Goal: Communication & Community: Answer question/provide support

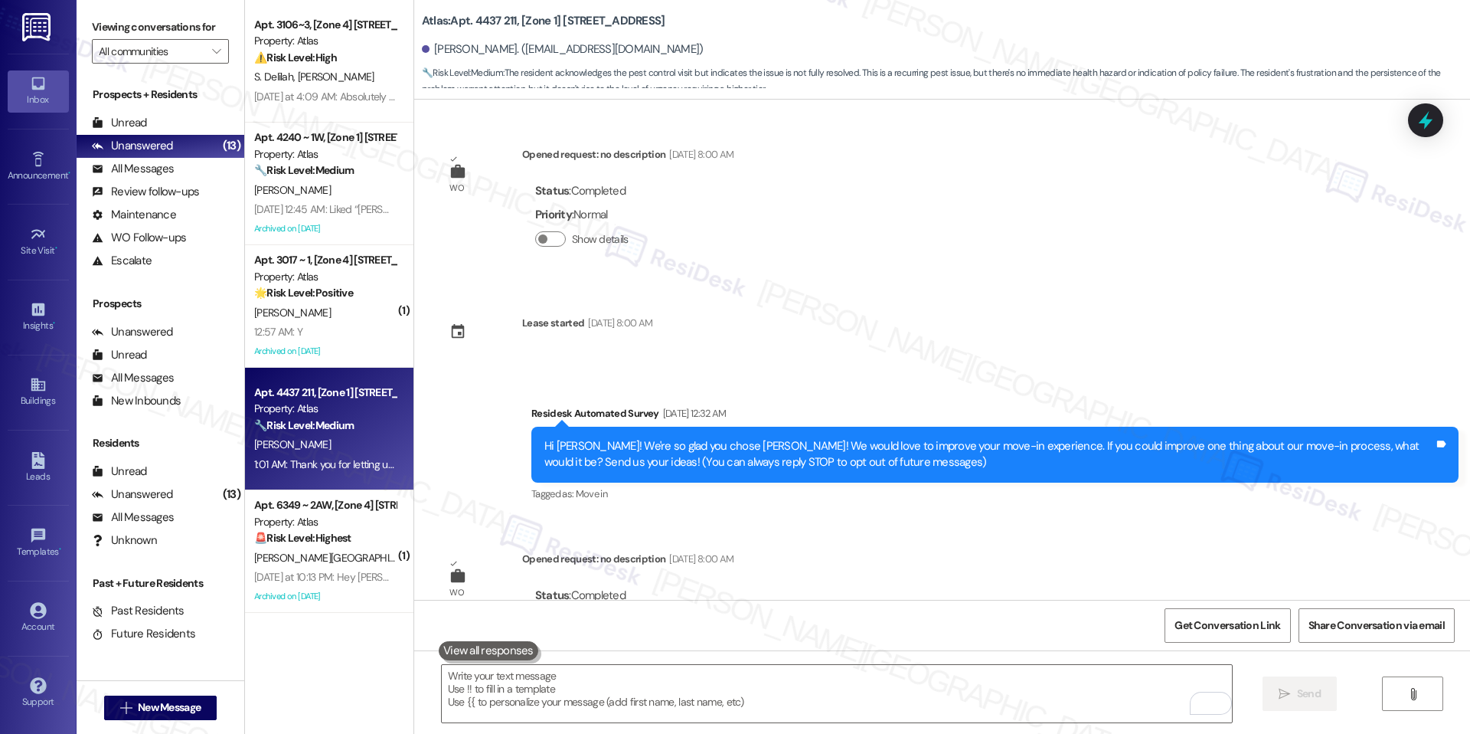
scroll to position [8007, 0]
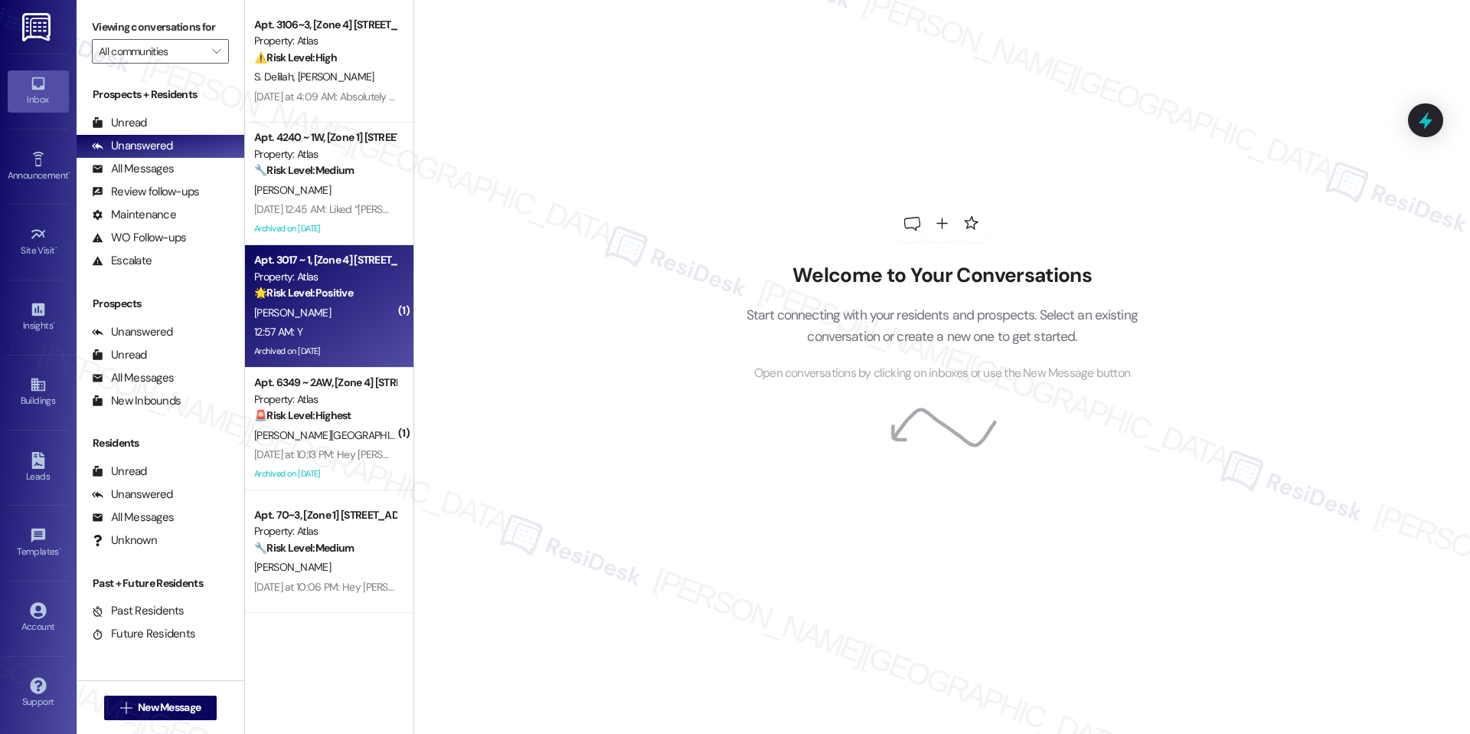
click at [334, 325] on div "12:57 AM: Y 12:57 AM: Y" at bounding box center [325, 331] width 145 height 19
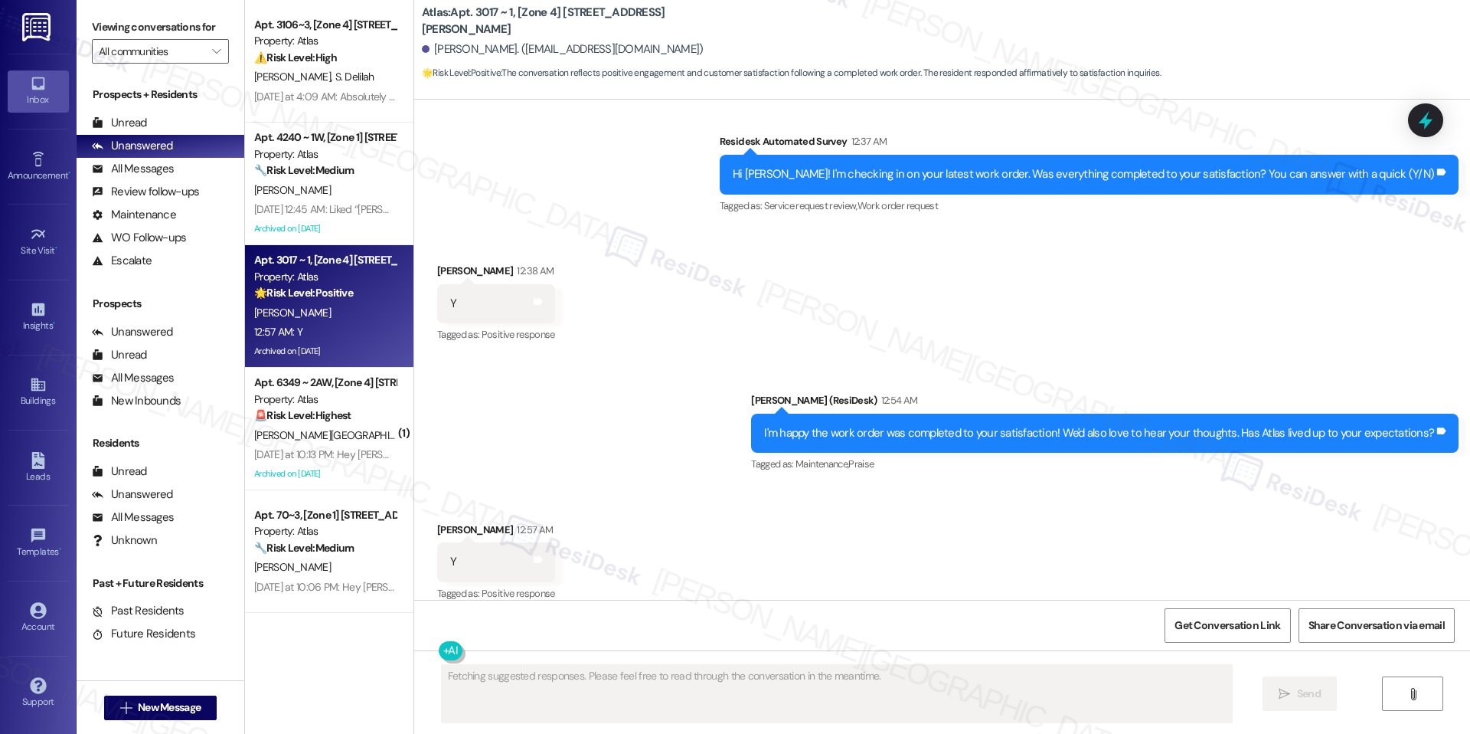
scroll to position [3685, 0]
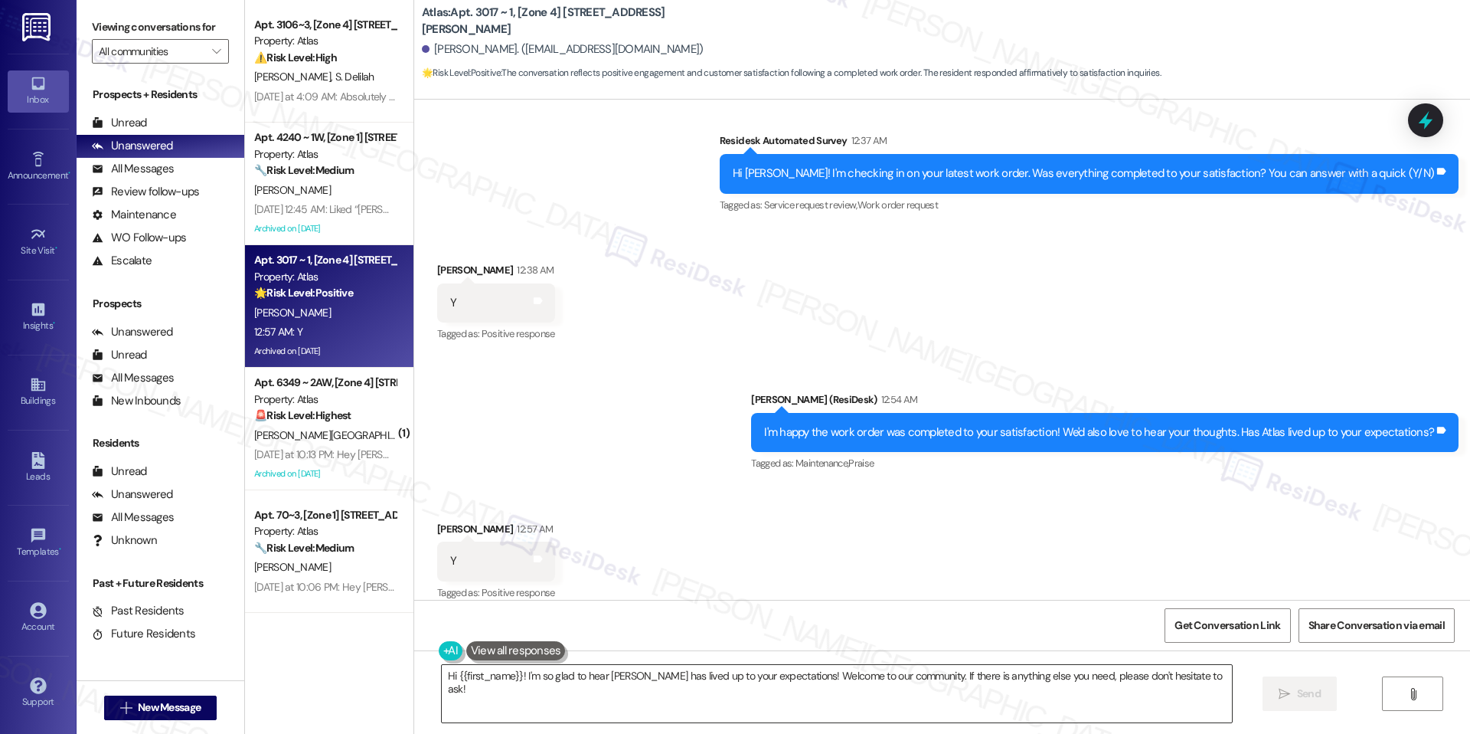
click at [633, 675] on textarea "Hi {{first_name}}! I'm so glad to hear [PERSON_NAME] has lived up to your expec…" at bounding box center [837, 693] width 790 height 57
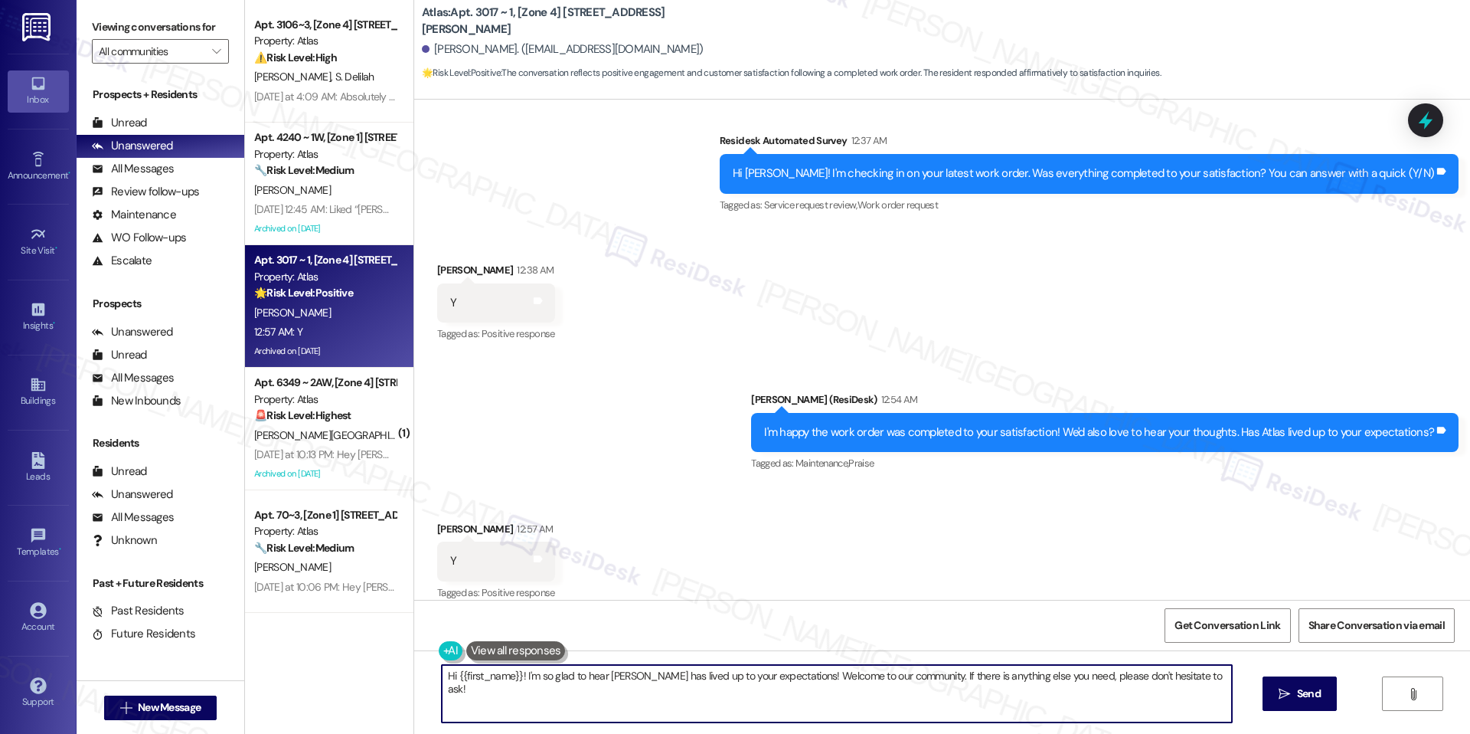
click at [633, 675] on textarea "Hi {{first_name}}! I'm so glad to hear [PERSON_NAME] has lived up to your expec…" at bounding box center [837, 693] width 790 height 57
paste textarea "I'm happy the work order was completed to your satisfaction! We'd also love to …"
click at [515, 675] on textarea "Hi {{first_name}}! I'm so glad to hear [PERSON_NAME] has lived up to your expec…" at bounding box center [837, 693] width 790 height 57
click at [1141, 682] on textarea "I'm so glad to hear [PERSON_NAME] has lived up to your expectations! Welcome to…" at bounding box center [837, 693] width 790 height 57
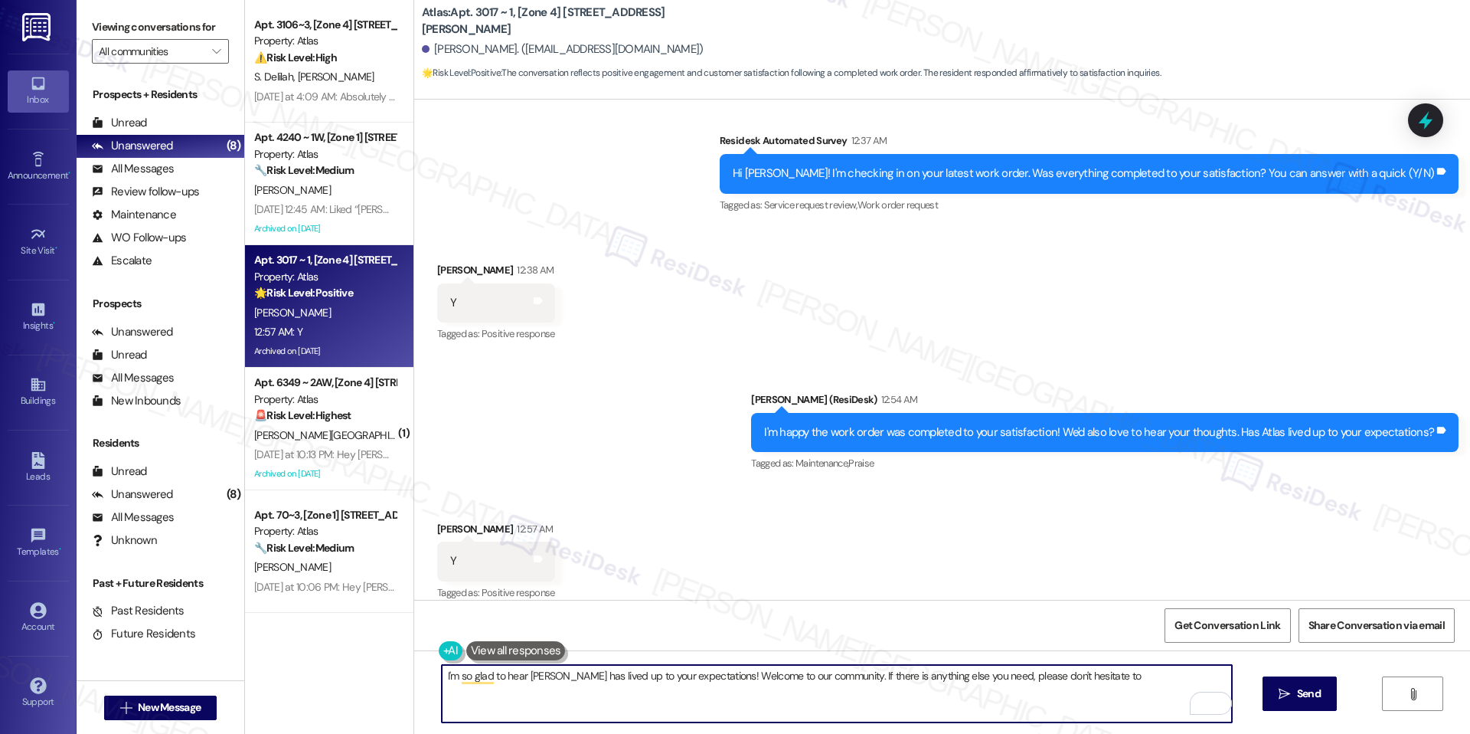
paste textarea "Could I ask a quick favor? If you don’t mind, would you be willing to share you…"
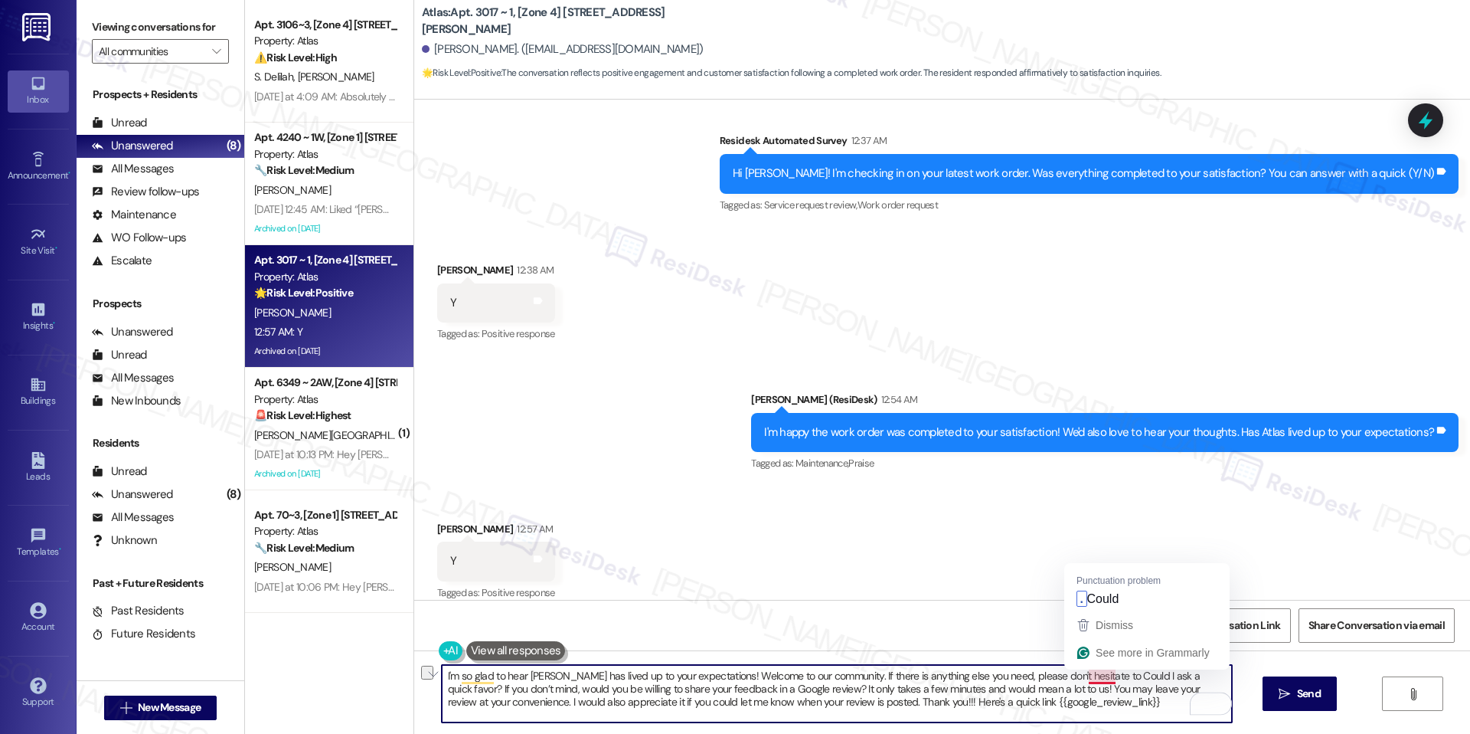
drag, startPoint x: 819, startPoint y: 678, endPoint x: 1074, endPoint y: 675, distance: 254.3
click at [1074, 675] on textarea "I'm so glad to hear [PERSON_NAME] has lived up to your expectations! Welcome to…" at bounding box center [837, 693] width 790 height 57
type textarea "I'm so glad to hear [PERSON_NAME] has lived up to your expectations! Welcome to…"
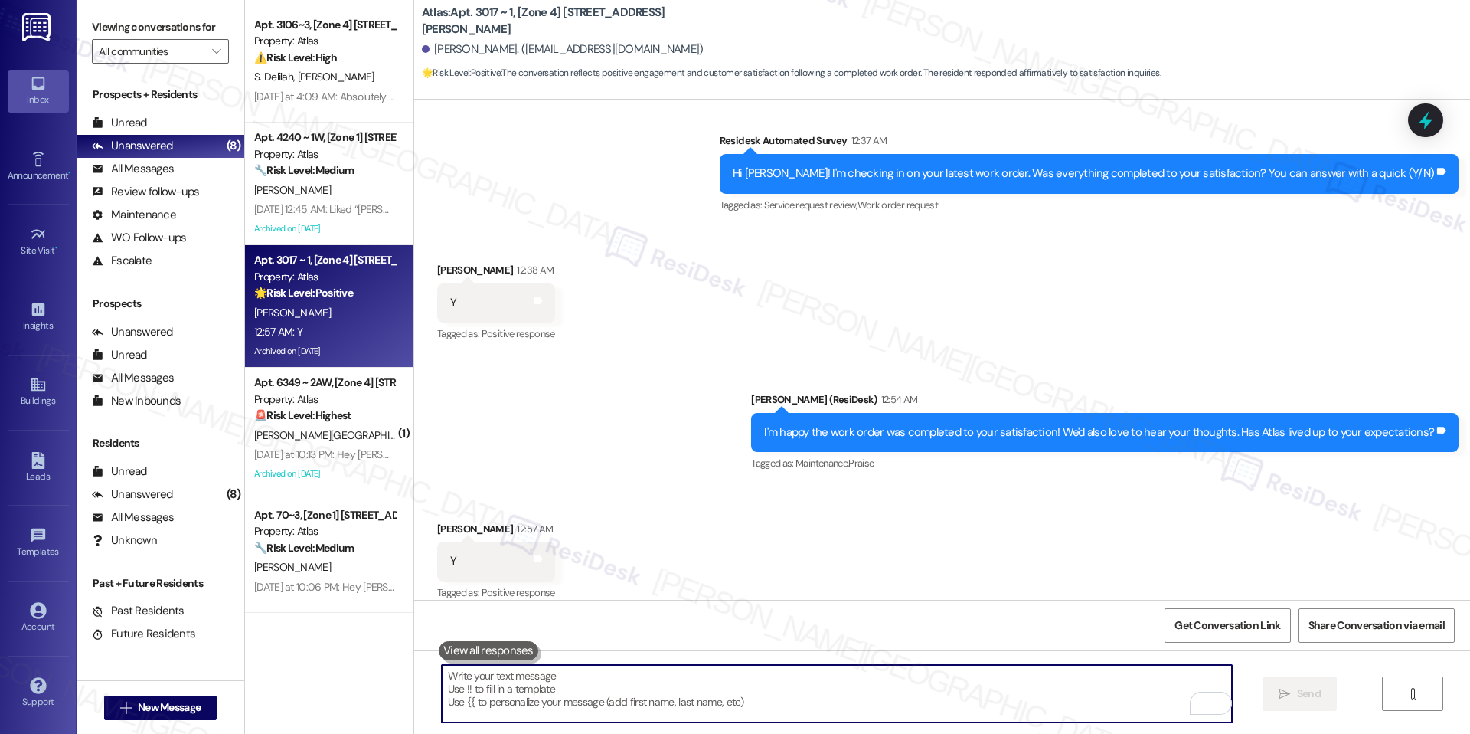
click at [907, 669] on textarea "To enrich screen reader interactions, please activate Accessibility in Grammarl…" at bounding box center [837, 693] width 790 height 57
paste textarea "I’m so glad to hear [PERSON_NAME] has lived up to your expectations—welcome to …"
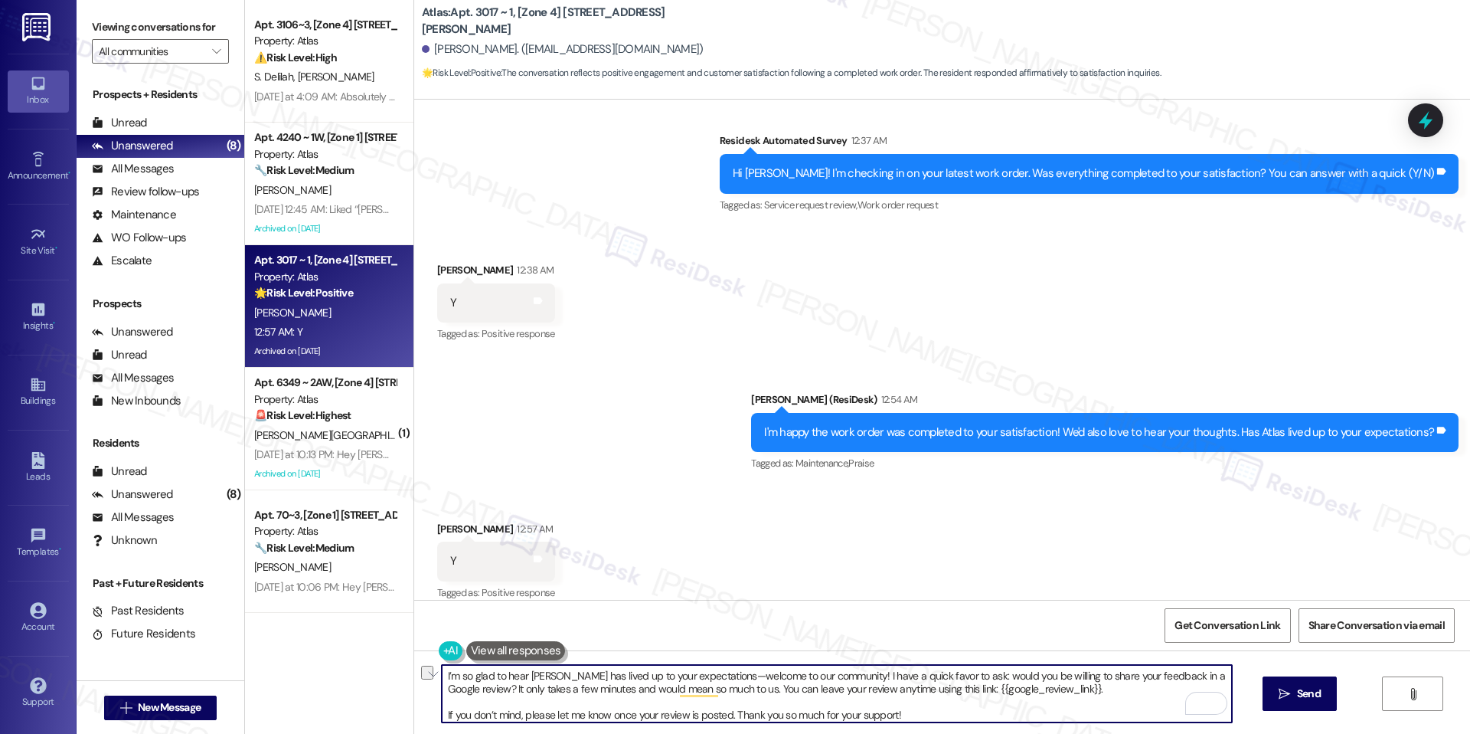
drag, startPoint x: 690, startPoint y: 674, endPoint x: 822, endPoint y: 680, distance: 132.6
click at [822, 680] on textarea "I’m so glad to hear [PERSON_NAME] has lived up to your expectations—welcome to …" at bounding box center [837, 693] width 790 height 57
click at [941, 700] on textarea "I’m so glad to hear [PERSON_NAME] has lived up to your expectations. I have a q…" at bounding box center [837, 693] width 790 height 57
click at [808, 678] on textarea "I’m so glad to hear [PERSON_NAME] has lived up to your expectations. I have a q…" at bounding box center [837, 693] width 790 height 57
click at [959, 715] on textarea "I’m so glad to hear [PERSON_NAME] has lived up to your expectations. I have a q…" at bounding box center [837, 693] width 790 height 57
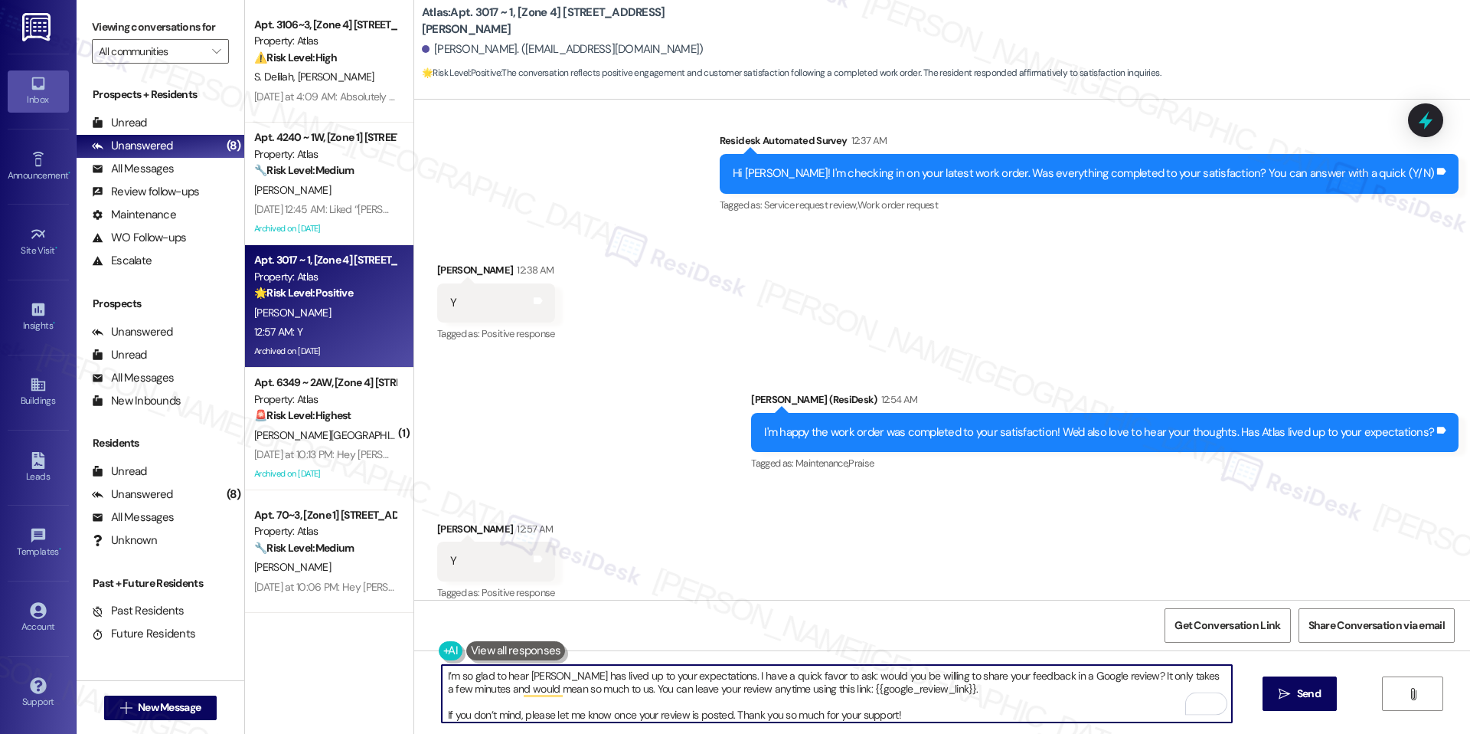
click at [954, 720] on textarea "I’m so glad to hear [PERSON_NAME] has lived up to your expectations. I have a q…" at bounding box center [837, 693] width 790 height 57
type textarea "I’m so glad to hear [PERSON_NAME] has lived up to your expectations. I have a q…"
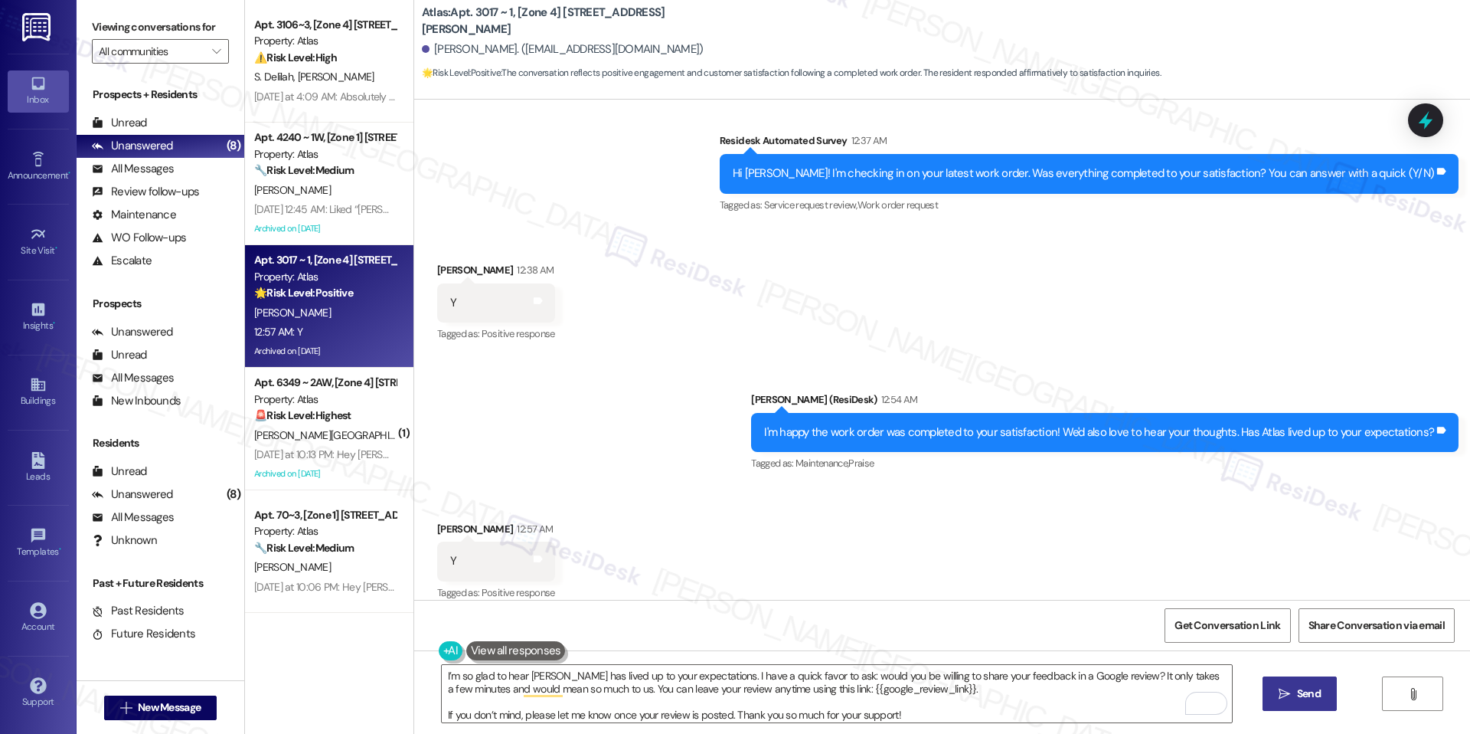
click at [1270, 696] on button " Send" at bounding box center [1300, 693] width 74 height 34
click at [1226, 606] on div "Get Conversation Link Share Conversation via email" at bounding box center [942, 625] width 1056 height 51
click at [1223, 614] on span "Get Conversation Link" at bounding box center [1228, 625] width 112 height 33
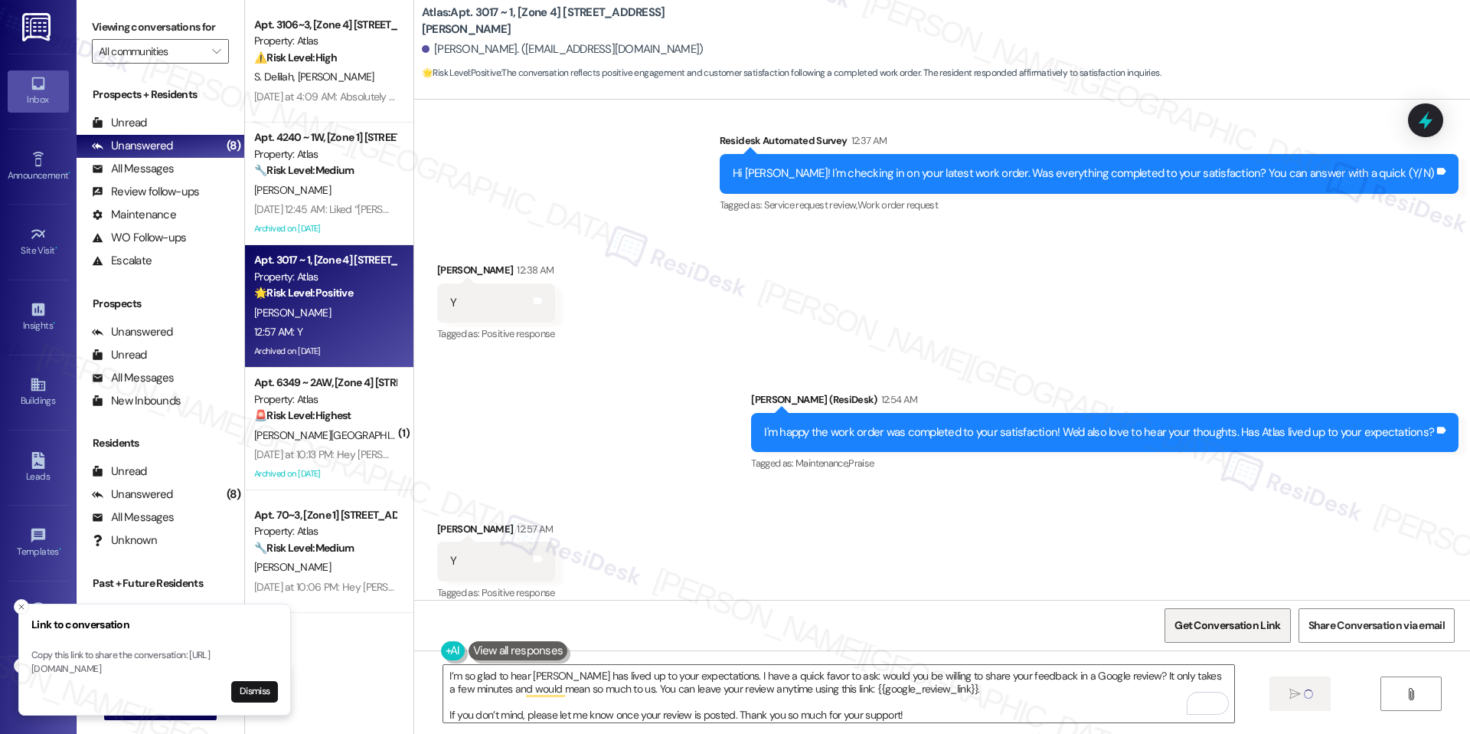
click at [1223, 614] on span "Get Conversation Link" at bounding box center [1228, 625] width 112 height 33
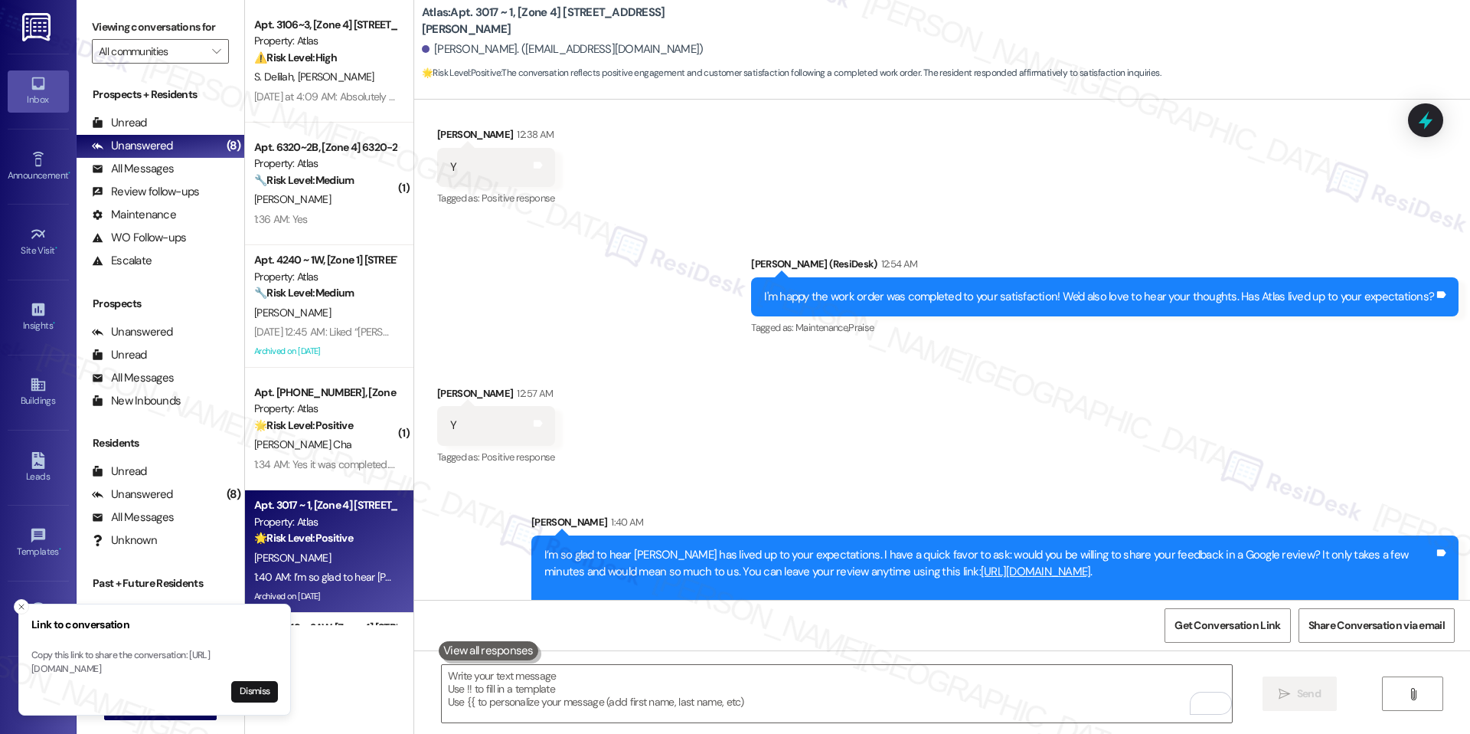
scroll to position [3841, 0]
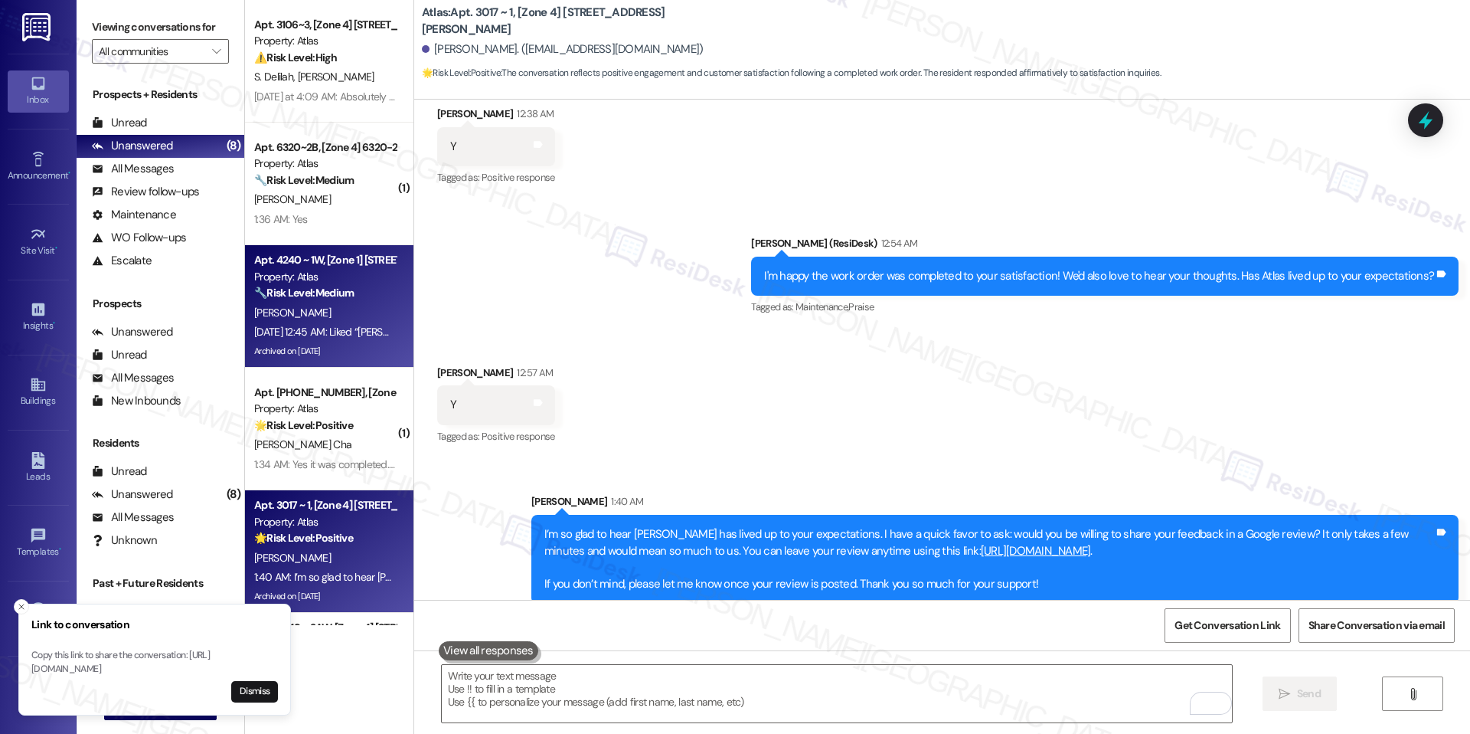
click at [339, 364] on div "Apt. 4240 ~ 1W, [Zone 1] [STREET_ADDRESS][US_STATE] Property: Atlas 🔧 Risk Leve…" at bounding box center [329, 306] width 168 height 123
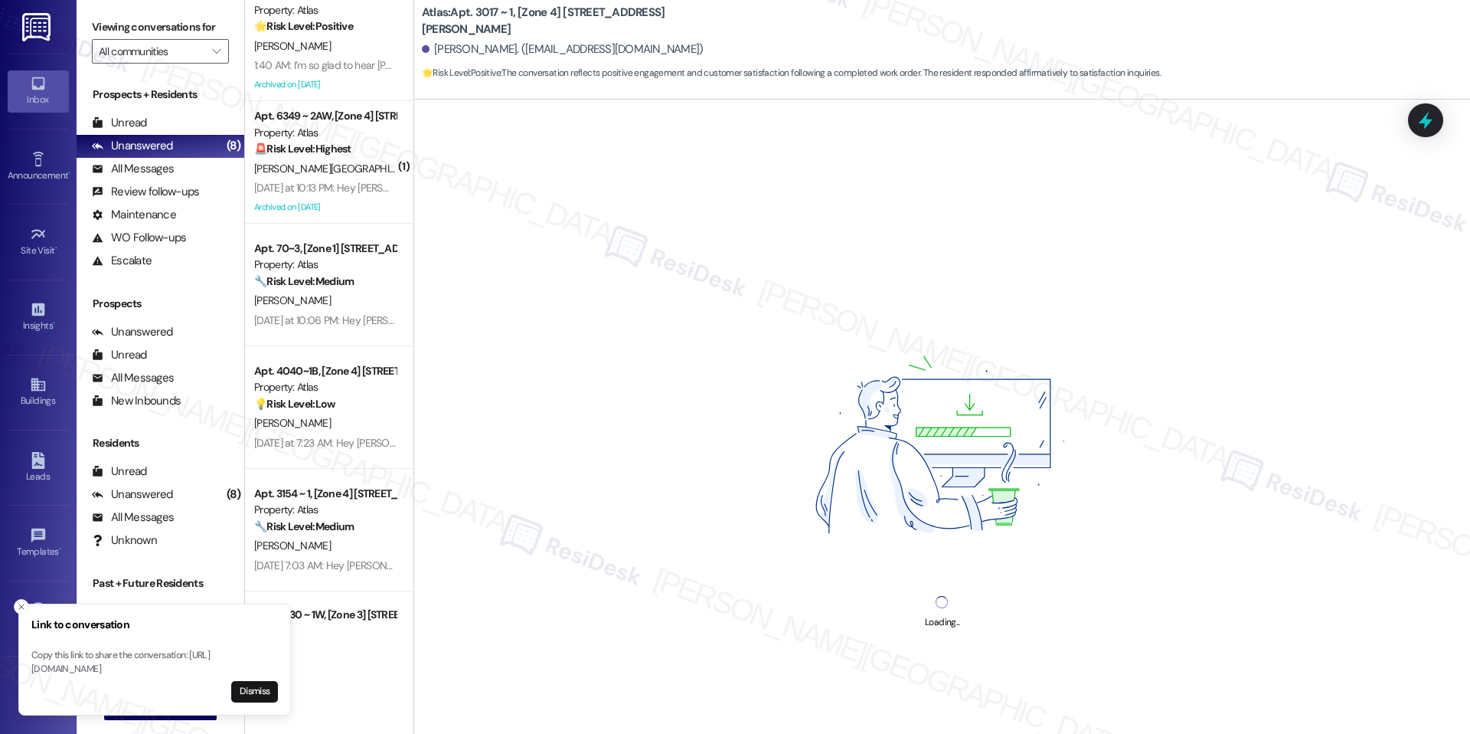
scroll to position [577, 0]
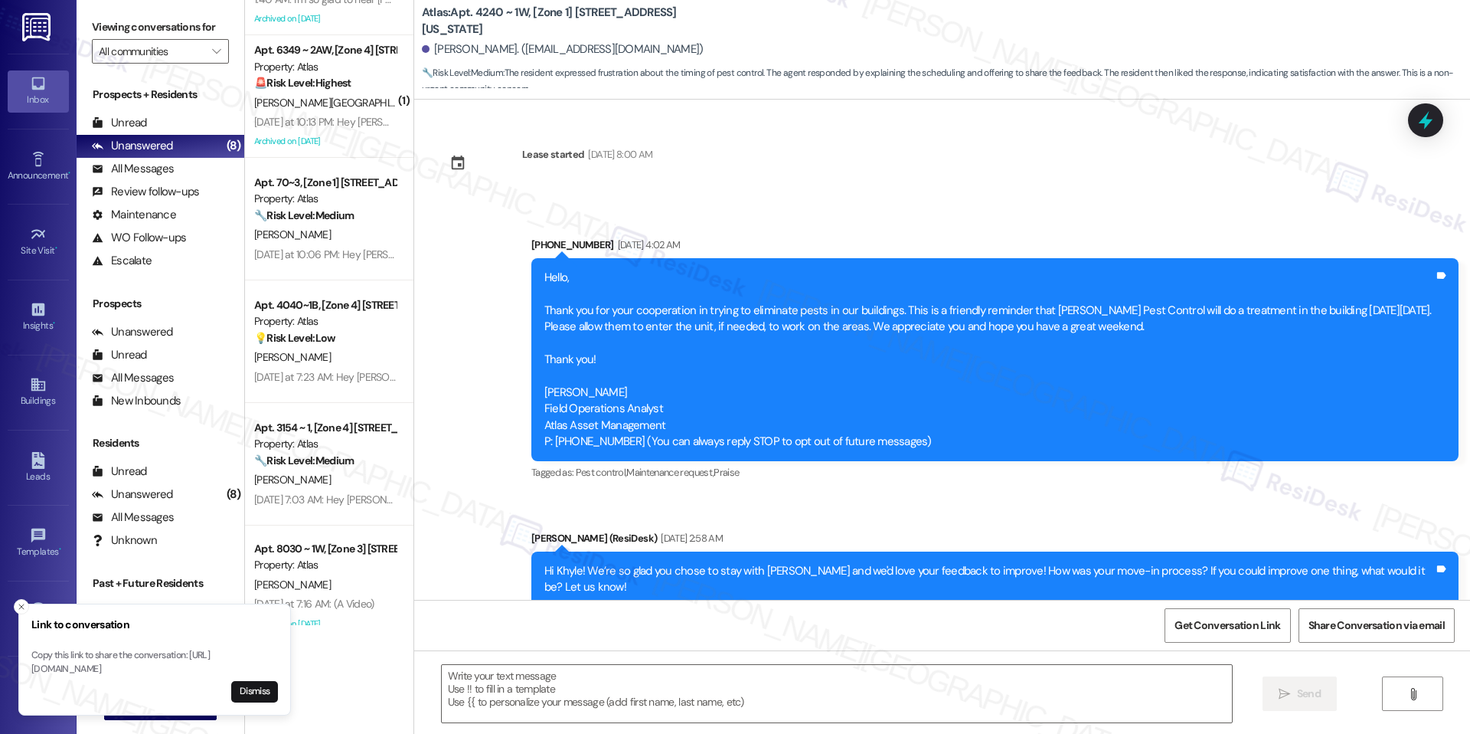
type textarea "Fetching suggested responses. Please feel free to read through the conversation…"
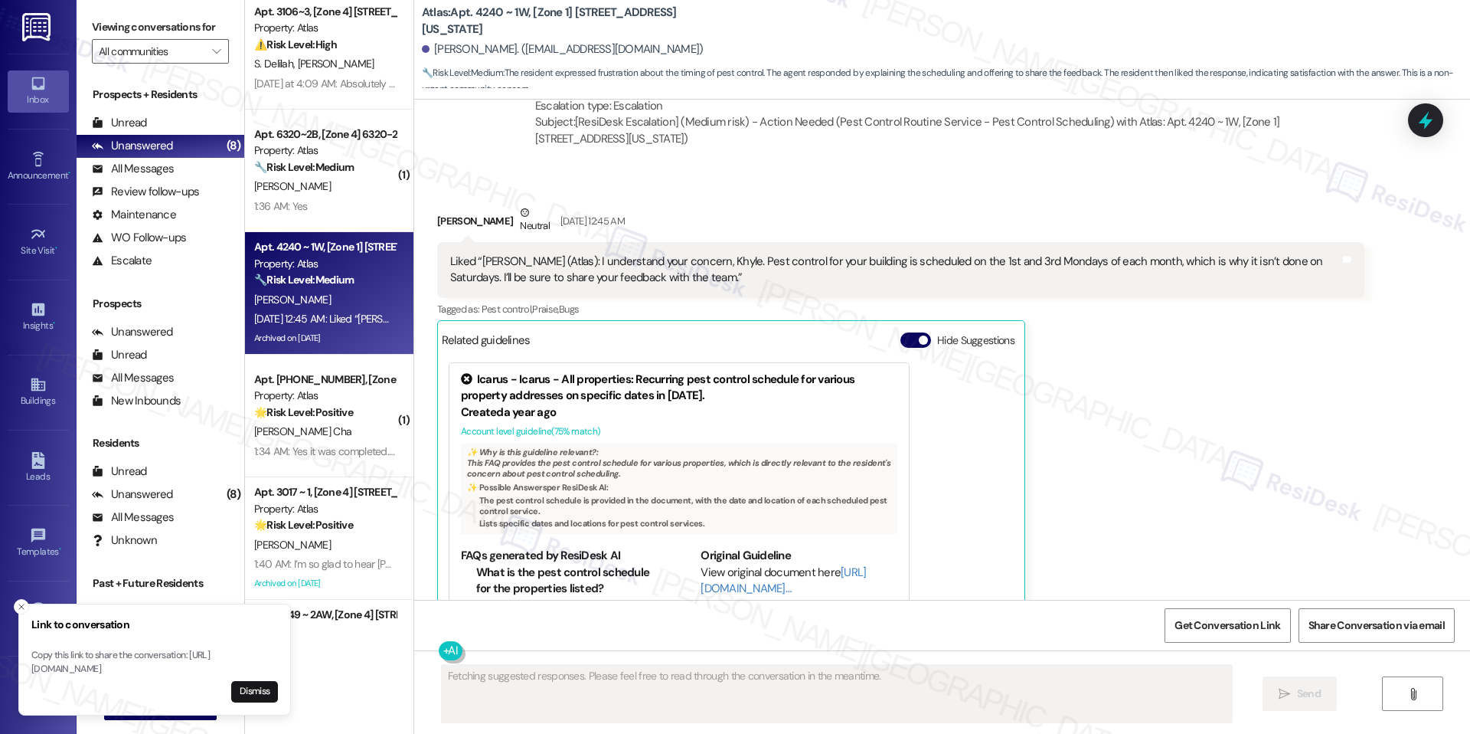
scroll to position [0, 0]
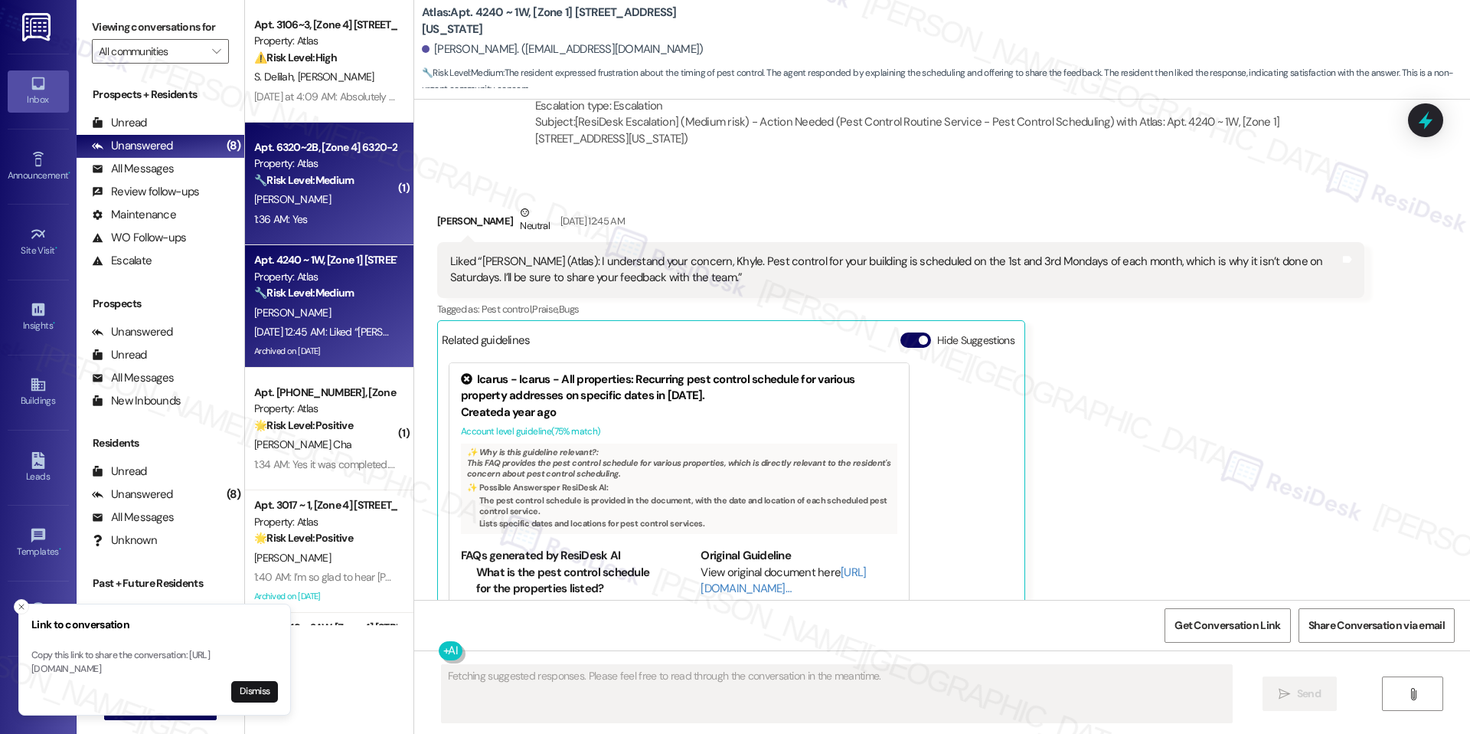
click at [302, 180] on strong "🔧 Risk Level: Medium" at bounding box center [304, 180] width 100 height 14
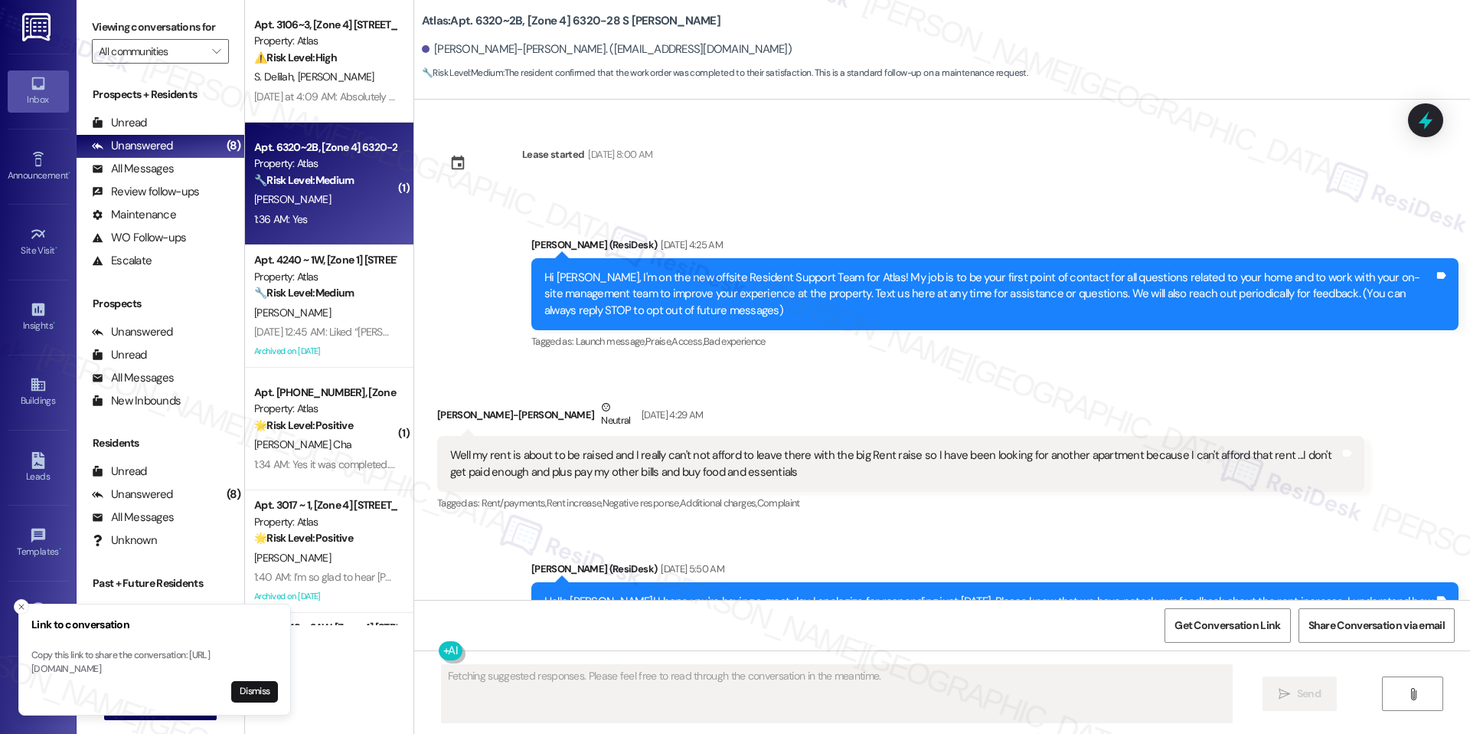
scroll to position [46462, 0]
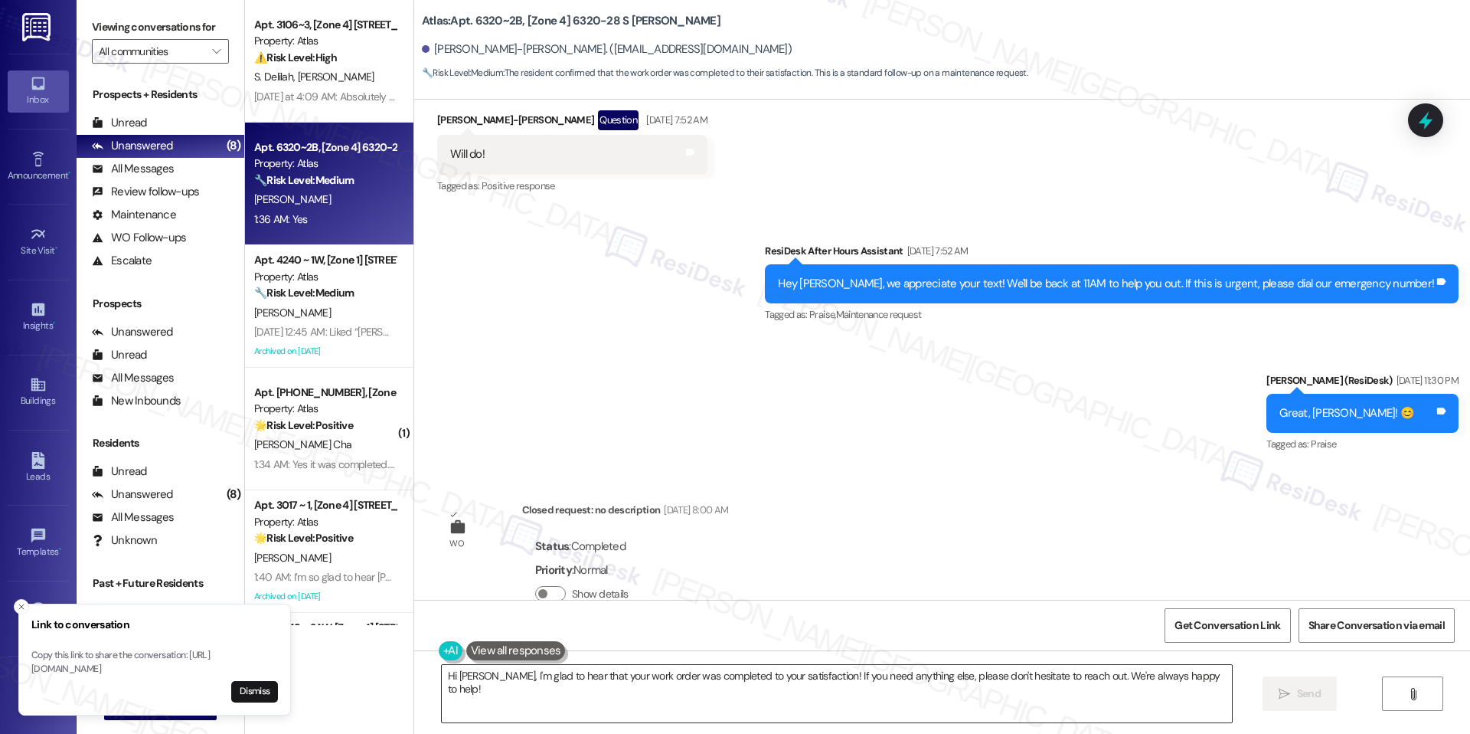
click at [541, 668] on textarea "Hi [PERSON_NAME], I'm glad to hear that your work order was completed to your s…" at bounding box center [837, 693] width 790 height 57
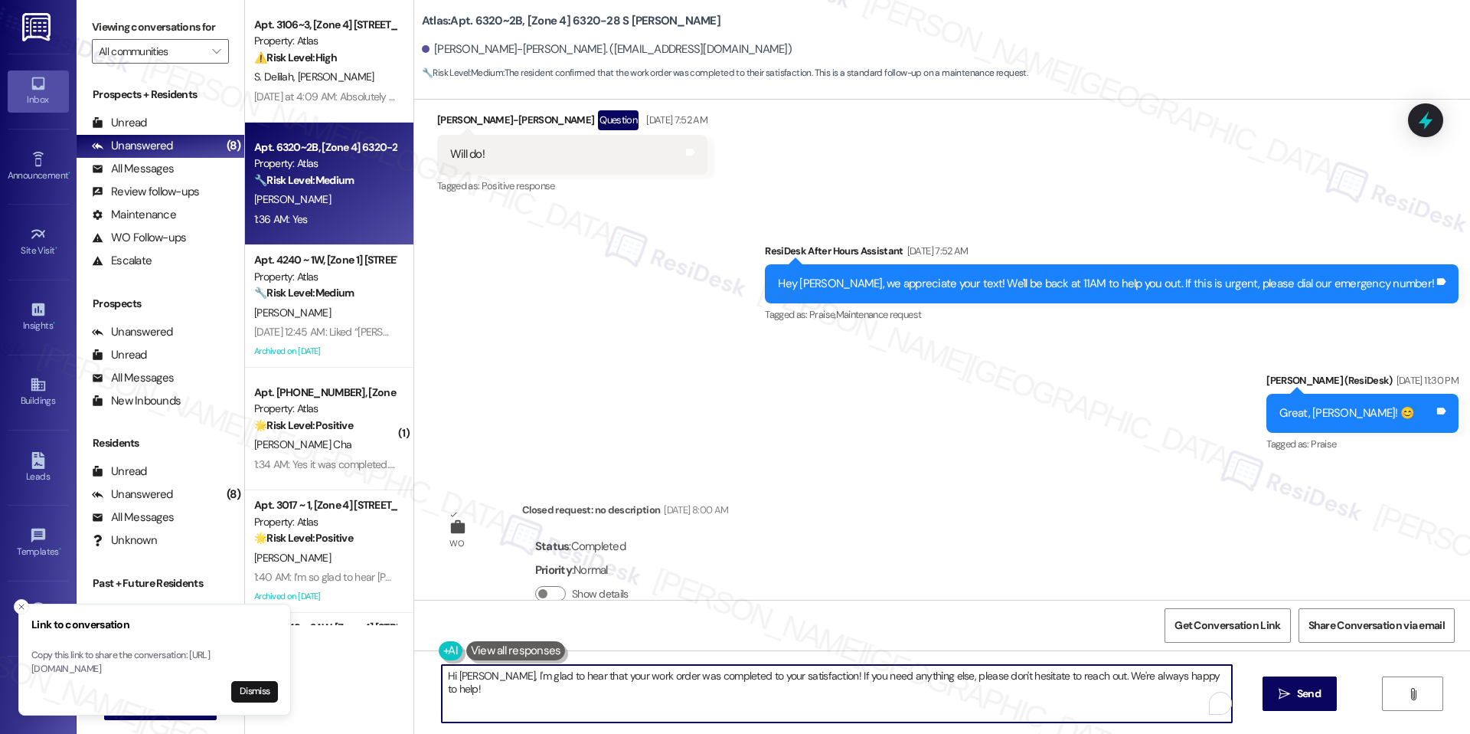
click at [541, 668] on textarea "Hi [PERSON_NAME], I'm glad to hear that your work order was completed to your s…" at bounding box center [837, 693] width 790 height 57
paste textarea "I'm happy the work order was completed to your satisfaction! We'd also love to …"
type textarea "I'm happy the work order was completed to your satisfaction! We'd also love to …"
click at [1313, 697] on span "Send" at bounding box center [1309, 693] width 24 height 16
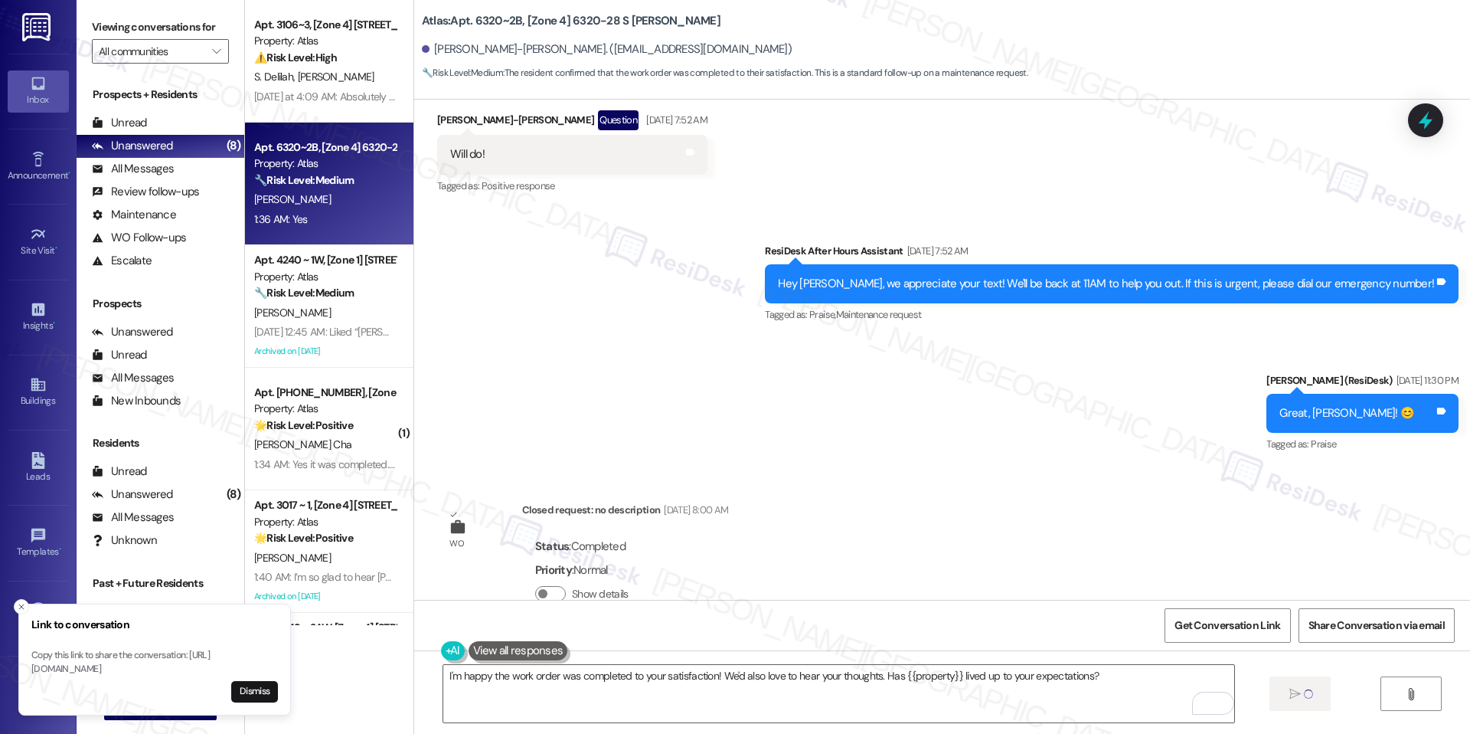
click at [1178, 616] on span "Get Conversation Link" at bounding box center [1228, 625] width 112 height 33
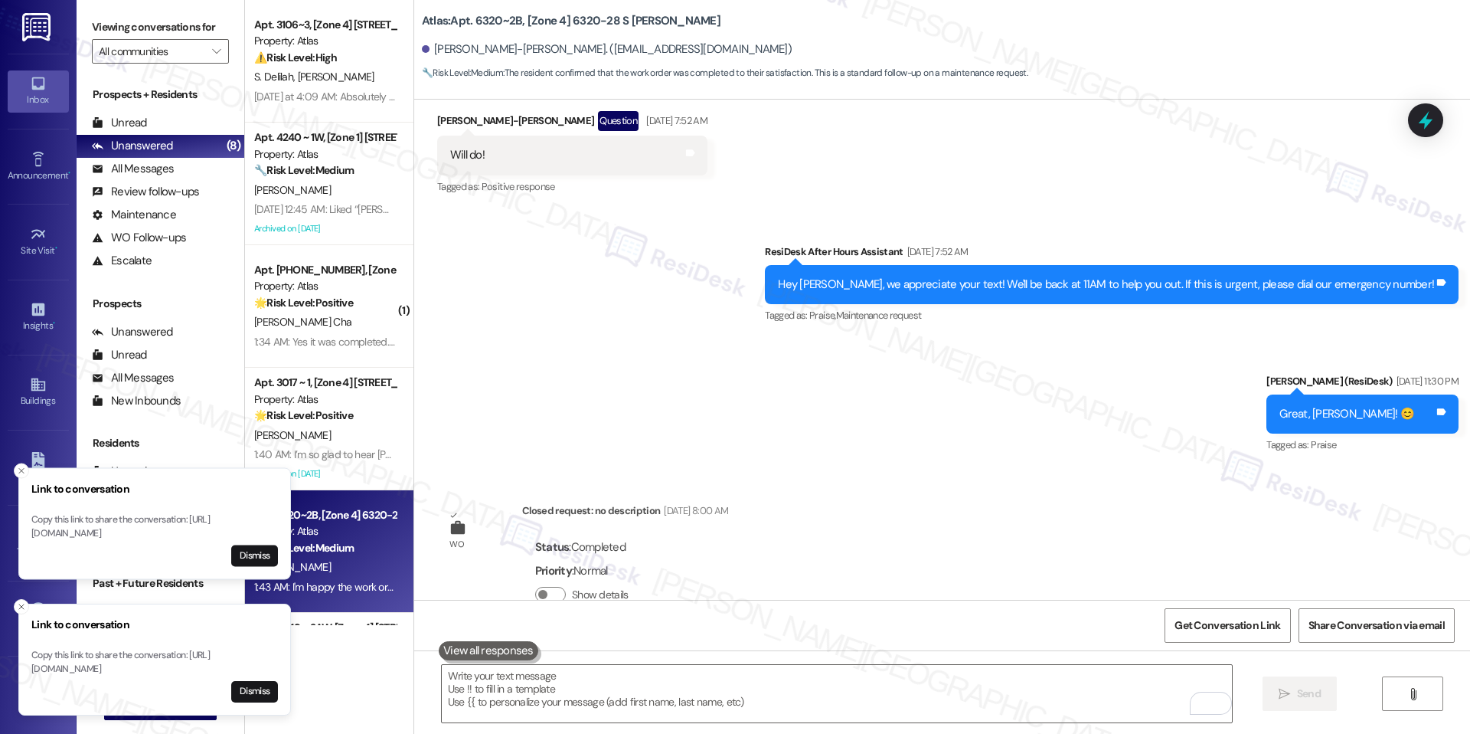
scroll to position [46569, 0]
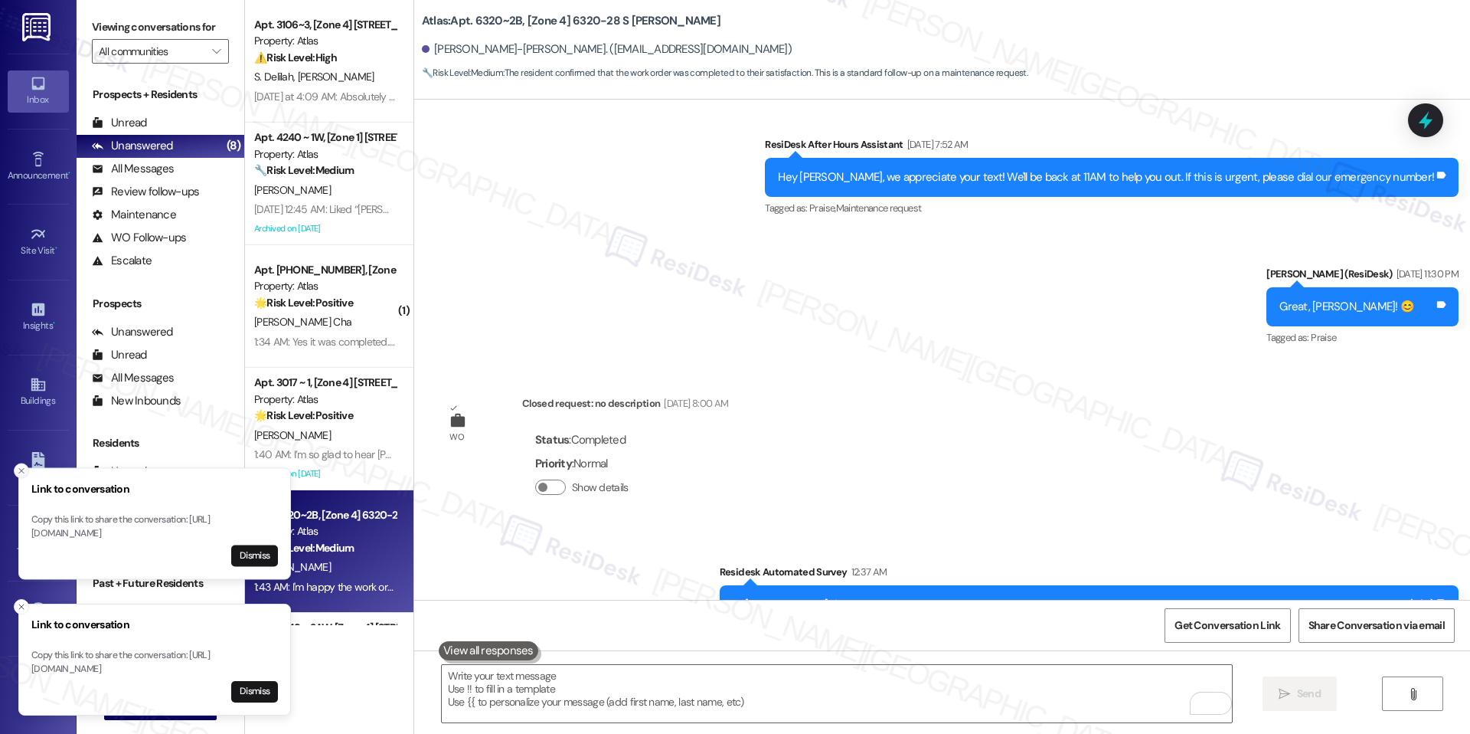
click at [19, 463] on button "Close toast" at bounding box center [21, 470] width 15 height 15
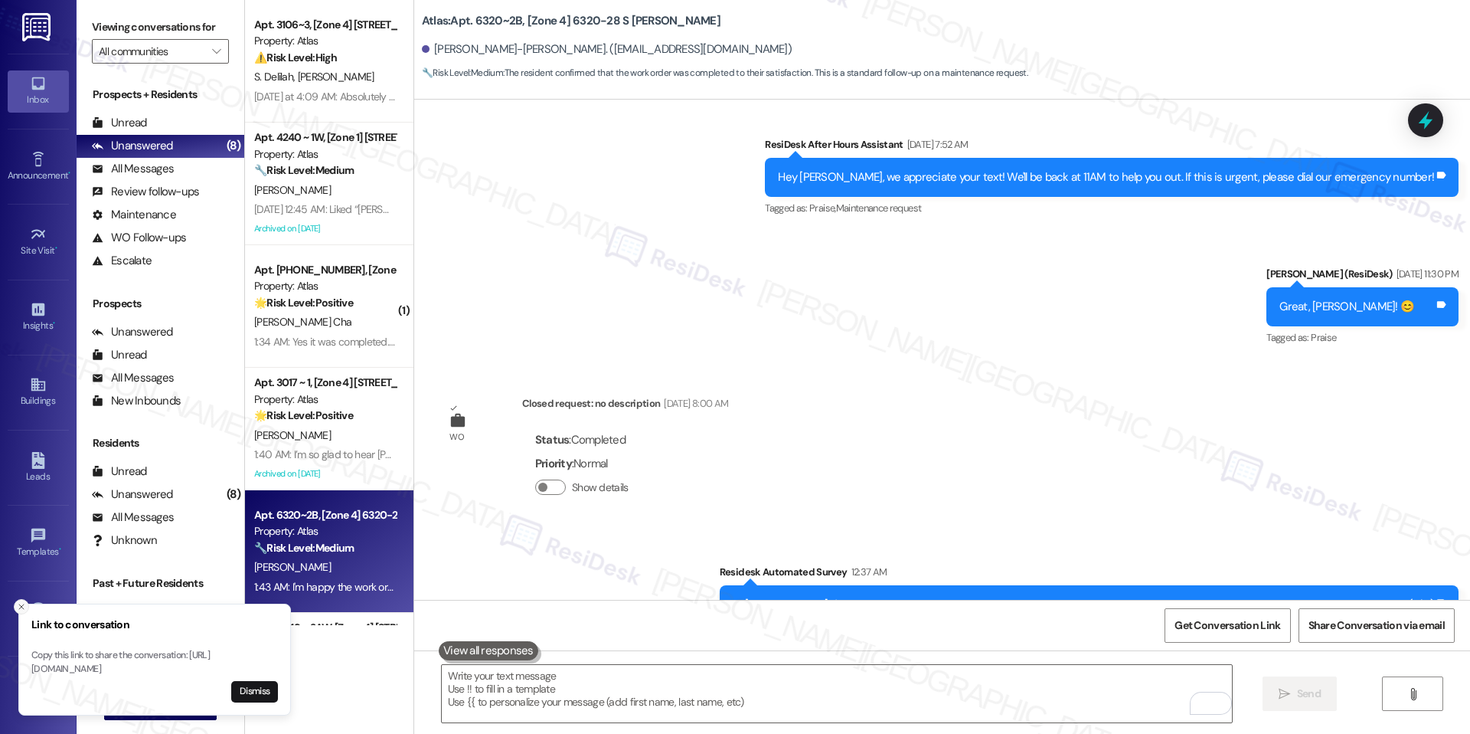
click at [20, 599] on button "Close toast" at bounding box center [21, 606] width 15 height 15
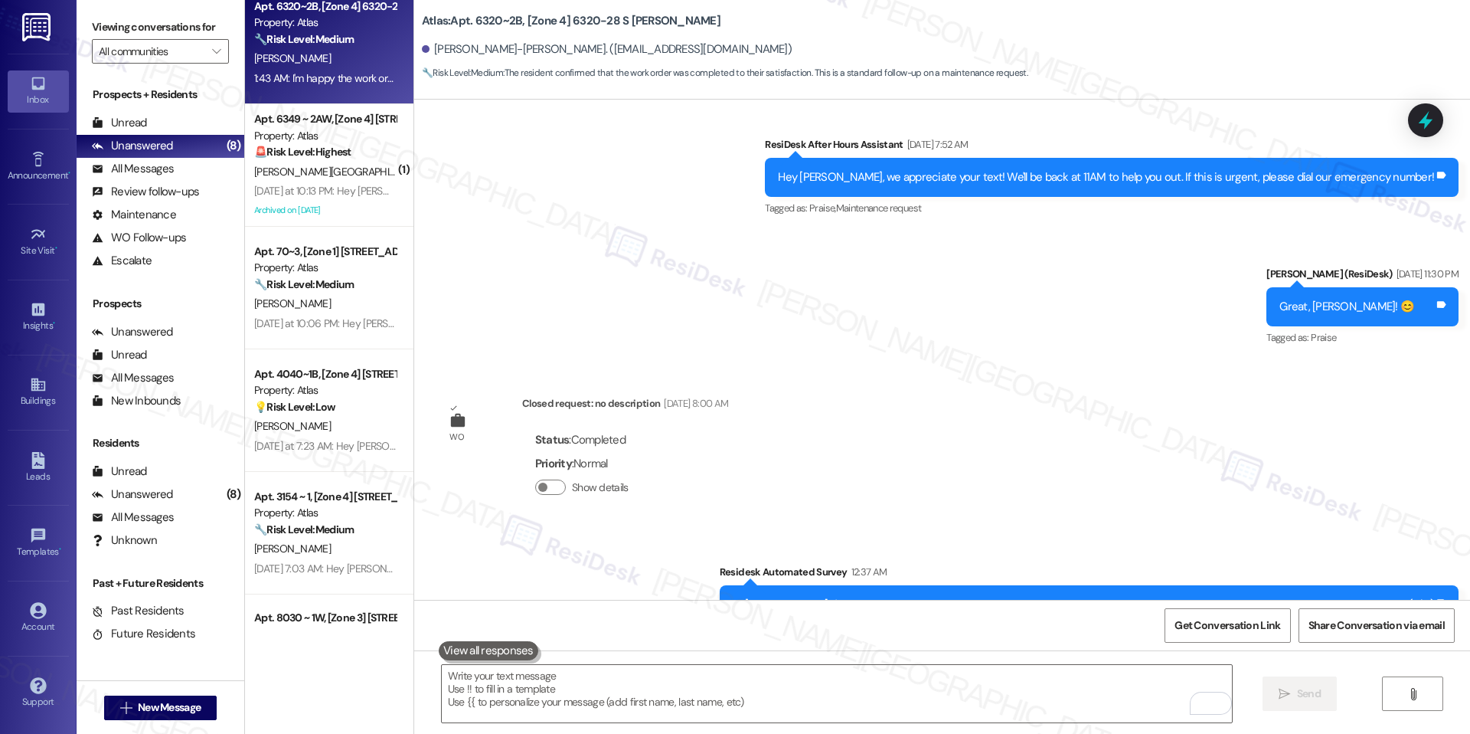
scroll to position [600, 0]
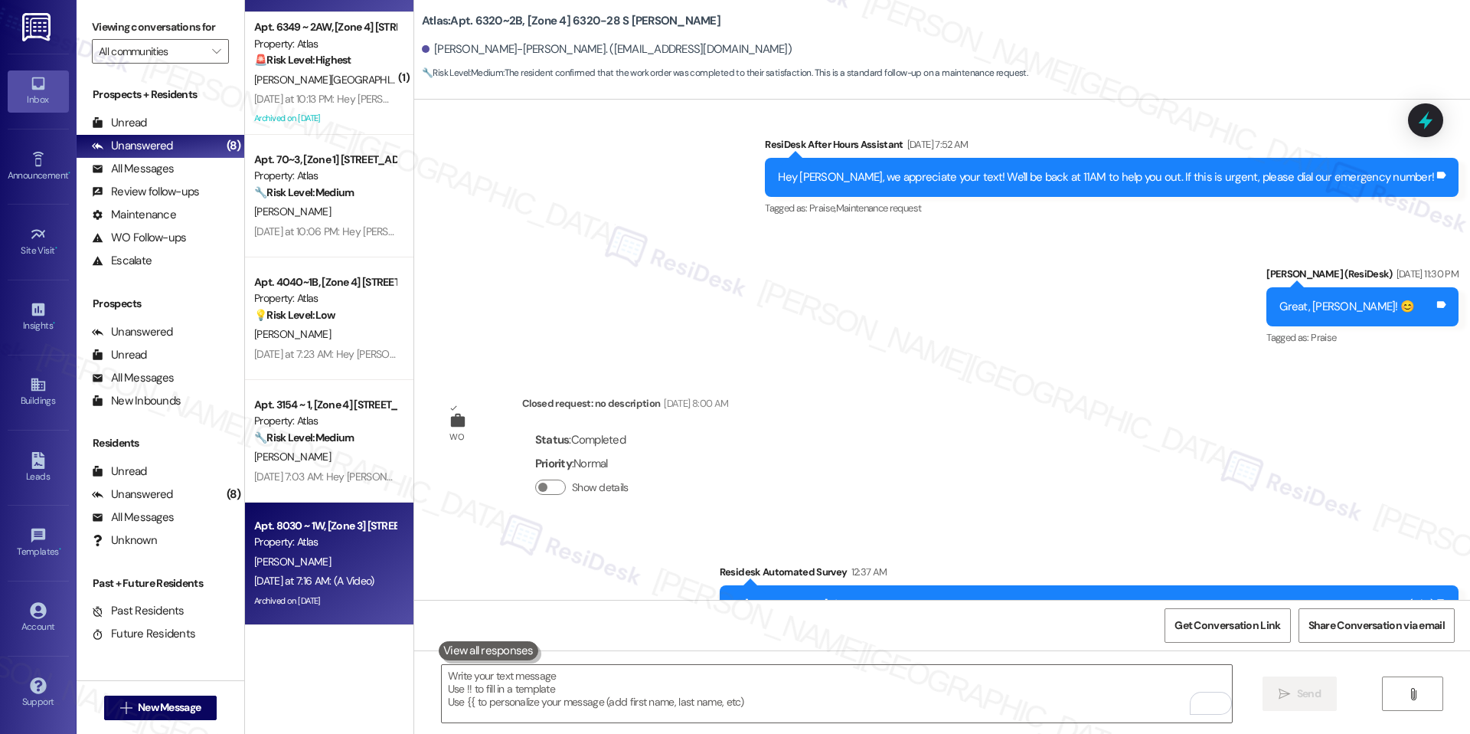
click at [339, 529] on div "Apt. 8030 ~ 1W, [Zone 3] [STREET_ADDRESS][PERSON_NAME]" at bounding box center [325, 526] width 142 height 16
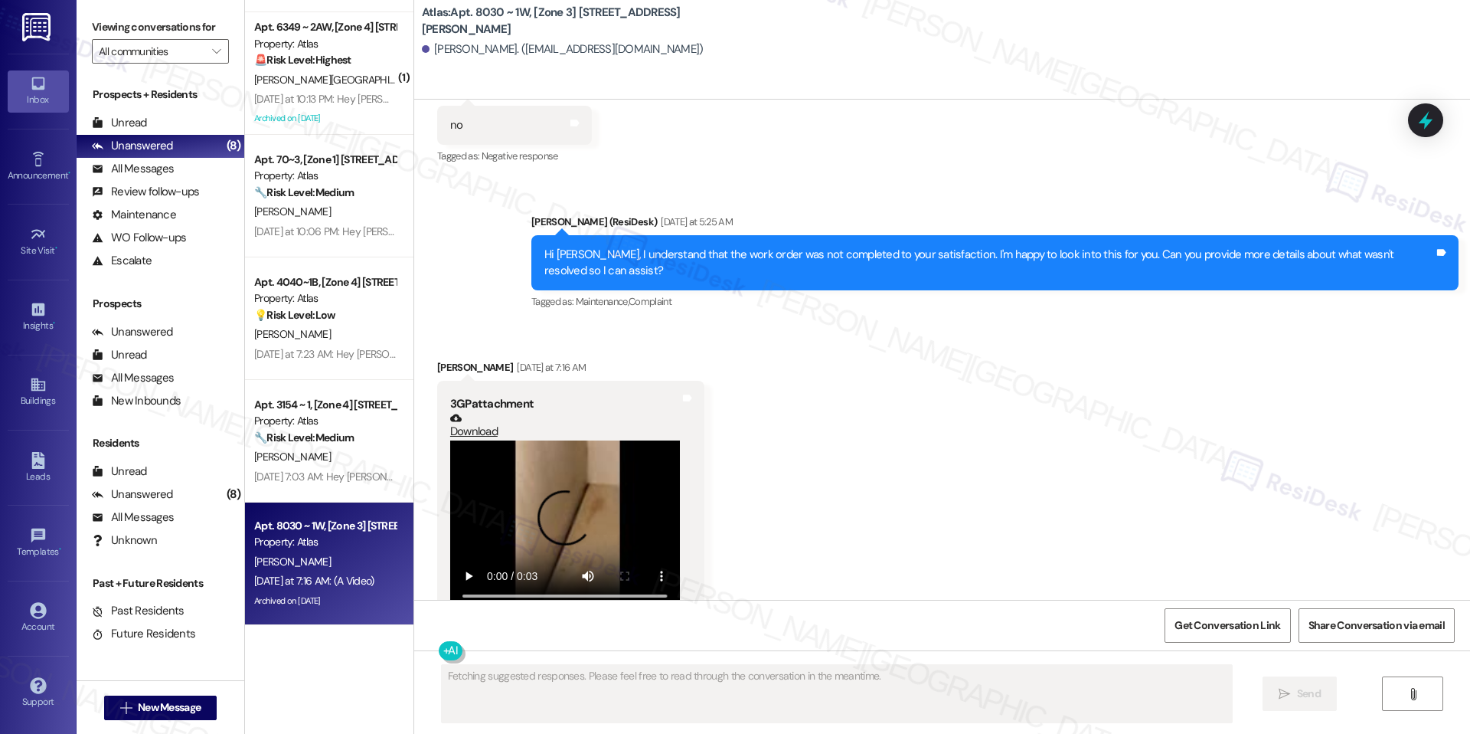
scroll to position [3068, 0]
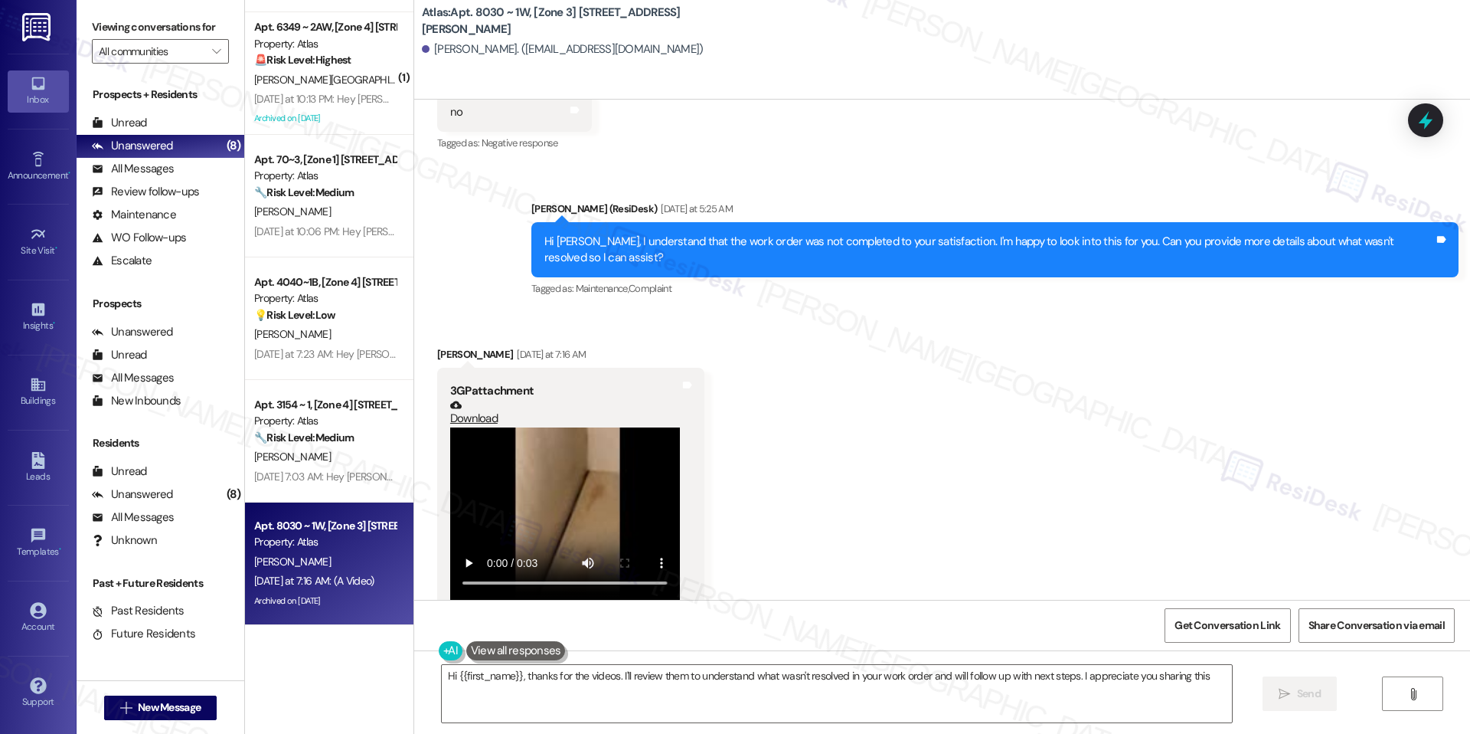
type textarea "Hi {{first_name}}, thanks for the videos. I'll review them to understand what w…"
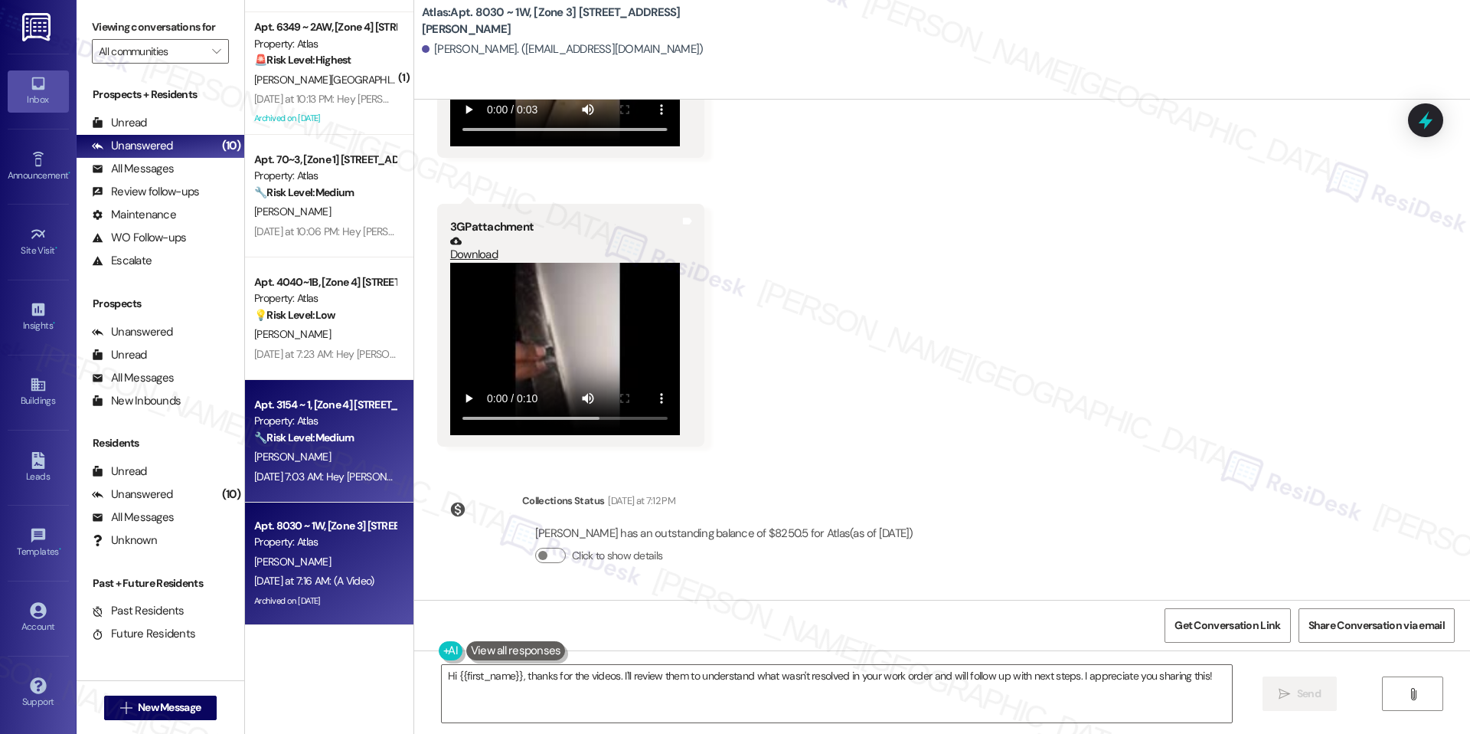
click at [306, 470] on div "[DATE] 7:03 AM: Hey [PERSON_NAME], we appreciate your text! We'll be back at 11…" at bounding box center [592, 476] width 677 height 14
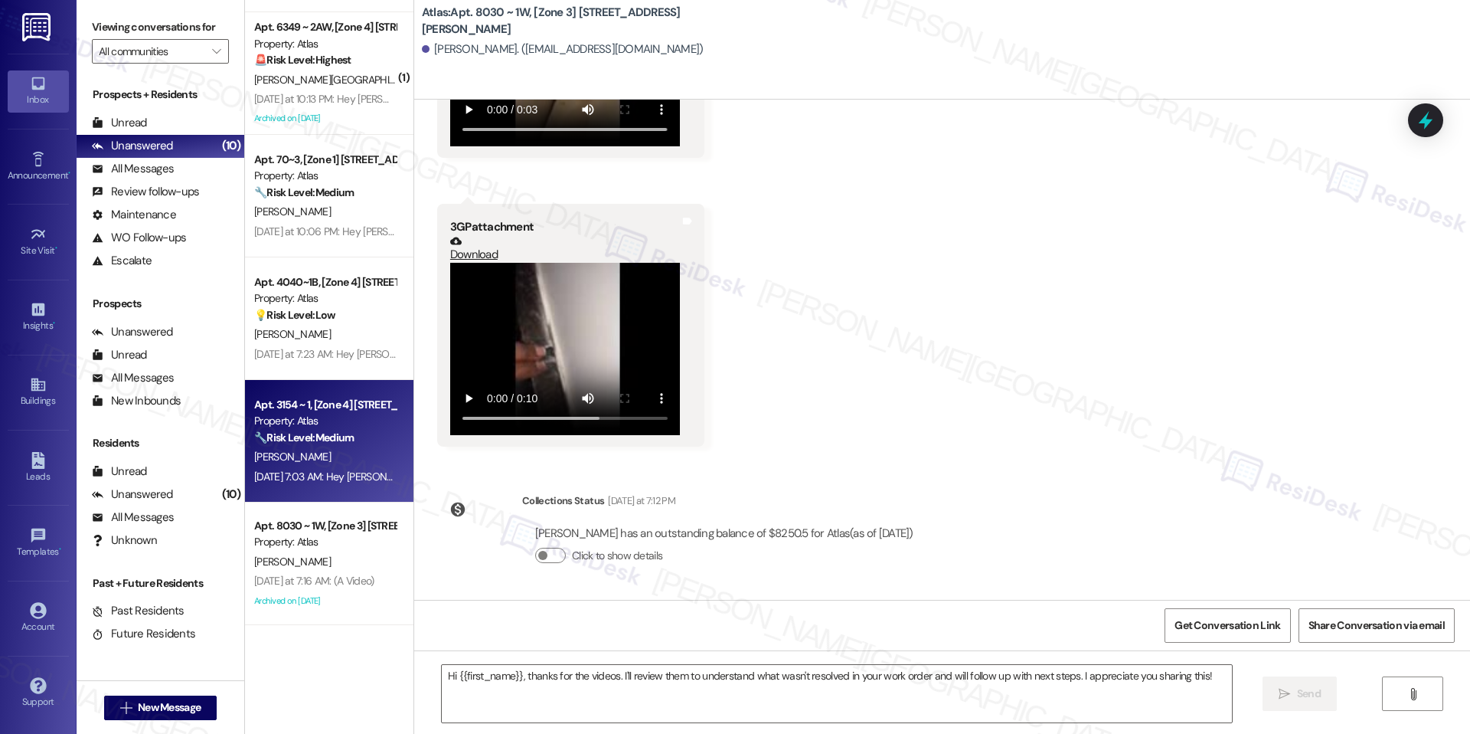
type textarea "Fetching suggested responses. Please feel free to read through the conversation…"
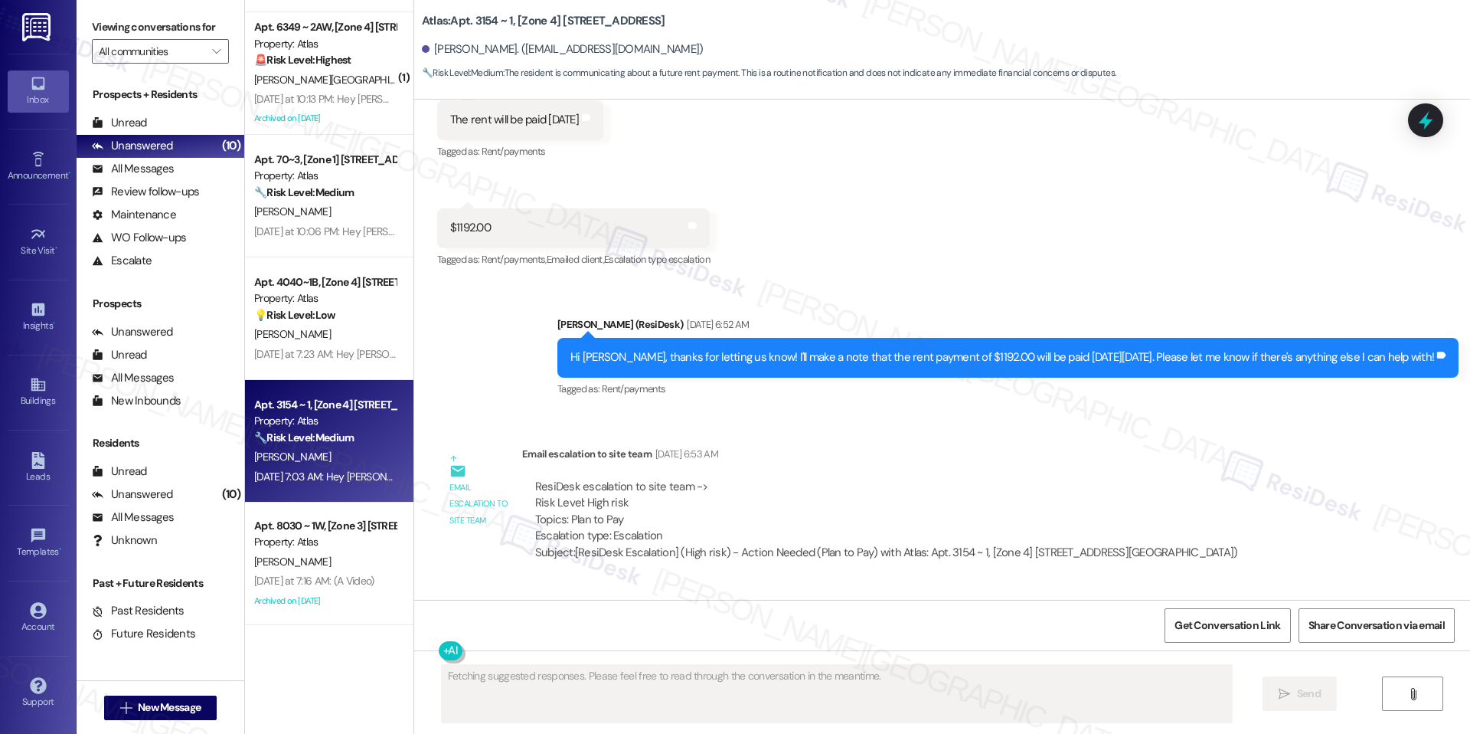
scroll to position [4897, 0]
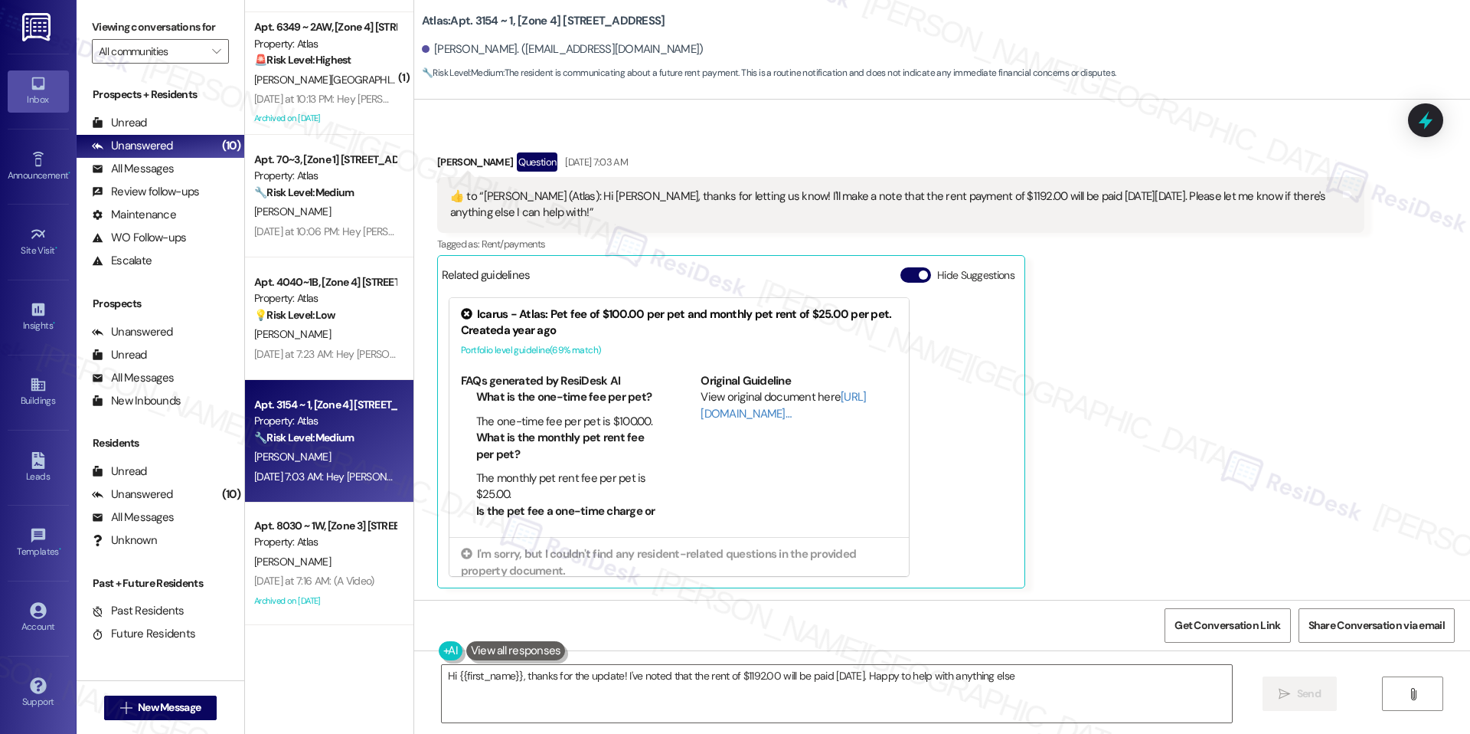
type textarea "Hi {{first_name}}, thanks for the update! I've noted that the rent of $1192.00 …"
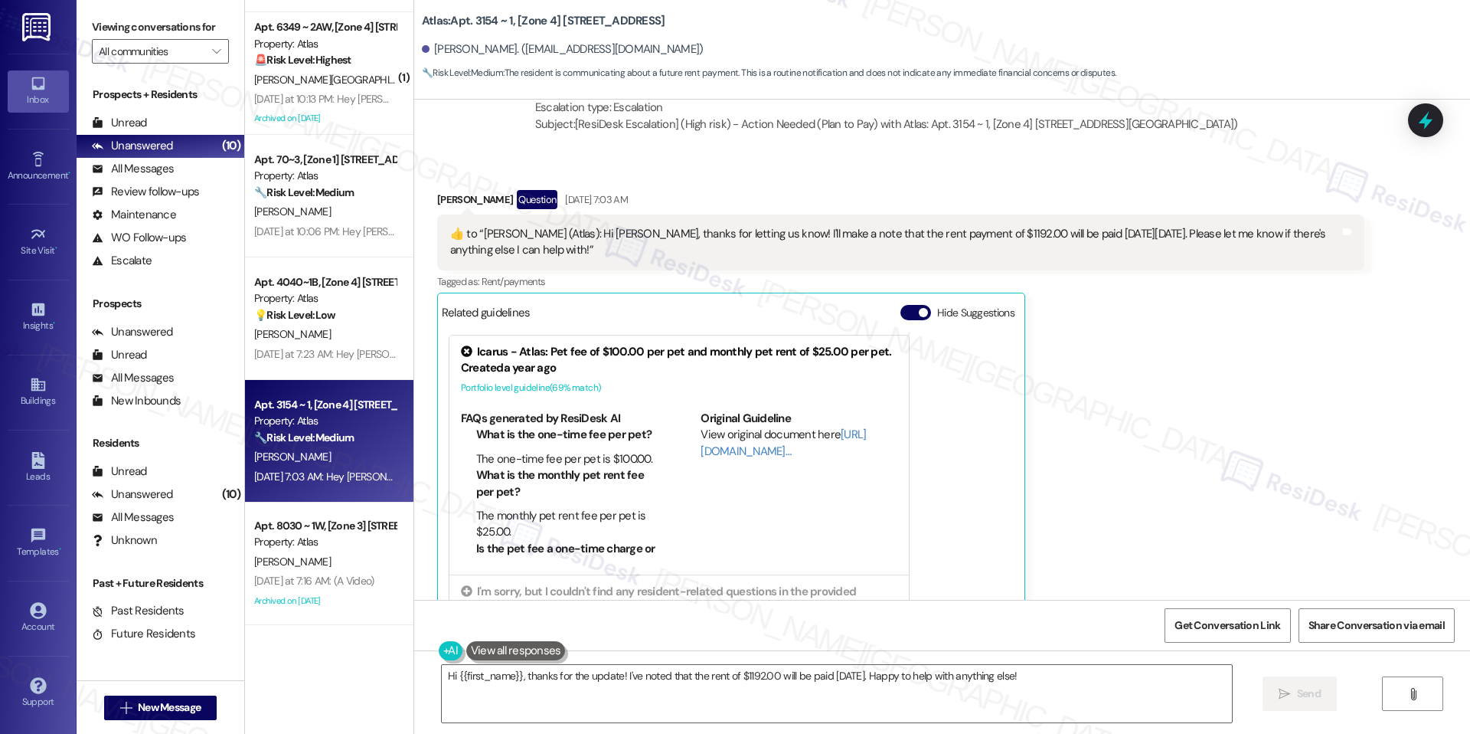
scroll to position [4863, 0]
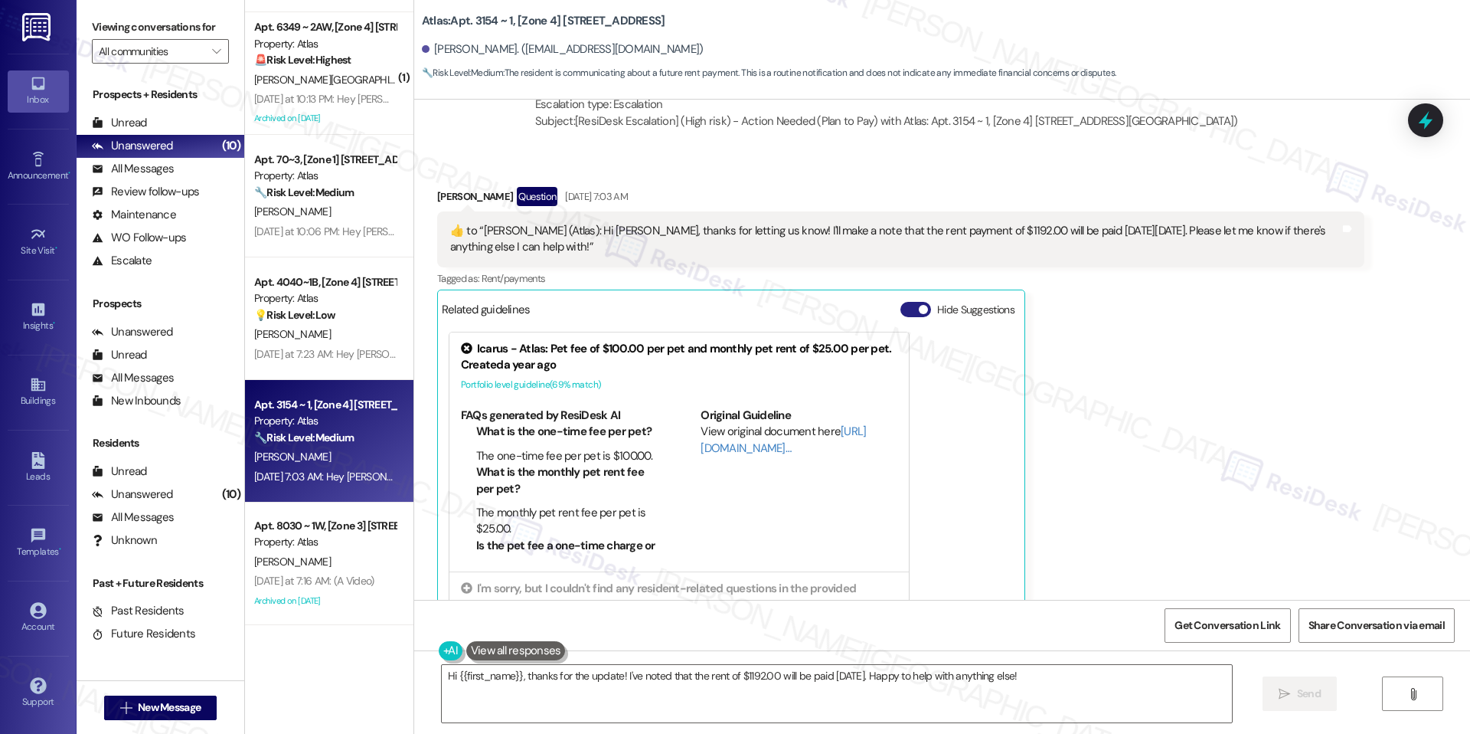
click at [905, 315] on button "Hide Suggestions" at bounding box center [916, 309] width 31 height 15
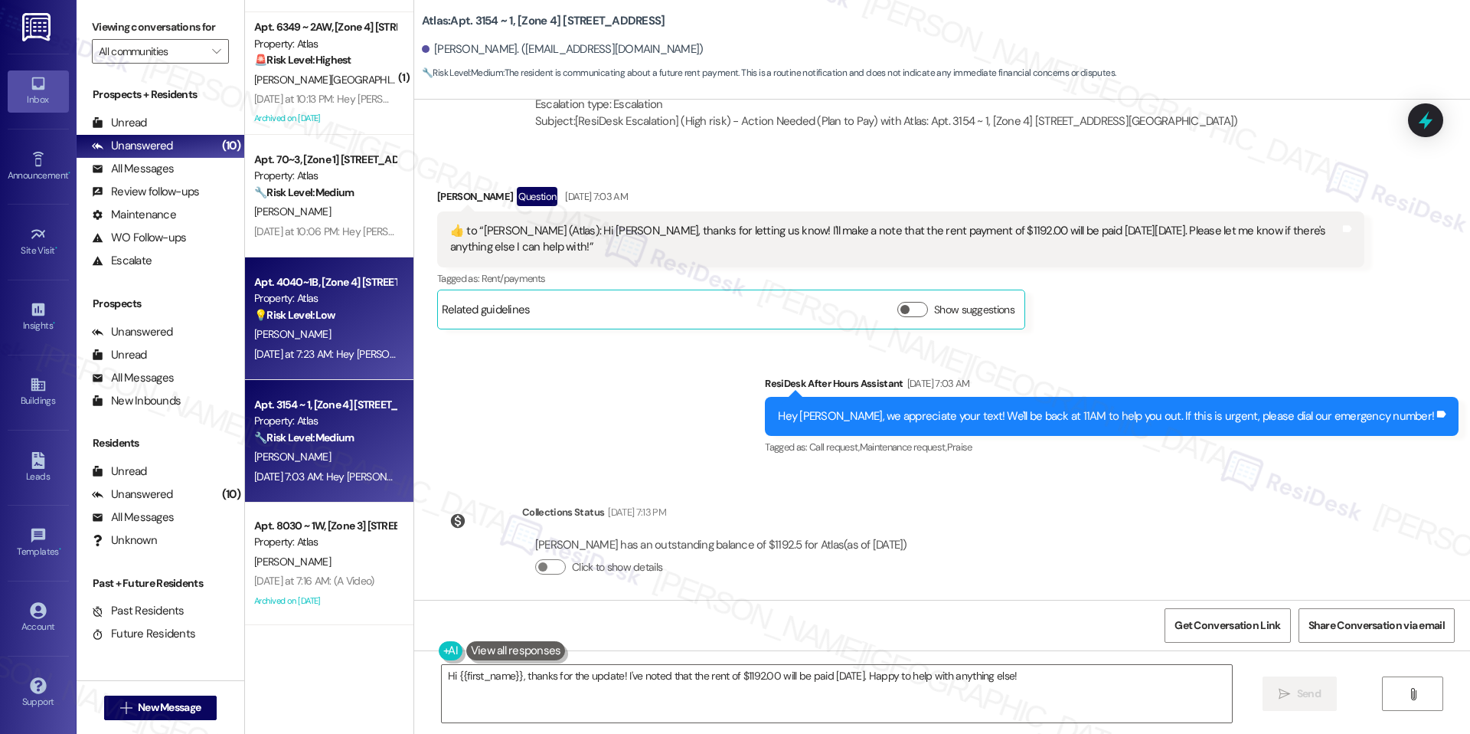
click at [273, 300] on div "Property: Atlas" at bounding box center [325, 298] width 142 height 16
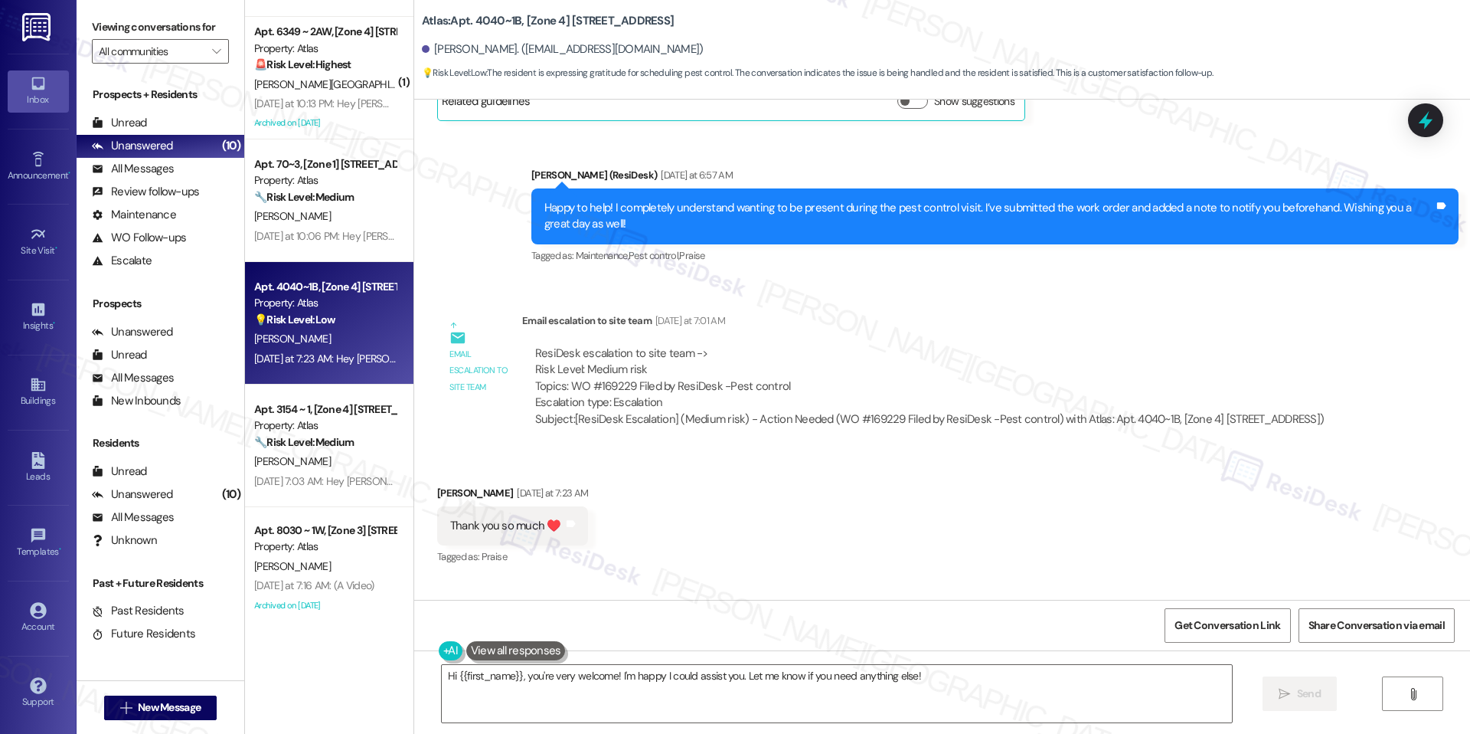
scroll to position [11940, 0]
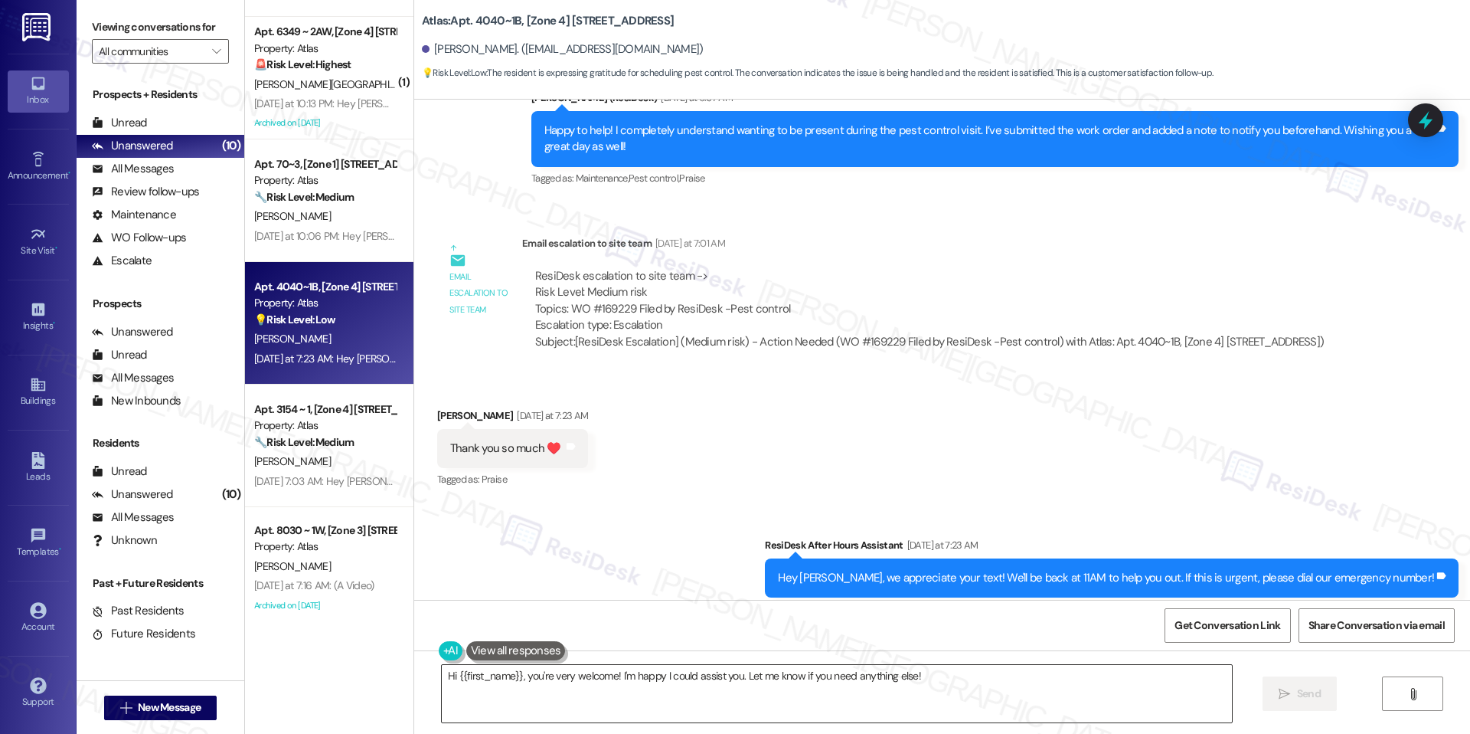
click at [698, 682] on textarea "Hi {{first_name}}, you're very welcome! I'm happy I could assist you. Let me kn…" at bounding box center [837, 693] width 790 height 57
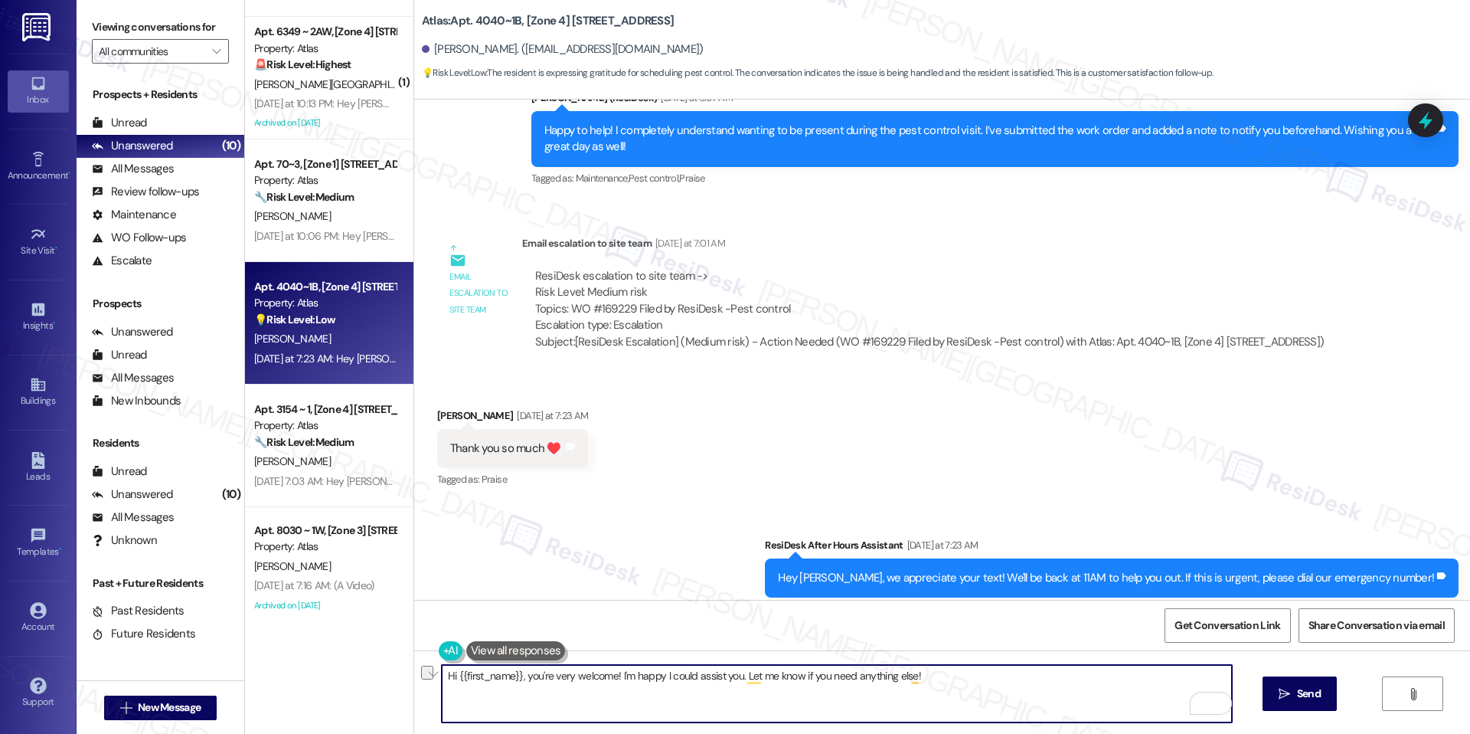
drag, startPoint x: 521, startPoint y: 678, endPoint x: 419, endPoint y: 678, distance: 101.8
click at [419, 678] on div "Hi {{first_name}}, you're very welcome! I'm happy I could assist you. Let me kn…" at bounding box center [942, 707] width 1056 height 115
click at [832, 684] on textarea "You're very welcome! I'm happy I could assist you. Let me know if you need anyt…" at bounding box center [837, 693] width 790 height 57
type textarea "You're very welcome! I'm happy I could assist you. Let me know if you need anyt…"
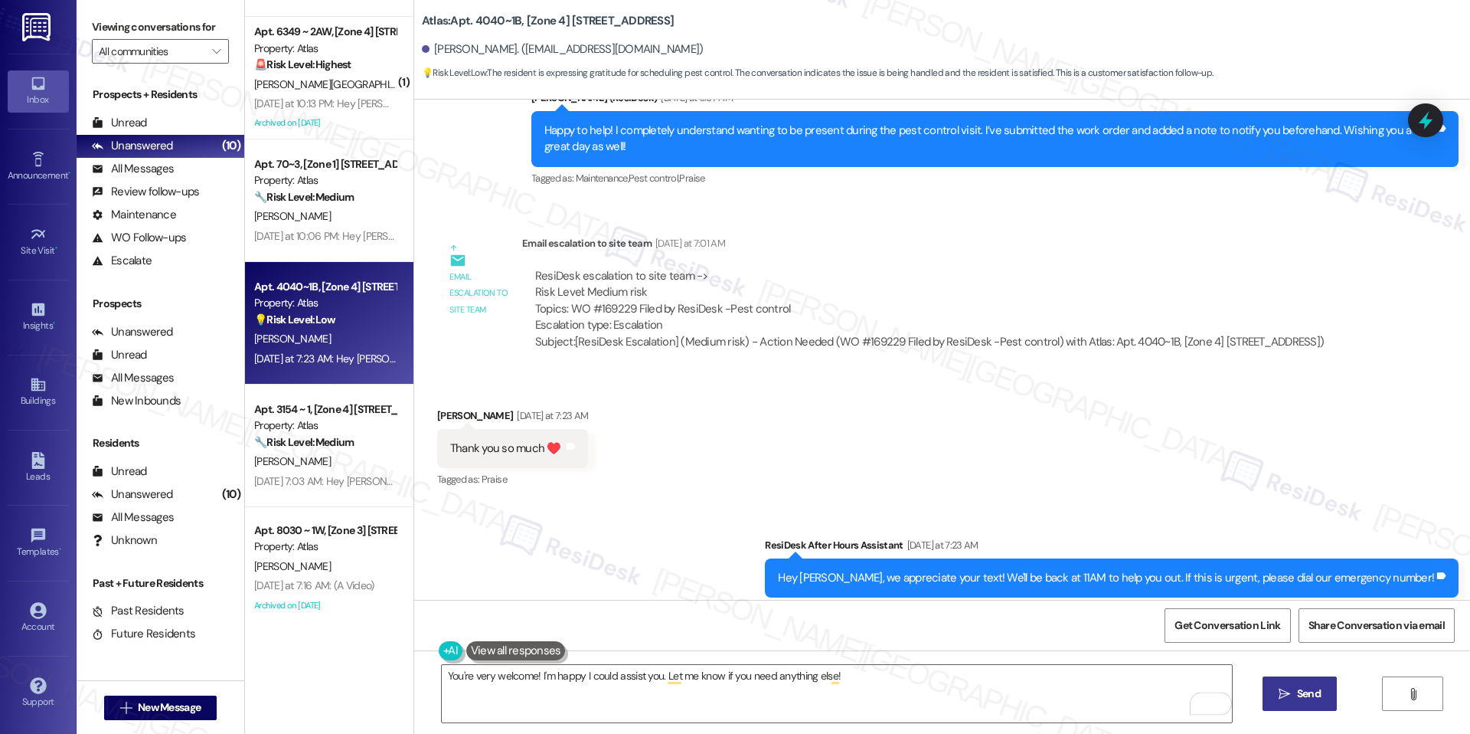
click at [1299, 703] on button " Send" at bounding box center [1300, 693] width 74 height 34
click at [1215, 615] on span "Get Conversation Link" at bounding box center [1228, 625] width 112 height 33
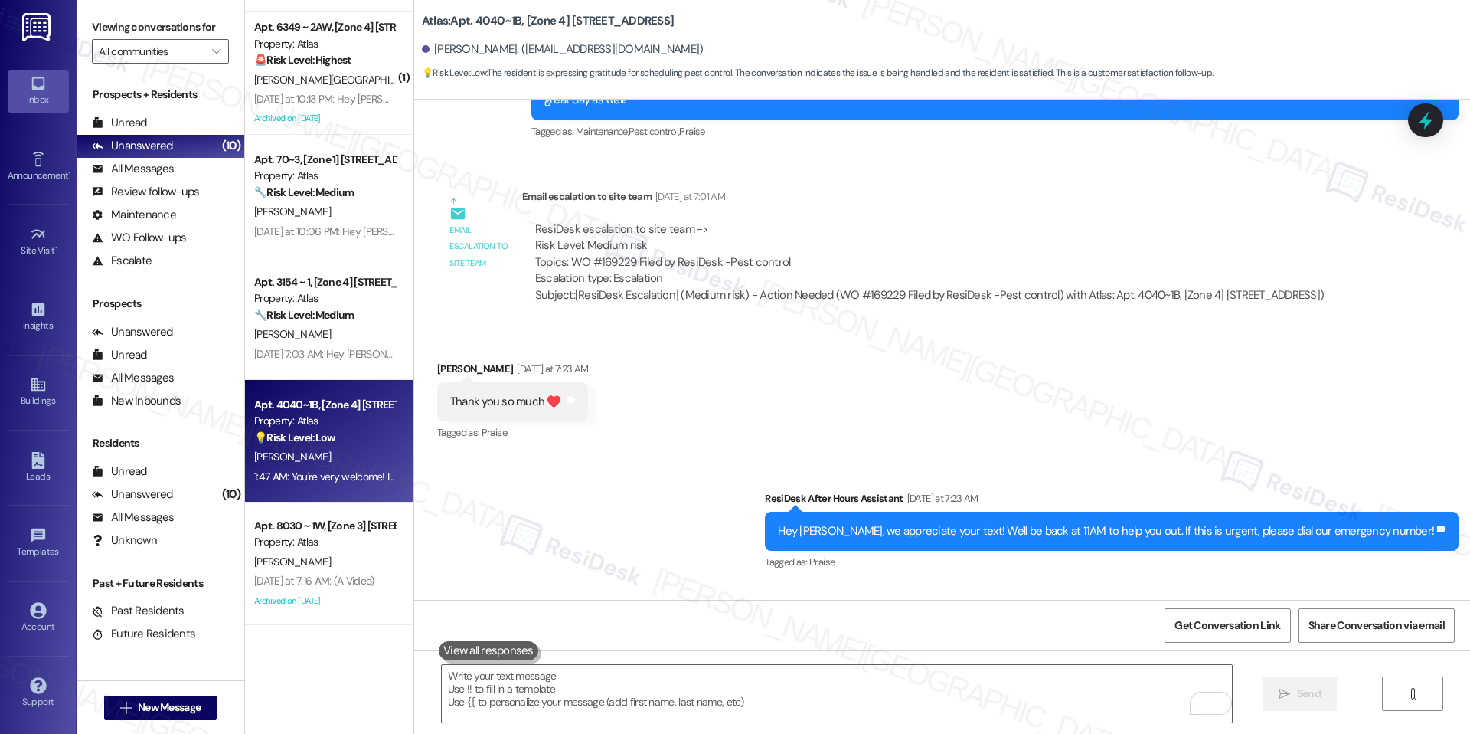
scroll to position [12047, 0]
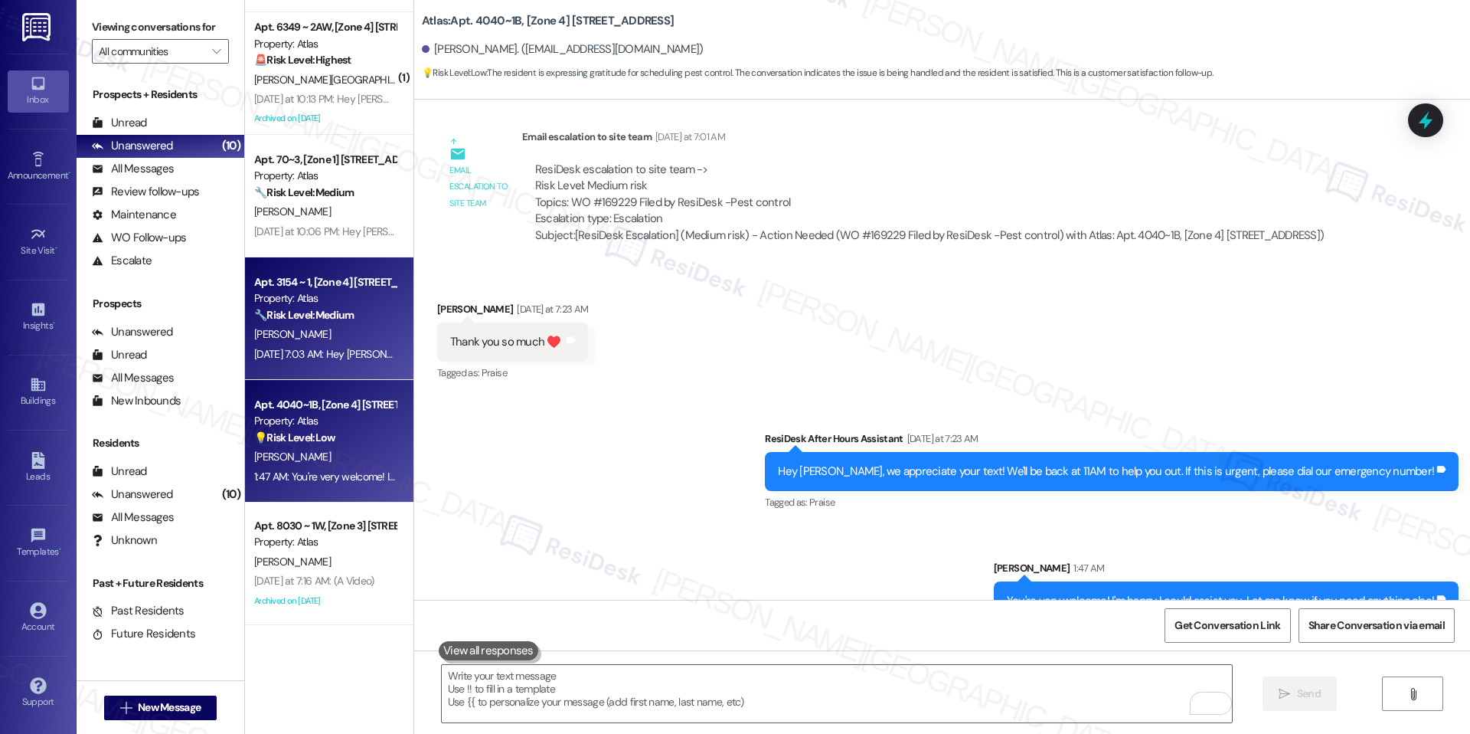
click at [318, 364] on div "Apt. 3154 ~ 1, [Zone 4] [STREET_ADDRESS] Property: Atlas 🔧 Risk Level: Medium T…" at bounding box center [329, 318] width 168 height 123
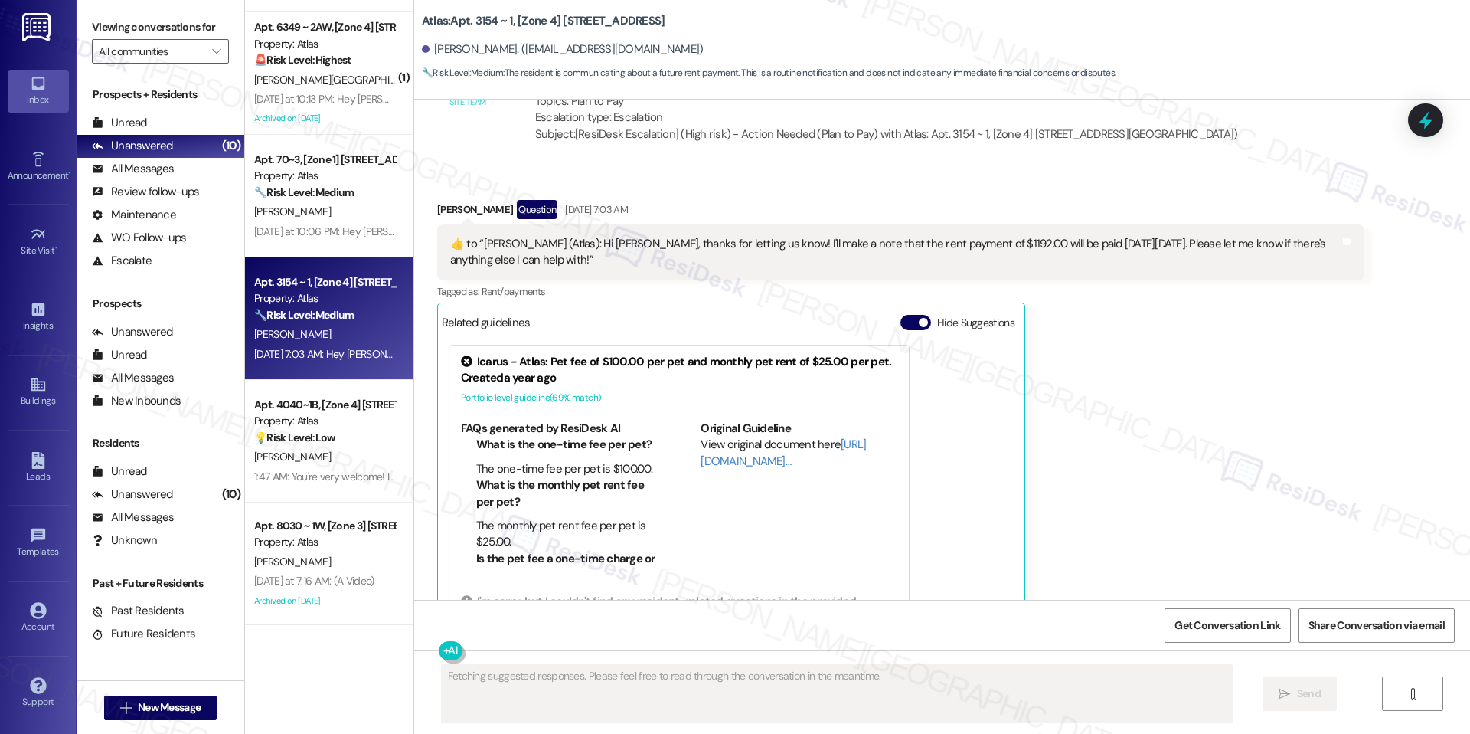
scroll to position [4897, 0]
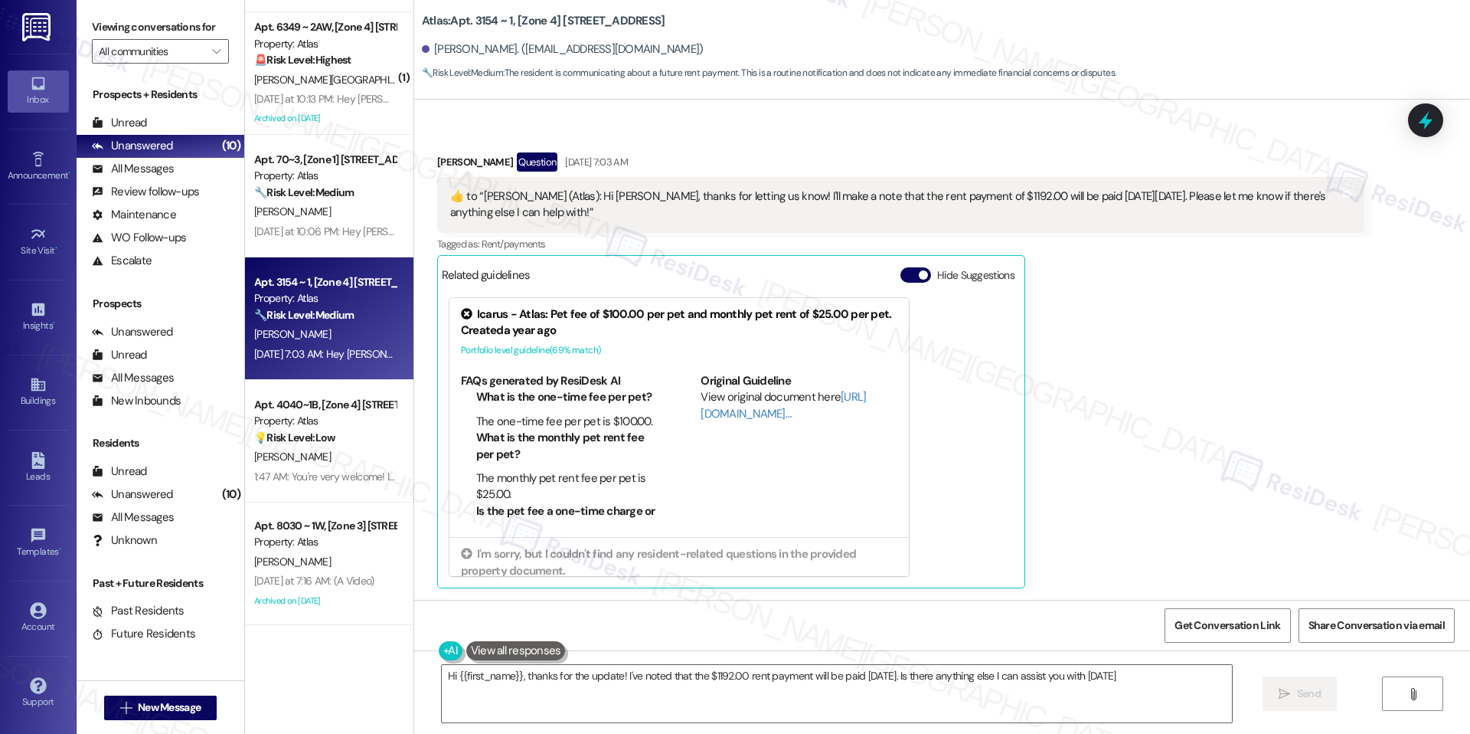
type textarea "Hi {{first_name}}, thanks for the update! I've noted that the $1192.00 rent pay…"
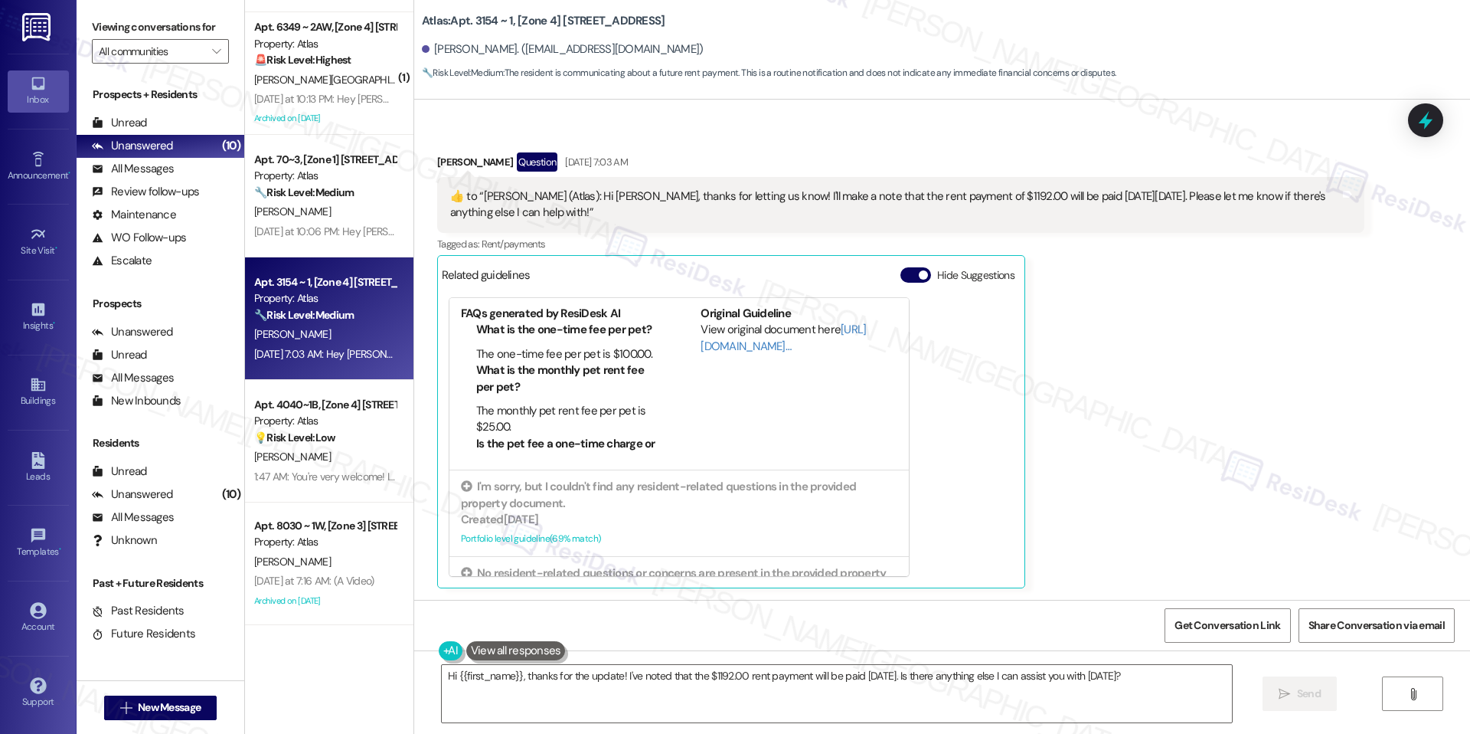
scroll to position [0, 0]
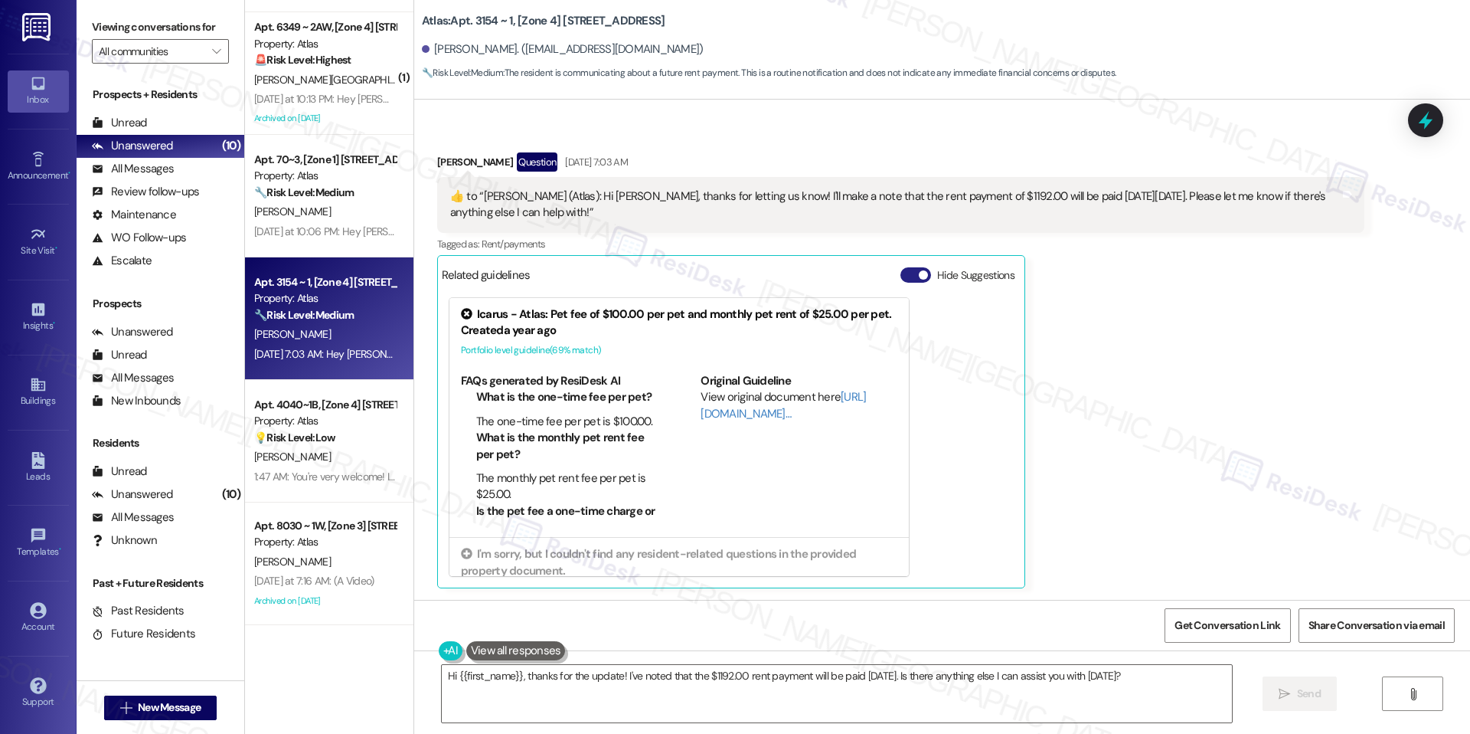
click at [901, 278] on button "Hide Suggestions" at bounding box center [916, 274] width 31 height 15
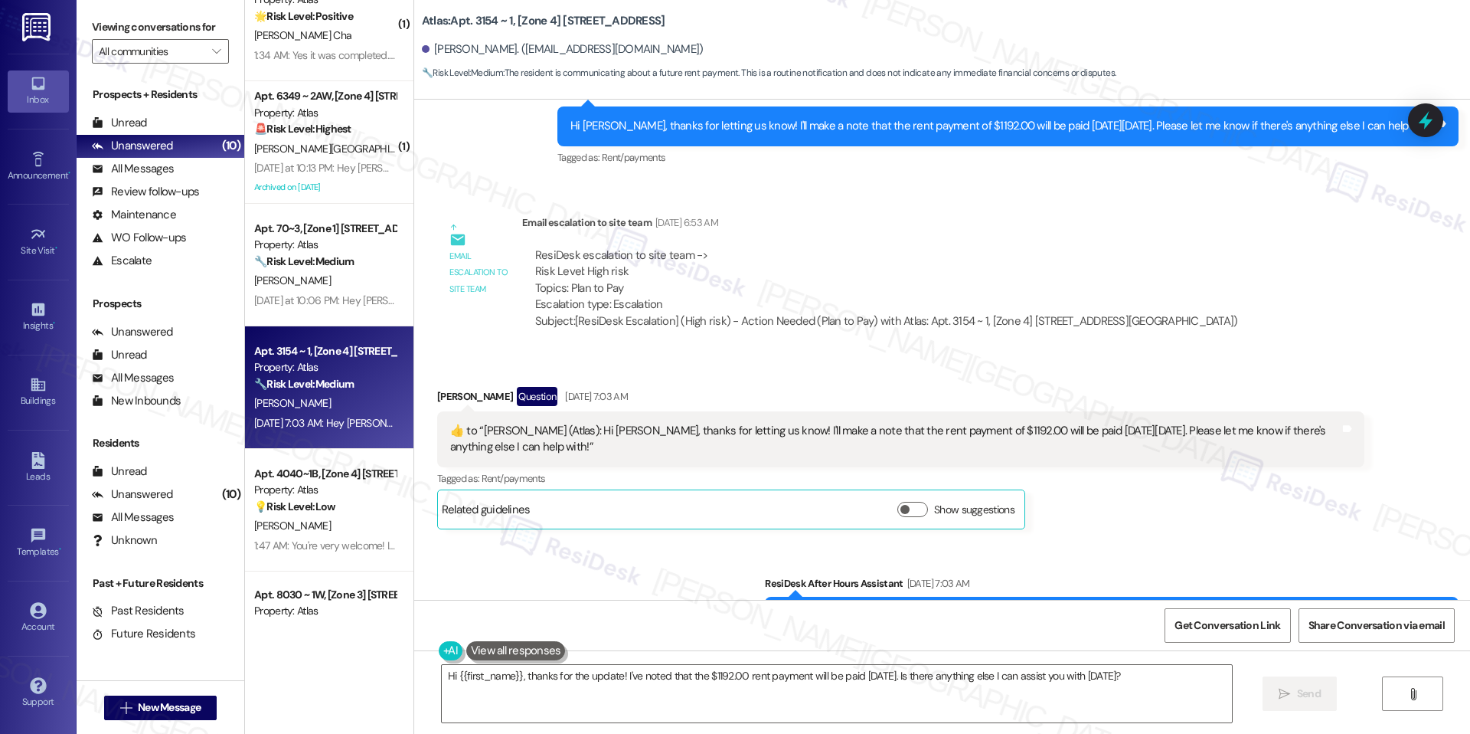
scroll to position [4874, 0]
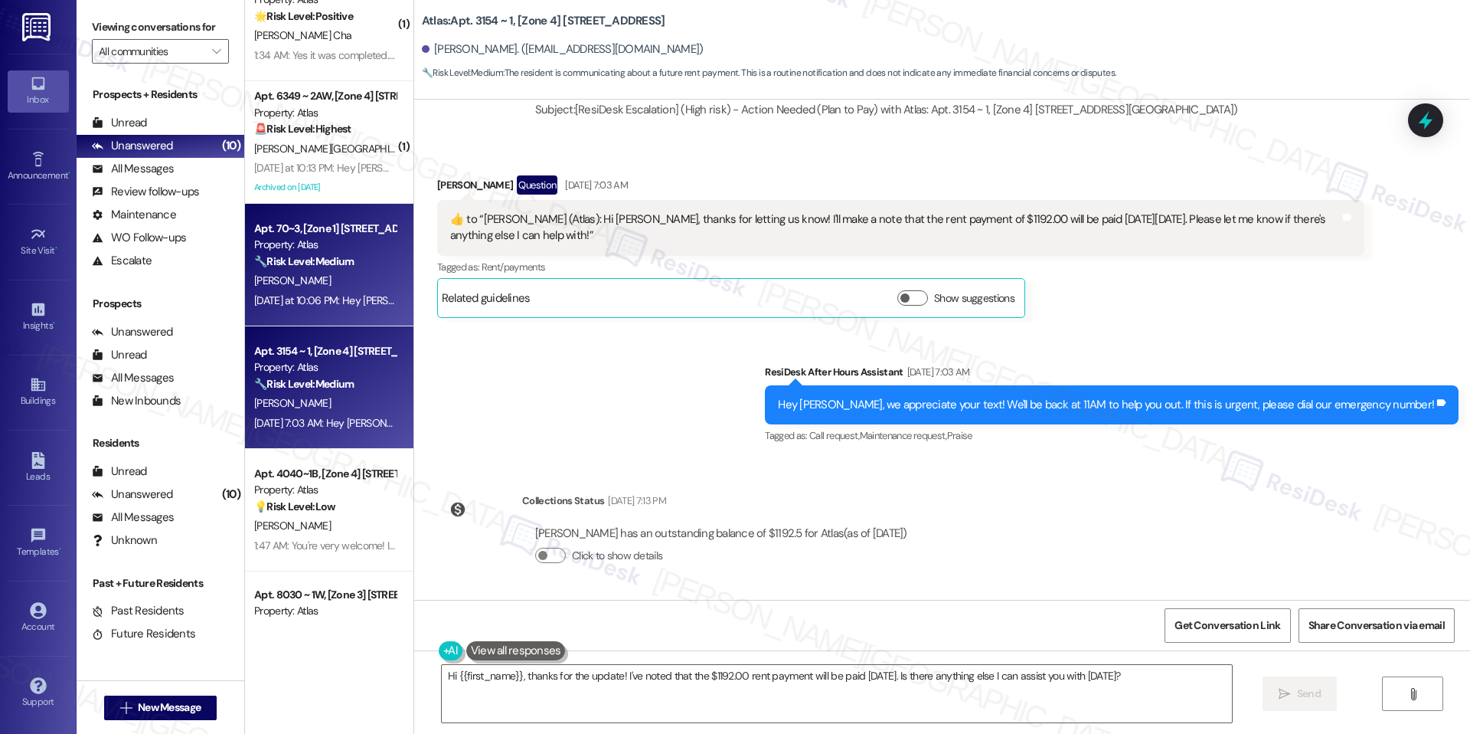
click at [318, 315] on div "Apt. 70~3, [Zone 1] [STREET_ADDRESS][US_STATE] Property: Atlas 🔧 Risk Level: Me…" at bounding box center [329, 265] width 168 height 123
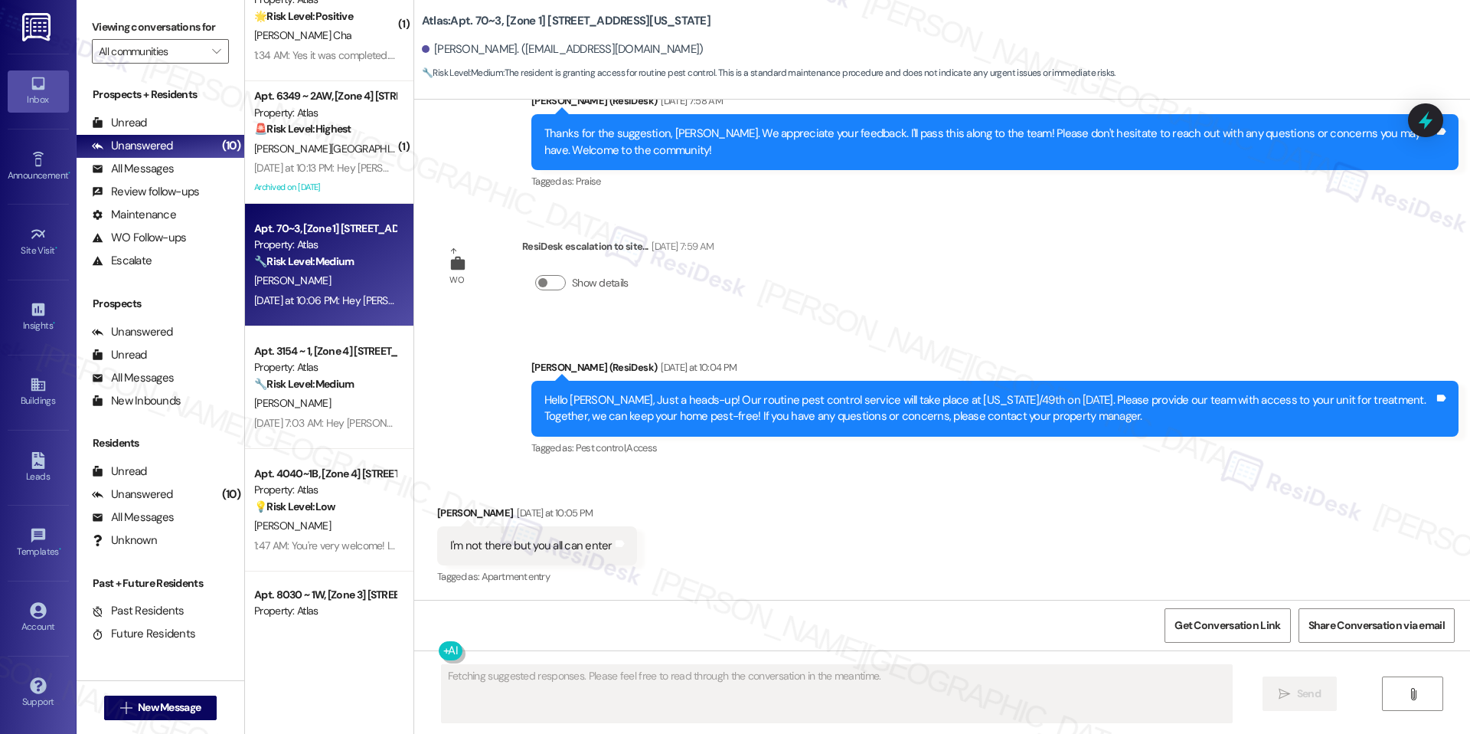
scroll to position [1097, 0]
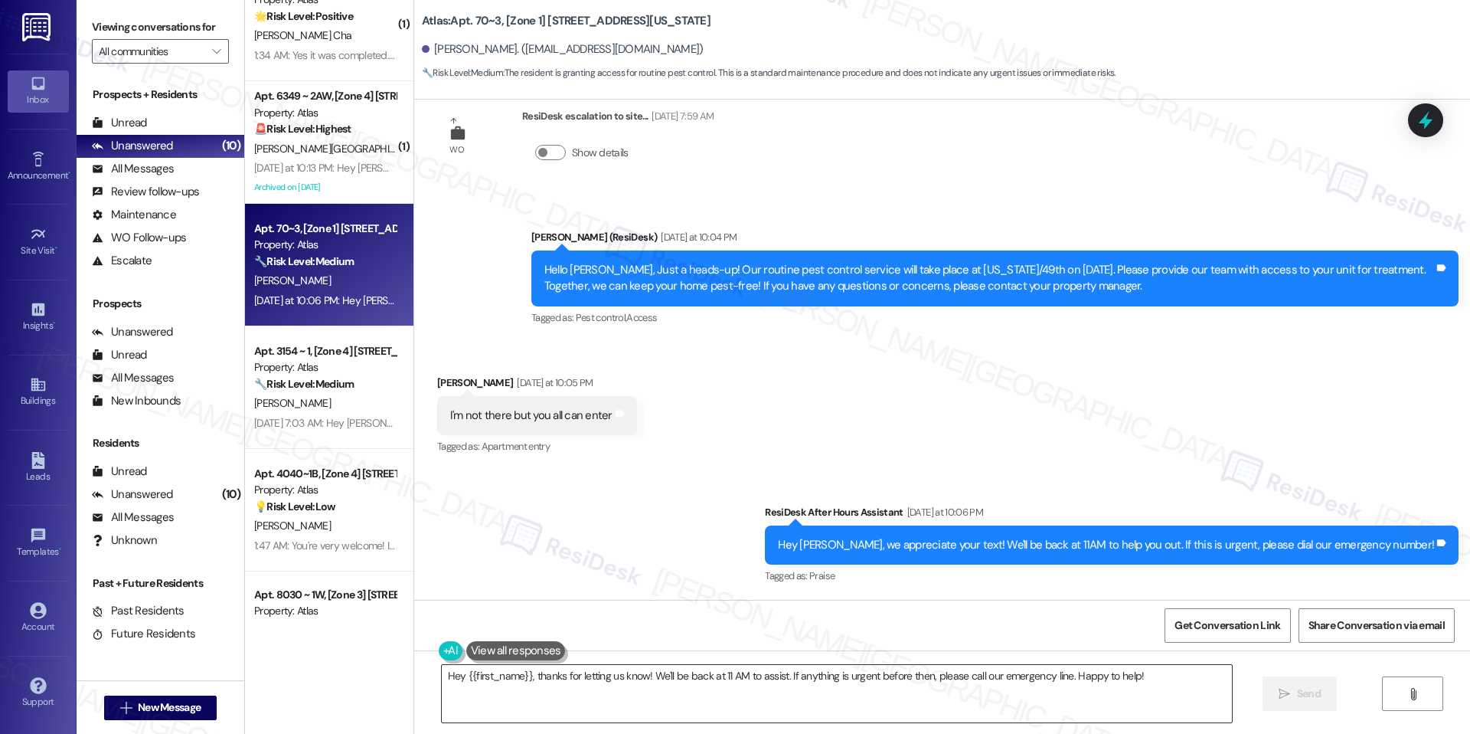
click at [668, 675] on textarea "Hey {{first_name}}, thanks for letting us know! We'll be back at 11 AM to assis…" at bounding box center [837, 693] width 790 height 57
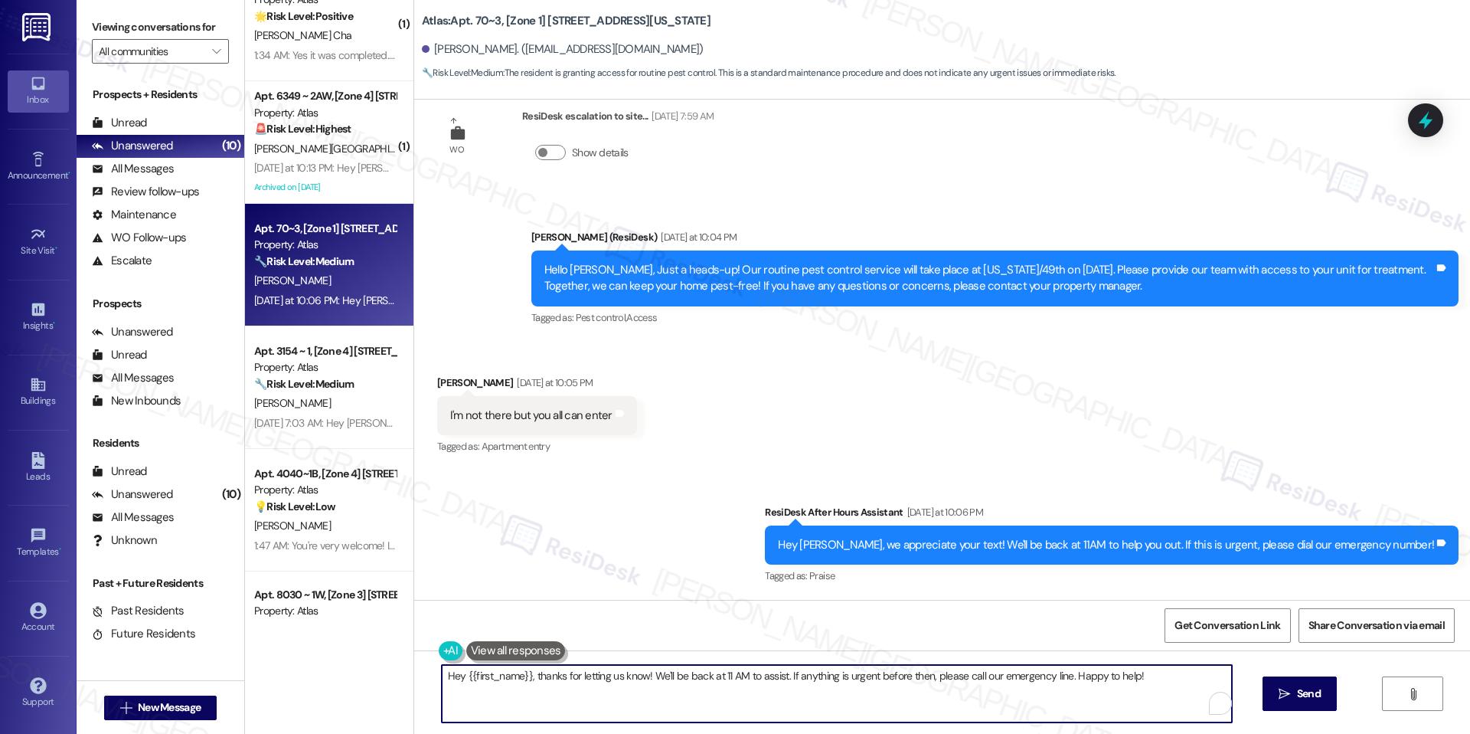
click at [668, 675] on textarea "Hey {{first_name}}, thanks for letting us know! We'll be back at 11 AM to assis…" at bounding box center [837, 693] width 790 height 57
paste textarea "Thanks for letting us know! Apologies for the delayed response. We'll go ahead …"
paste textarea "In the meantime, if there’s anything else I can assist you with, please feel fr…"
click at [1032, 698] on textarea "Thanks for letting us know! Apologies for the delayed response. We'll go ahead …" at bounding box center [837, 693] width 790 height 57
type textarea "Thanks for letting us know! Apologies for the delayed response. We'll go ahead …"
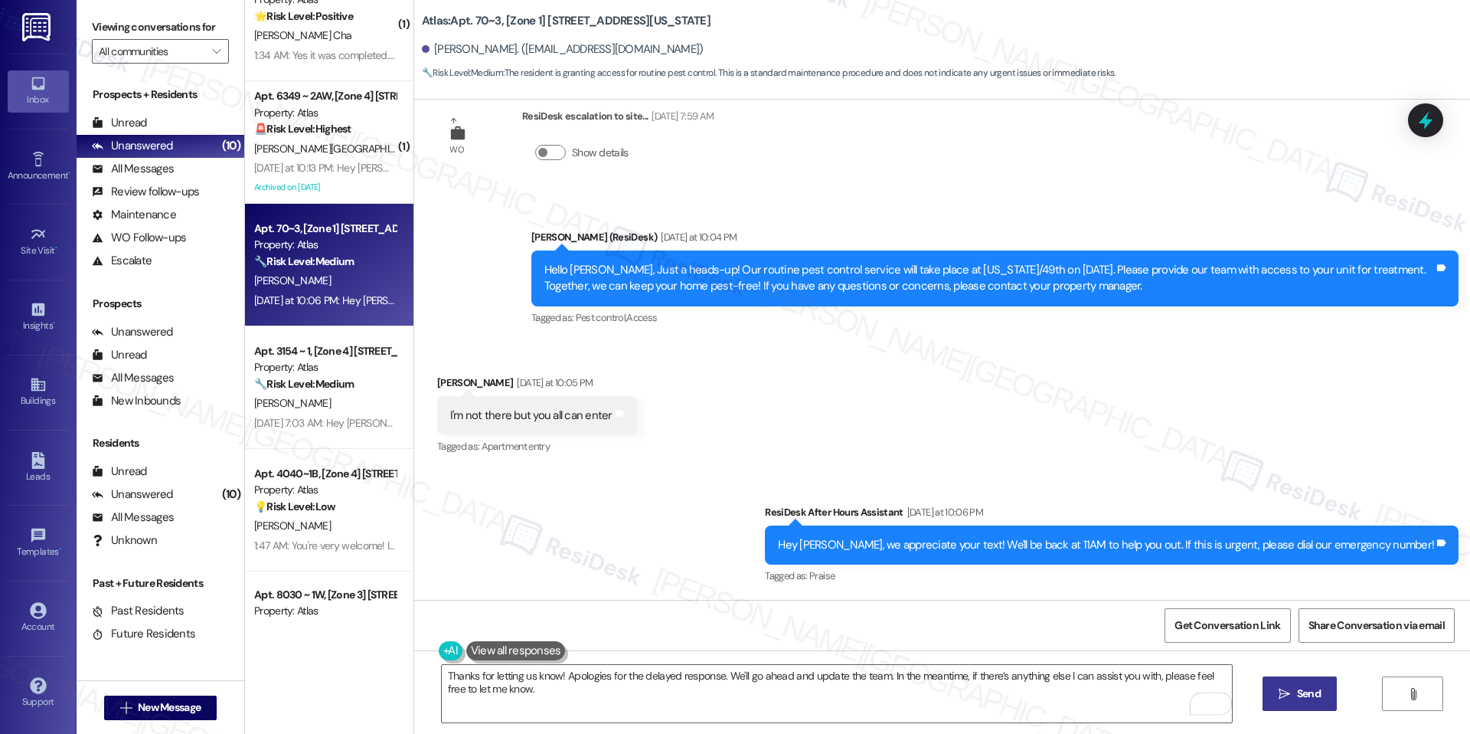
click at [1278, 683] on button " Send" at bounding box center [1300, 693] width 74 height 34
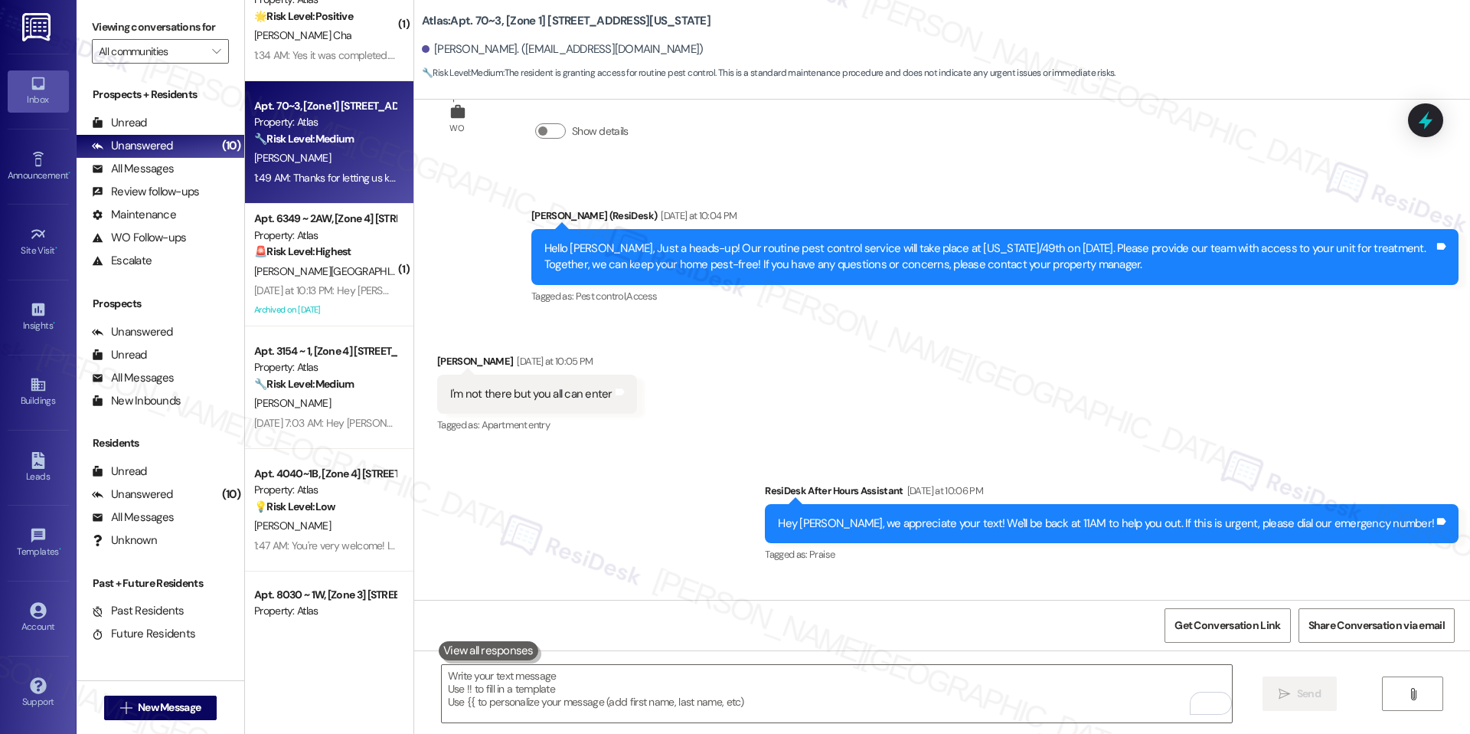
scroll to position [1219, 0]
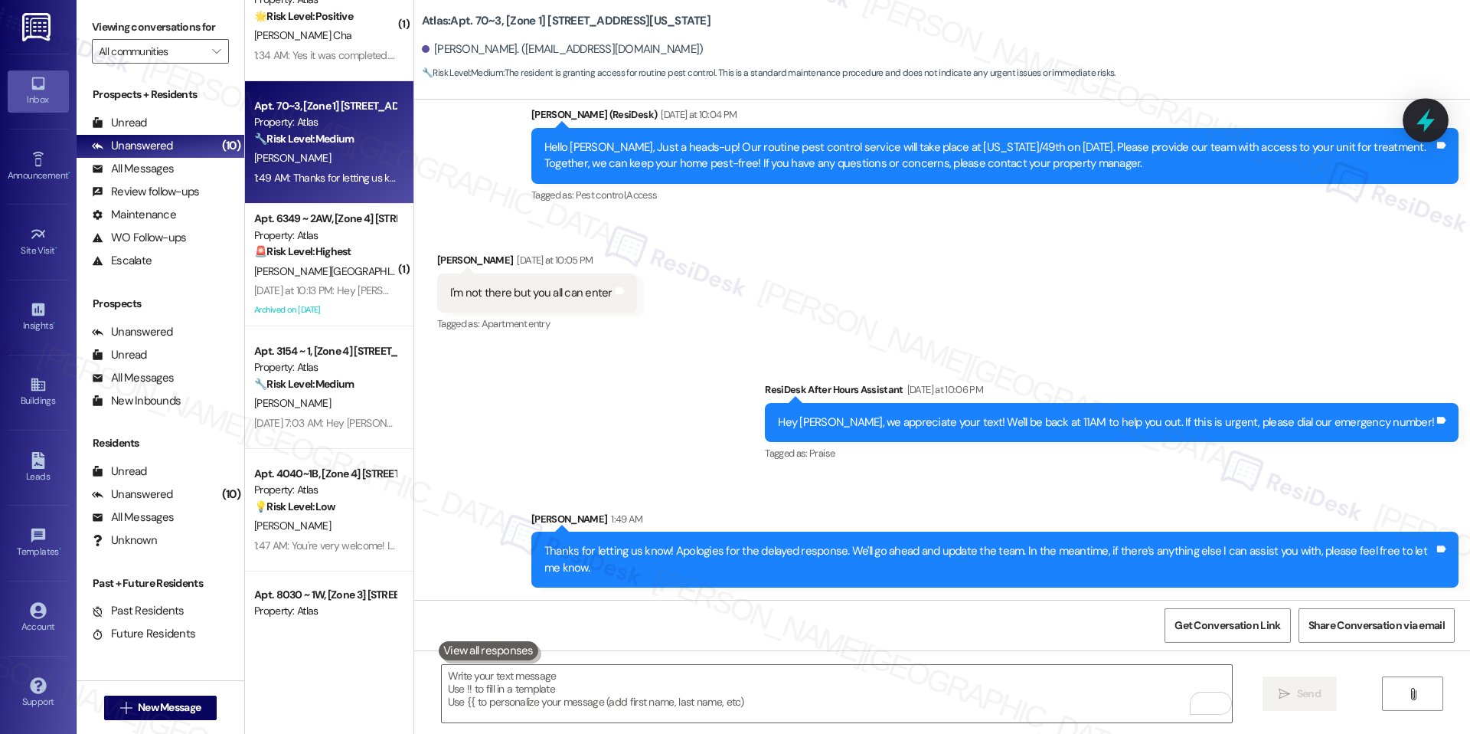
click at [1421, 119] on icon at bounding box center [1426, 121] width 18 height 24
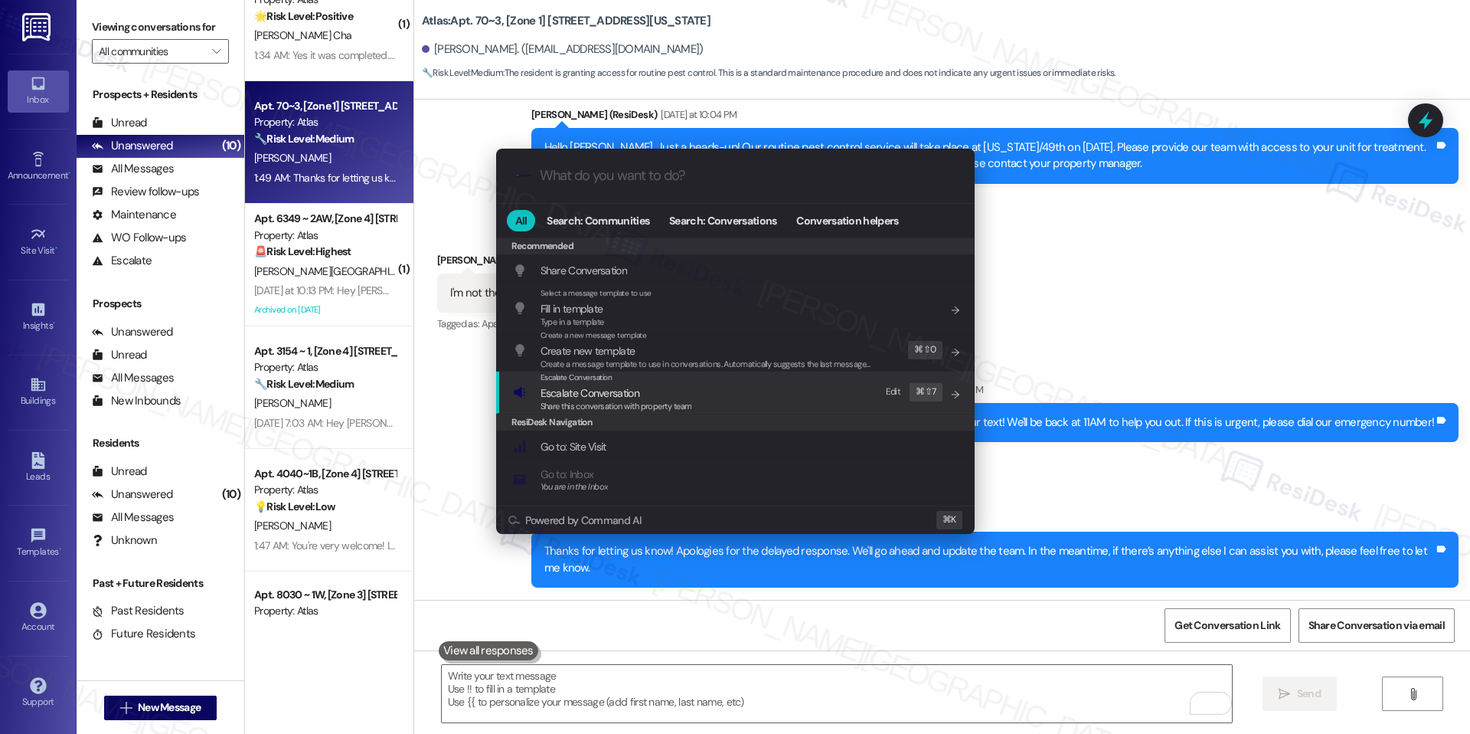
click at [663, 397] on span "Escalate Conversation" at bounding box center [617, 392] width 152 height 17
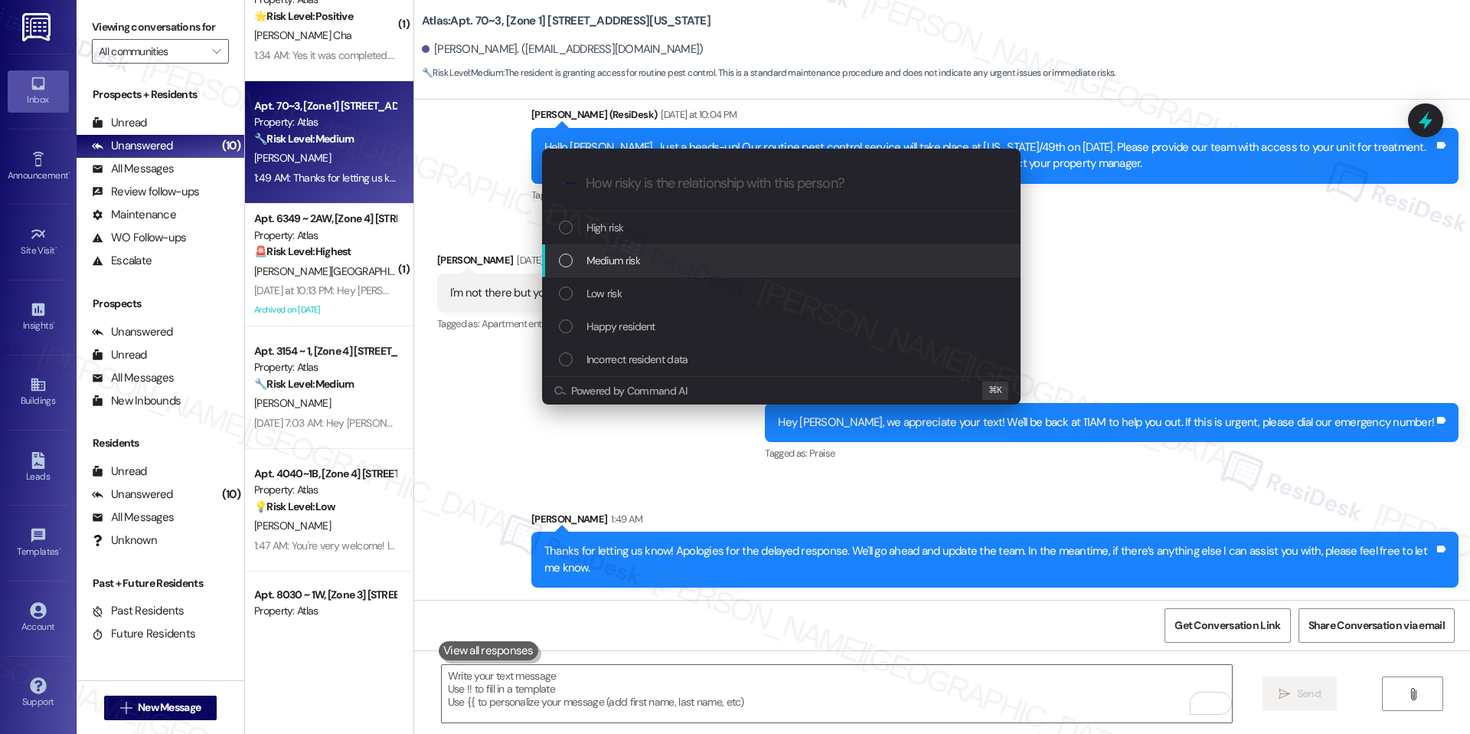
click at [663, 270] on div "Medium risk" at bounding box center [781, 260] width 479 height 33
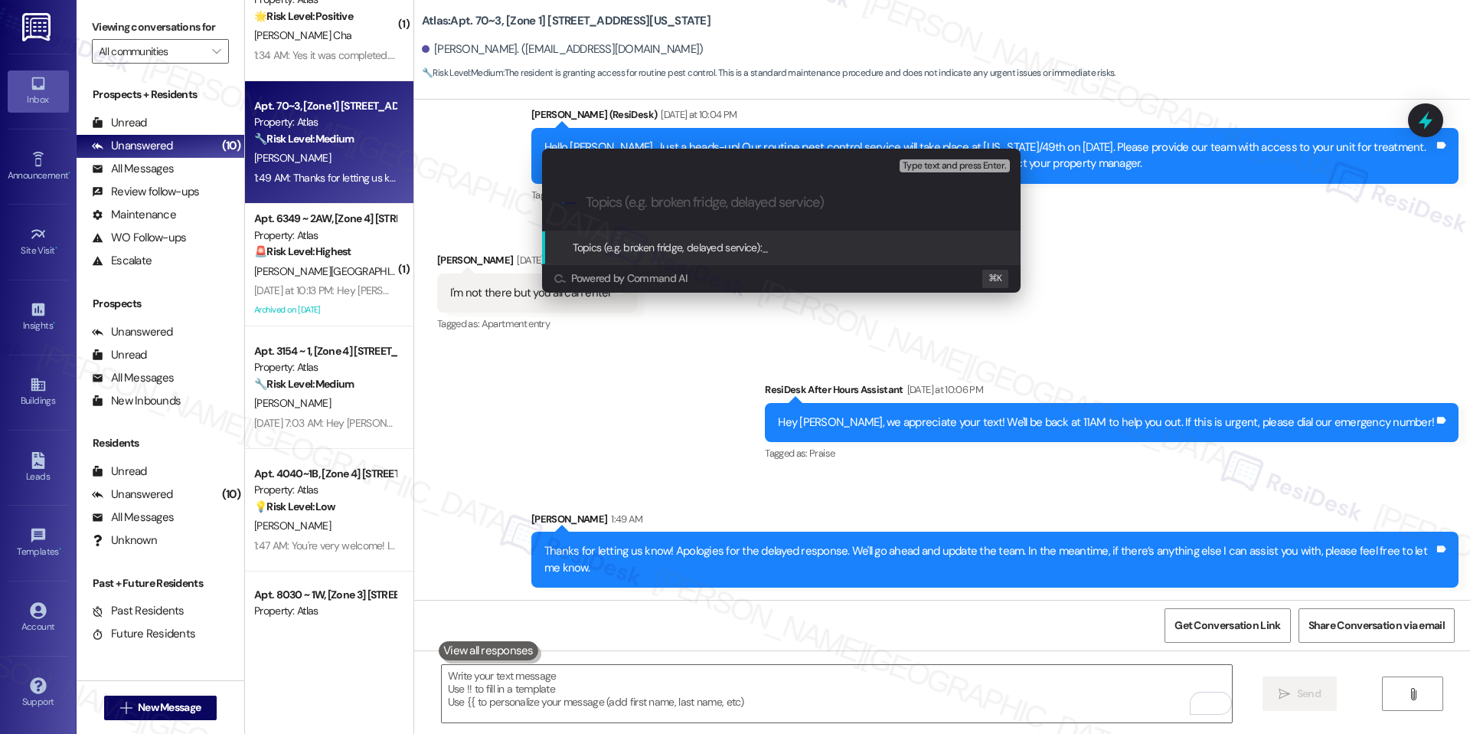
paste input "Pest Control Routine Service- Permission given"
type input "Pest Control Routine Service- Permission given"
click at [831, 251] on span "Pest Control Routine Service- Permission given" at bounding box center [865, 247] width 206 height 14
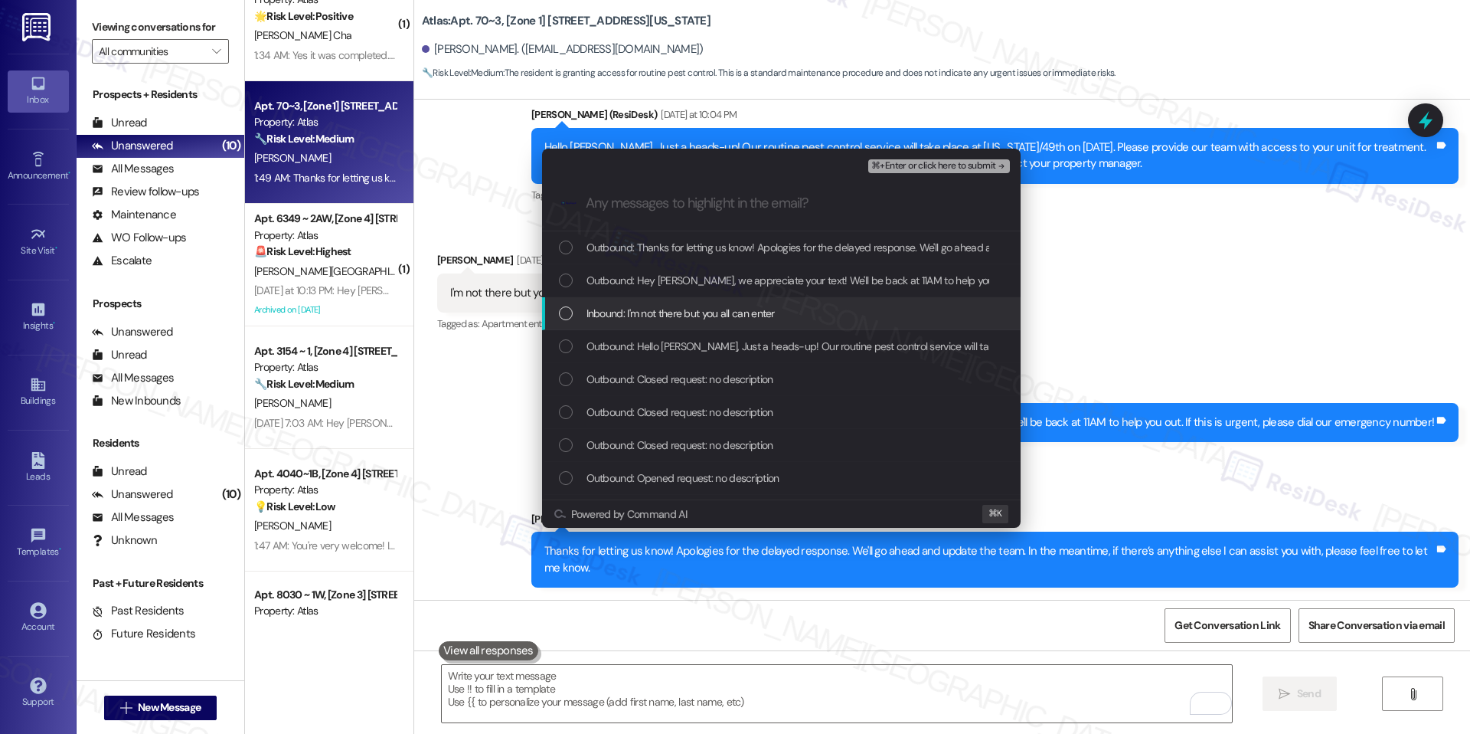
click at [671, 319] on span "Inbound: I'm not there but you all can enter" at bounding box center [681, 313] width 188 height 17
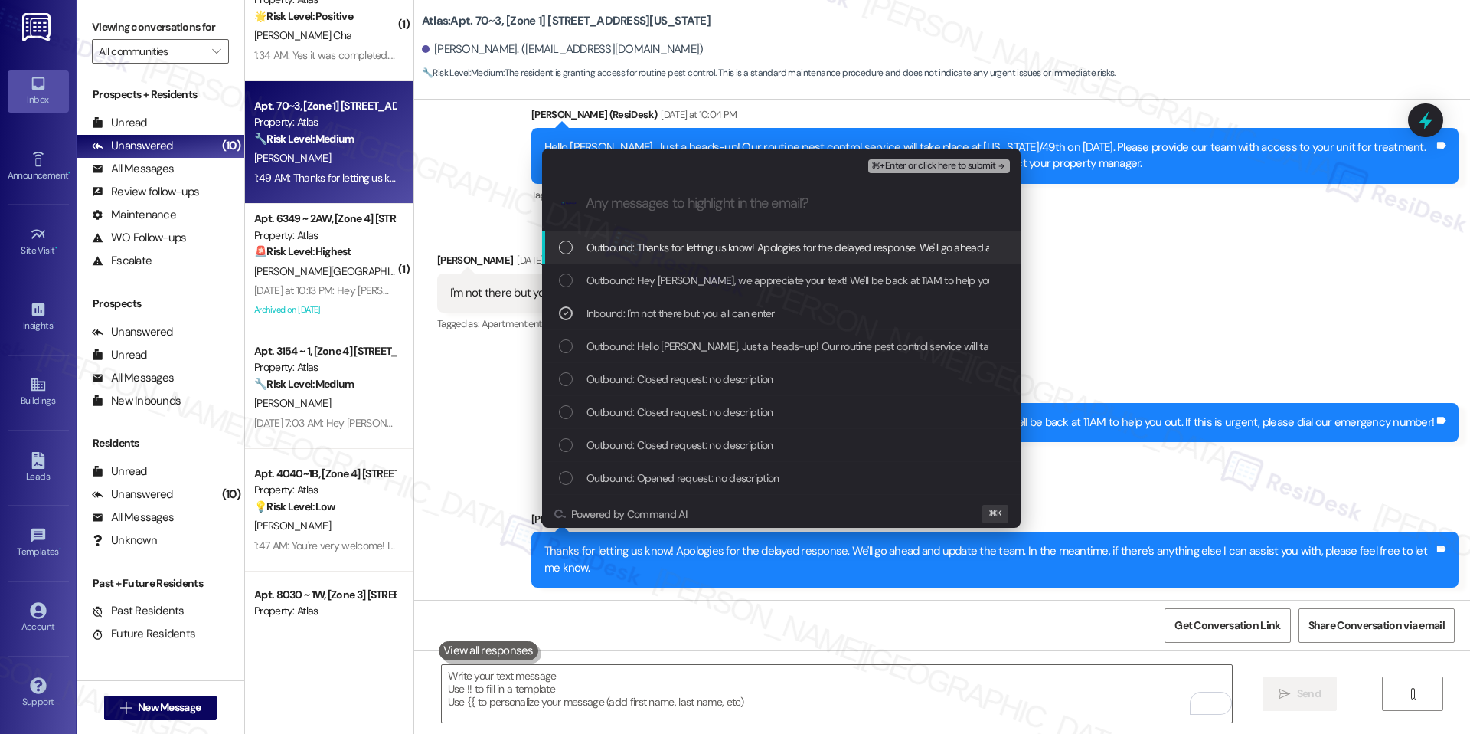
click at [942, 163] on span "⌘+Enter or click here to submit" at bounding box center [933, 166] width 124 height 11
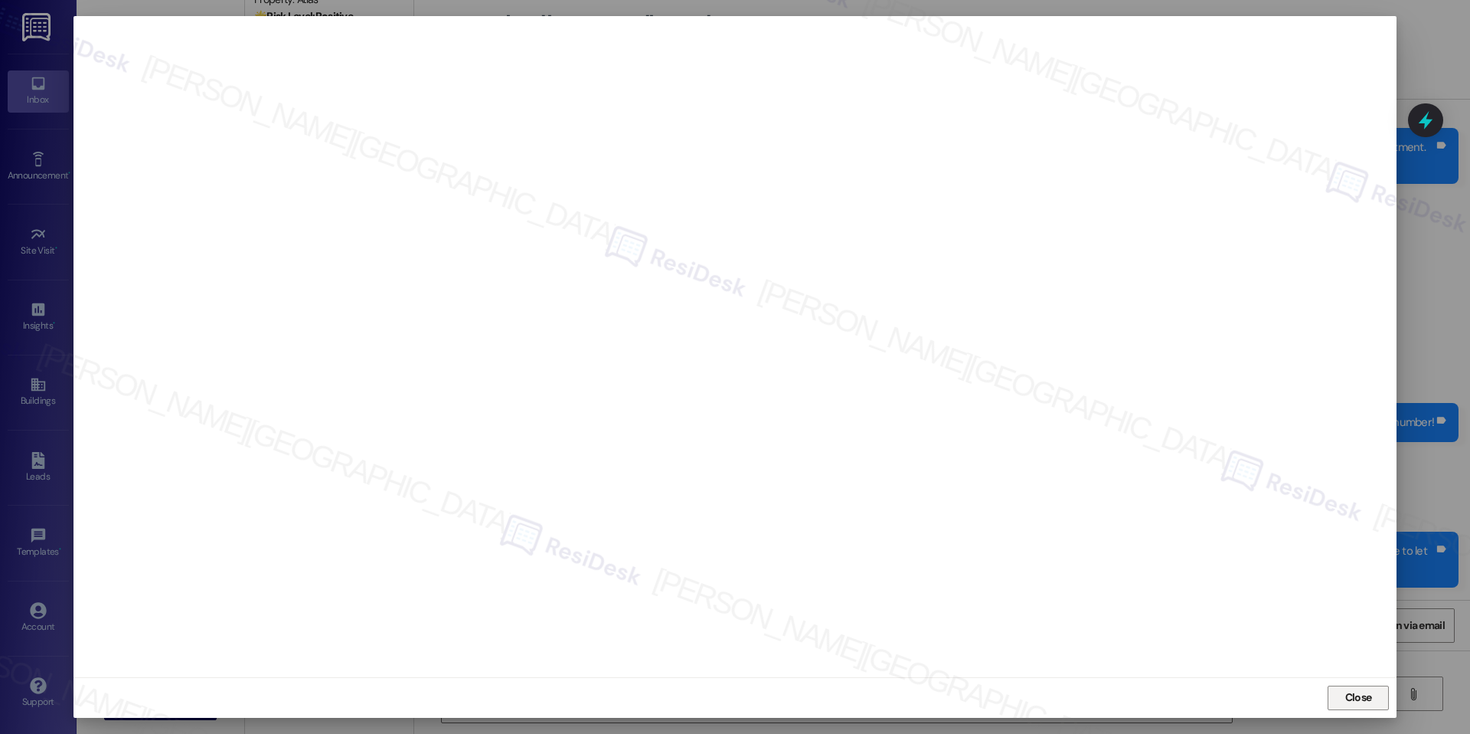
click at [1384, 700] on button "Close" at bounding box center [1358, 697] width 61 height 25
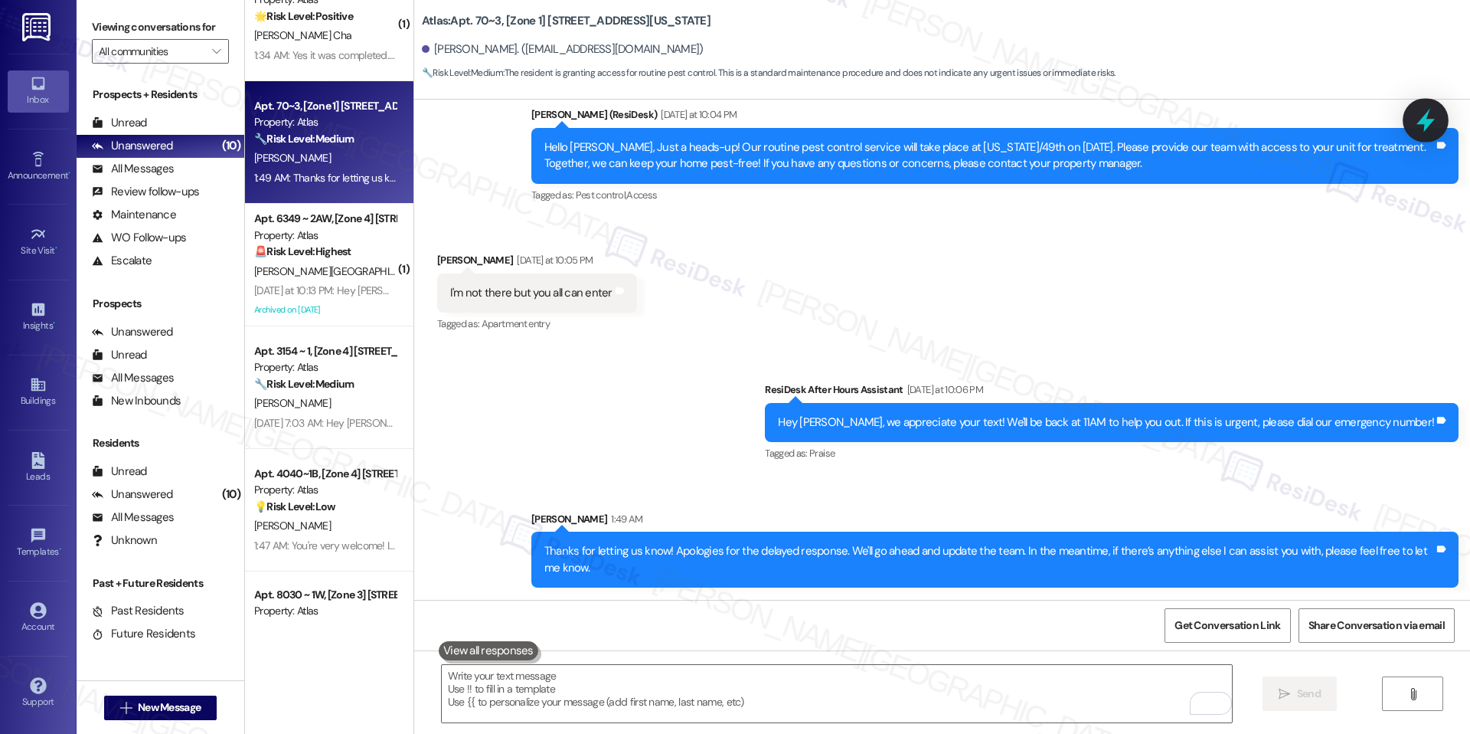
click at [1422, 116] on icon at bounding box center [1426, 120] width 26 height 26
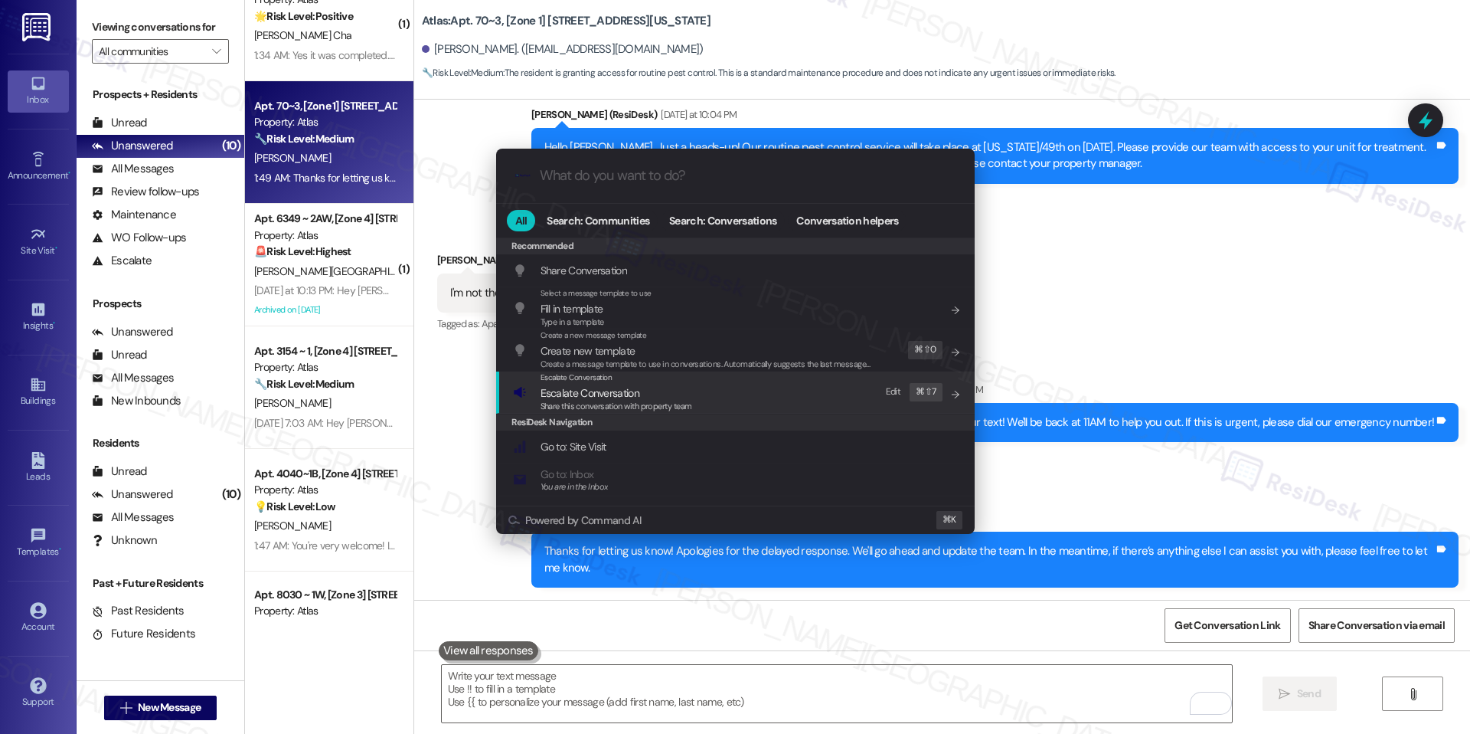
click at [698, 395] on div "Escalate Conversation Escalate Conversation Share this conversation with proper…" at bounding box center [737, 391] width 448 height 41
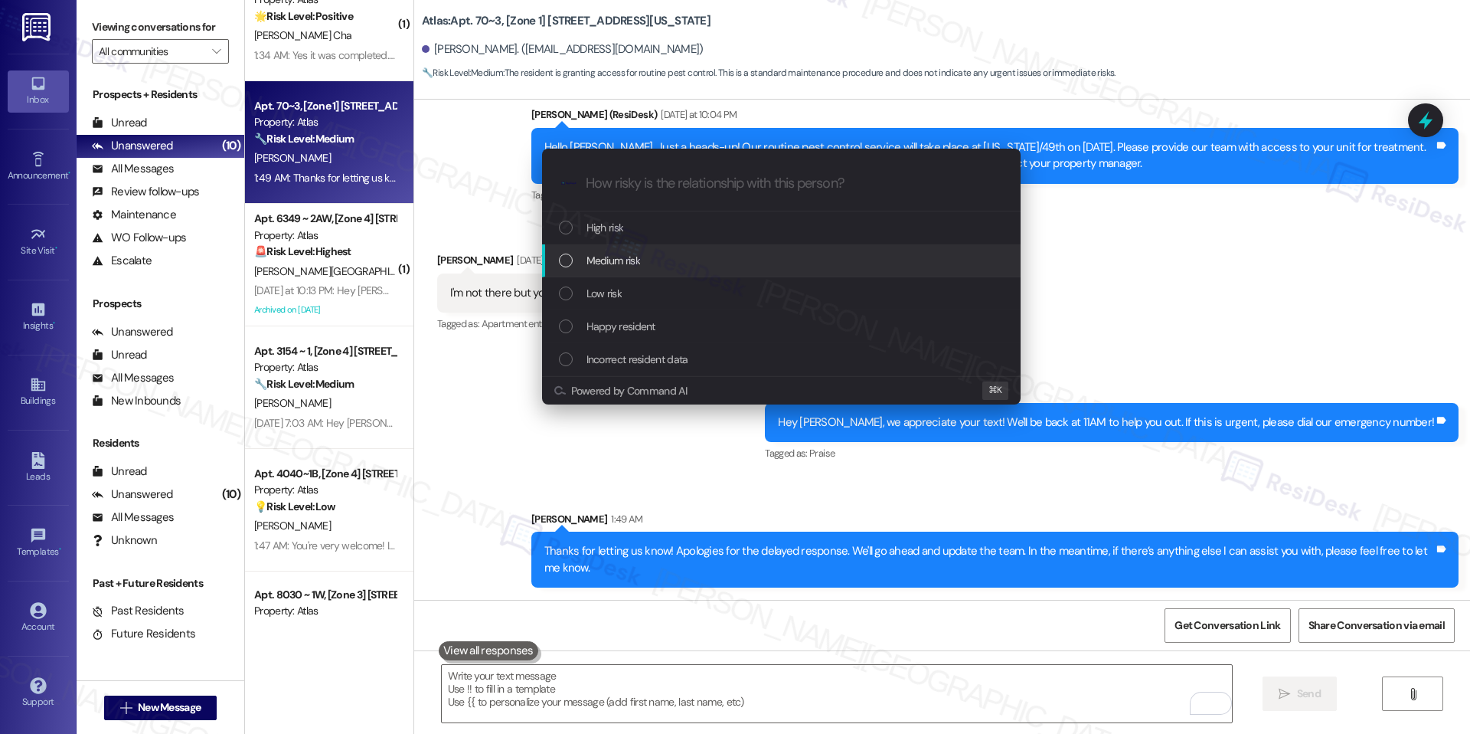
click at [674, 267] on div "Medium risk" at bounding box center [783, 260] width 448 height 17
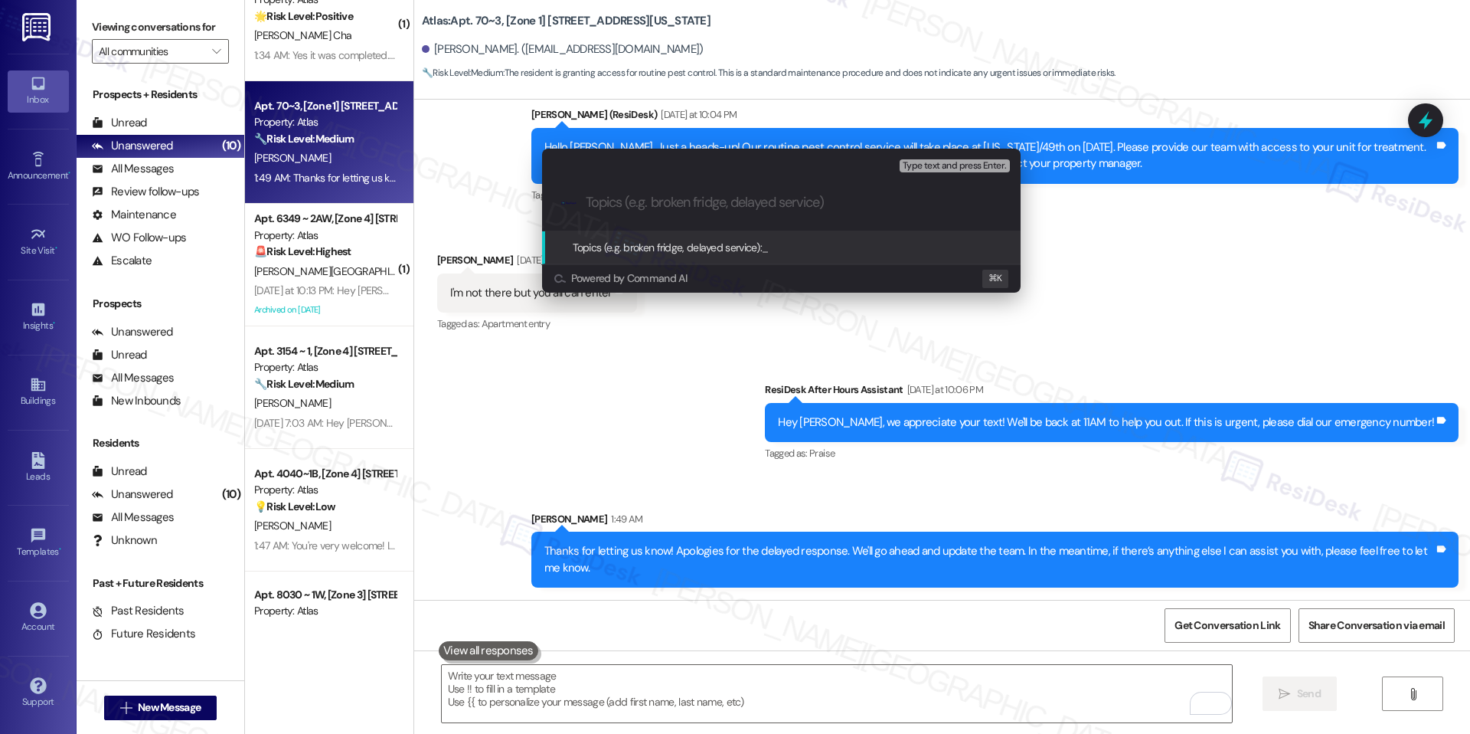
paste input "Pest Control Routine Service- Permission given"
type input "Pest Control Routine Service- Permission given"
click at [866, 246] on span "Pest Control Routine Service- Permission given" at bounding box center [865, 247] width 206 height 14
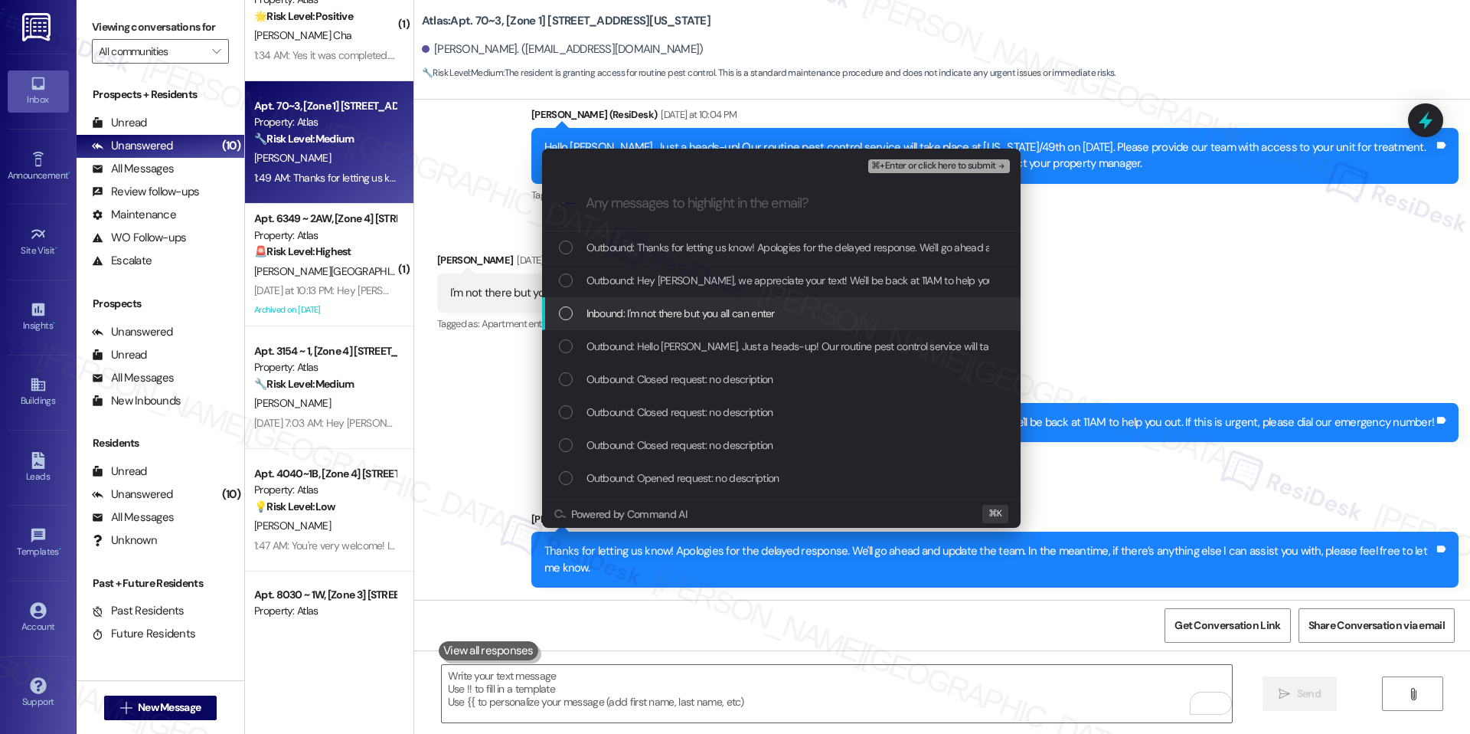
click at [747, 313] on span "Inbound: I'm not there but you all can enter" at bounding box center [681, 313] width 188 height 17
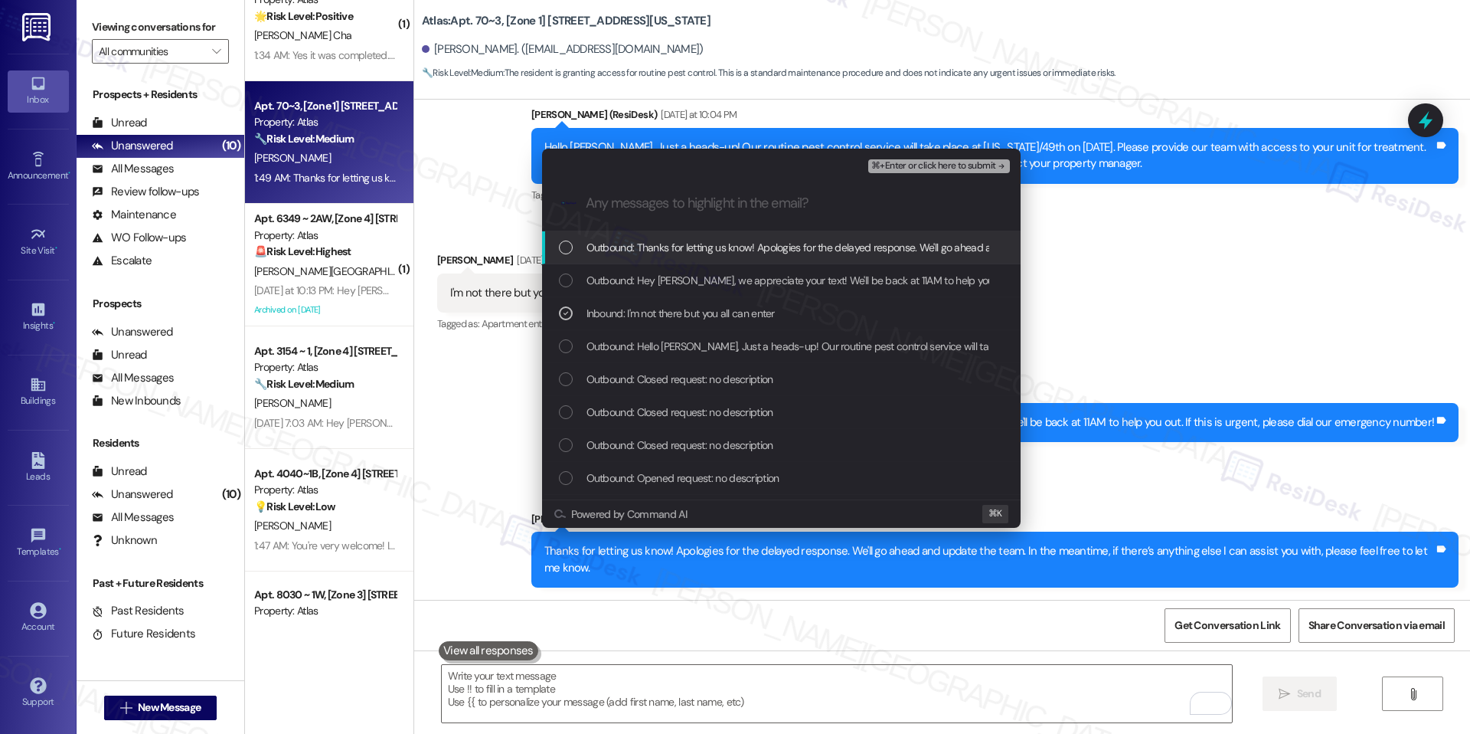
click at [940, 165] on span "⌘+Enter or click here to submit" at bounding box center [933, 166] width 124 height 11
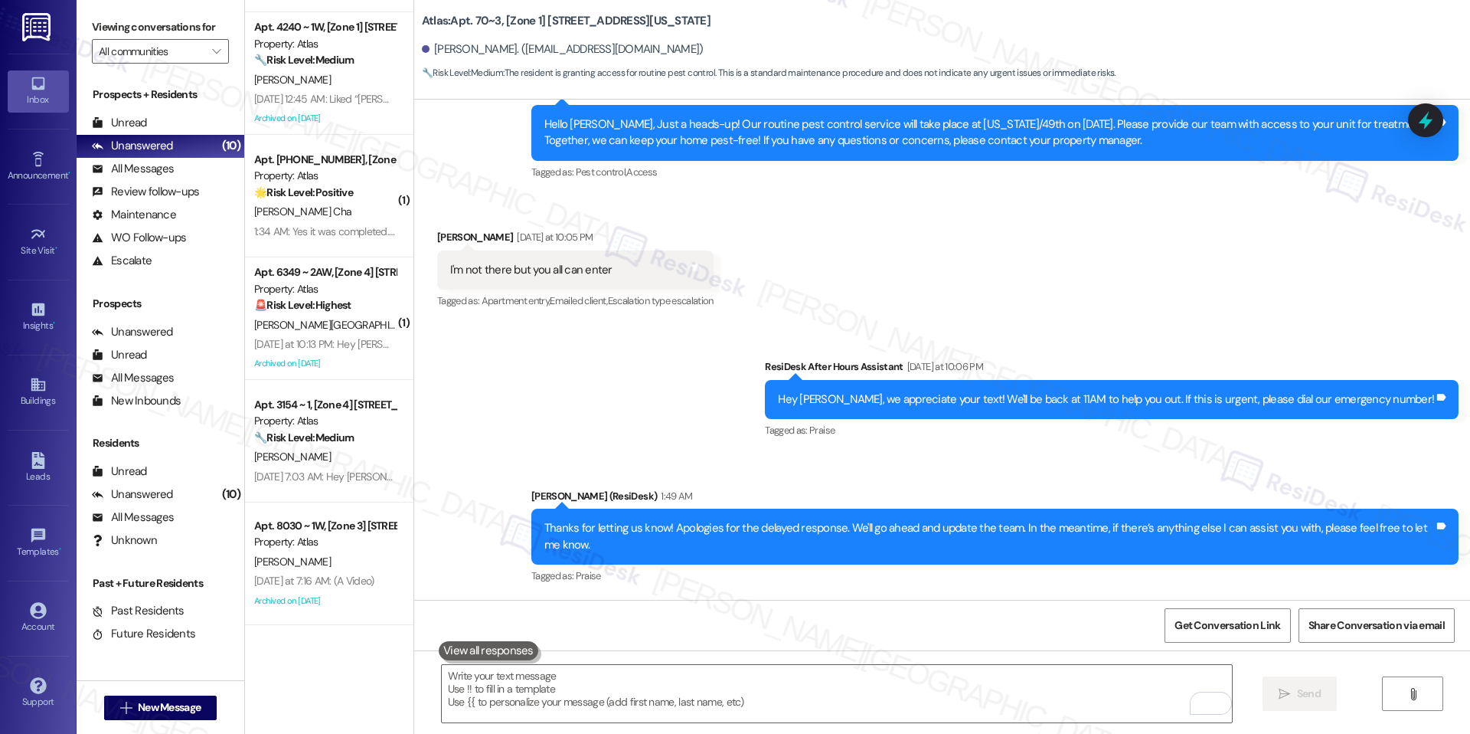
scroll to position [110, 0]
click at [1241, 640] on span "Get Conversation Link" at bounding box center [1228, 625] width 112 height 33
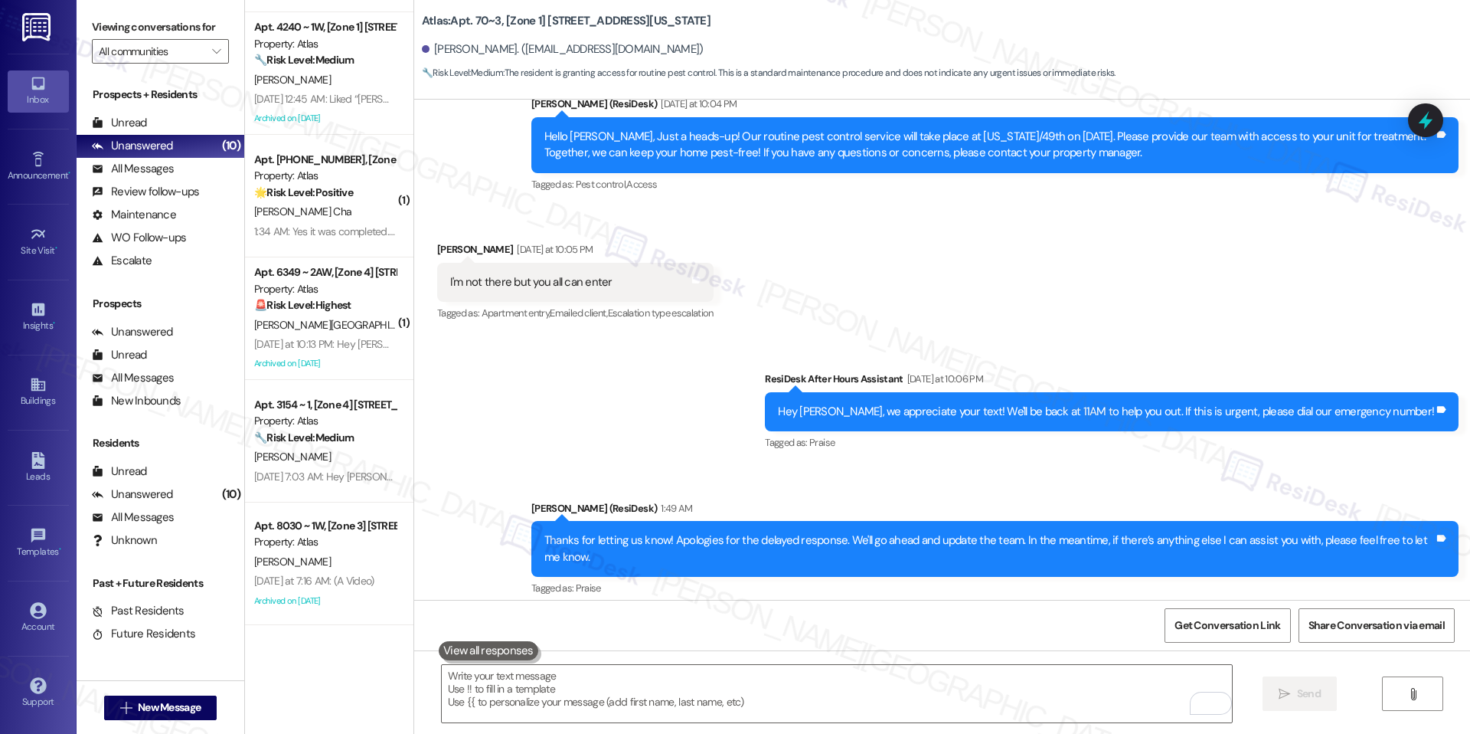
scroll to position [1242, 0]
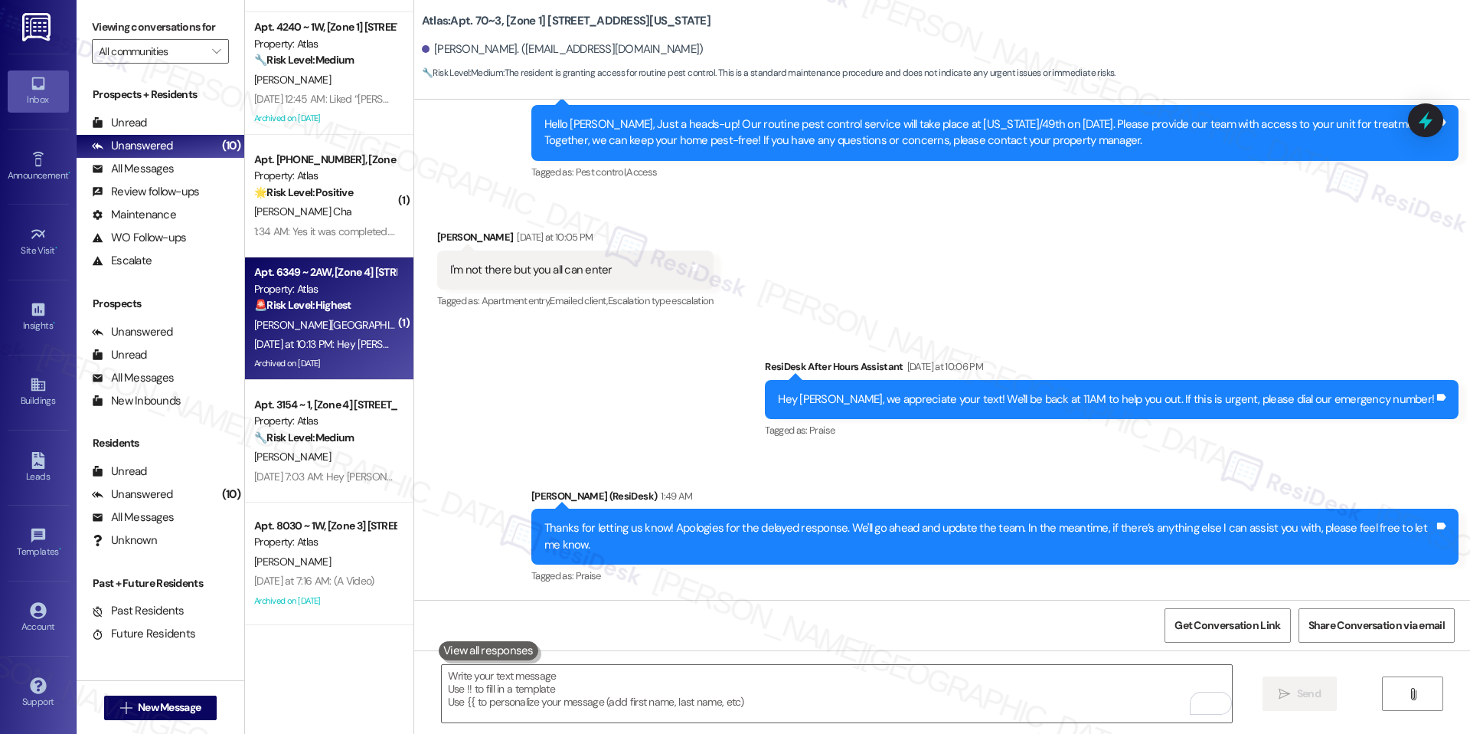
click at [320, 319] on div "[PERSON_NAME][GEOGRAPHIC_DATA]" at bounding box center [325, 324] width 145 height 19
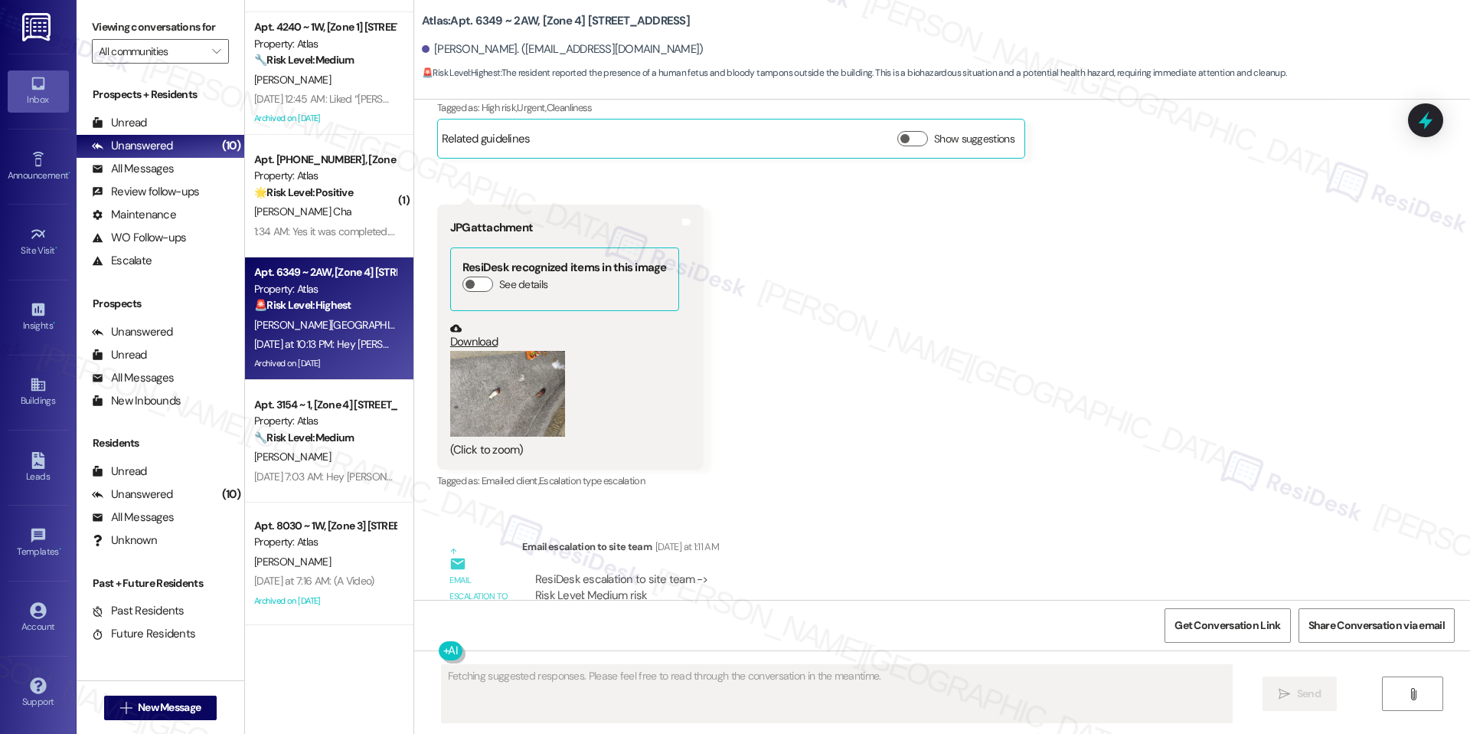
scroll to position [26926, 0]
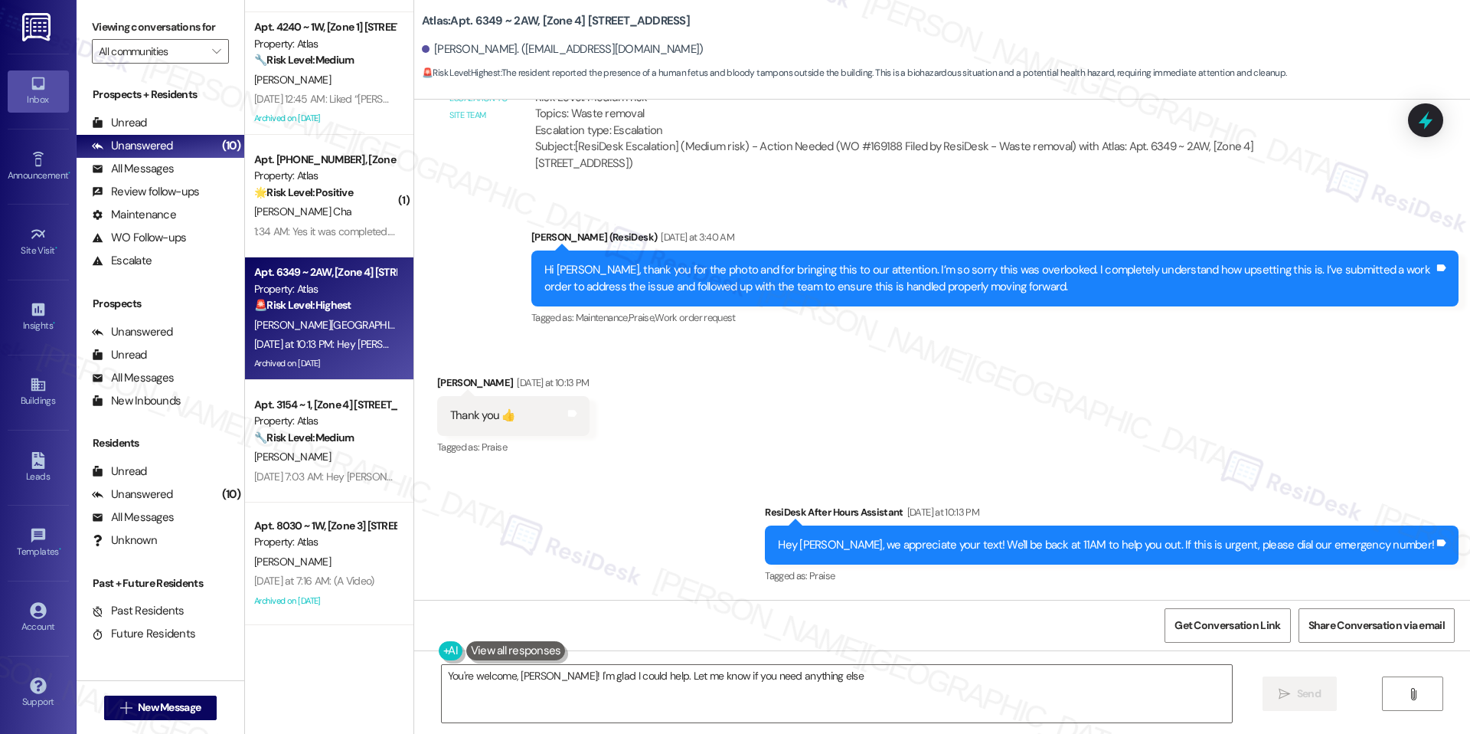
type textarea "You're welcome, Yolanda! I'm glad I could help. Let me know if you need anythin…"
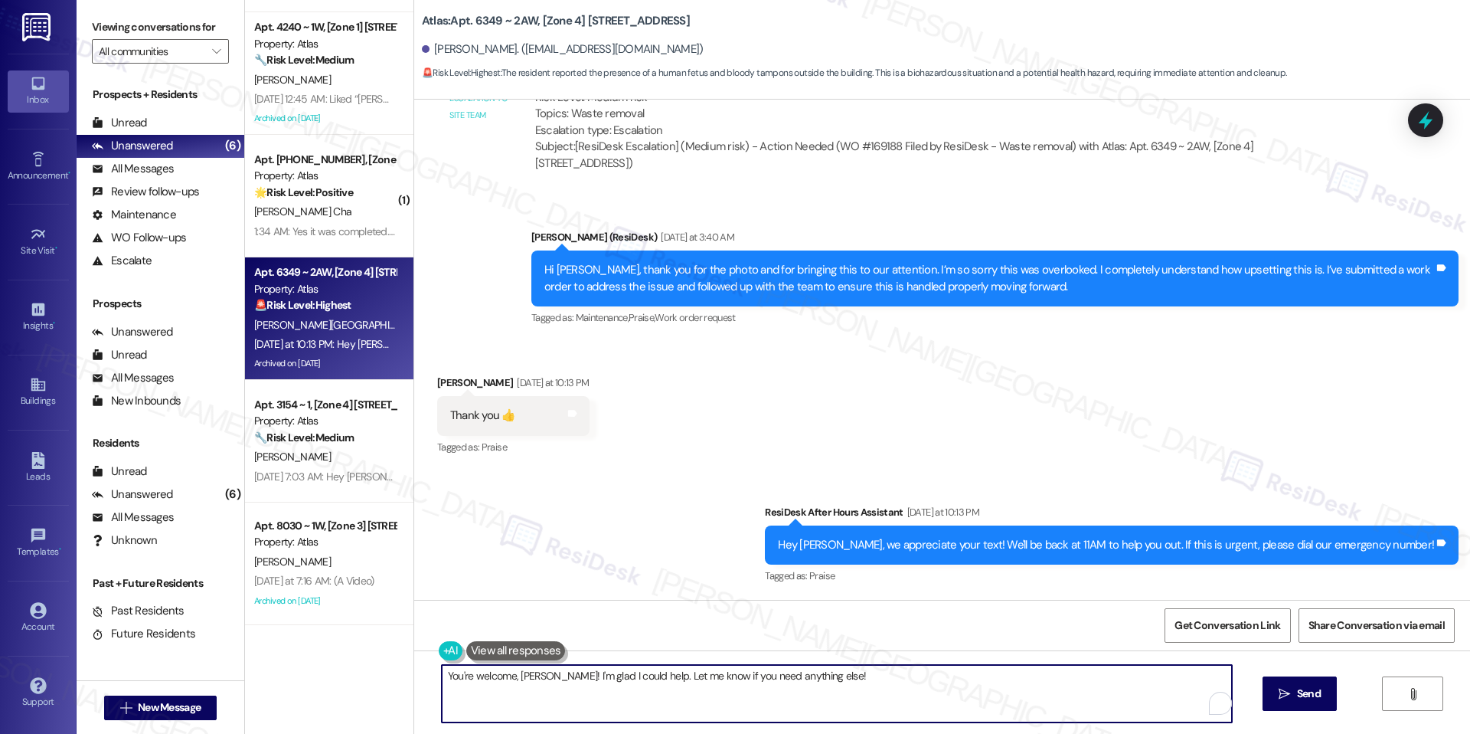
click at [1165, 665] on textarea "You're welcome, Yolanda! I'm glad I could help. Let me know if you need anythin…" at bounding box center [837, 693] width 790 height 57
click at [1161, 665] on textarea "You're welcome, Yolanda! I'm glad I could help. Let me know if you need anythin…" at bounding box center [837, 693] width 790 height 57
click at [1303, 683] on button " Send" at bounding box center [1300, 693] width 74 height 34
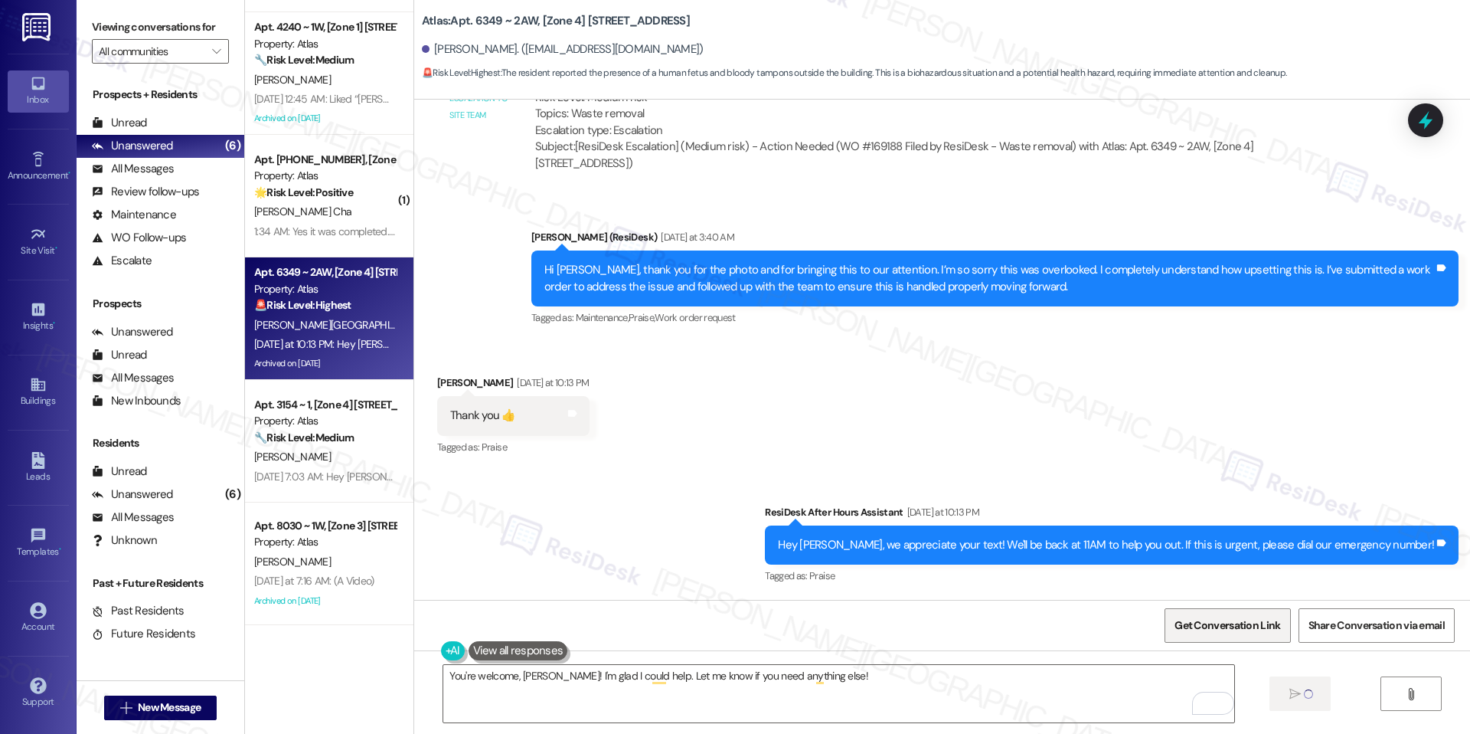
click at [1263, 615] on span "Get Conversation Link" at bounding box center [1228, 625] width 112 height 33
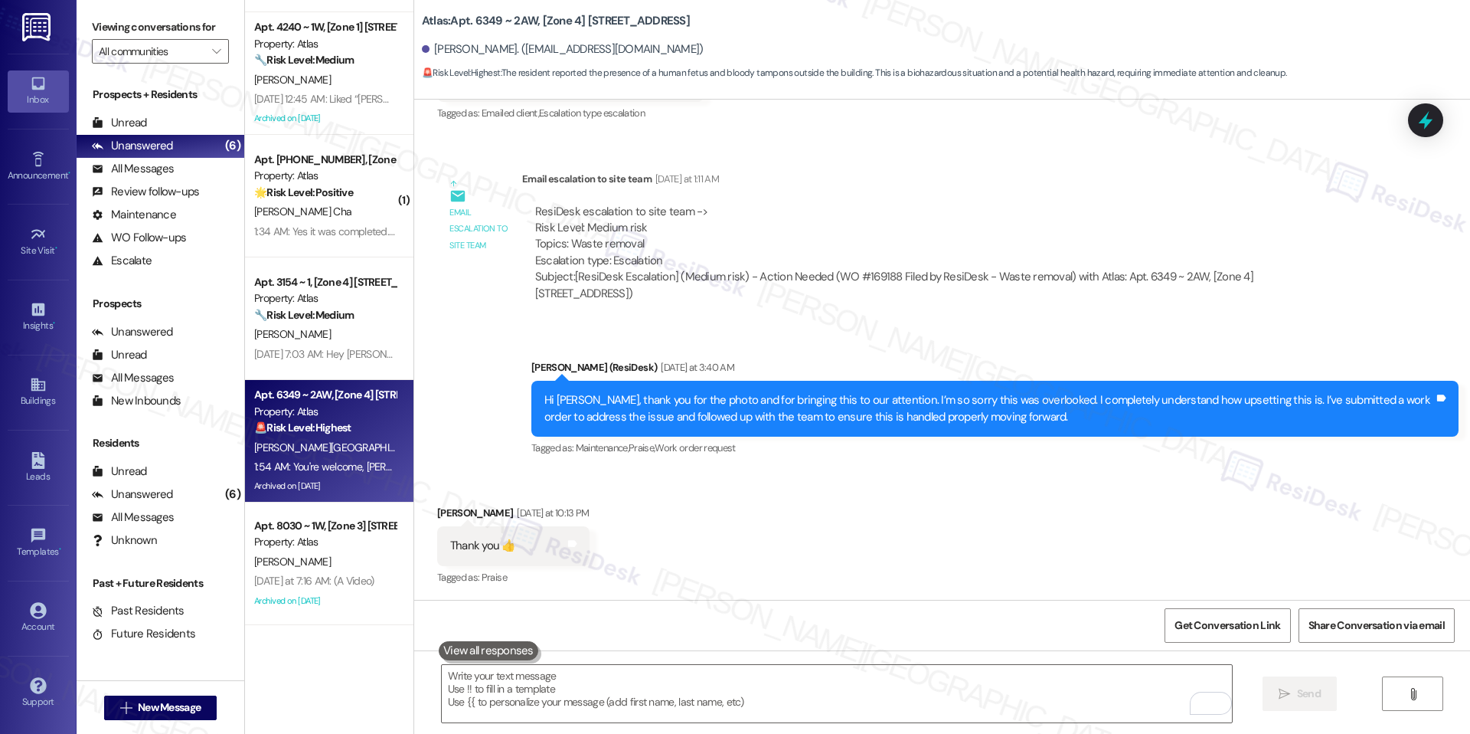
scroll to position [27033, 0]
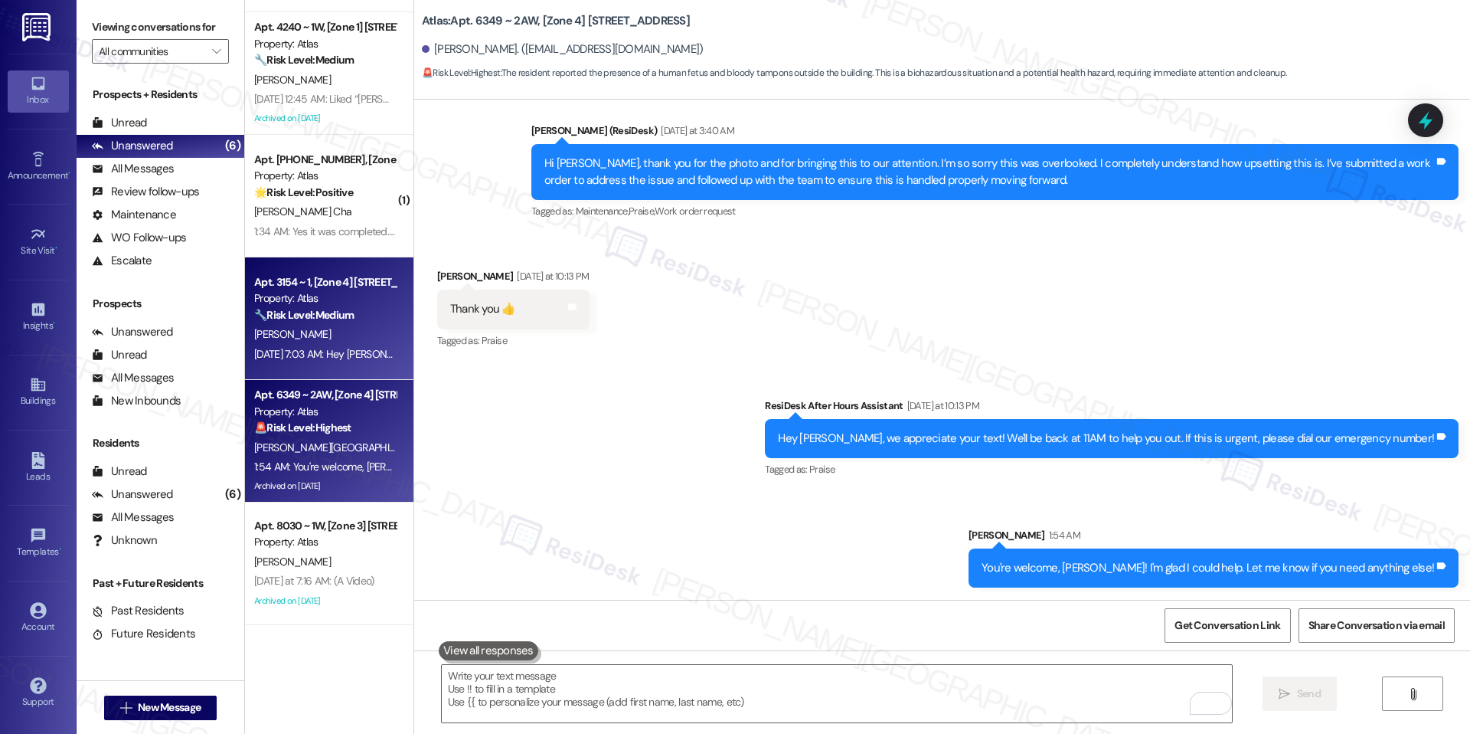
click at [329, 360] on div "[DATE] 7:03 AM: Hey [PERSON_NAME], we appreciate your text! We'll be back at 11…" at bounding box center [592, 354] width 677 height 14
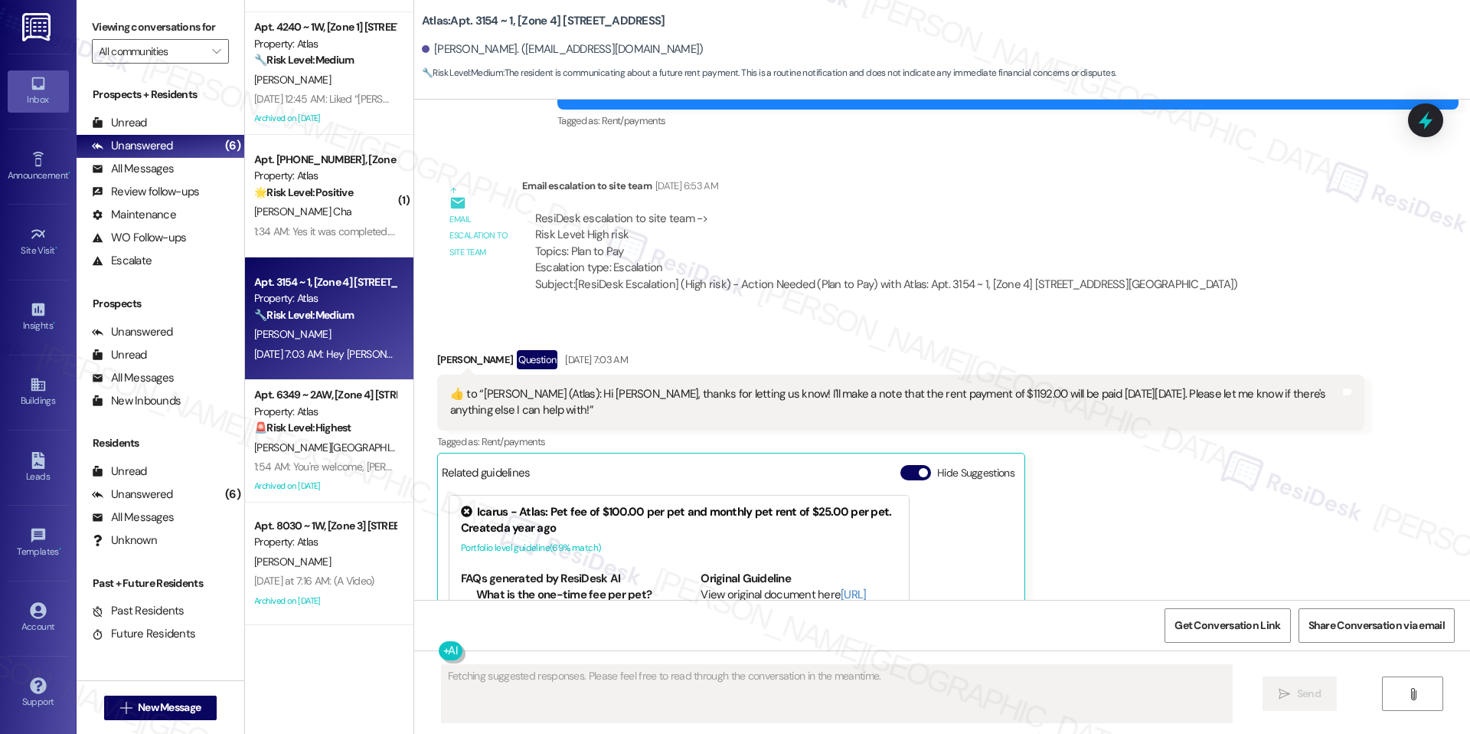
scroll to position [4897, 0]
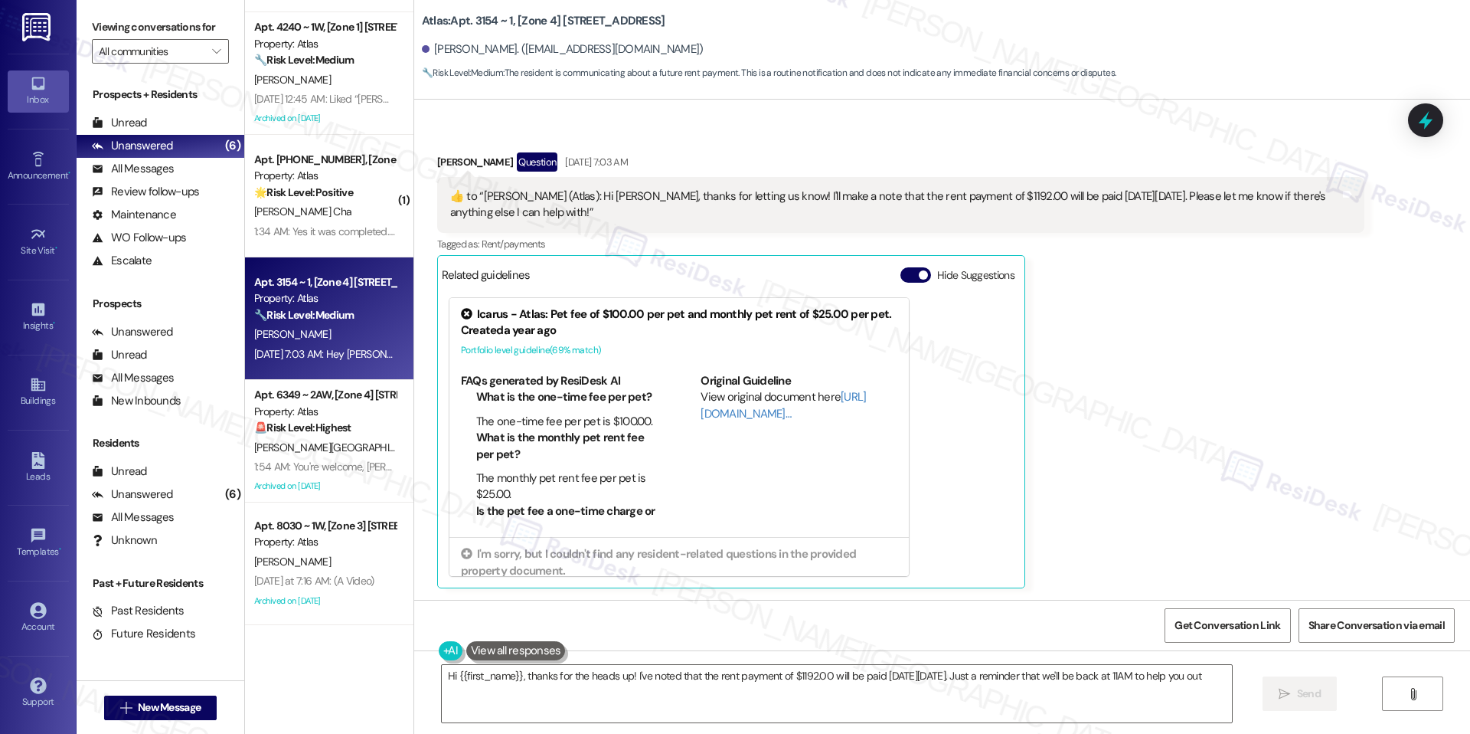
type textarea "Hi {{first_name}}, thanks for the heads up! I've noted that the rent payment of…"
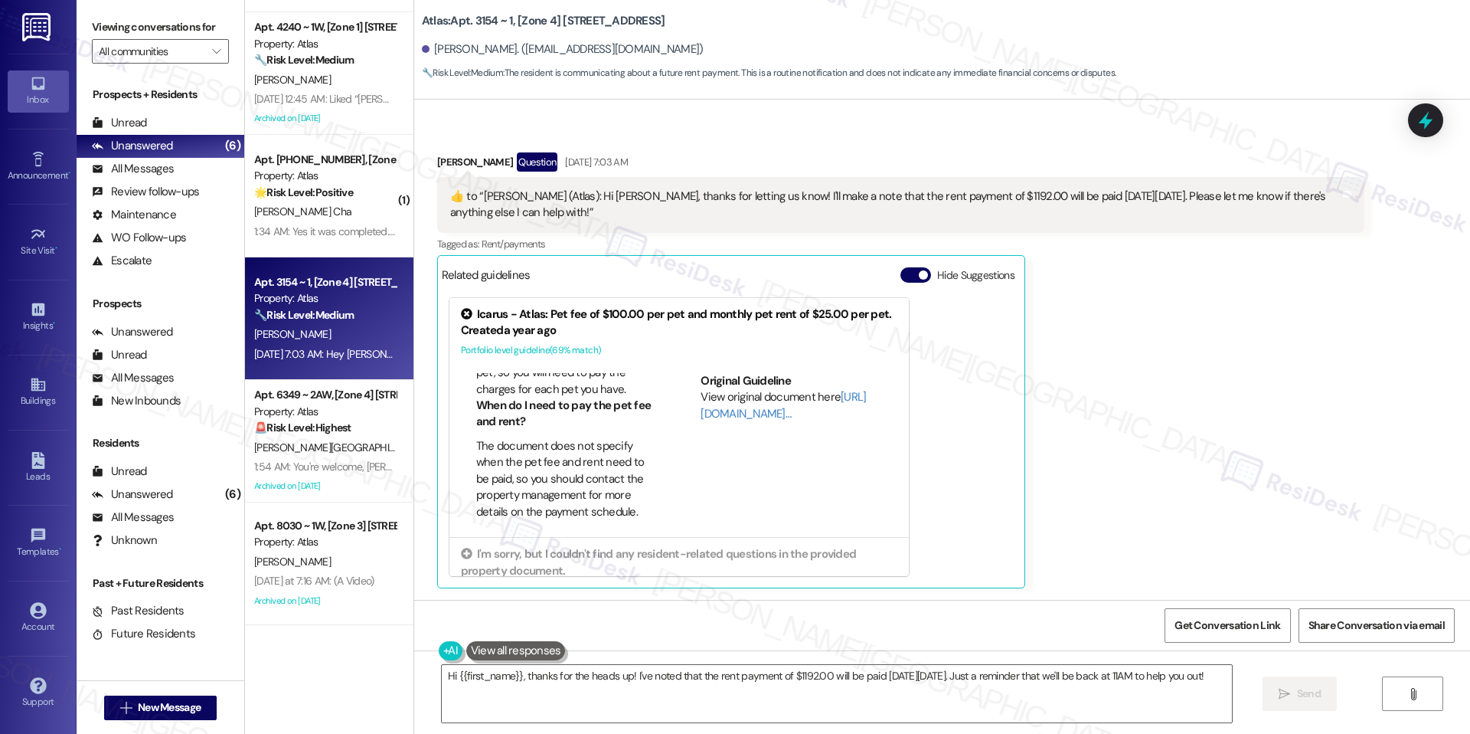
scroll to position [8, 0]
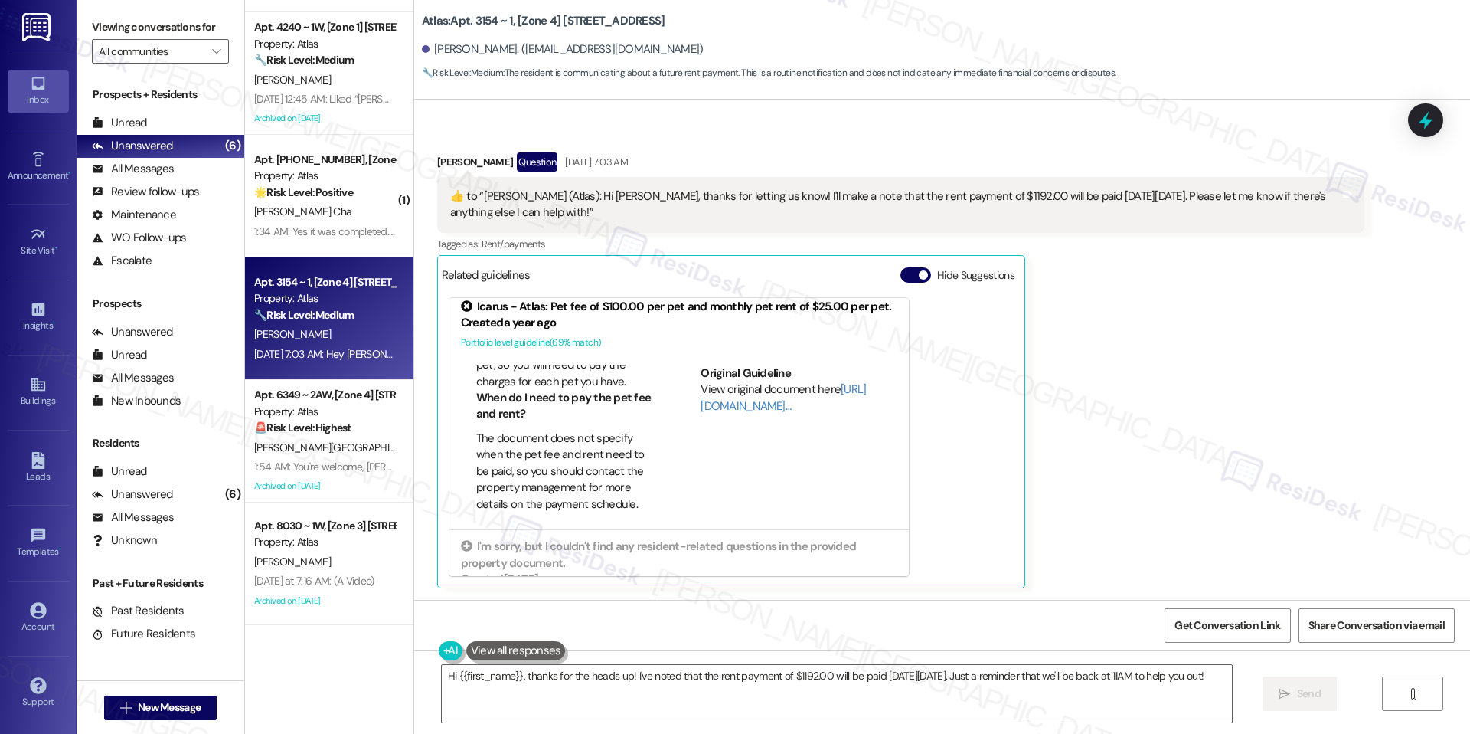
click at [901, 283] on div "Hide Suggestions" at bounding box center [961, 275] width 120 height 16
click at [901, 276] on button "Hide Suggestions" at bounding box center [916, 274] width 31 height 15
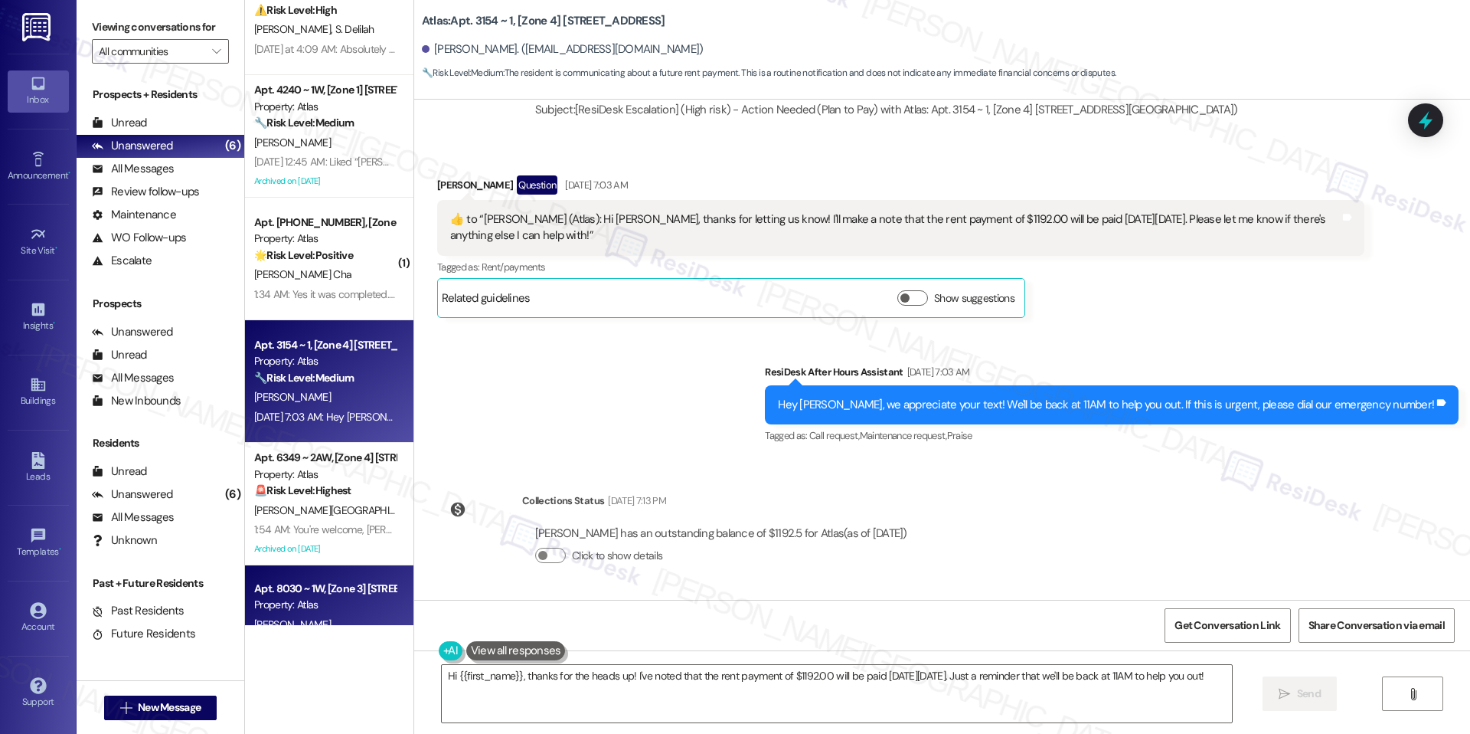
scroll to position [9, 0]
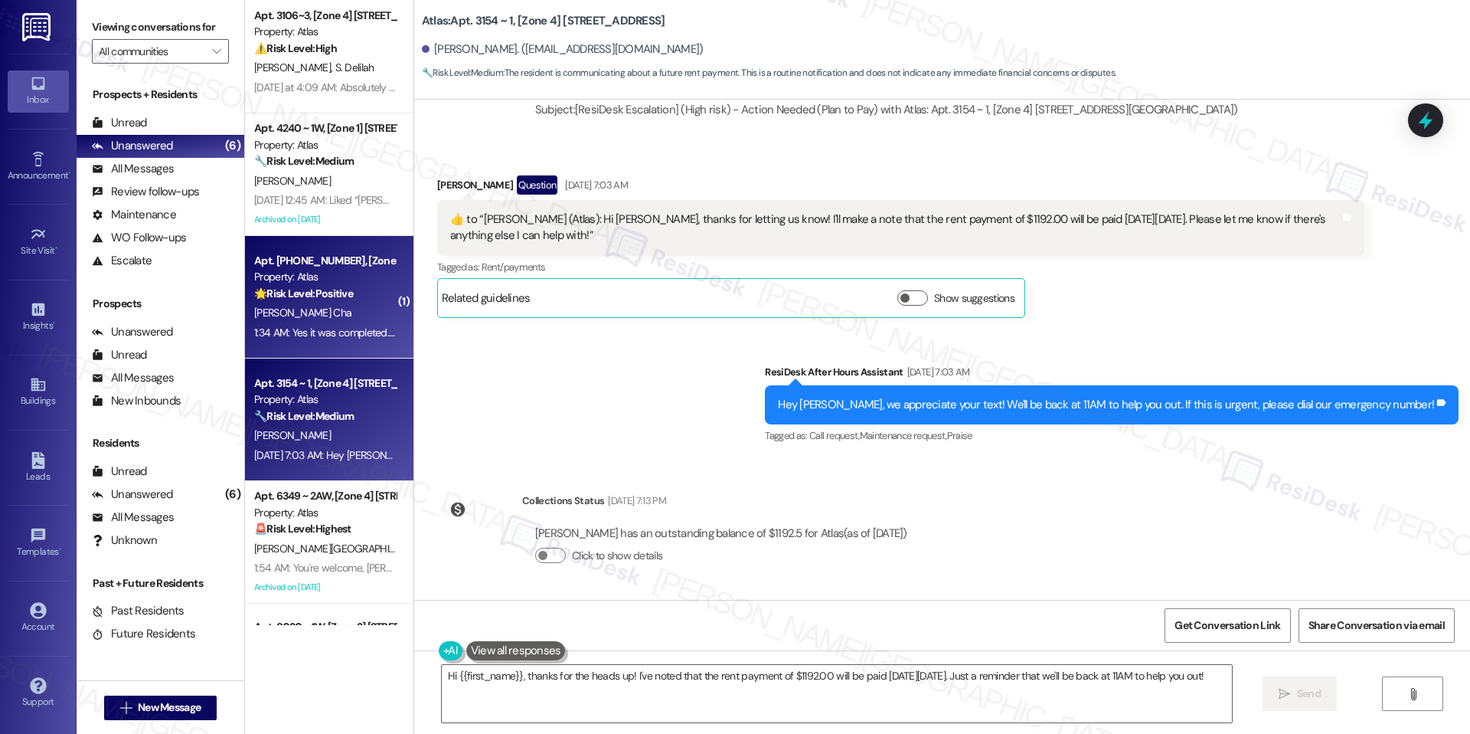
click at [340, 355] on div "Apt. 7700 ~ 107, [Zone 3] 7700 S South Shore Drive Property: Atlas 🌟 Risk Level…" at bounding box center [329, 297] width 168 height 123
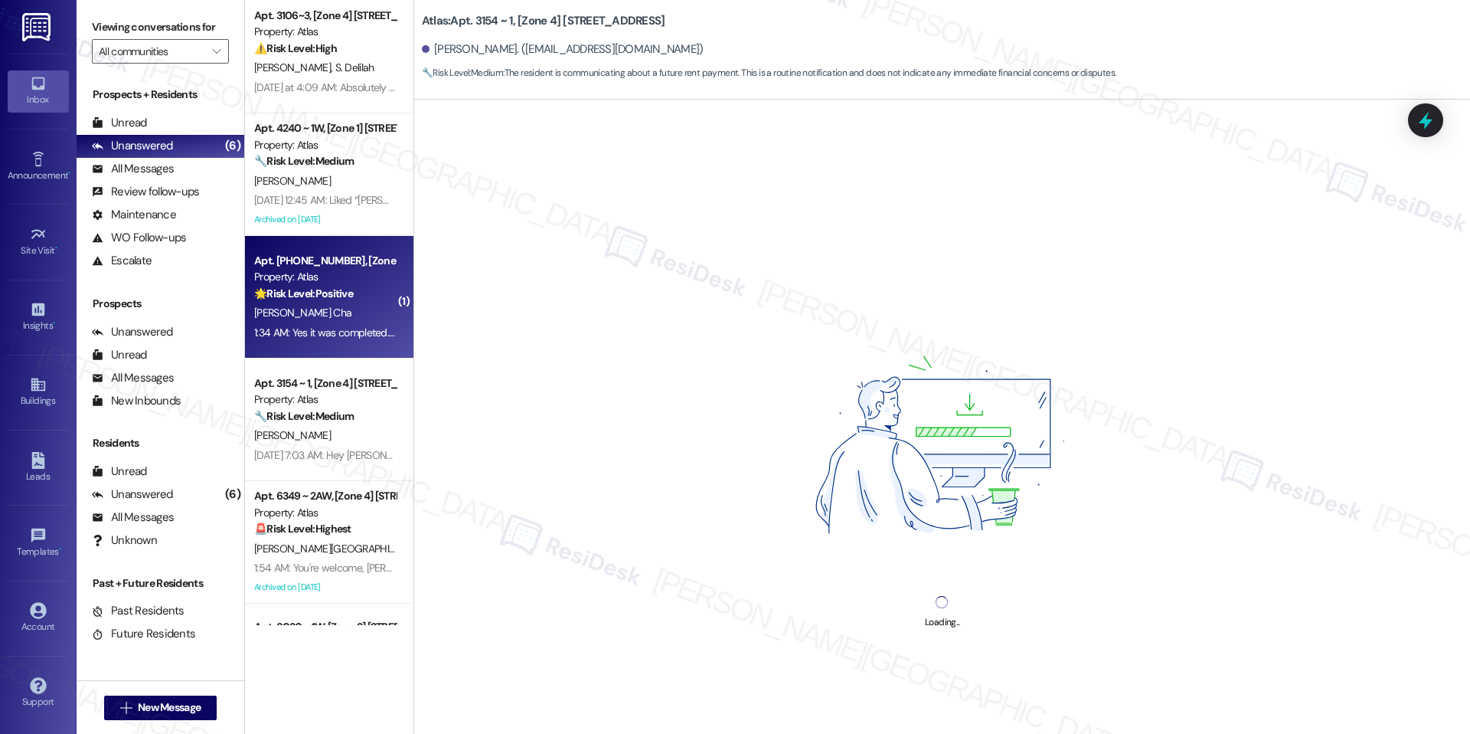
click at [340, 336] on div "1:34 AM: Yes it was completed. The water pressure in the kitchen is great now. …" at bounding box center [485, 332] width 462 height 14
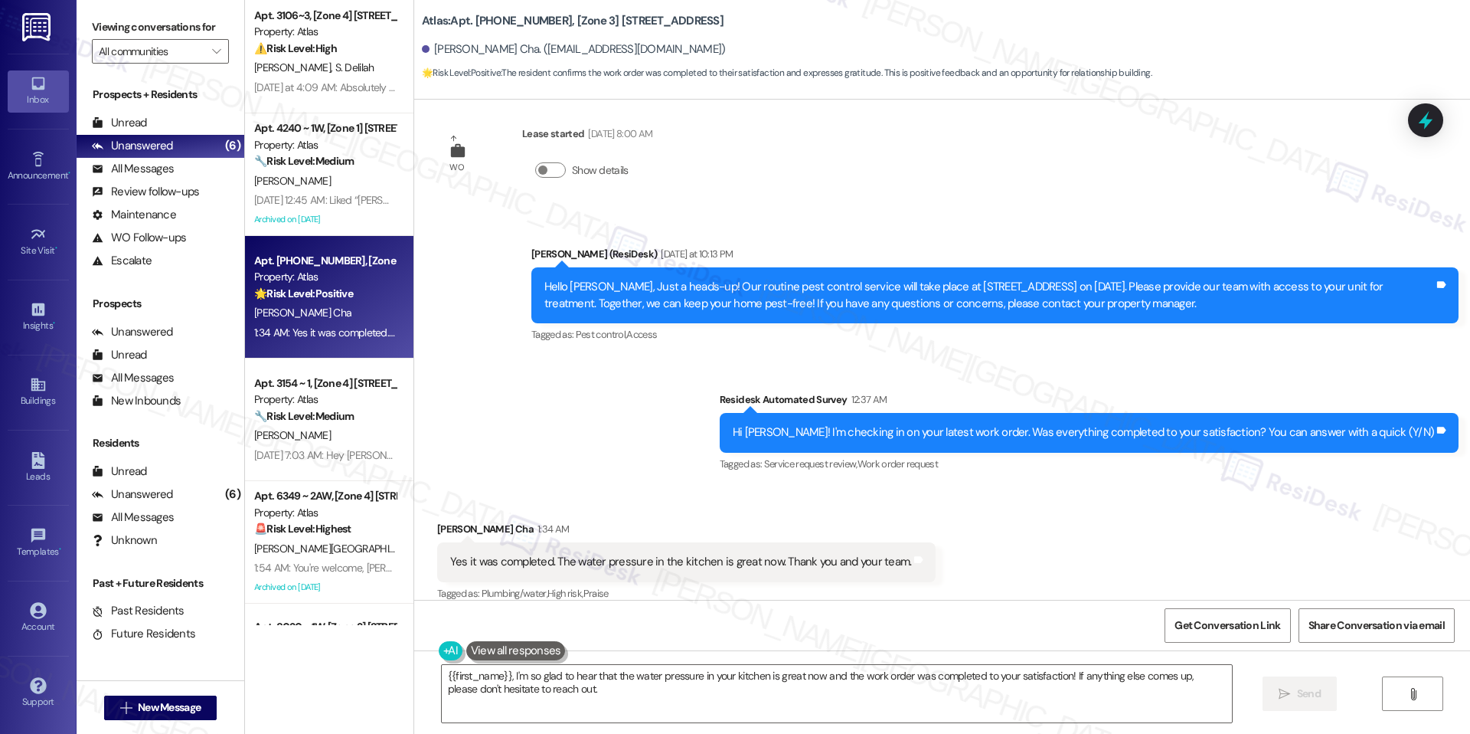
scroll to position [1754, 0]
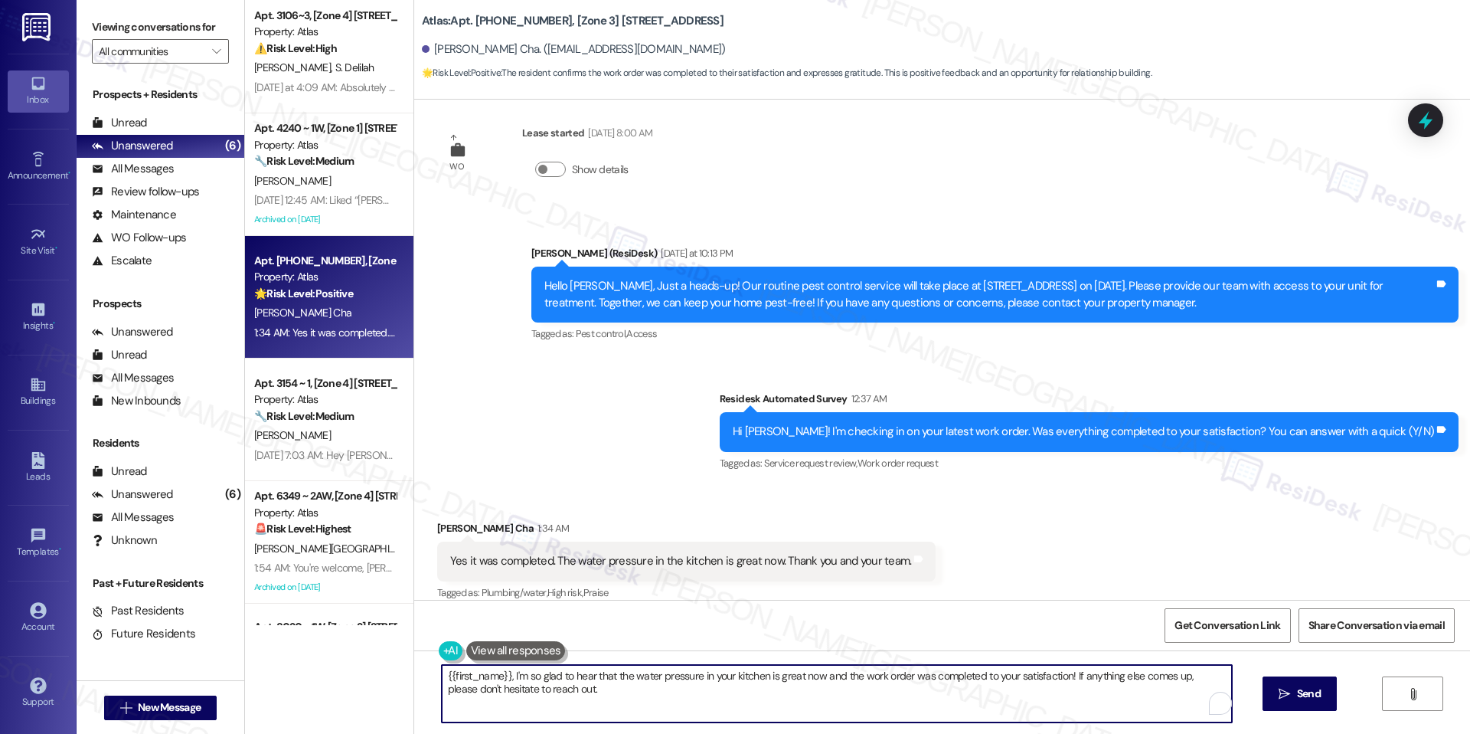
drag, startPoint x: 502, startPoint y: 673, endPoint x: 414, endPoint y: 674, distance: 88.8
click at [414, 674] on div "{{first_name}}, I'm so glad to hear that the water pressure in your kitchen is …" at bounding box center [942, 707] width 1056 height 115
click at [505, 677] on textarea "I'm so glad to hear that the water pressure in your kitchen is great now and th…" at bounding box center [837, 693] width 790 height 57
click at [610, 686] on textarea "I'm so glad to know that the water pressure in your kitchen is great now and th…" at bounding box center [837, 693] width 790 height 57
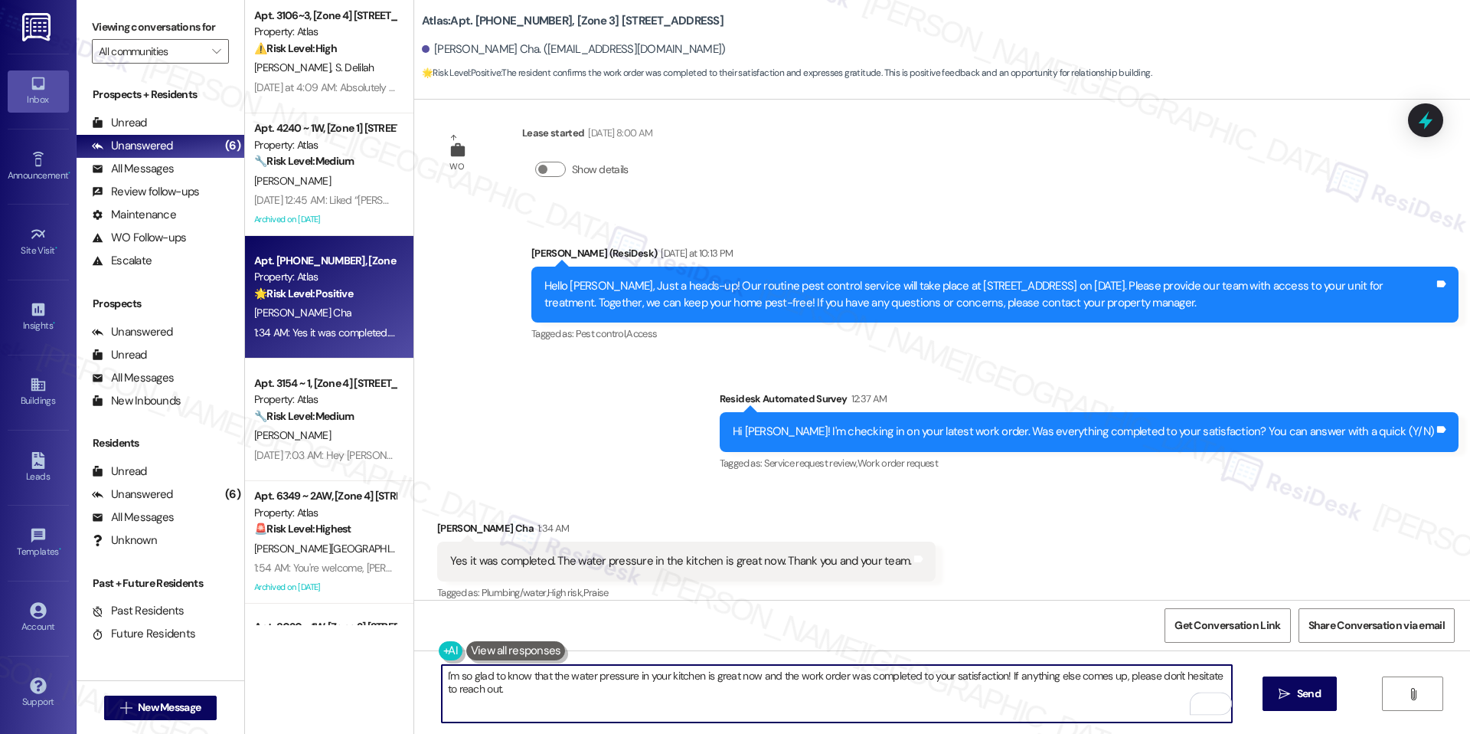
click at [714, 674] on textarea "I'm so glad to know that the water pressure in your kitchen is great now and th…" at bounding box center [837, 693] width 790 height 57
click at [759, 677] on textarea "I'm so glad to know that the water pressure in your kitchen is now okay now and…" at bounding box center [837, 693] width 790 height 57
click at [804, 698] on textarea "I'm so glad to know that the water pressure in your kitchen is now okay, and th…" at bounding box center [837, 693] width 790 height 57
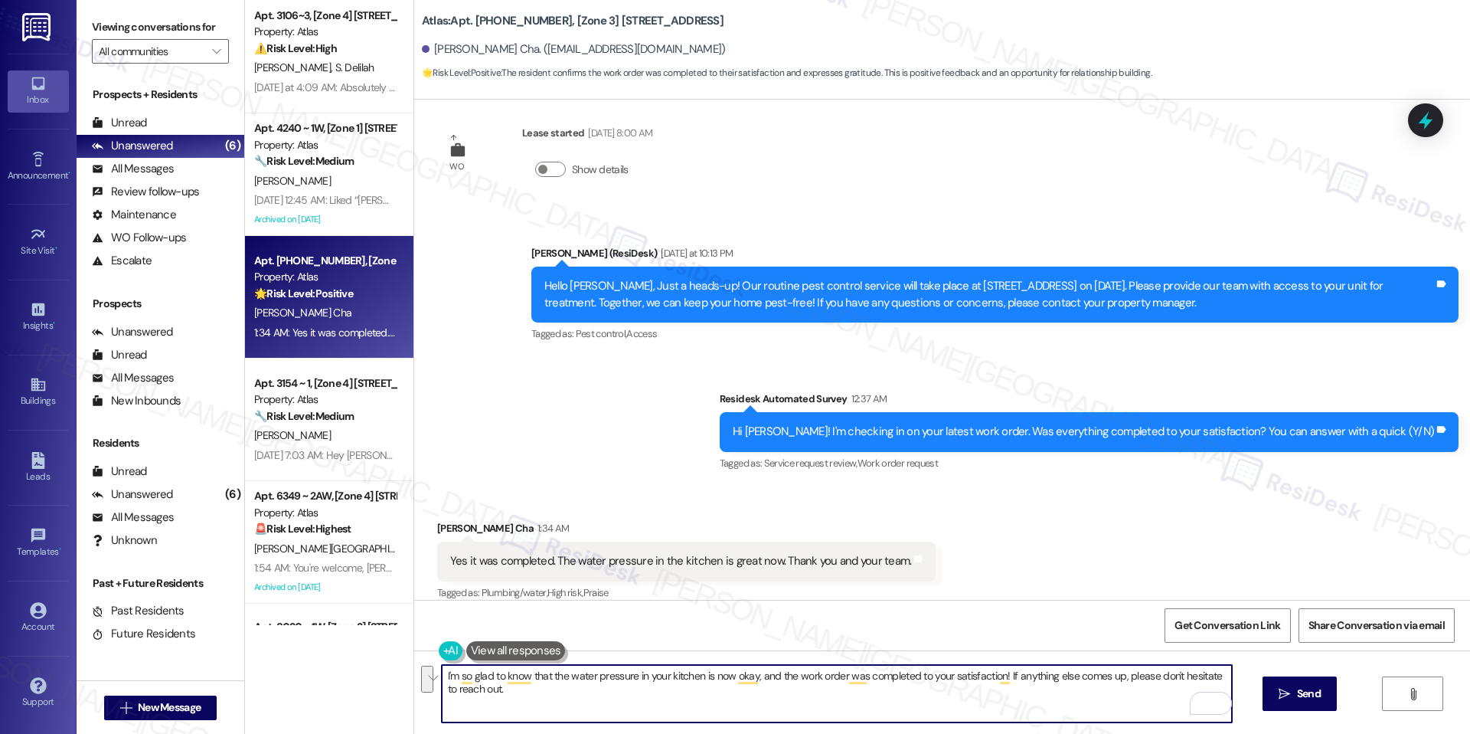
drag, startPoint x: 1000, startPoint y: 672, endPoint x: 1018, endPoint y: 703, distance: 35.7
click at [1018, 703] on textarea "I'm so glad to know that the water pressure in your kitchen is now okay, and th…" at bounding box center [837, 693] width 790 height 57
paste textarea "We'd also love to hear your thoughts. Has {{property}} lived up to your expecta…"
type textarea "I'm so glad to know that the water pressure in your kitchen is now okay, and th…"
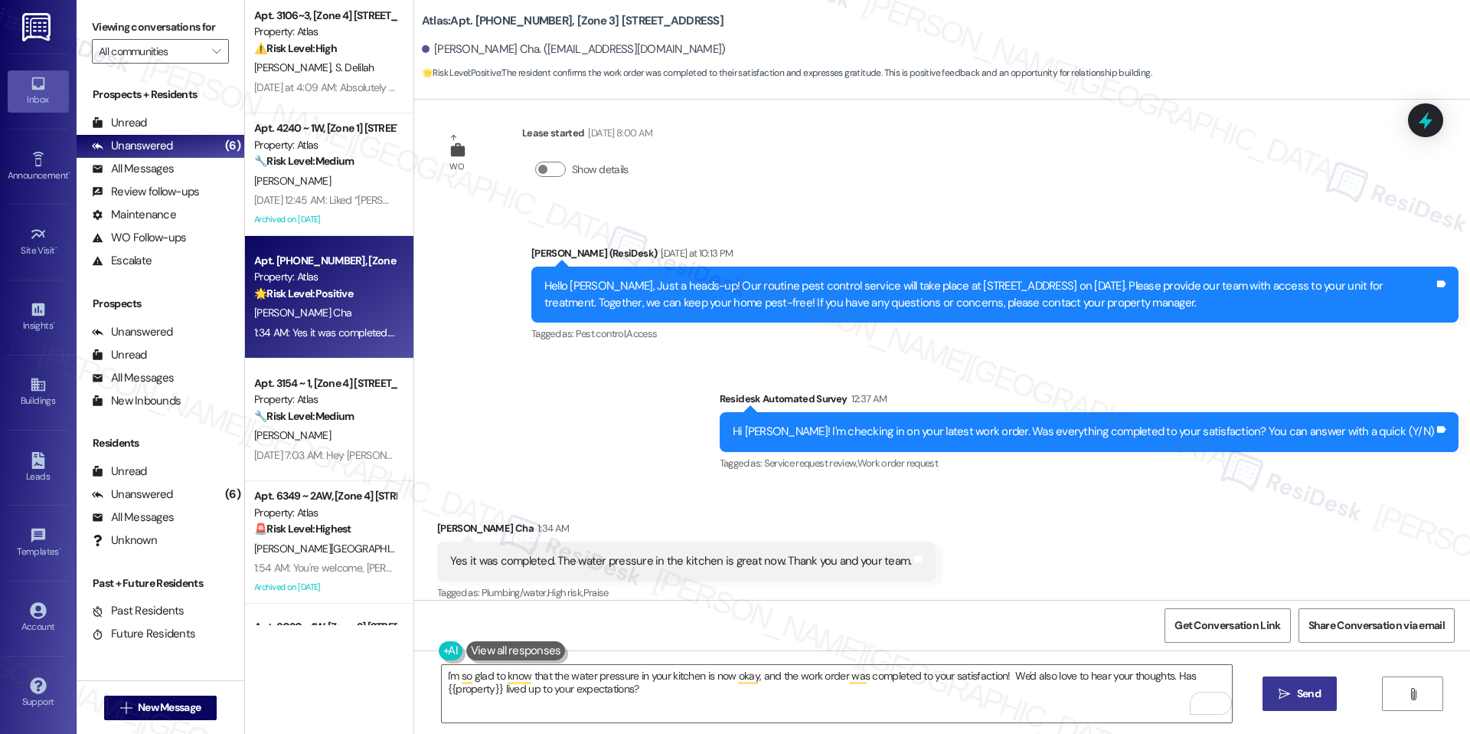
click at [1267, 682] on button " Send" at bounding box center [1300, 693] width 74 height 34
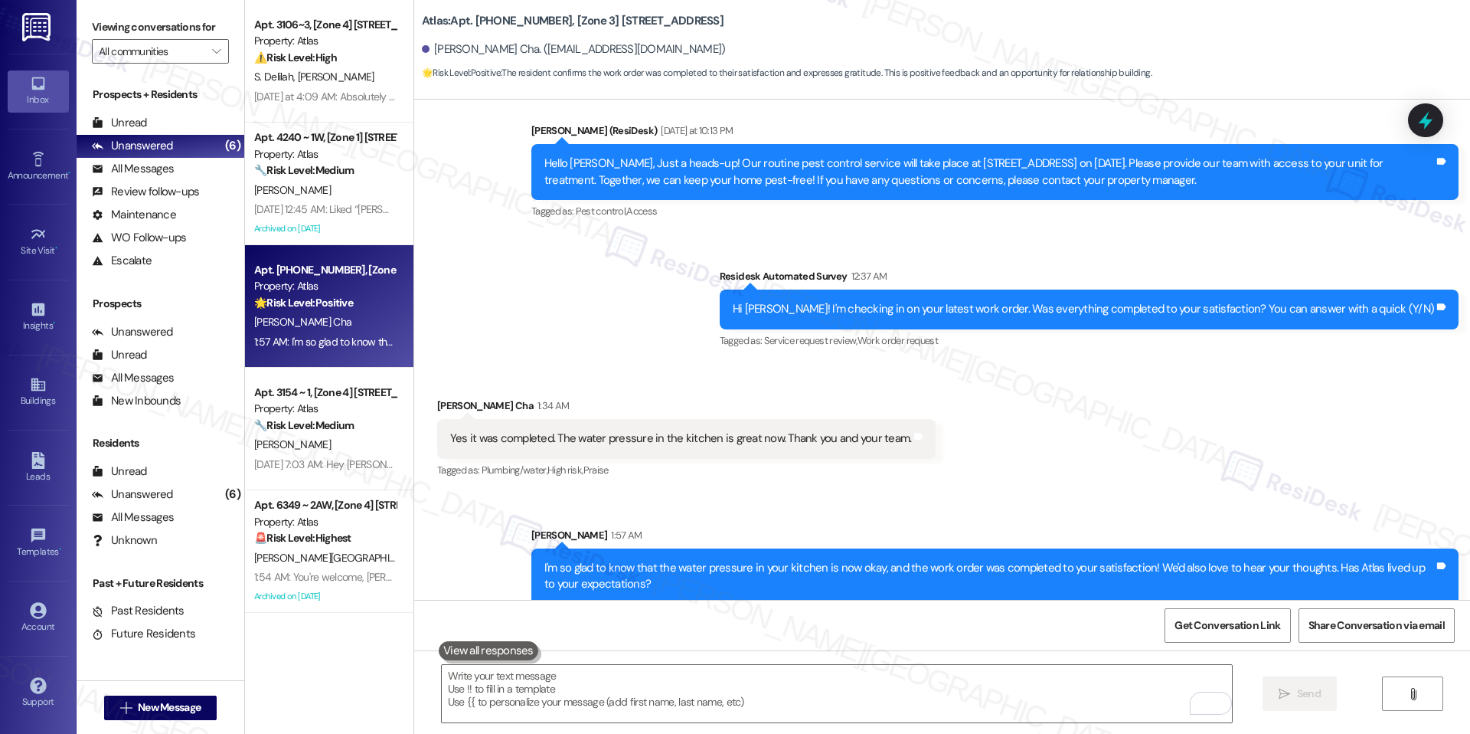
scroll to position [1, 0]
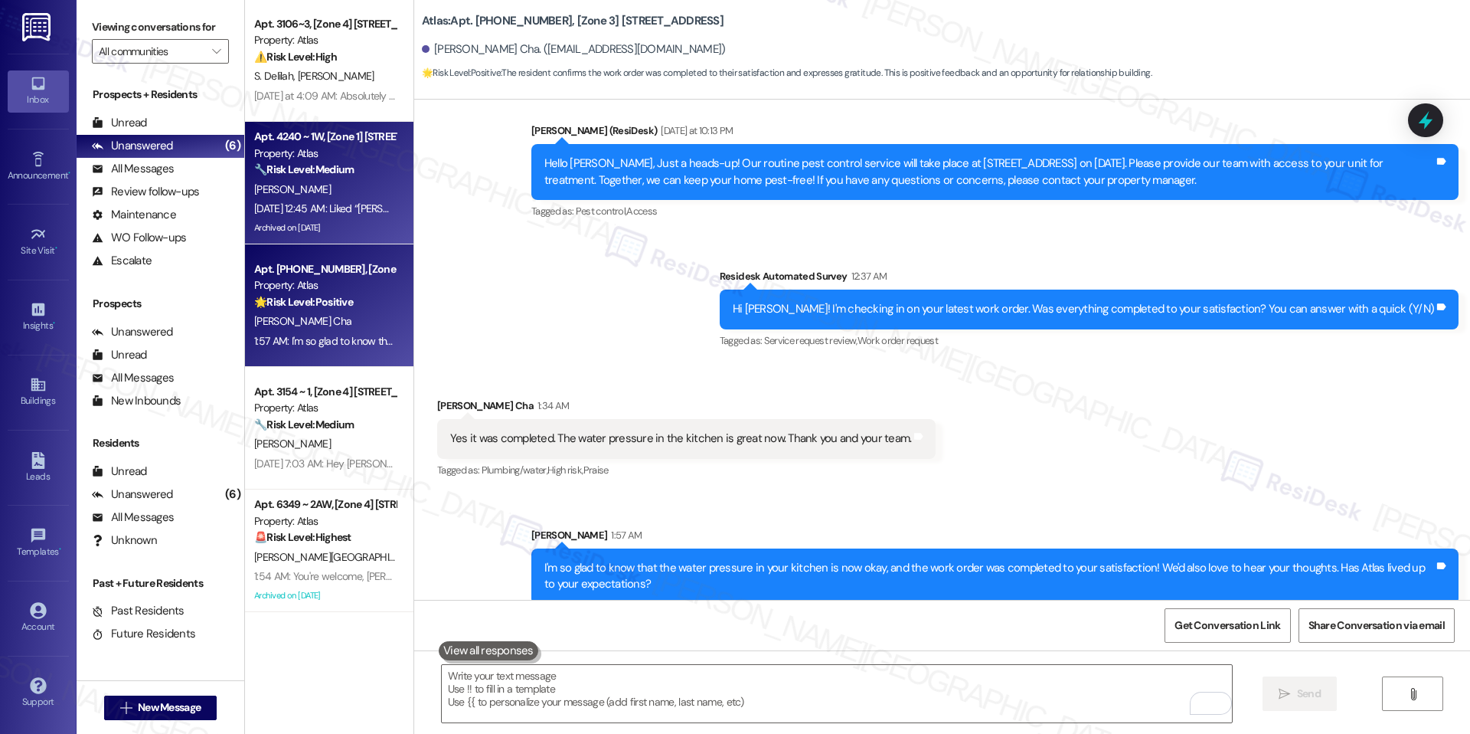
click at [351, 180] on div "[PERSON_NAME]" at bounding box center [325, 189] width 145 height 19
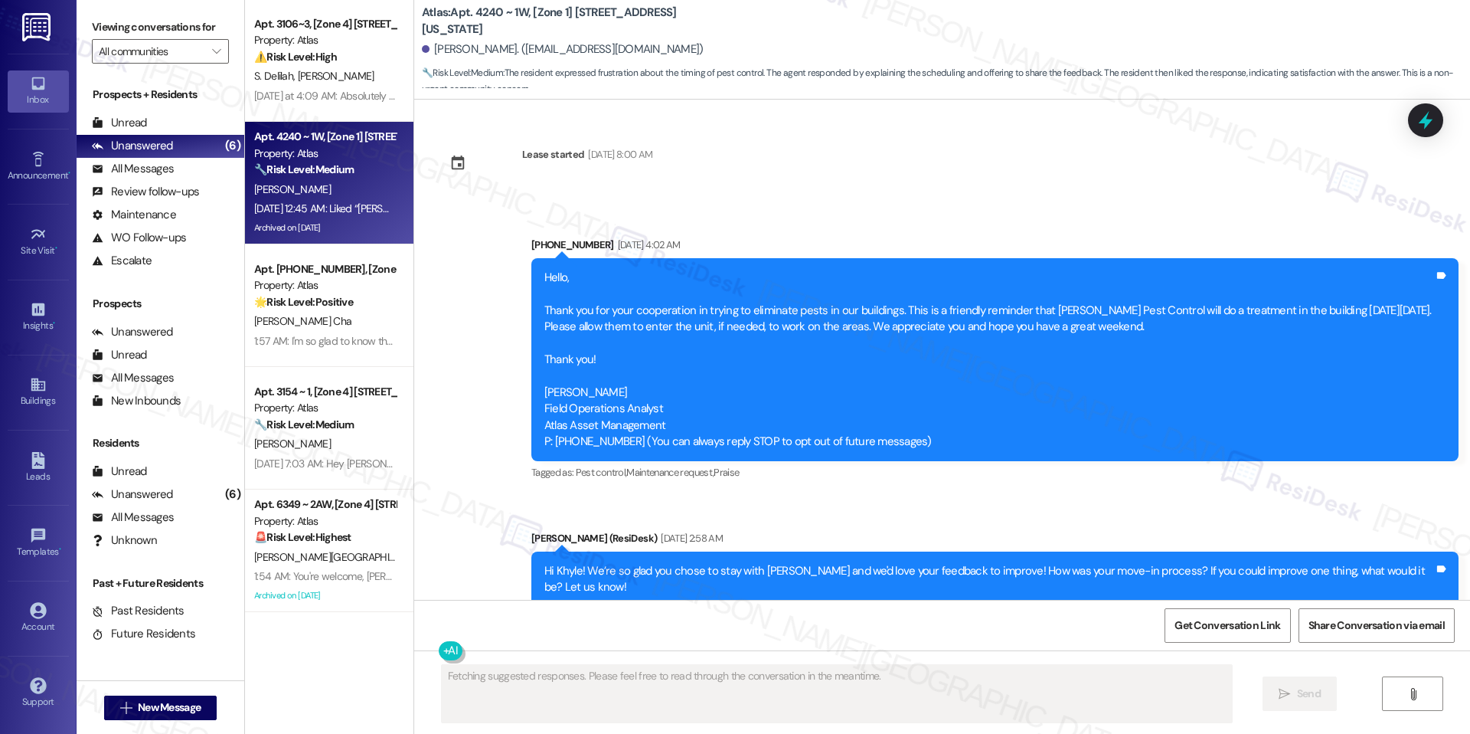
scroll to position [23460, 0]
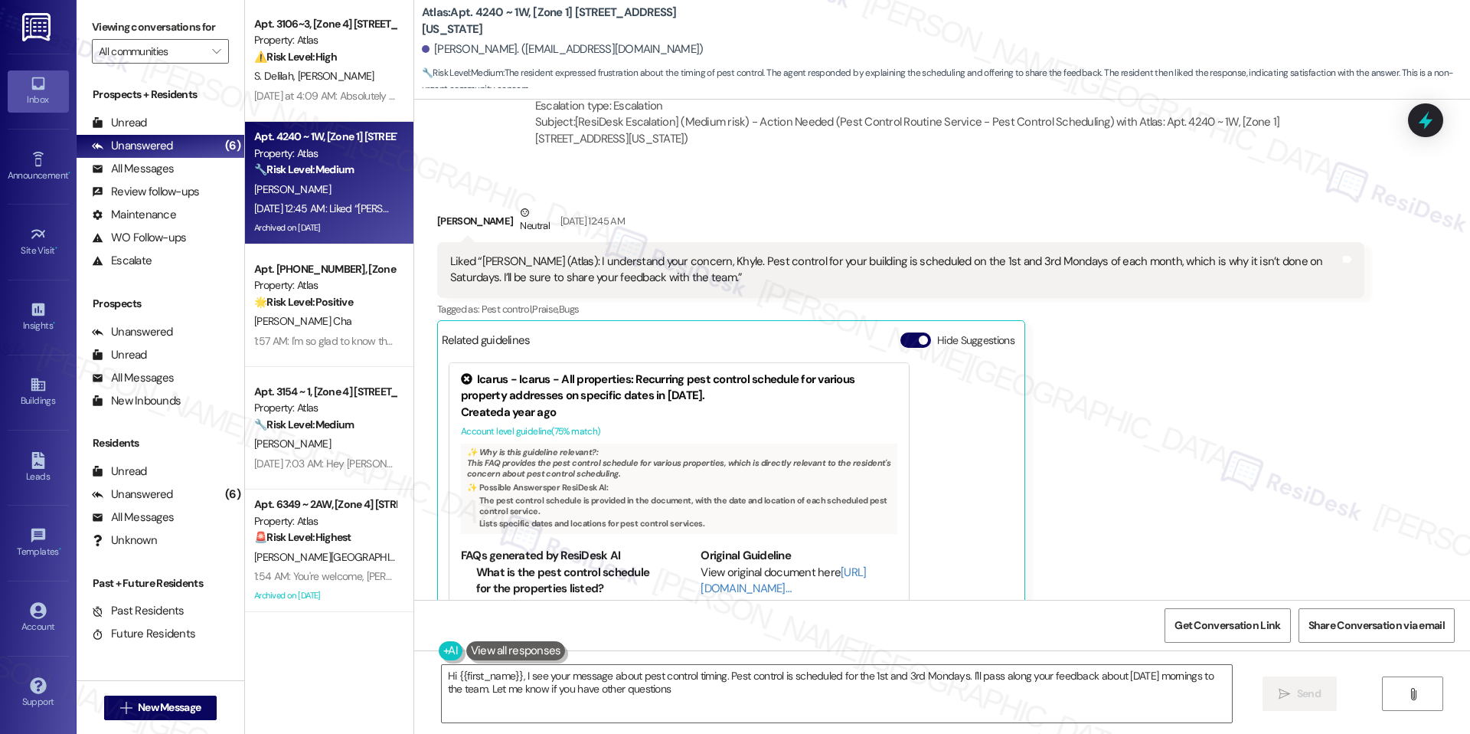
type textarea "Hi {{first_name}}, I see your message about pest control timing. Pest control i…"
click at [919, 335] on span "button" at bounding box center [923, 339] width 9 height 9
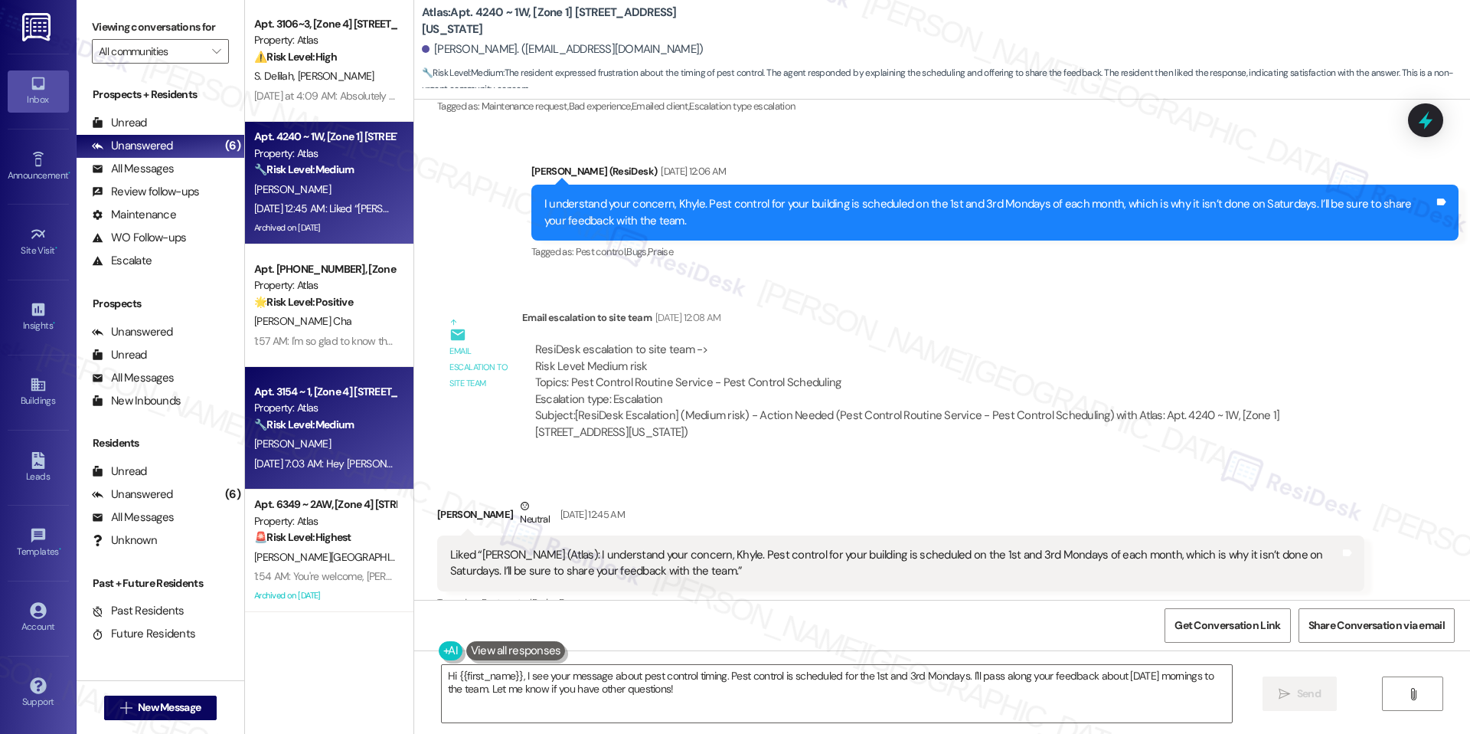
scroll to position [110, 0]
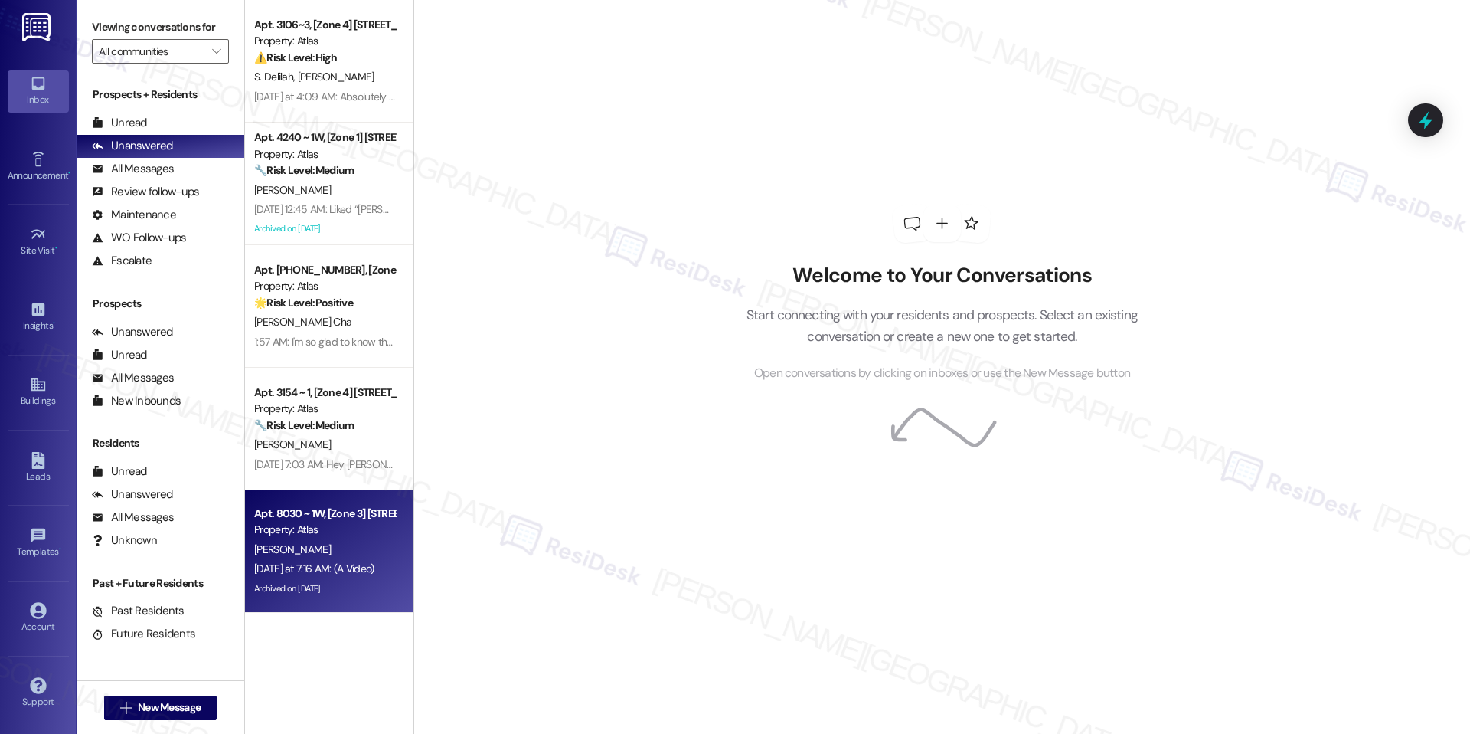
click at [328, 577] on div "Yesterday at 7:16 AM: (A Video) Yesterday at 7:16 AM: (A Video)" at bounding box center [325, 568] width 145 height 19
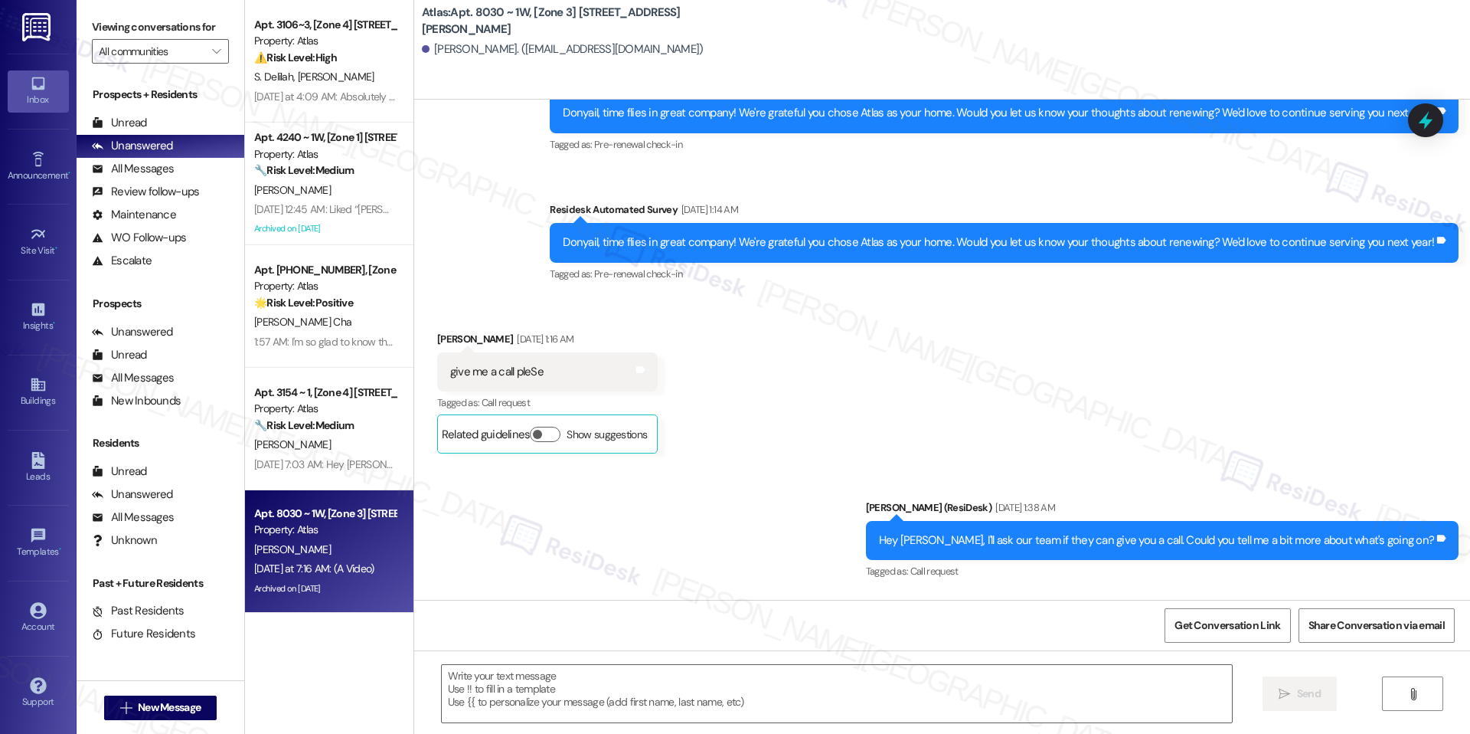
type textarea "Fetching suggested responses. Please feel free to read through the conversation…"
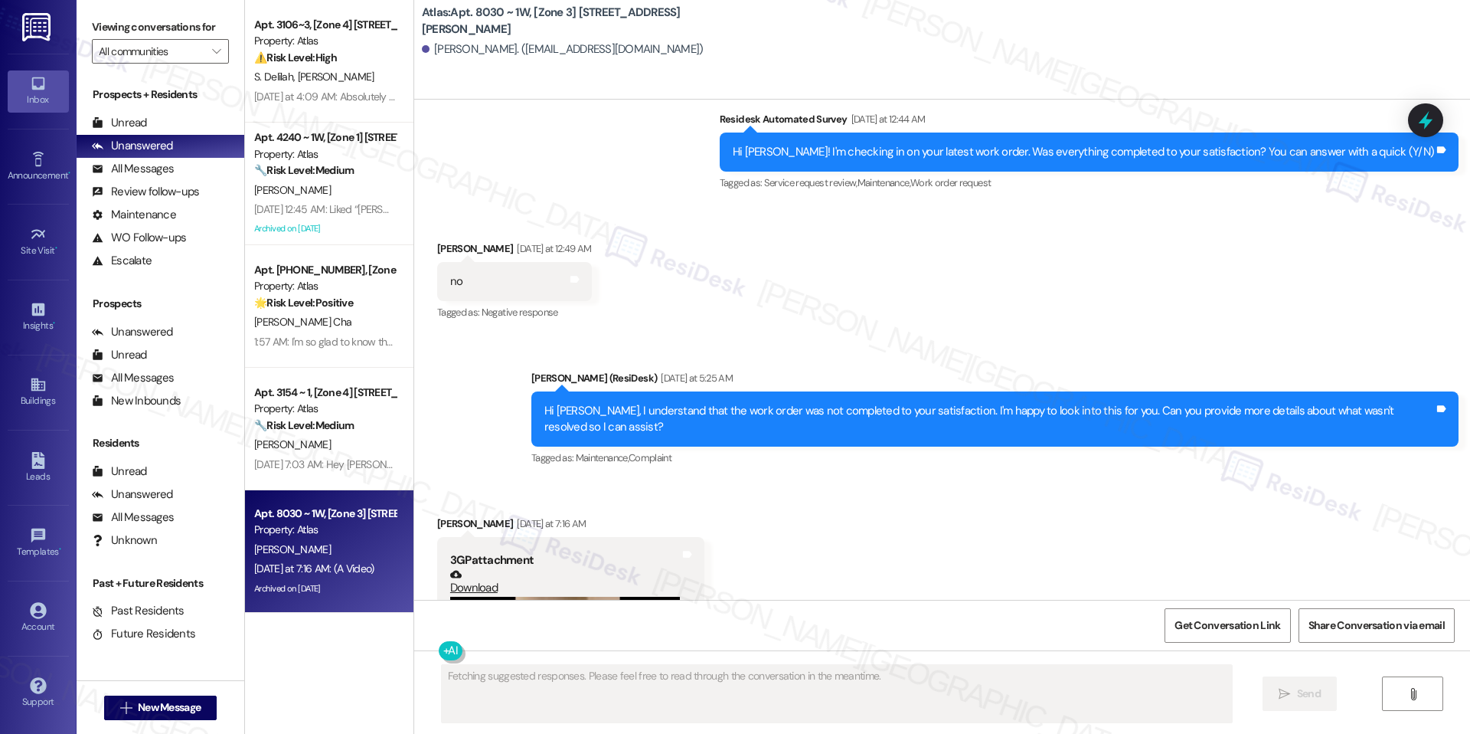
scroll to position [3209, 0]
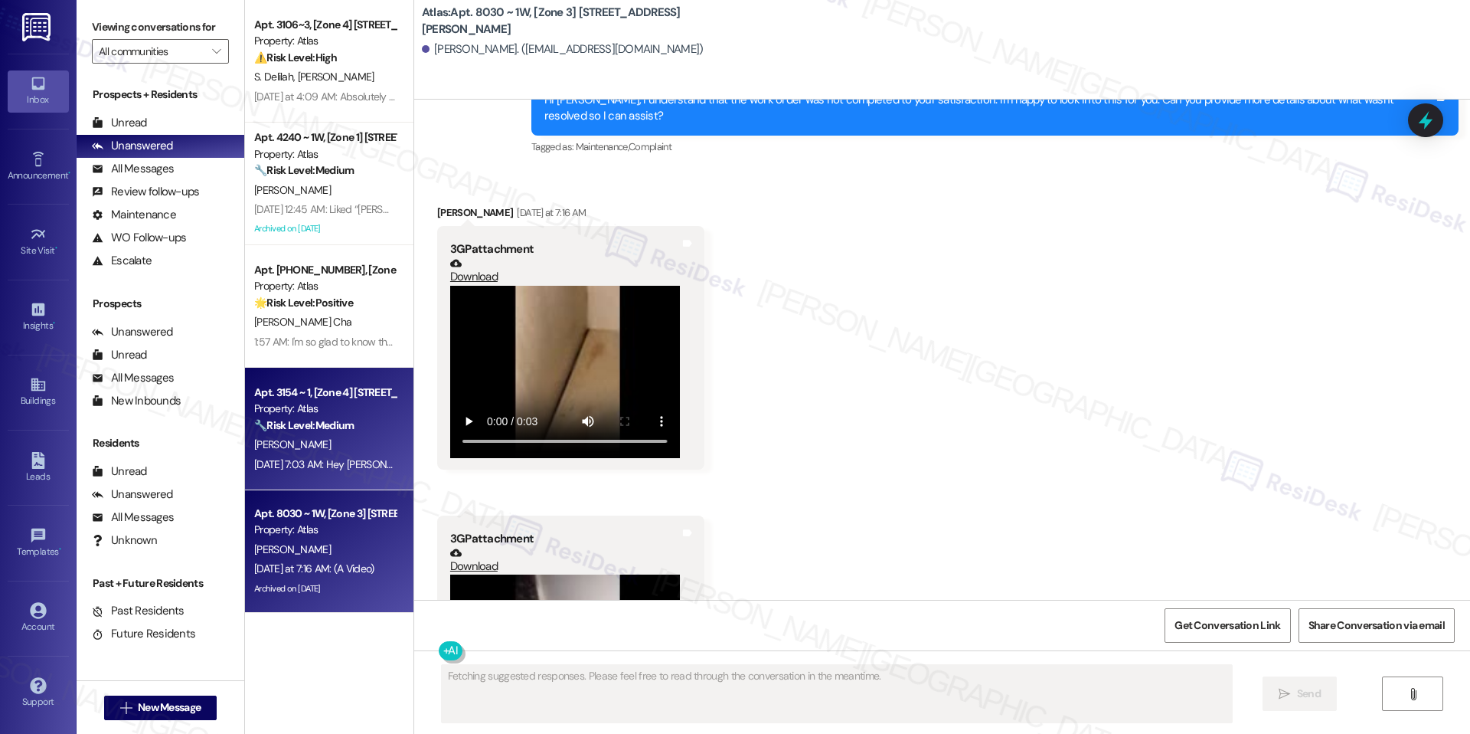
click at [319, 475] on div "Apt. 3154 ~ 1, [Zone 4] [STREET_ADDRESS] Property: Atlas 🔧 Risk Level: Medium T…" at bounding box center [329, 429] width 168 height 123
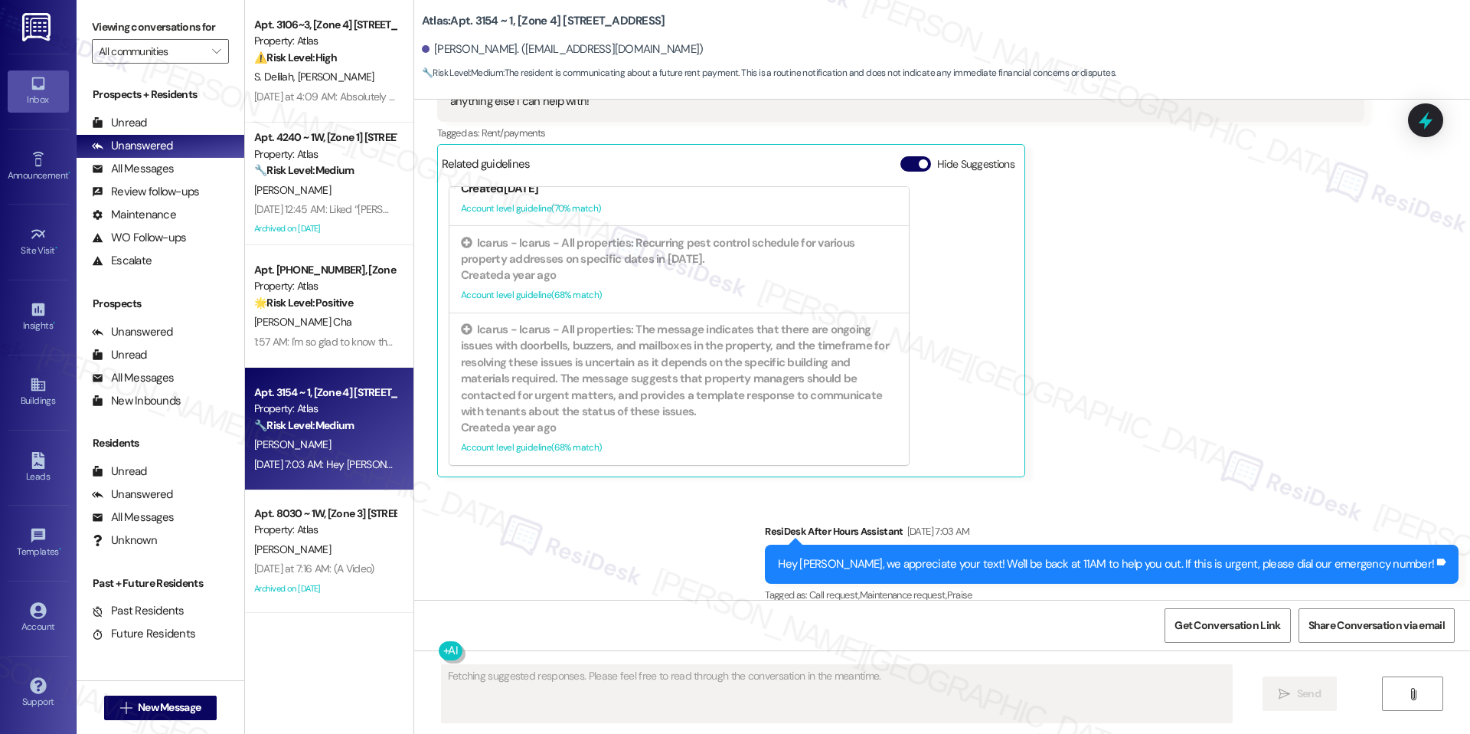
scroll to position [5167, 0]
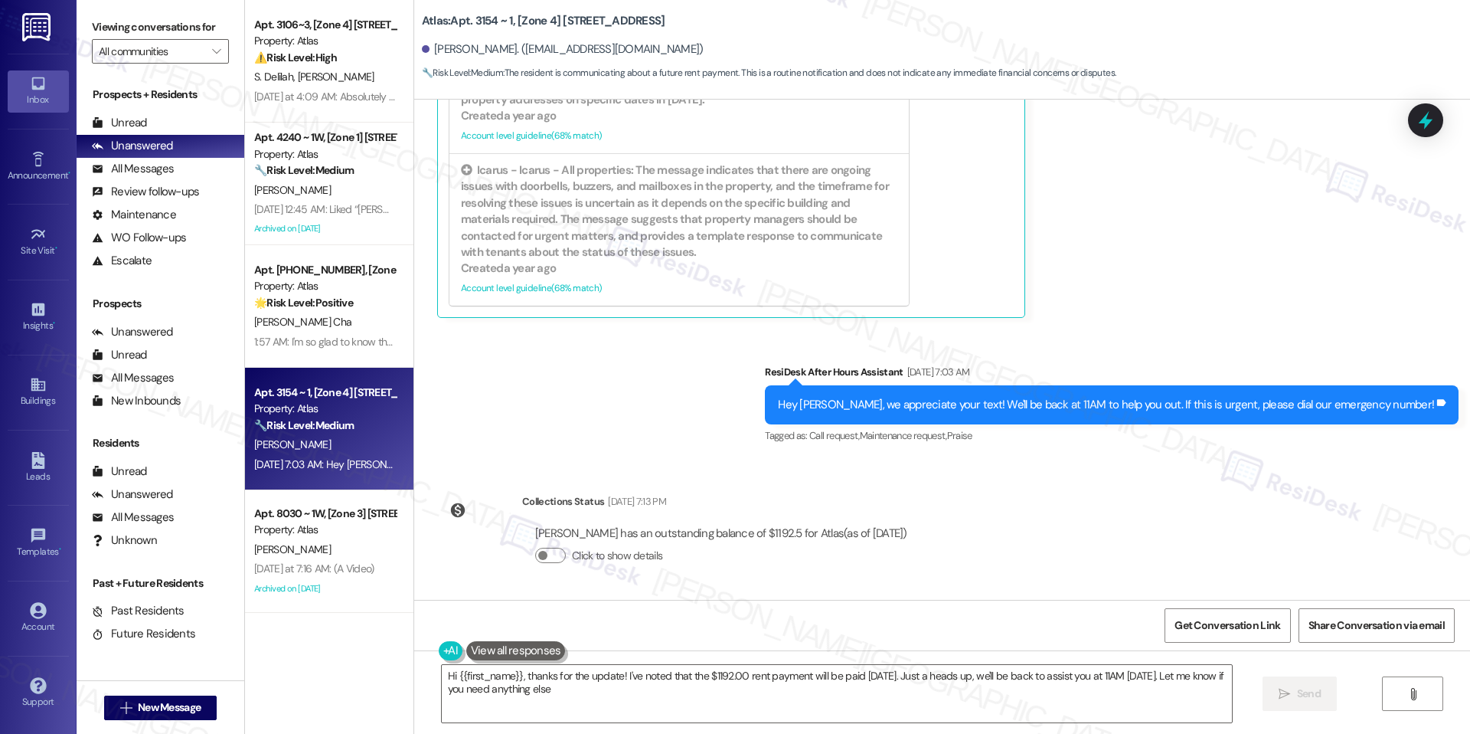
type textarea "Hi {{first_name}}, thanks for the update! I've noted that the $1192.00 rent pay…"
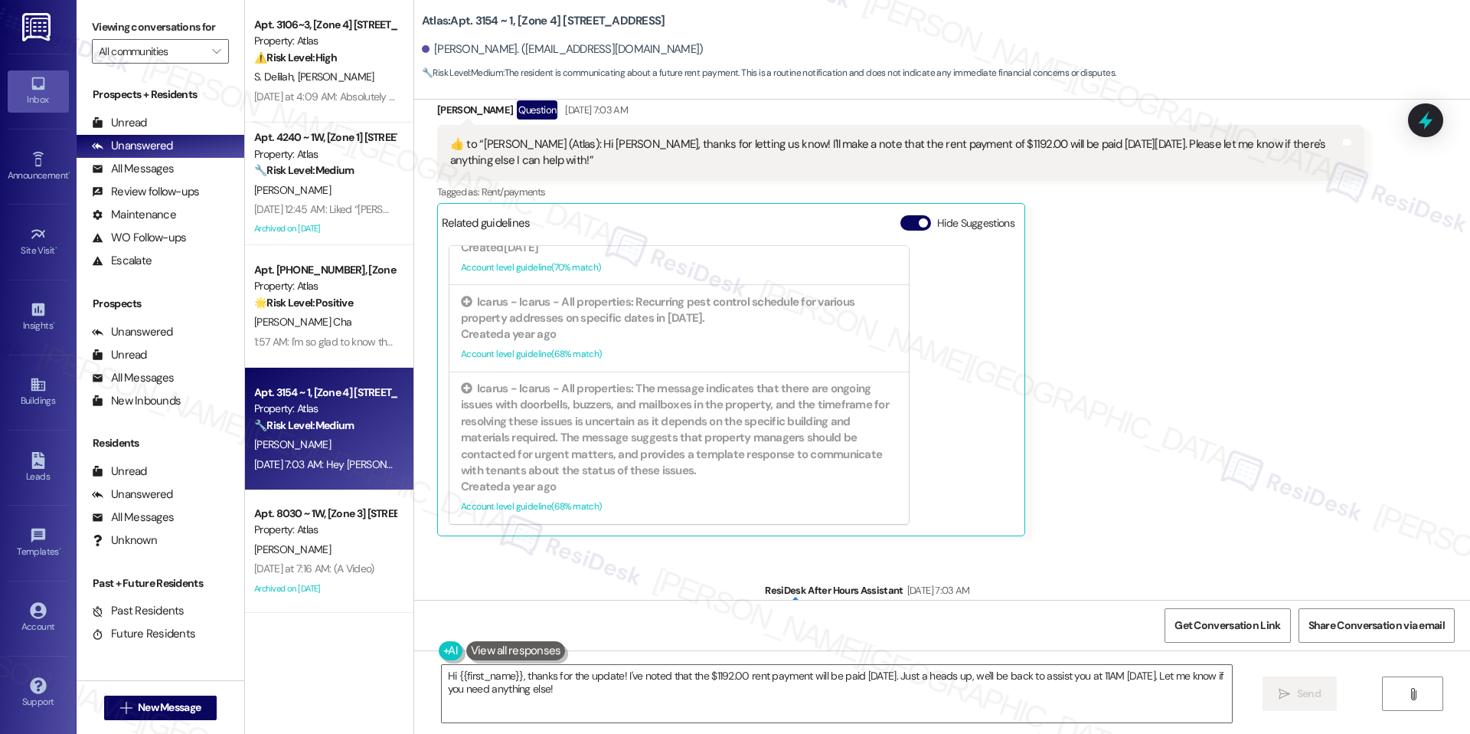
scroll to position [1083, 0]
click at [904, 230] on button "Hide Suggestions" at bounding box center [916, 222] width 31 height 15
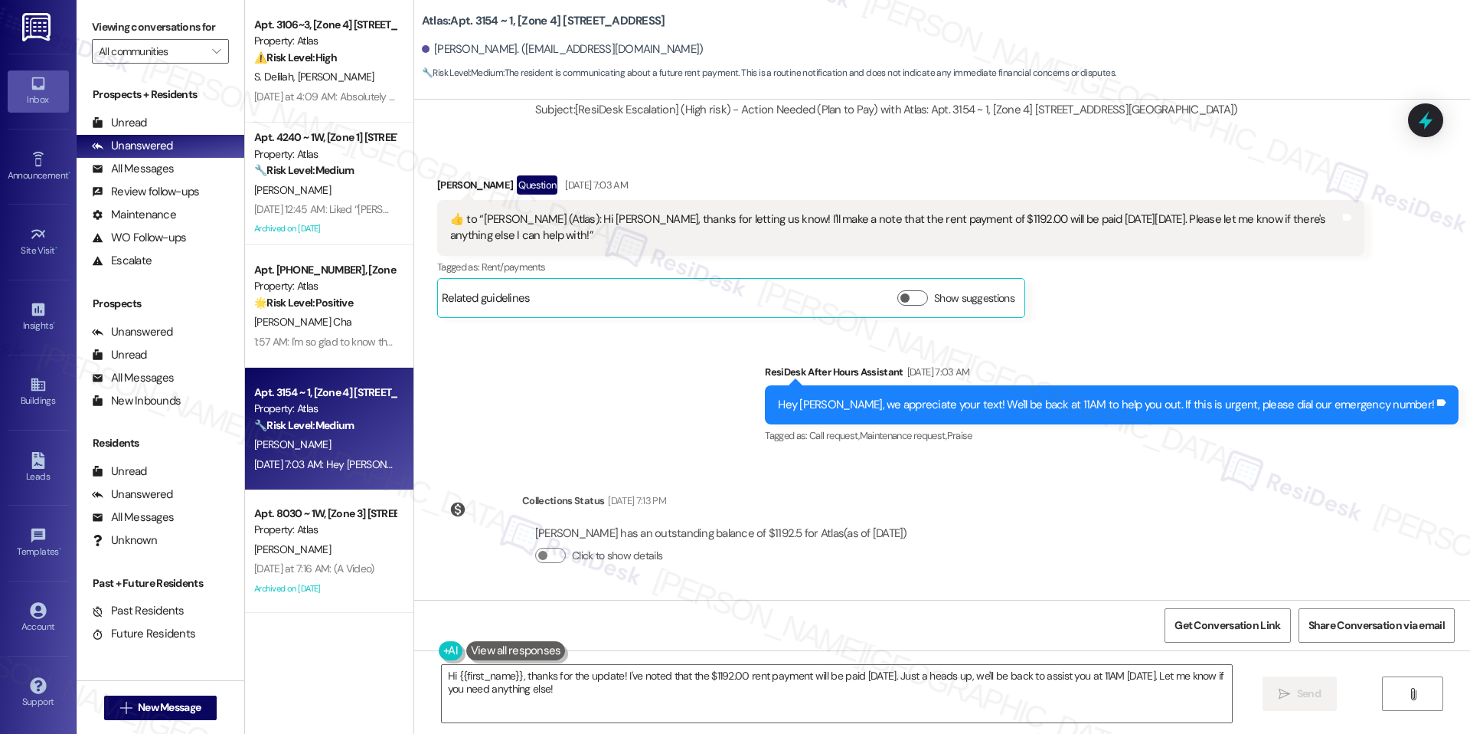
scroll to position [4874, 0]
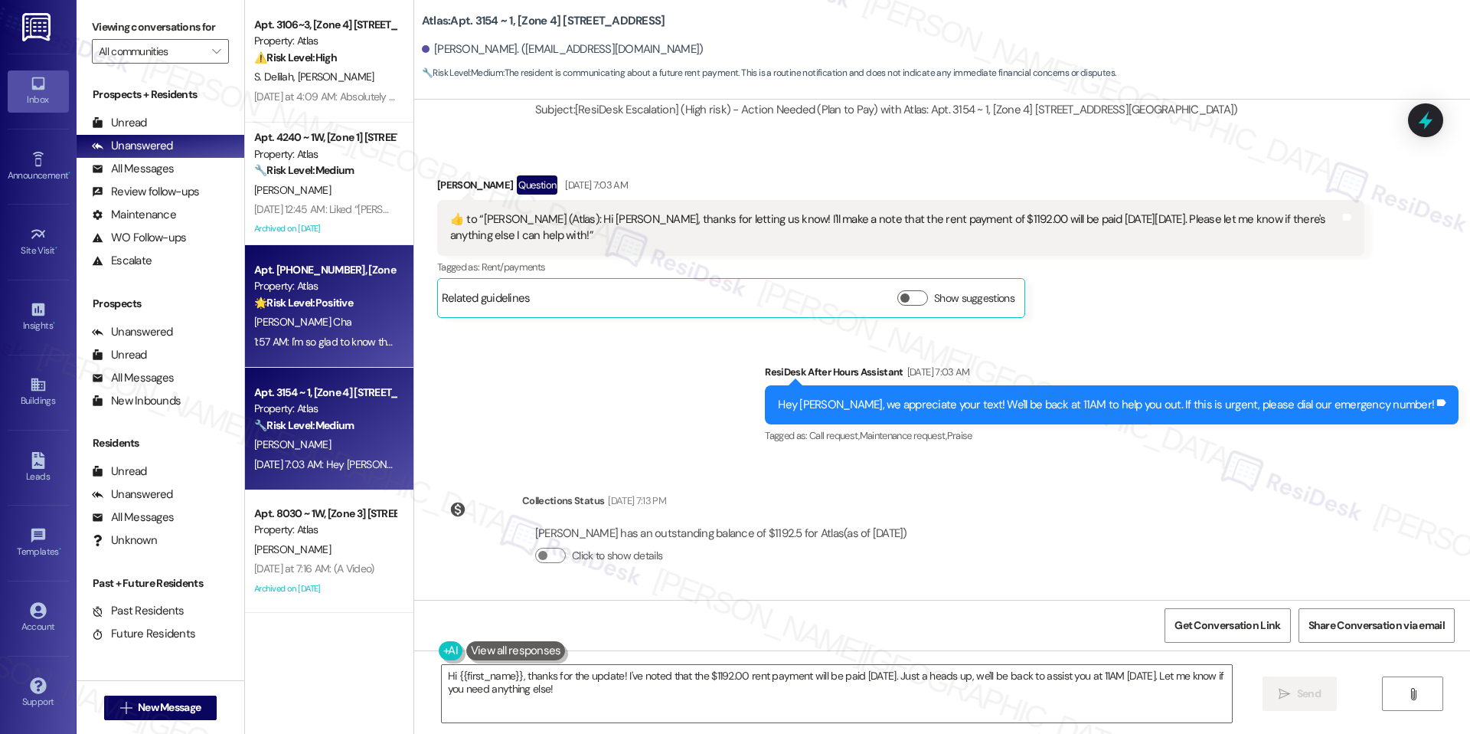
click at [332, 353] on div "Apt. 7700 ~ 107, [Zone 3] 7700 S South Shore Drive Property: Atlas 🌟 Risk Level…" at bounding box center [329, 306] width 168 height 123
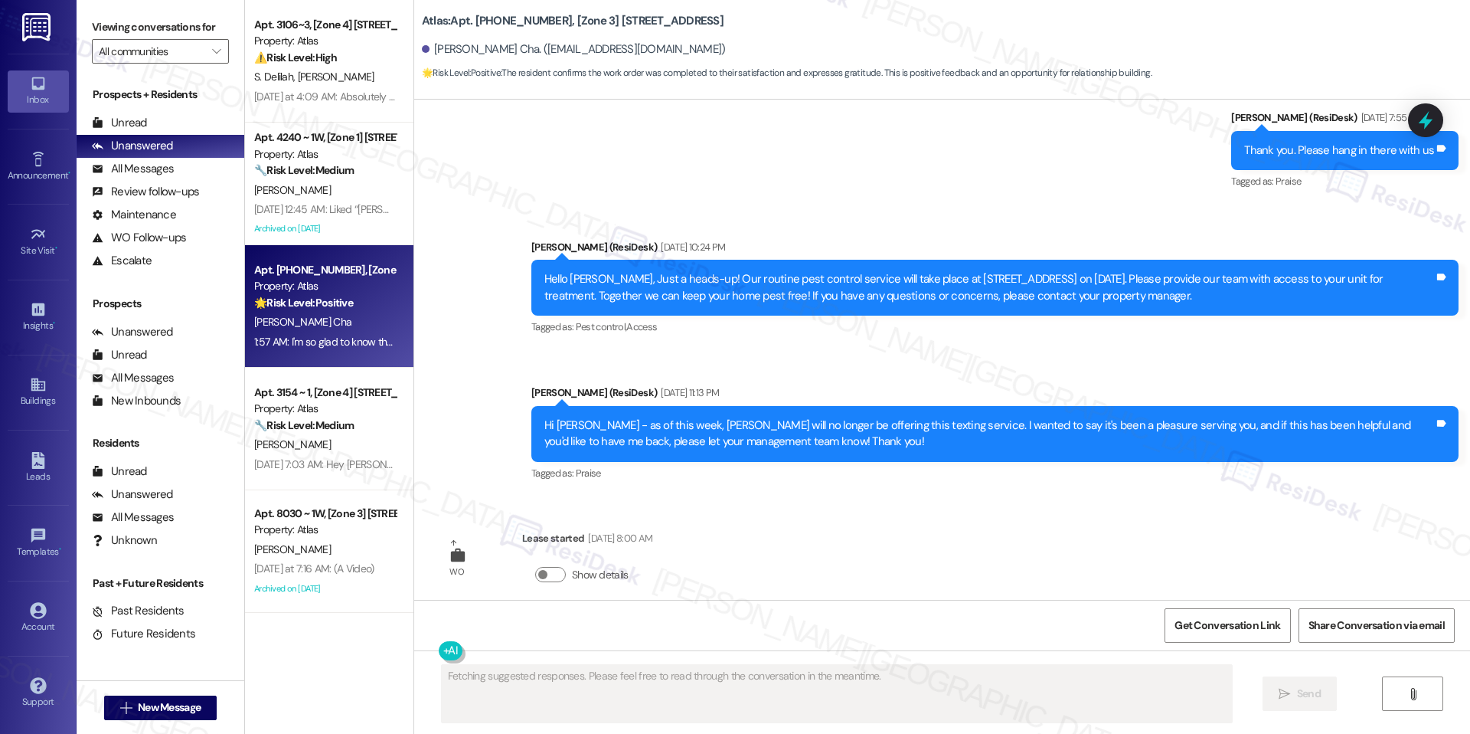
scroll to position [1753, 0]
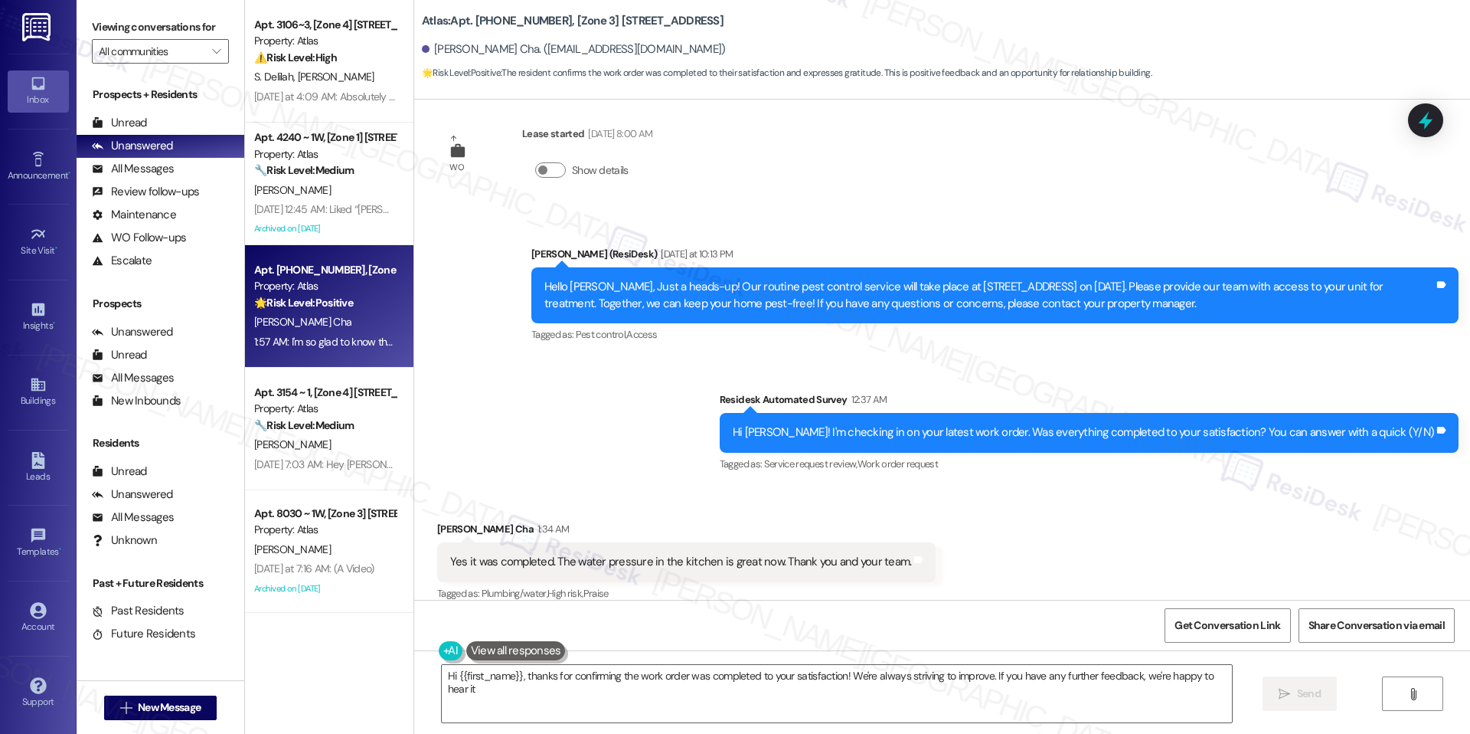
type textarea "Hi {{first_name}}, thanks for confirming the work order was completed to your s…"
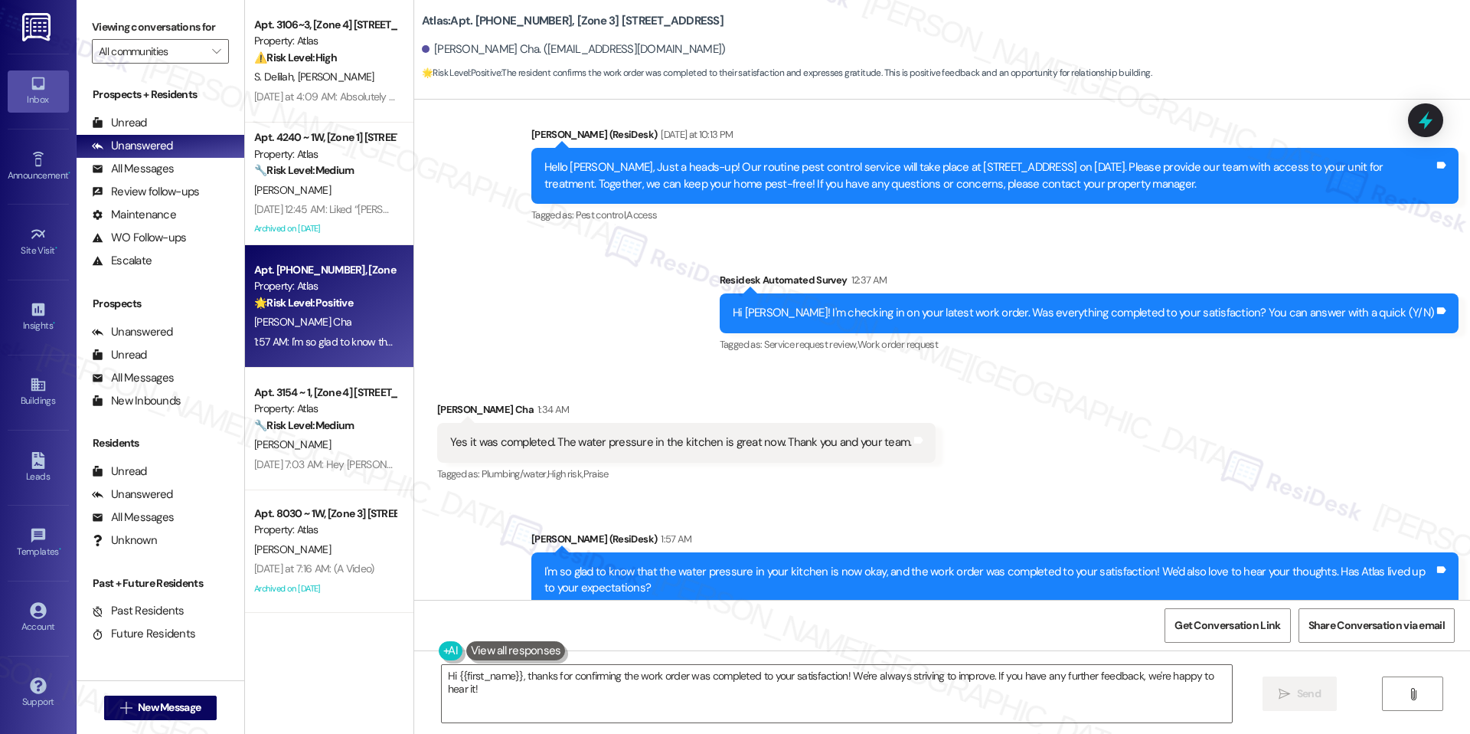
scroll to position [1899, 0]
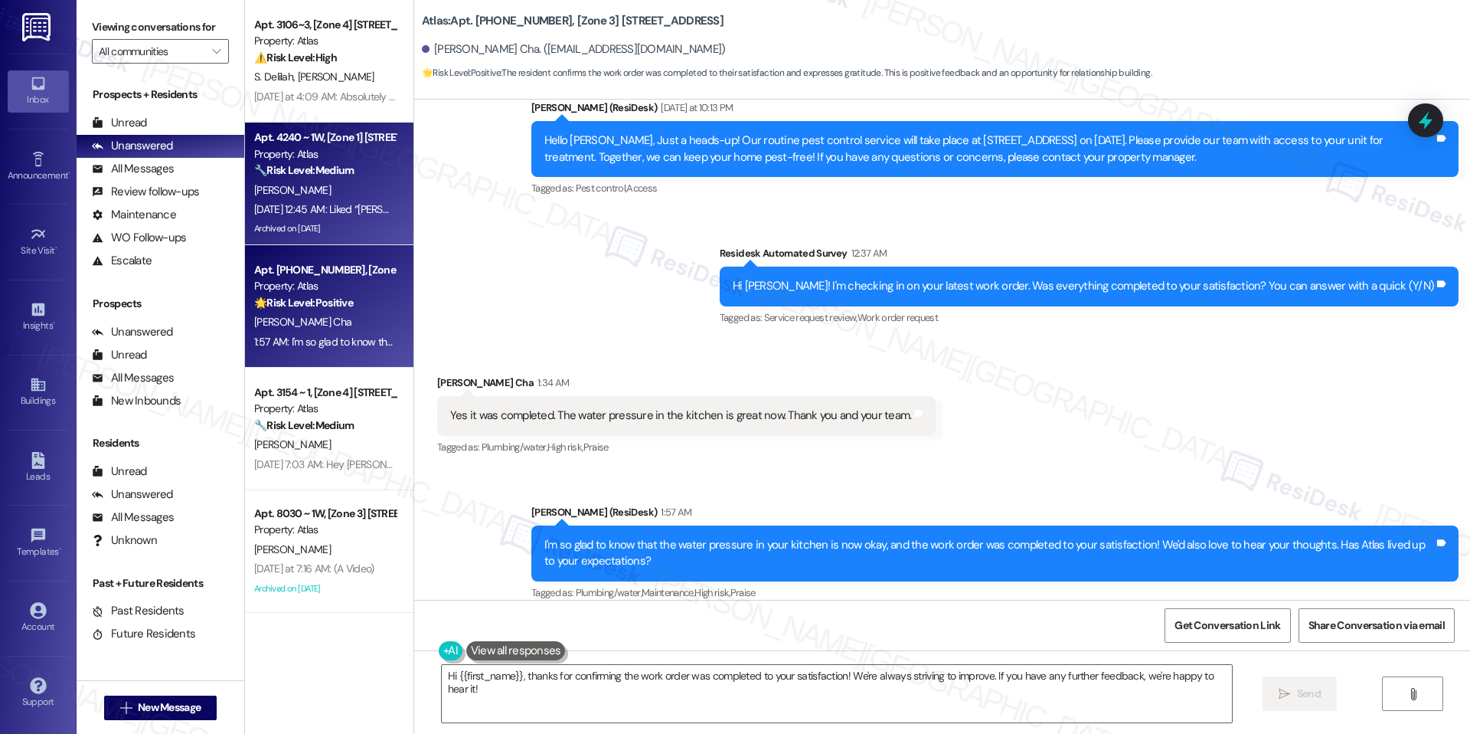
click at [360, 195] on div "[PERSON_NAME]" at bounding box center [325, 190] width 145 height 19
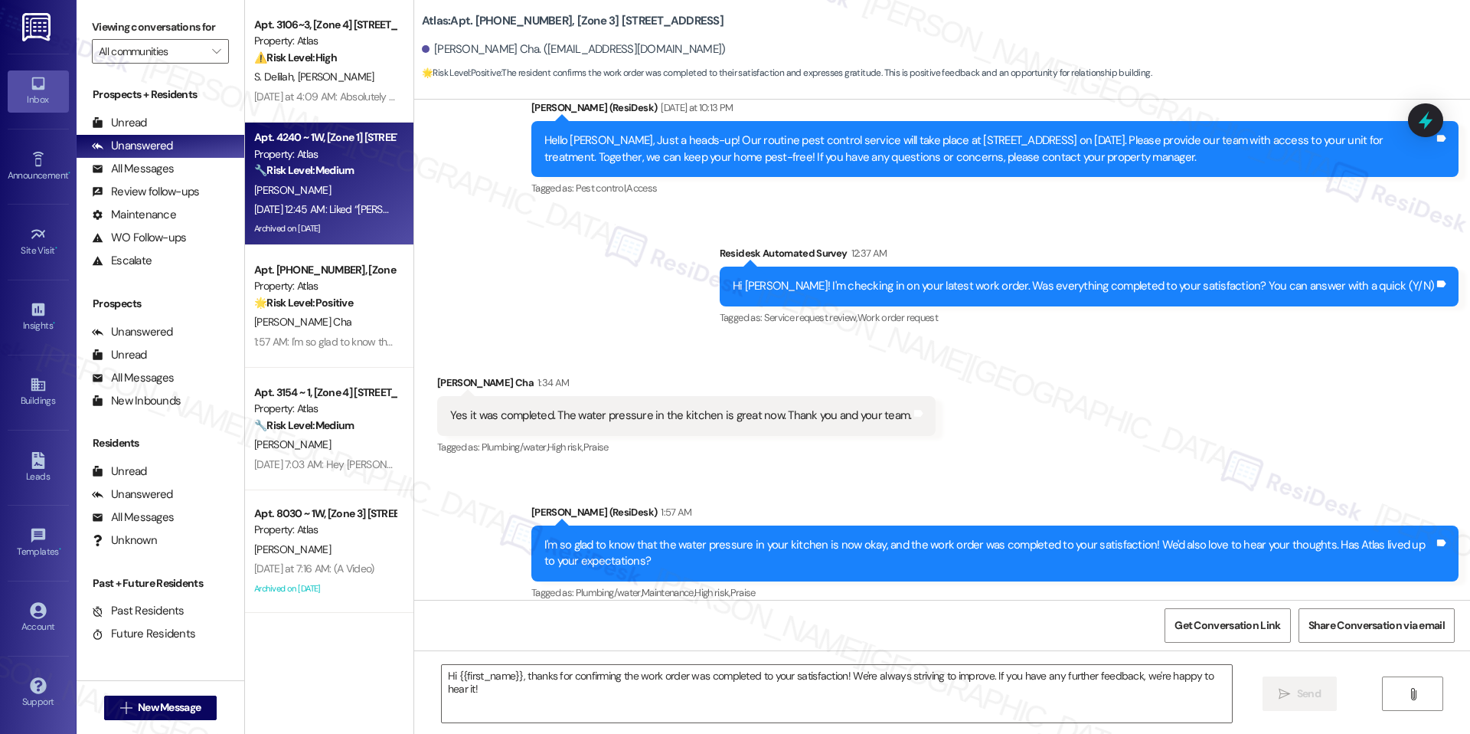
type textarea "Fetching suggested responses. Please feel free to read through the conversation…"
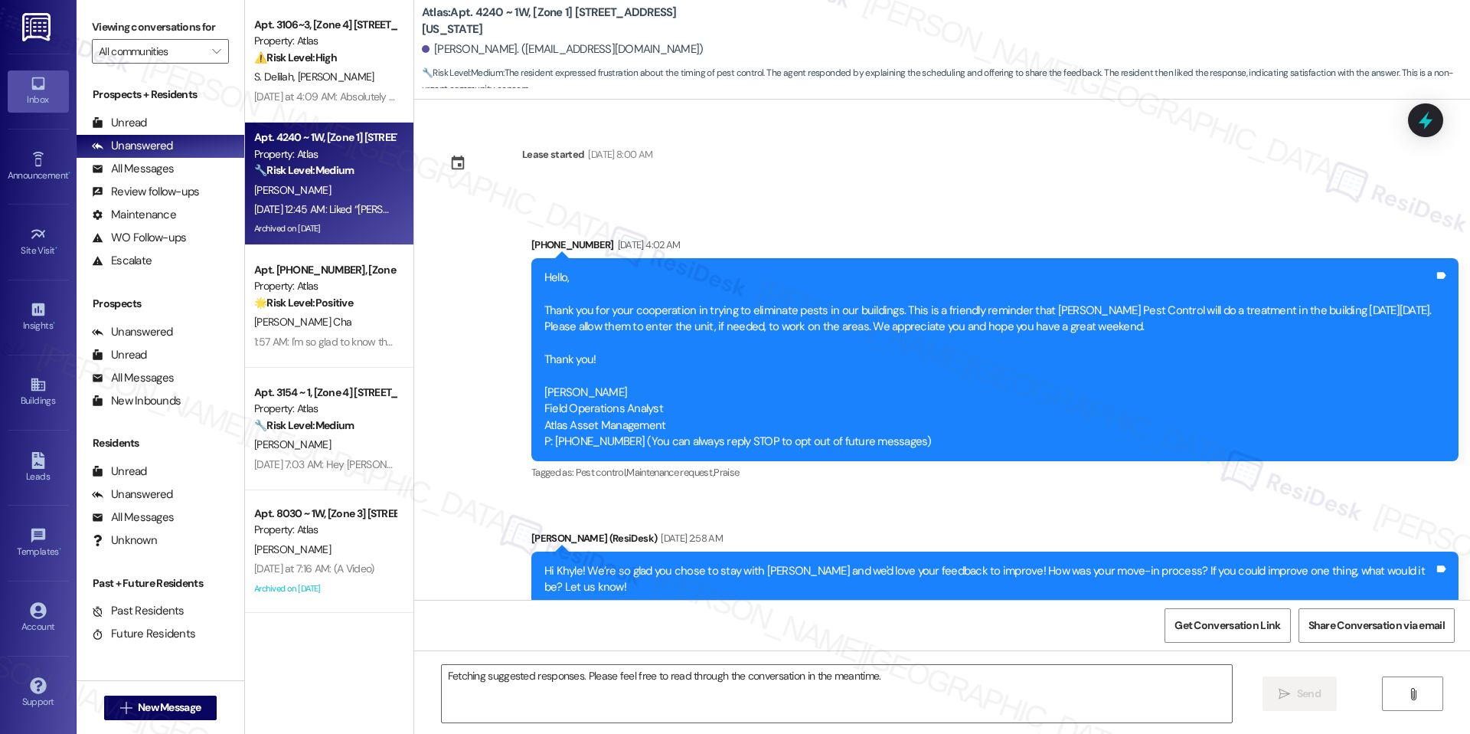
scroll to position [23460, 0]
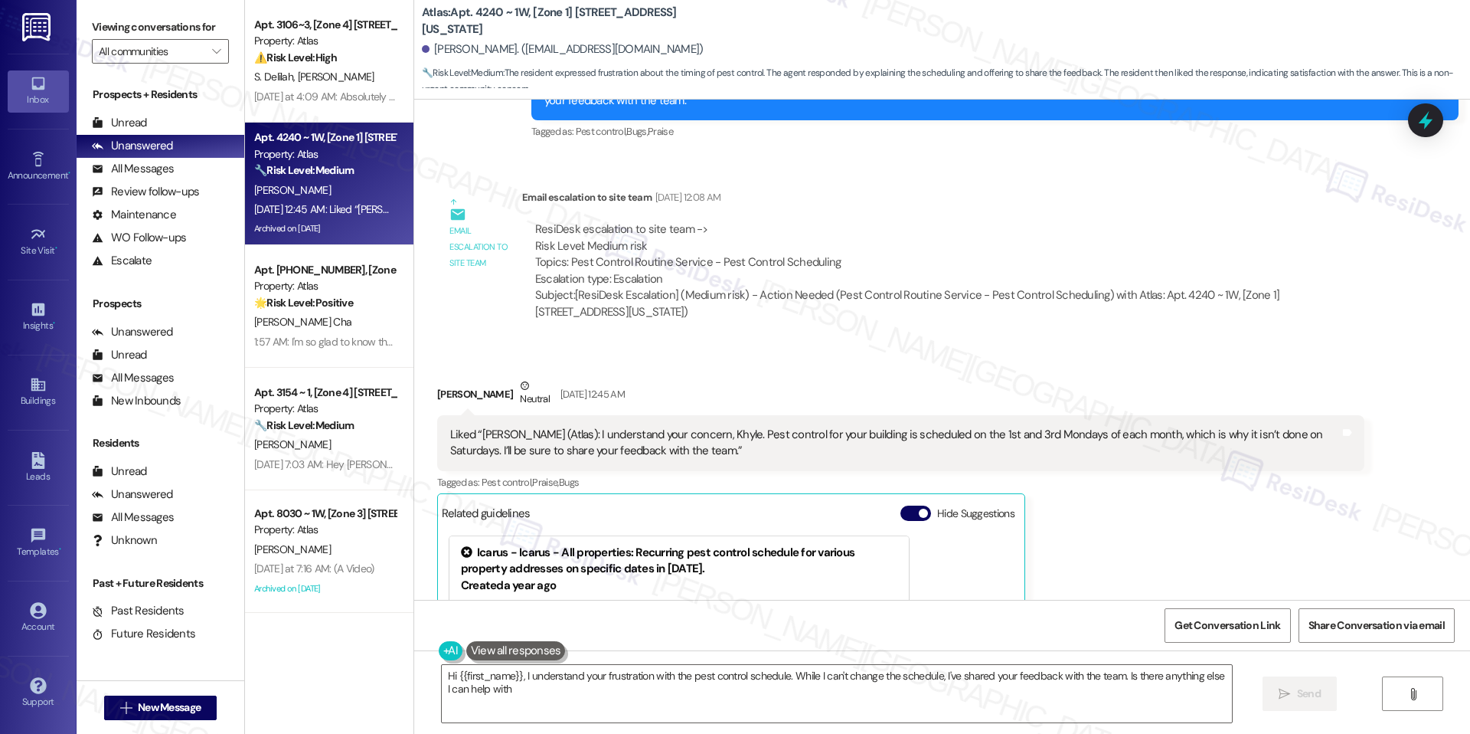
type textarea "Hi {{first_name}}, I understand your frustration with the pest control schedule…"
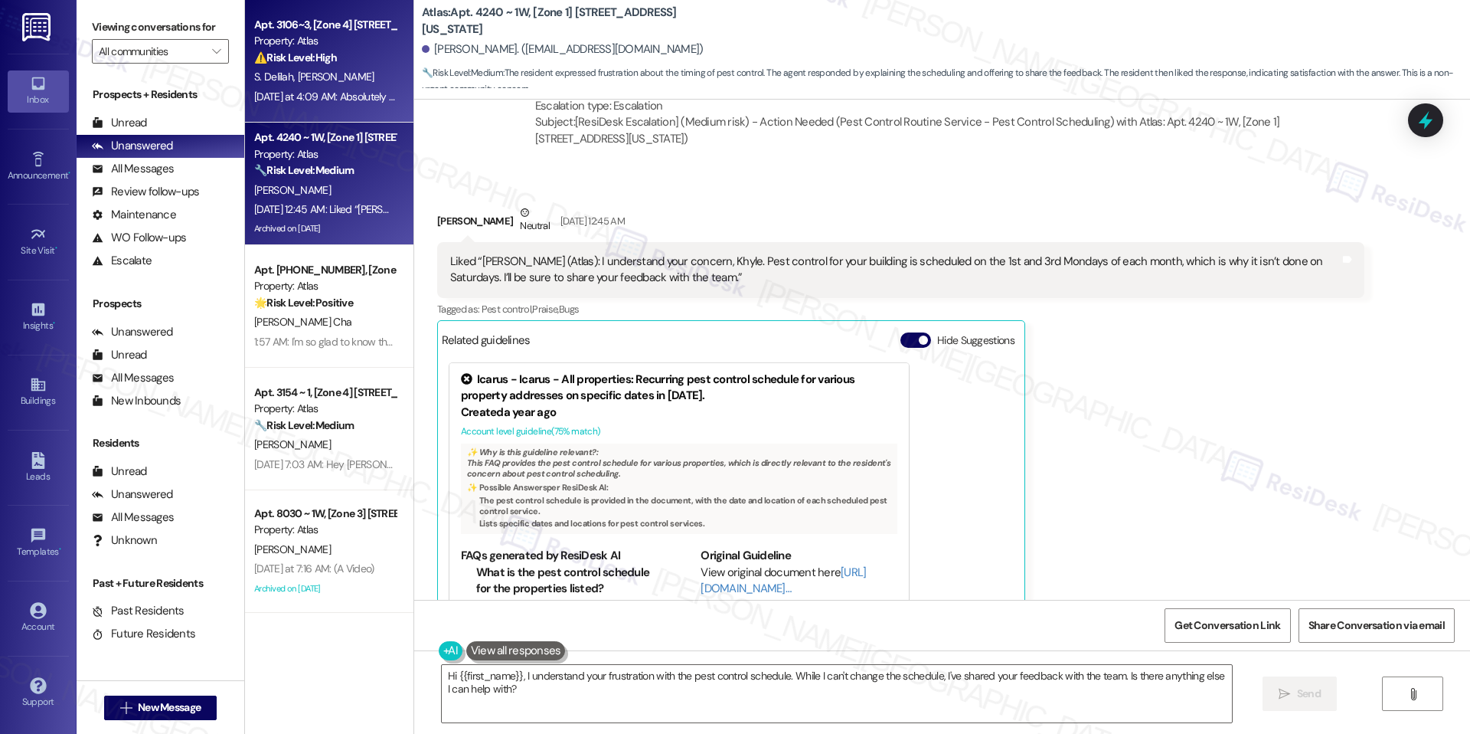
click at [345, 100] on div "Yesterday at 4:09 AM: Absolutely not. You guys lied. I was told there was no ro…" at bounding box center [457, 97] width 406 height 14
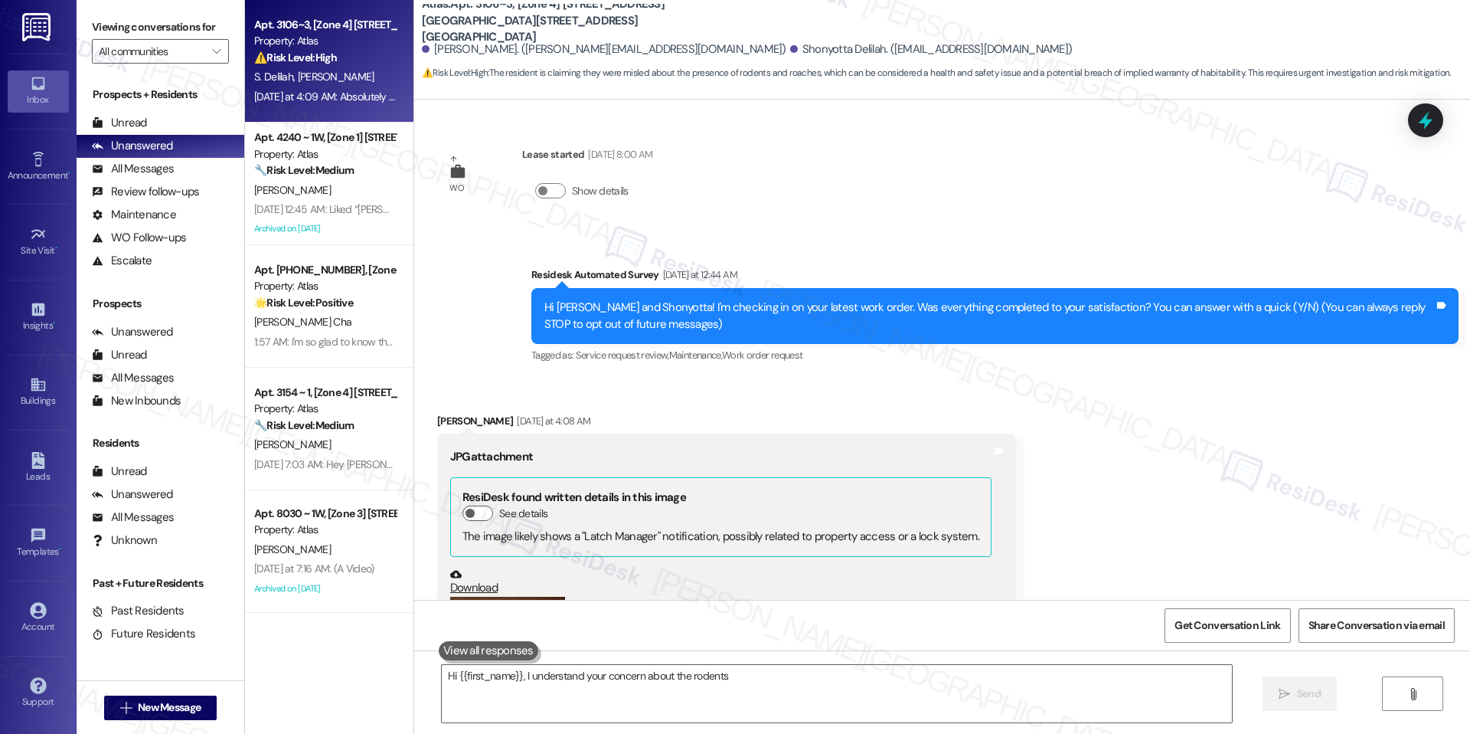
scroll to position [770, 0]
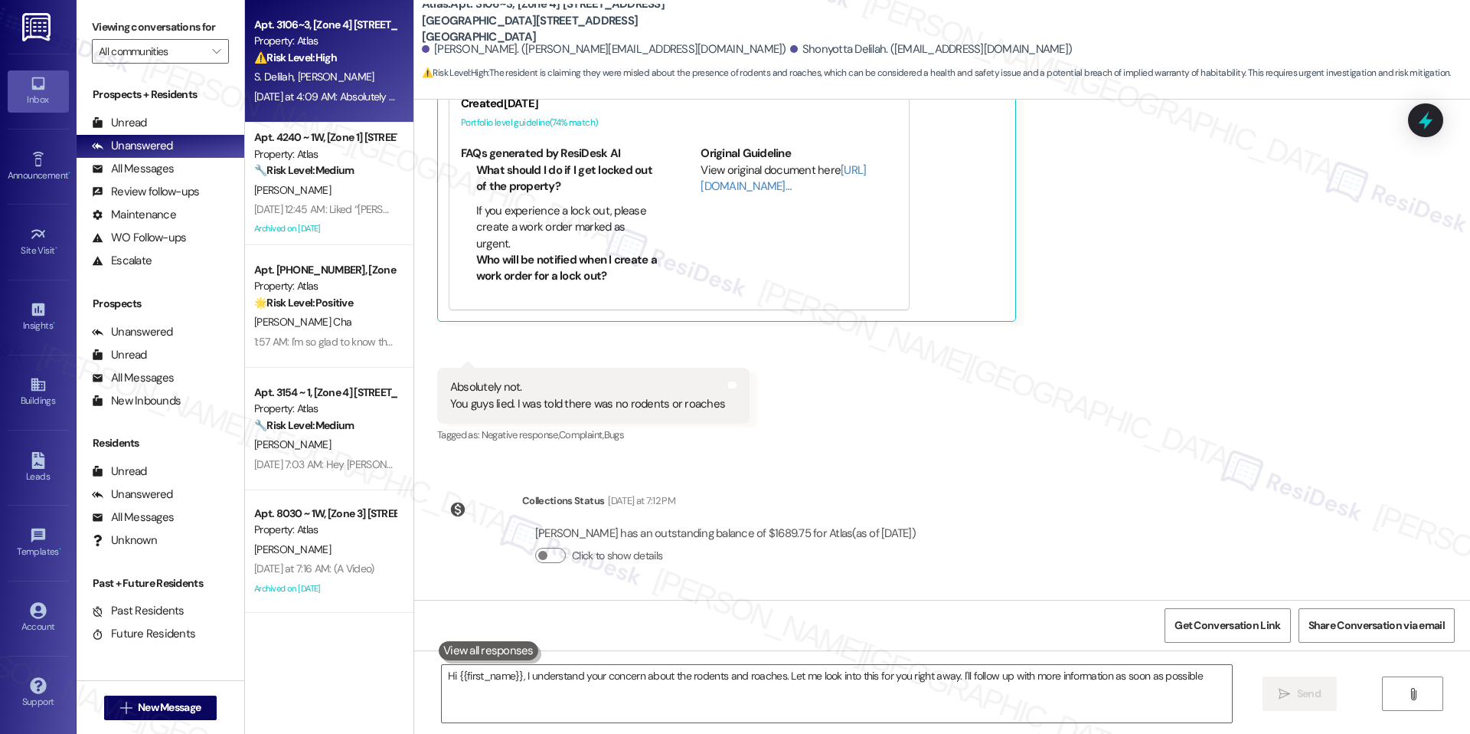
type textarea "Hi {{first_name}}, I understand your concern about the rodents and roaches. Let…"
click at [1235, 643] on div "Get Conversation Link Share Conversation via email" at bounding box center [942, 625] width 1056 height 51
click at [1234, 622] on span "Get Conversation Link" at bounding box center [1228, 625] width 106 height 16
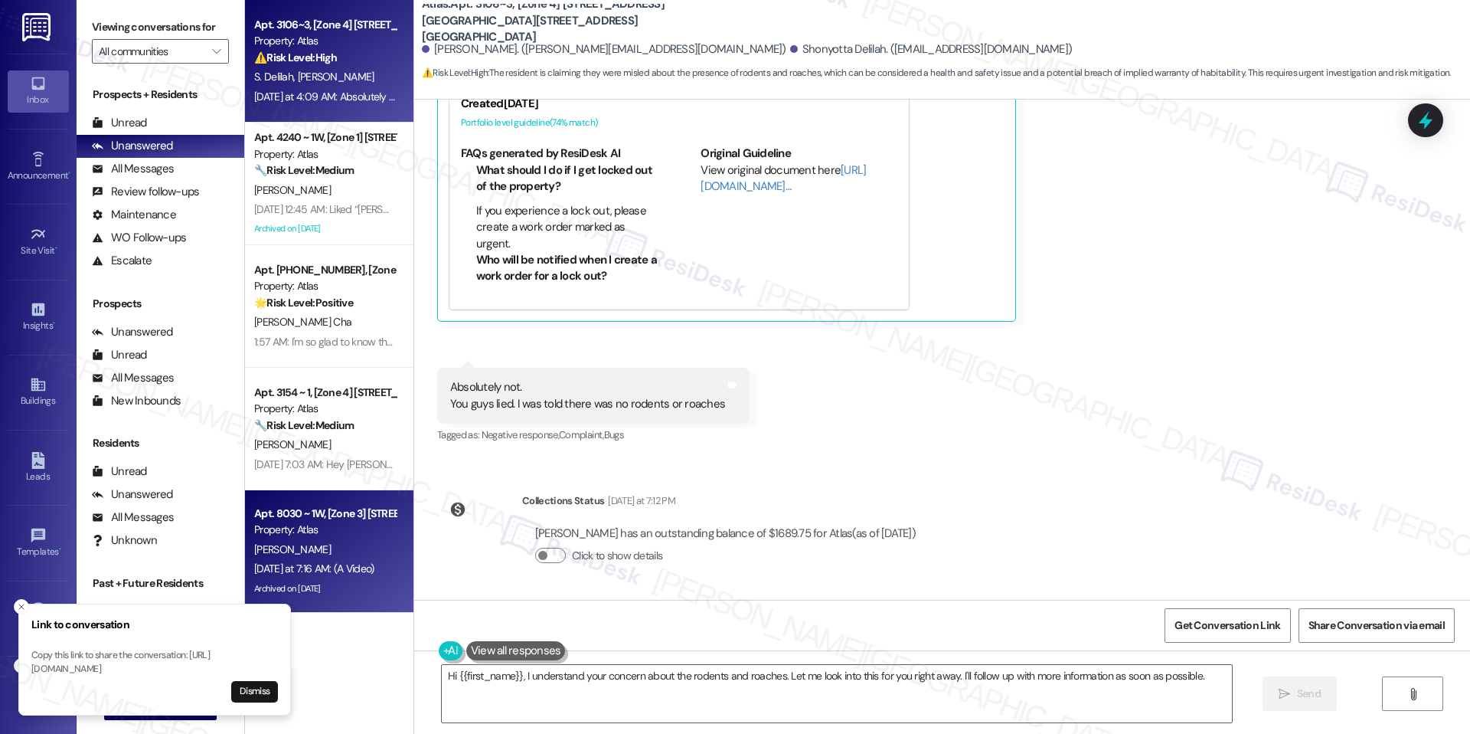
click at [338, 501] on div "Apt. 8030 ~ 1W, [Zone 3] 8030 S Yates Blvd Property: Atlas D. Williams Yesterda…" at bounding box center [329, 551] width 168 height 123
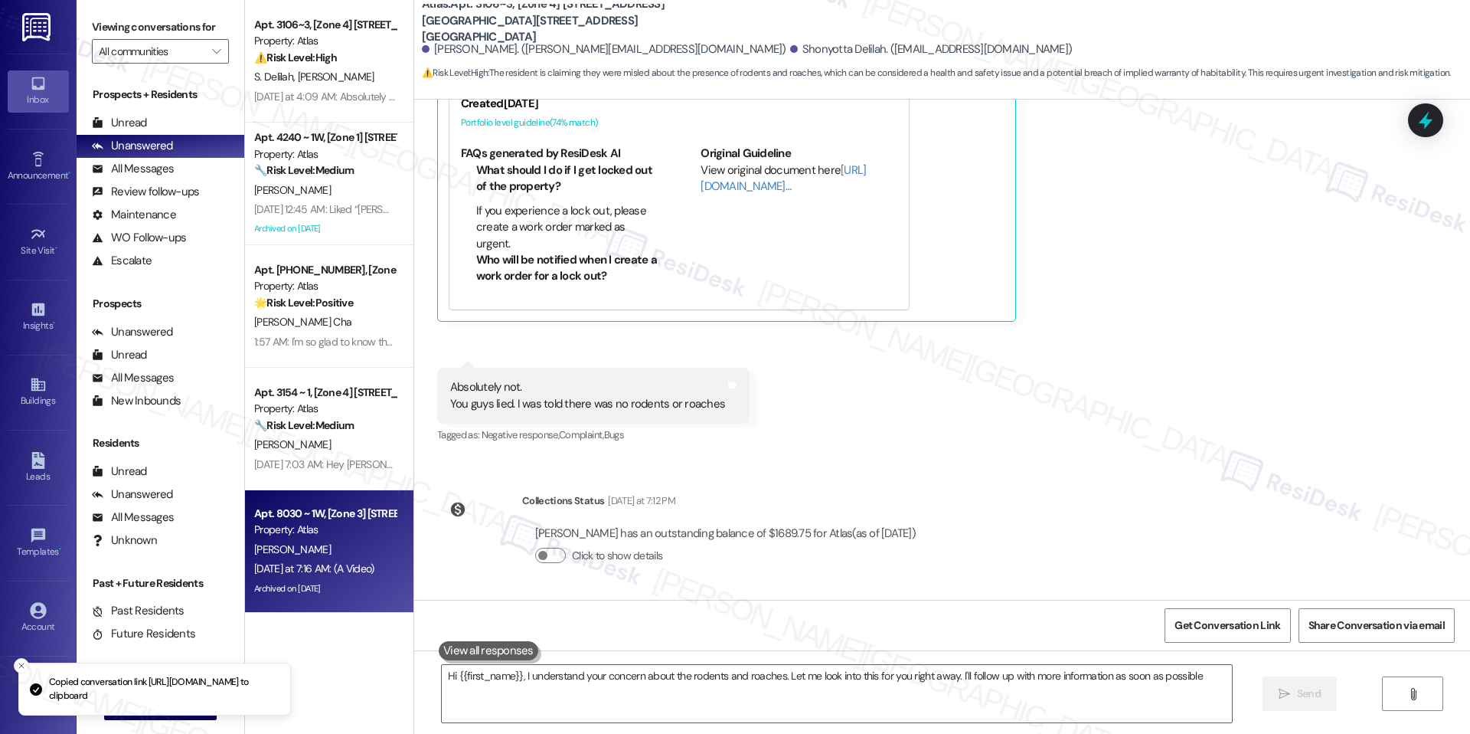
type textarea "Hi {{first_name}}, I understand your concern about the rodents and roaches. Let…"
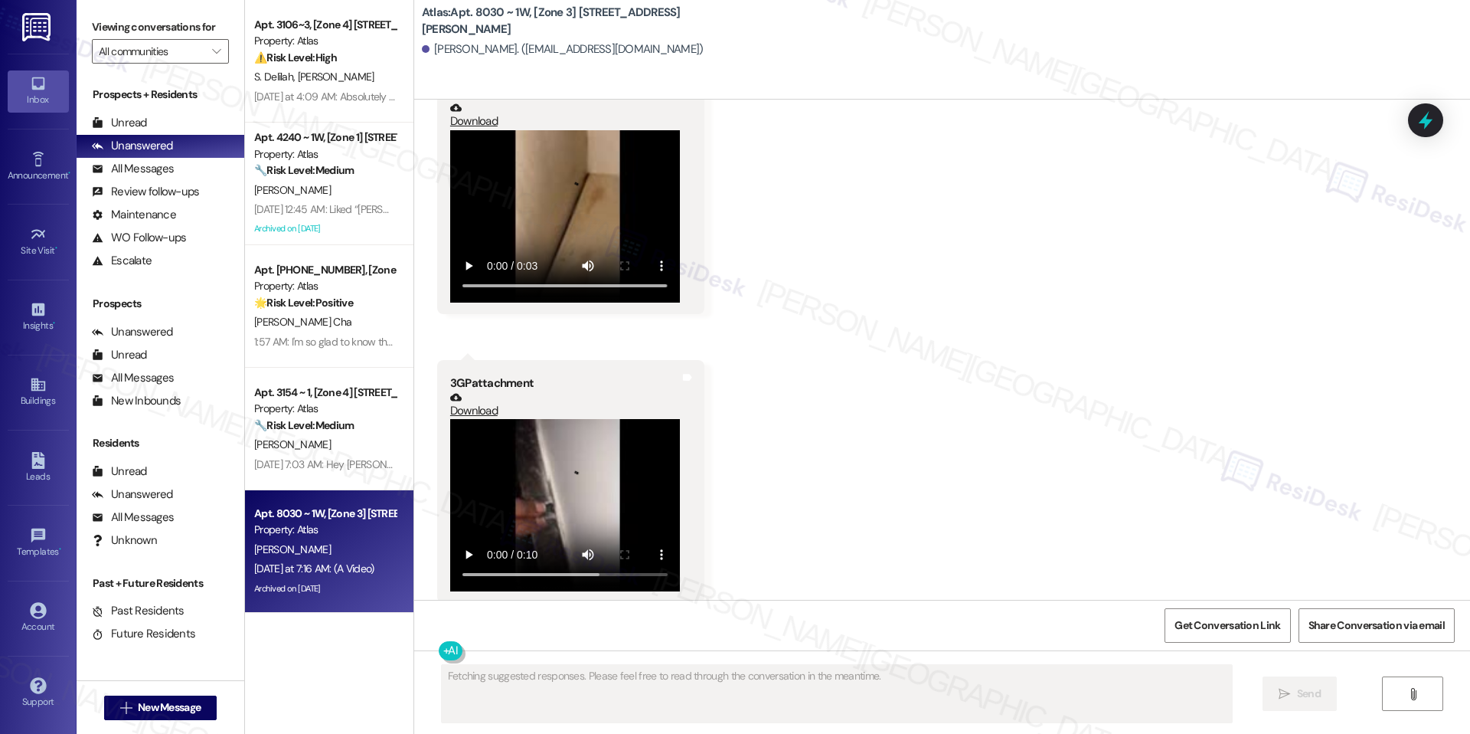
scroll to position [3379, 0]
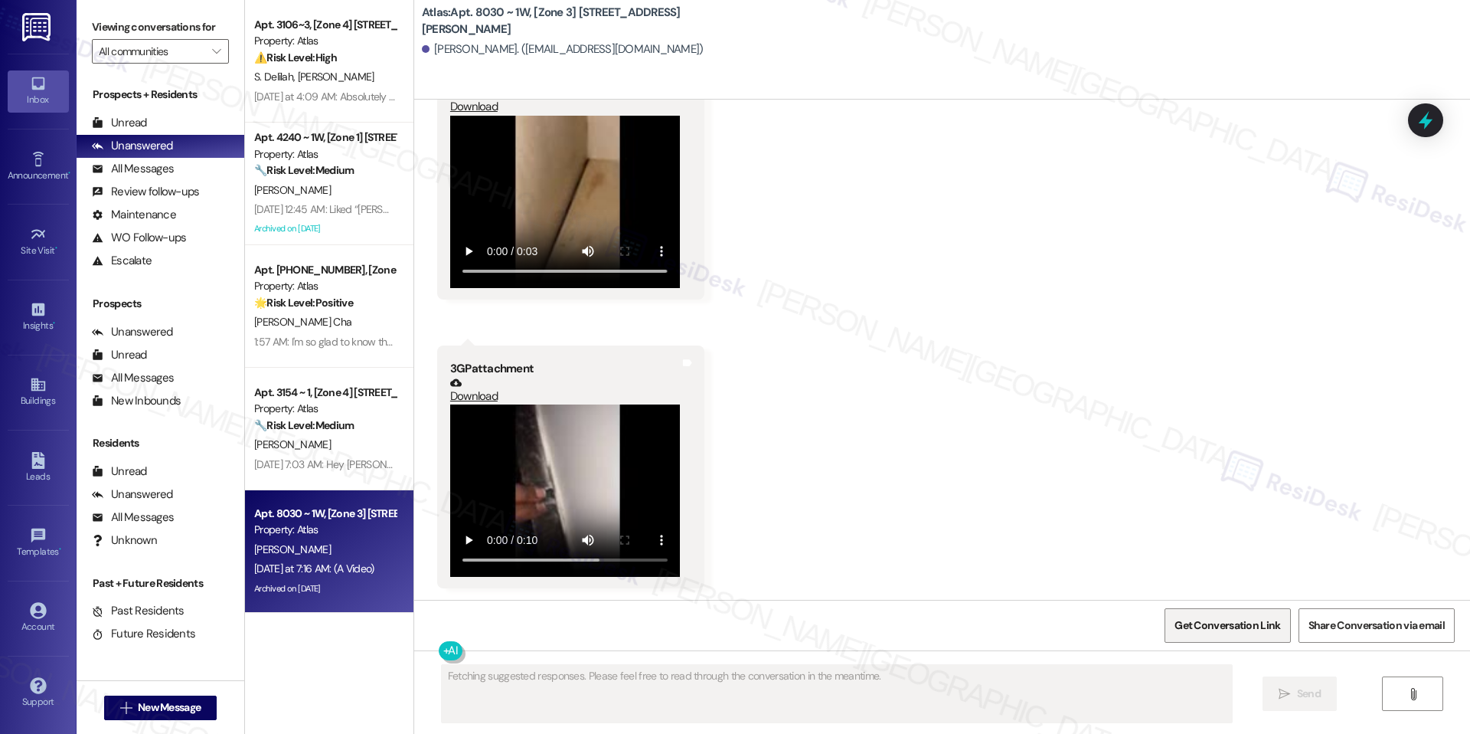
click at [1201, 623] on span "Get Conversation Link" at bounding box center [1228, 625] width 106 height 16
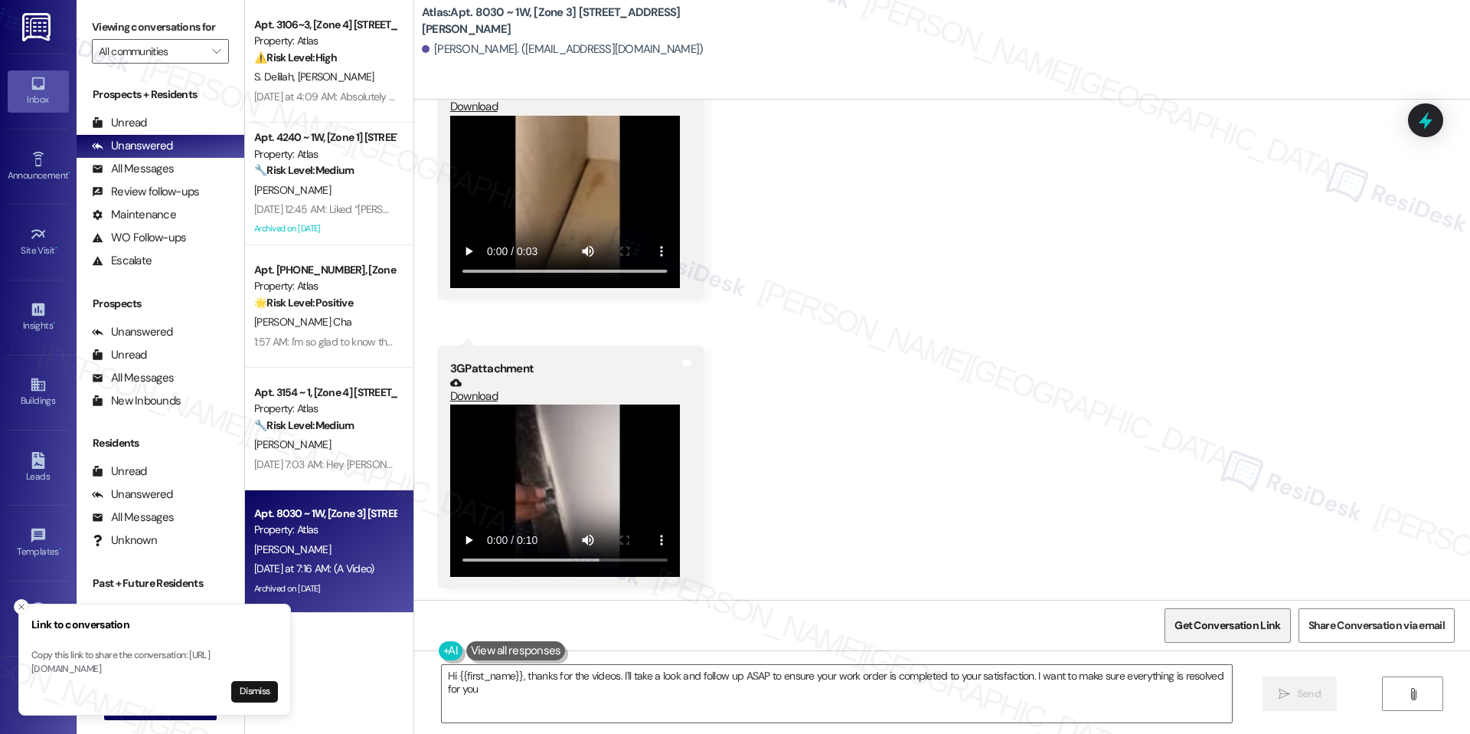
type textarea "Hi {{first_name}}, thanks for the videos. I'll take a look and follow up ASAP t…"
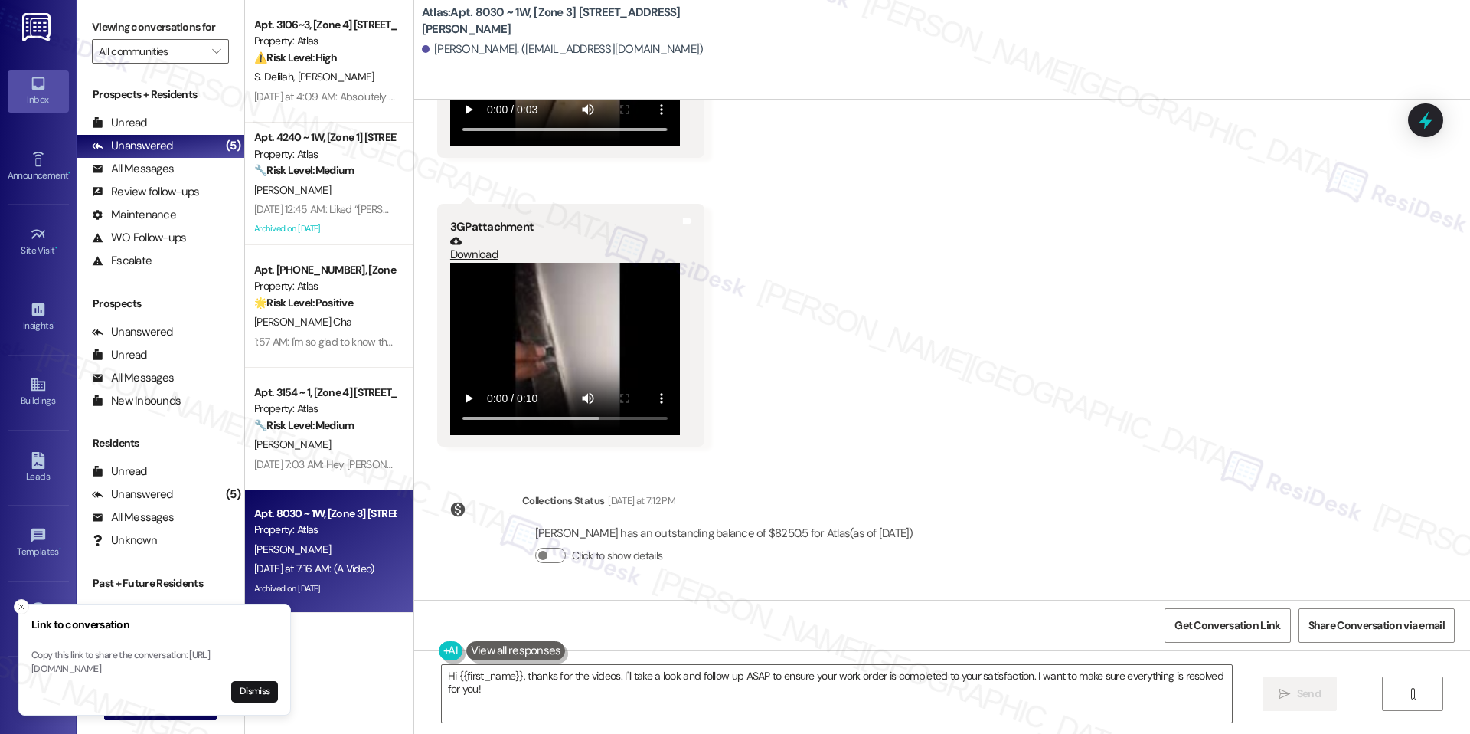
scroll to position [3521, 0]
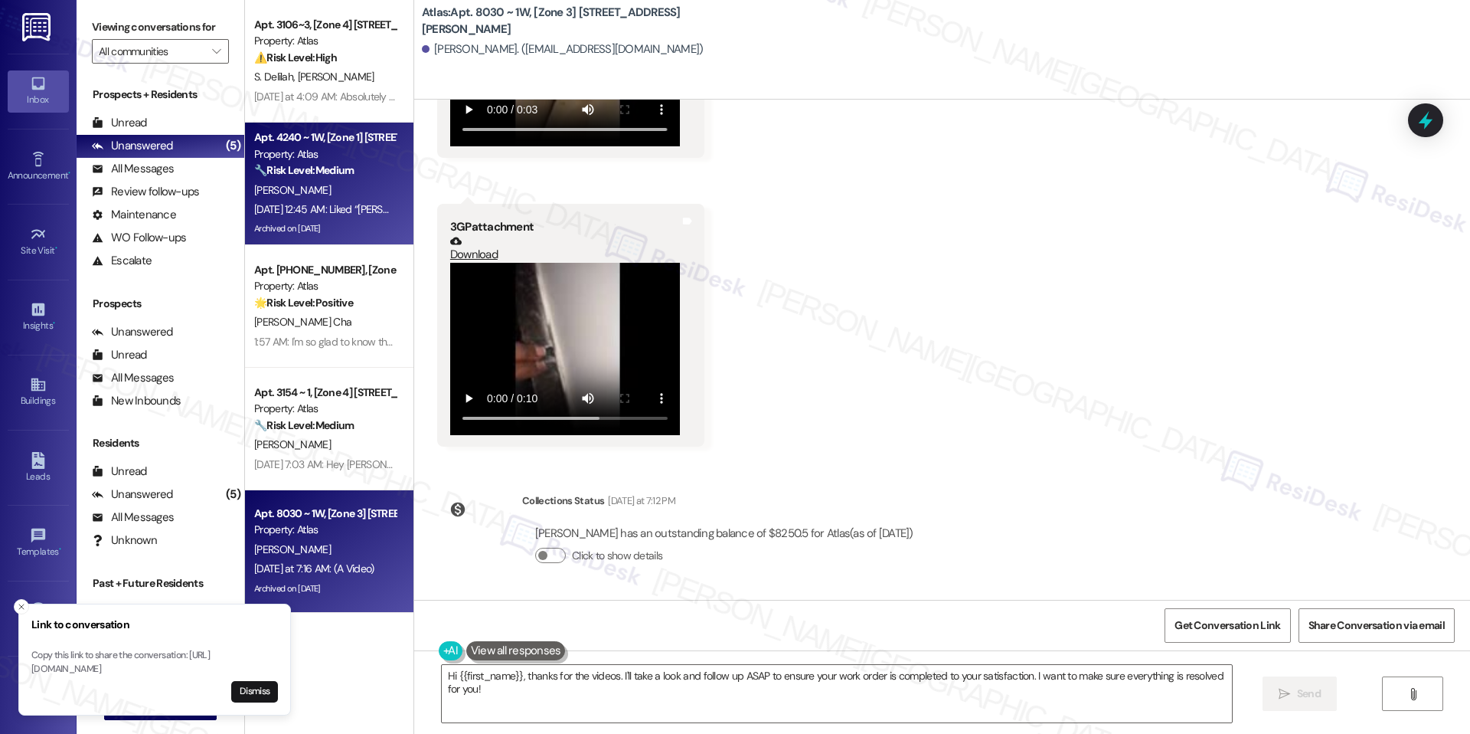
click at [325, 128] on div "Apt. 4240 ~ 1W, [Zone 1] 4240 S Michigan Ave Property: Atlas 🔧 Risk Level: Medi…" at bounding box center [325, 154] width 145 height 52
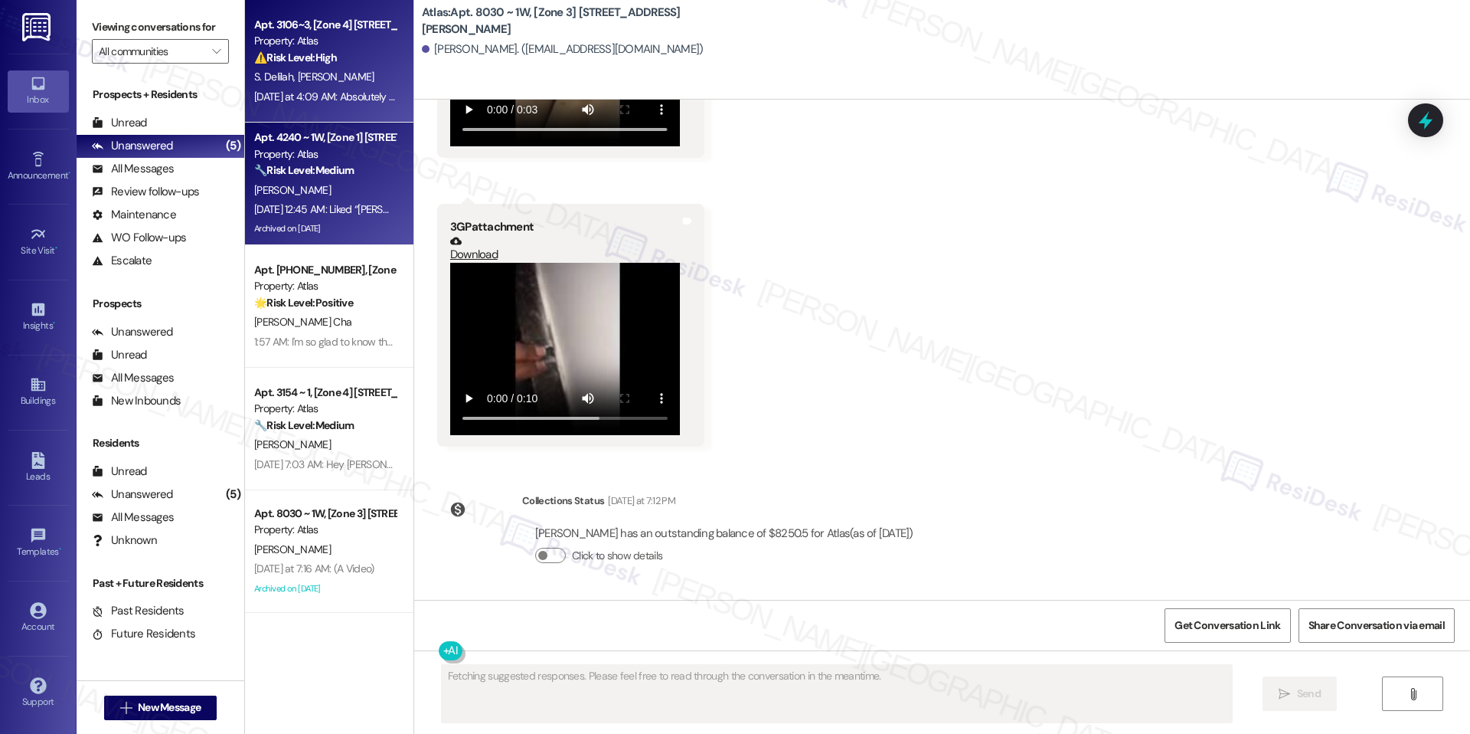
click at [342, 87] on div "Yesterday at 4:09 AM: Absolutely not. You guys lied. I was told there was no ro…" at bounding box center [325, 96] width 145 height 19
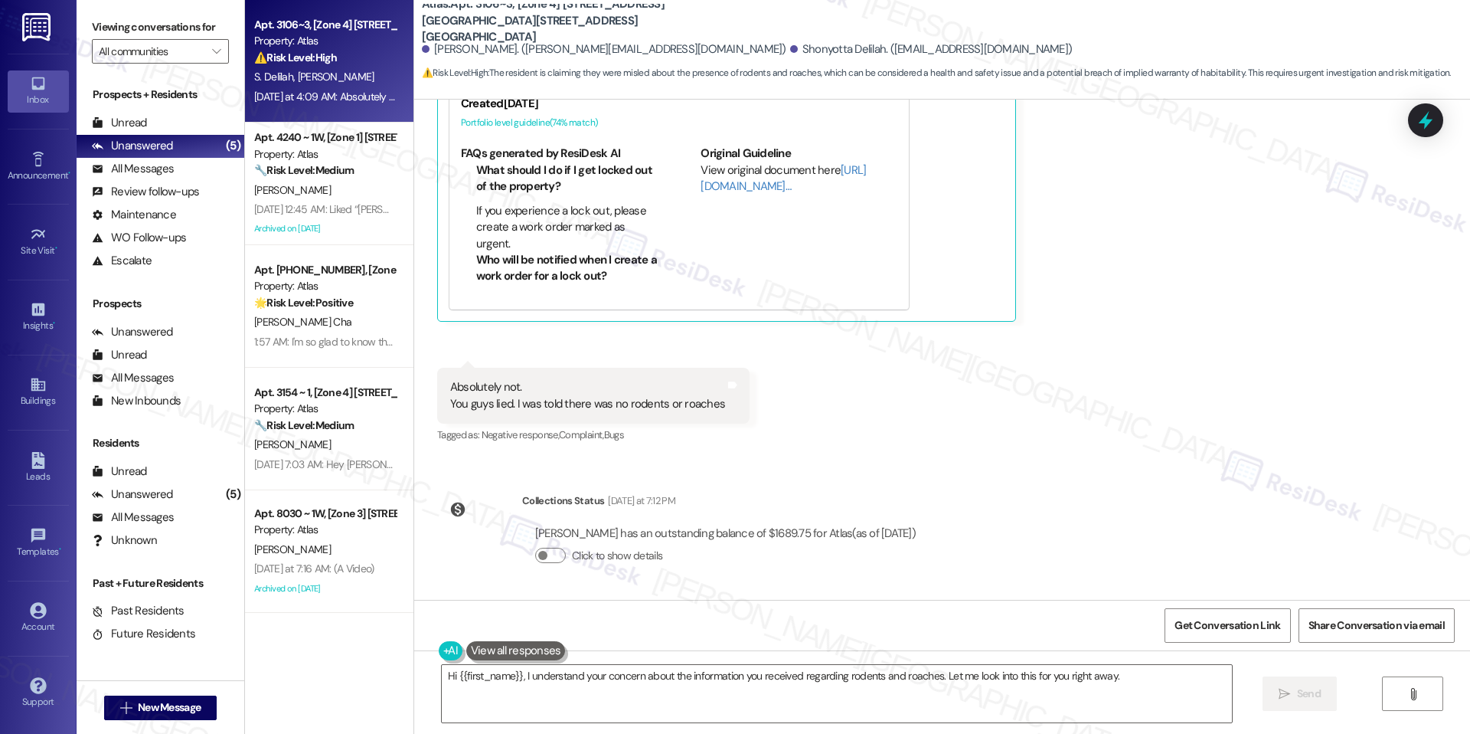
scroll to position [763, 0]
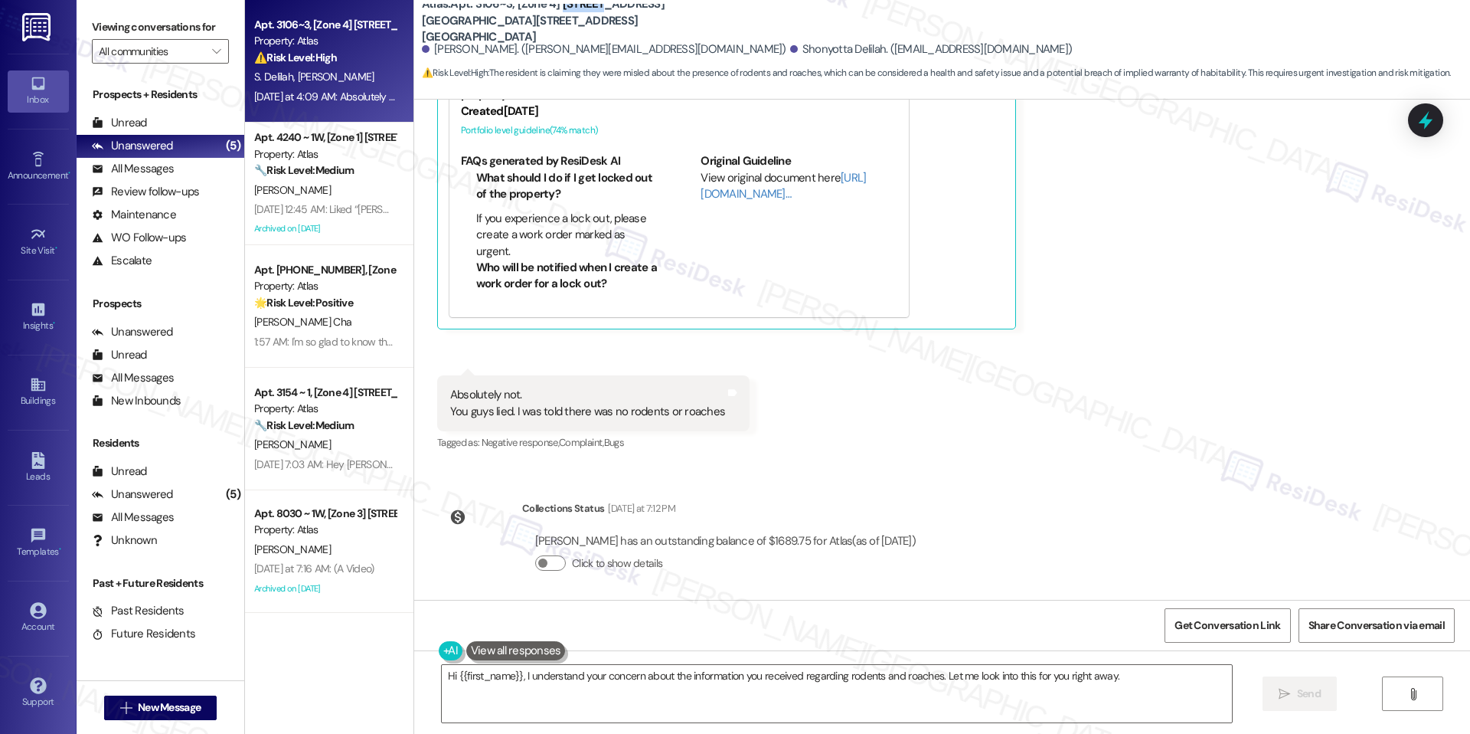
drag, startPoint x: 548, startPoint y: 11, endPoint x: 593, endPoint y: 9, distance: 44.5
click at [593, 9] on b "Atlas: Apt. 3106~3, [Zone 4] 6056-58 S Albany Ave / 3106-10 W 61st St" at bounding box center [575, 20] width 306 height 49
copy b "6056-58"
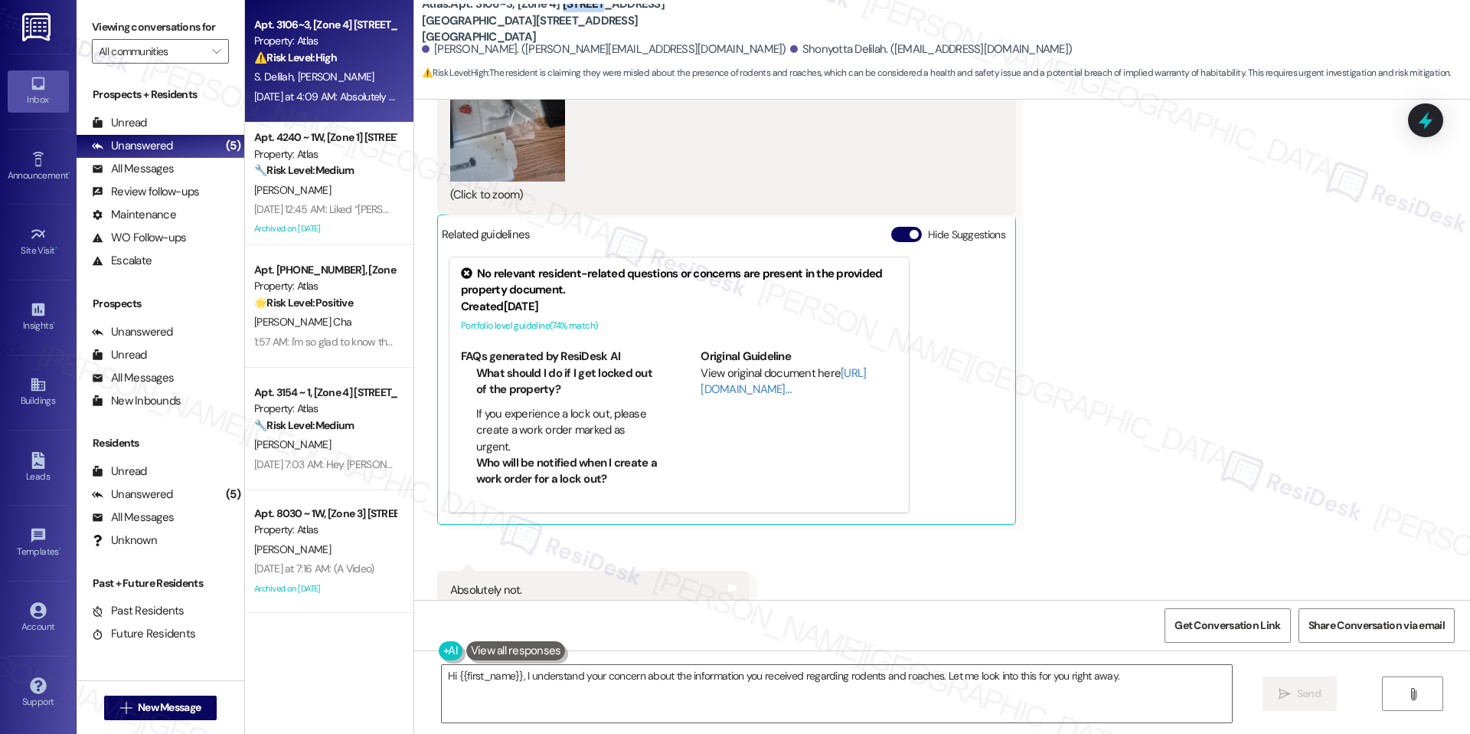
scroll to position [565, 0]
click at [910, 240] on span "button" at bounding box center [914, 236] width 9 height 9
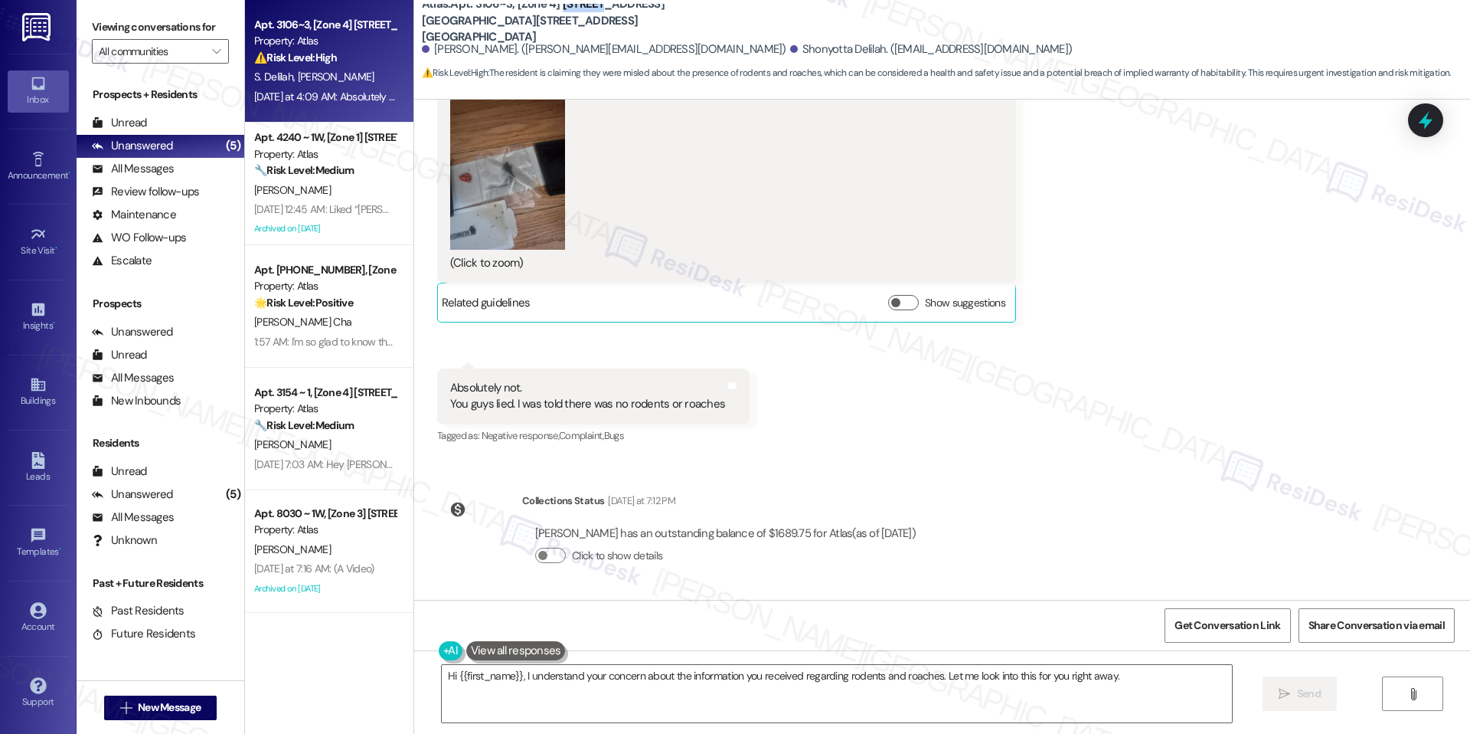
scroll to position [499, 0]
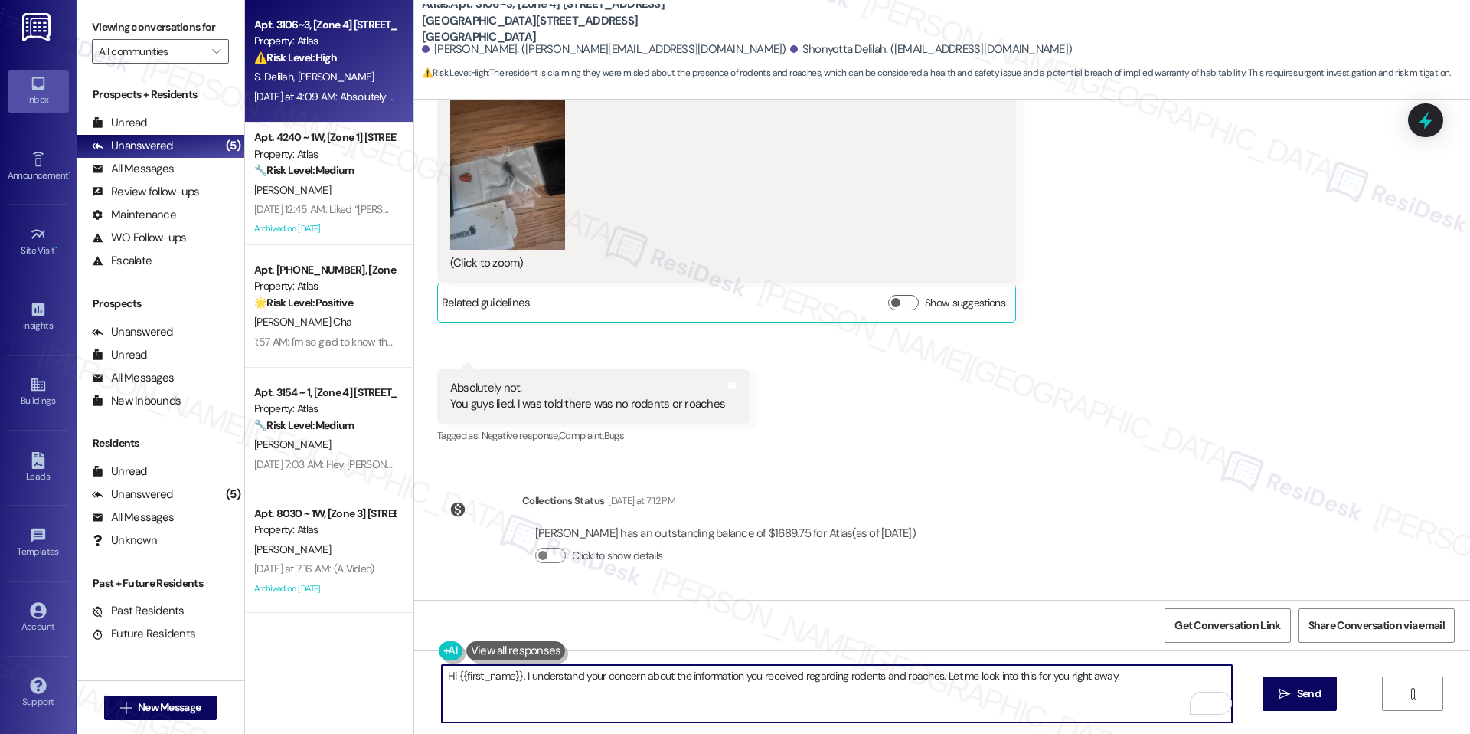
drag, startPoint x: 1114, startPoint y: 670, endPoint x: 1176, endPoint y: 684, distance: 63.5
click at [1176, 684] on textarea "Hi {{first_name}}, I understand your concern about the information you received…" at bounding box center [837, 693] width 790 height 57
click at [751, 679] on textarea "Hi {{first_name}}, I understand your concern about the information you received…" at bounding box center [837, 693] width 790 height 57
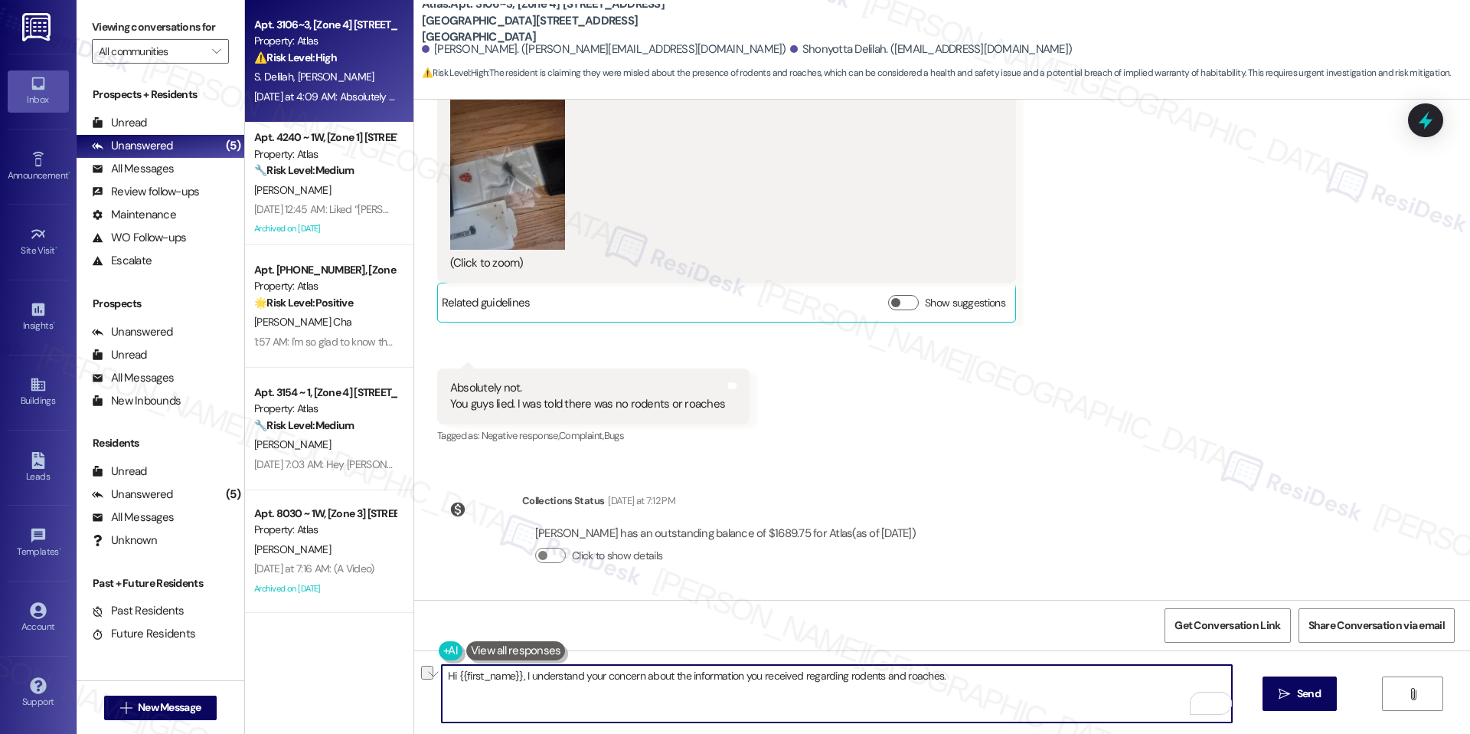
click at [751, 679] on textarea "Hi {{first_name}}, I understand your concern about the information you received…" at bounding box center [837, 693] width 790 height 57
paste textarea "I’m so sorry to hear this has been your experience. I definitely want to unders…"
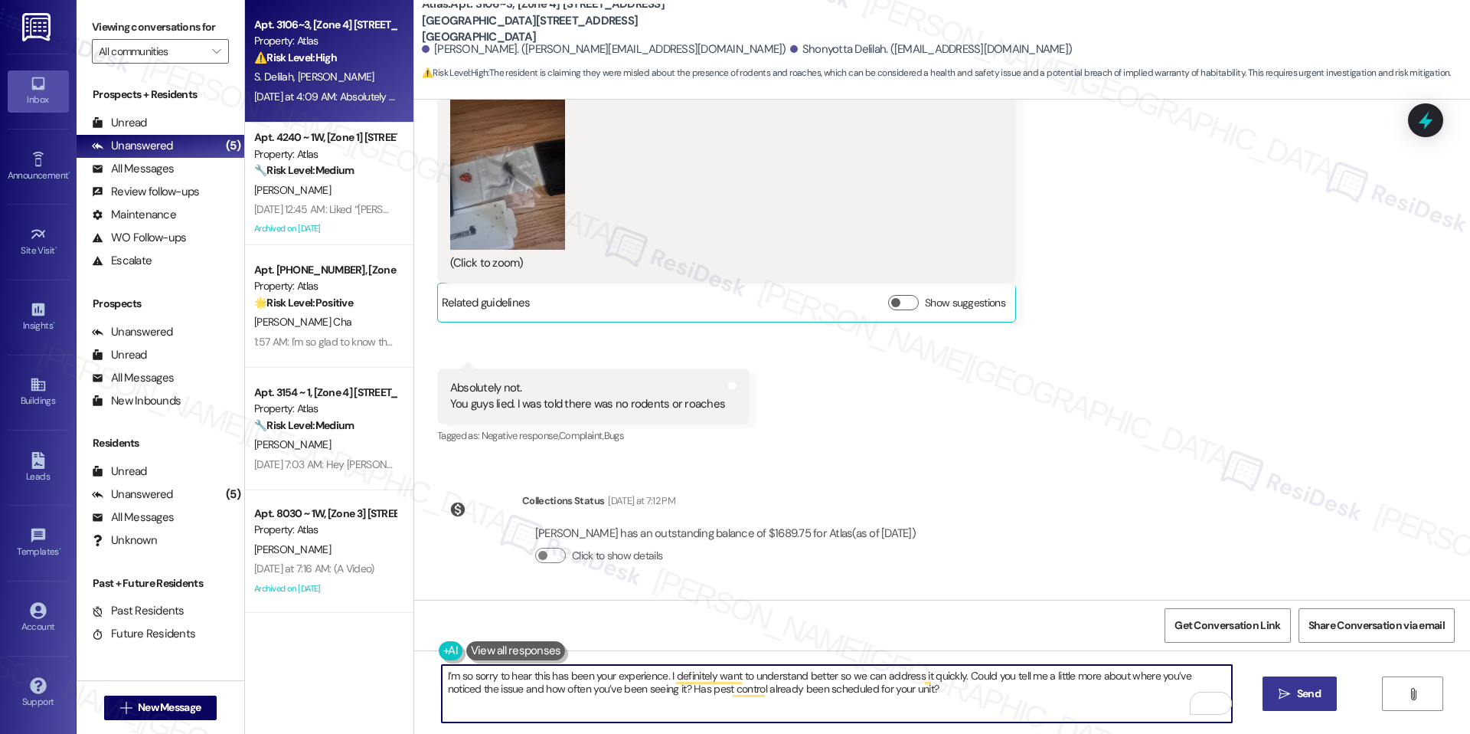
type textarea "I’m so sorry to hear this has been your experience. I definitely want to unders…"
click at [1321, 686] on span "Send" at bounding box center [1309, 693] width 30 height 16
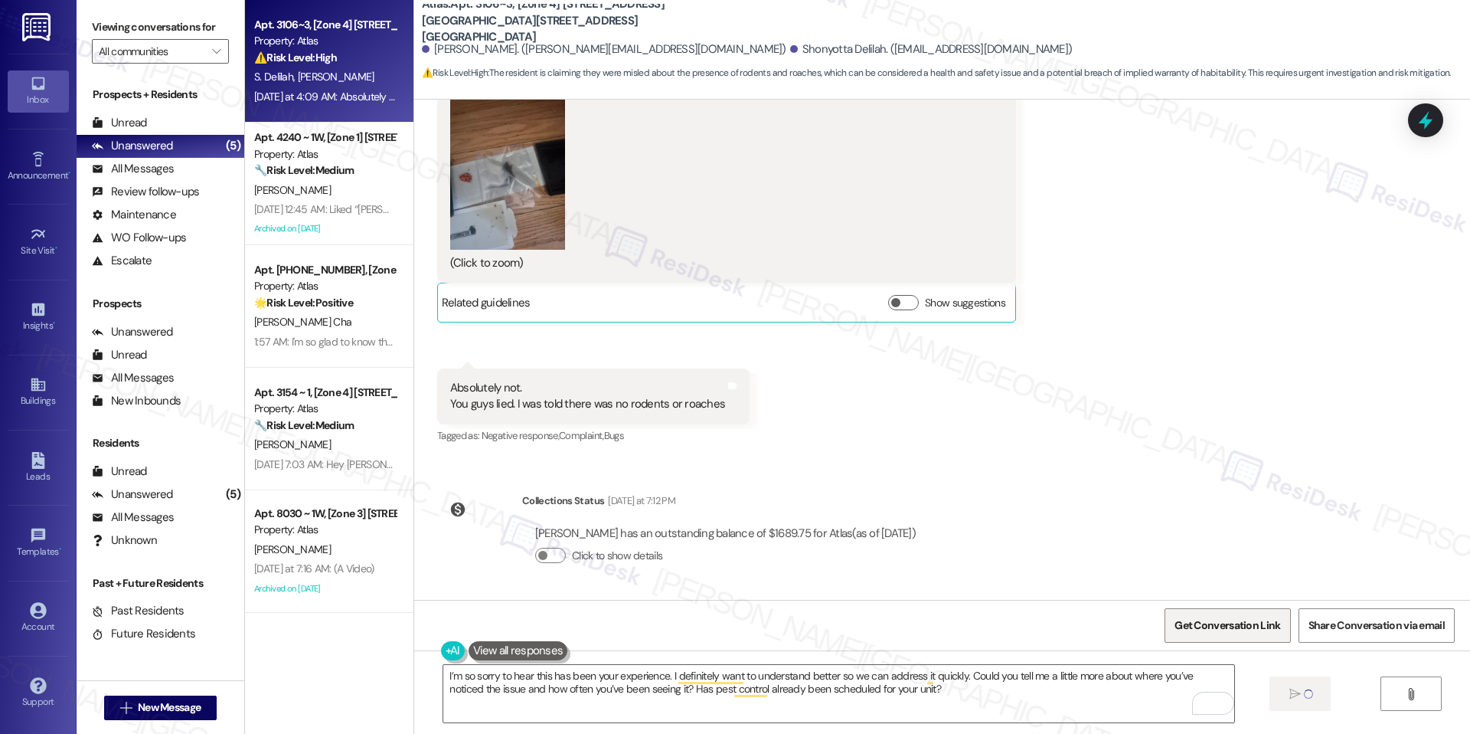
click at [1208, 614] on span "Get Conversation Link" at bounding box center [1228, 625] width 112 height 33
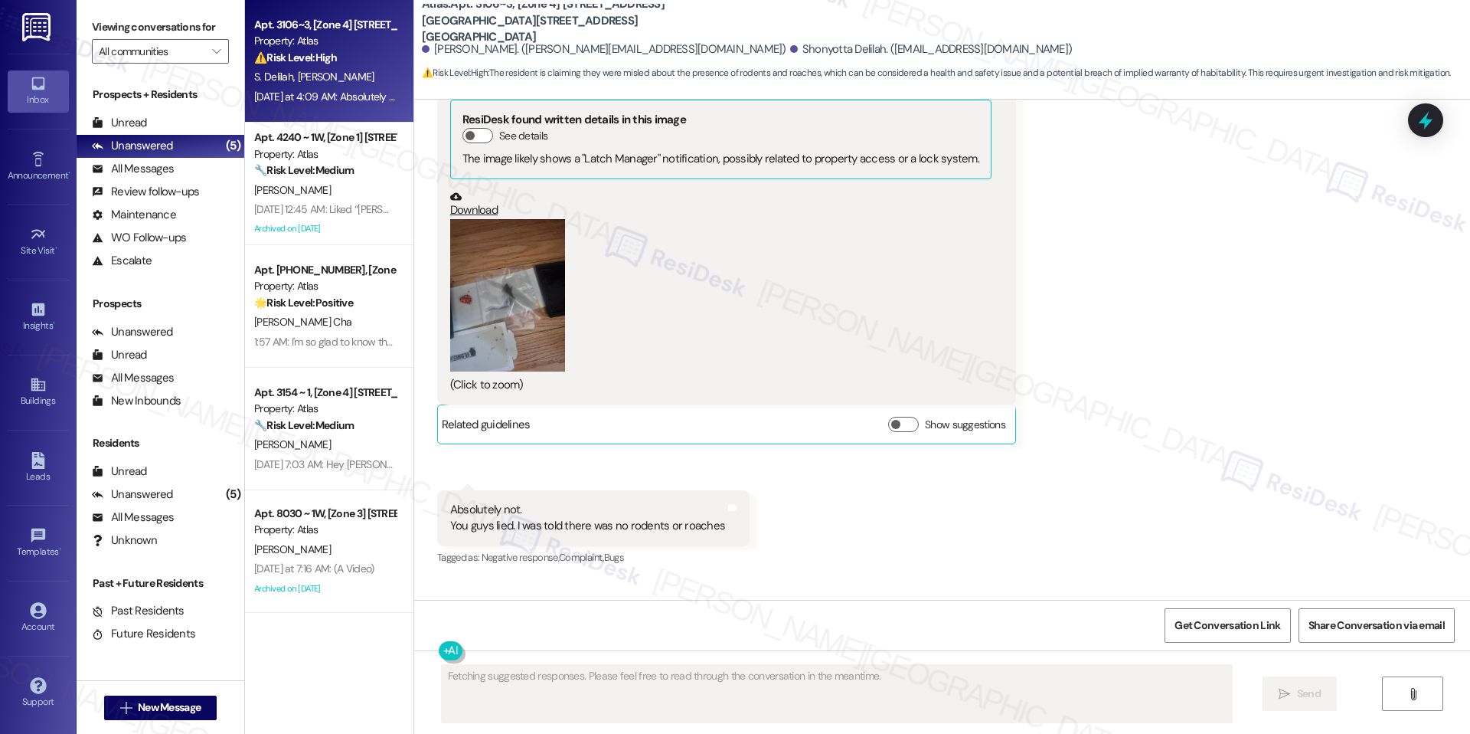
scroll to position [358, 0]
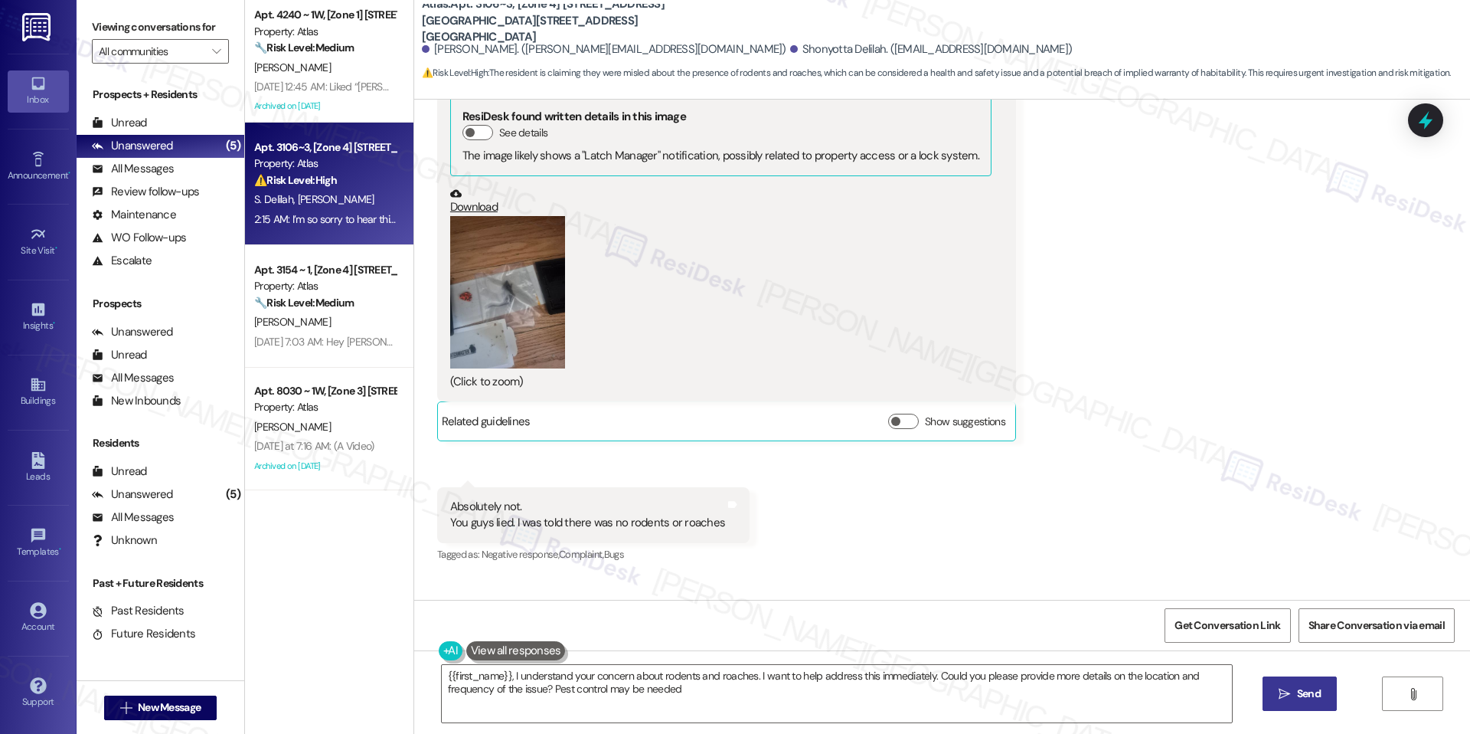
type textarea "{{first_name}}, I understand your concern about rodents and roaches. I want to …"
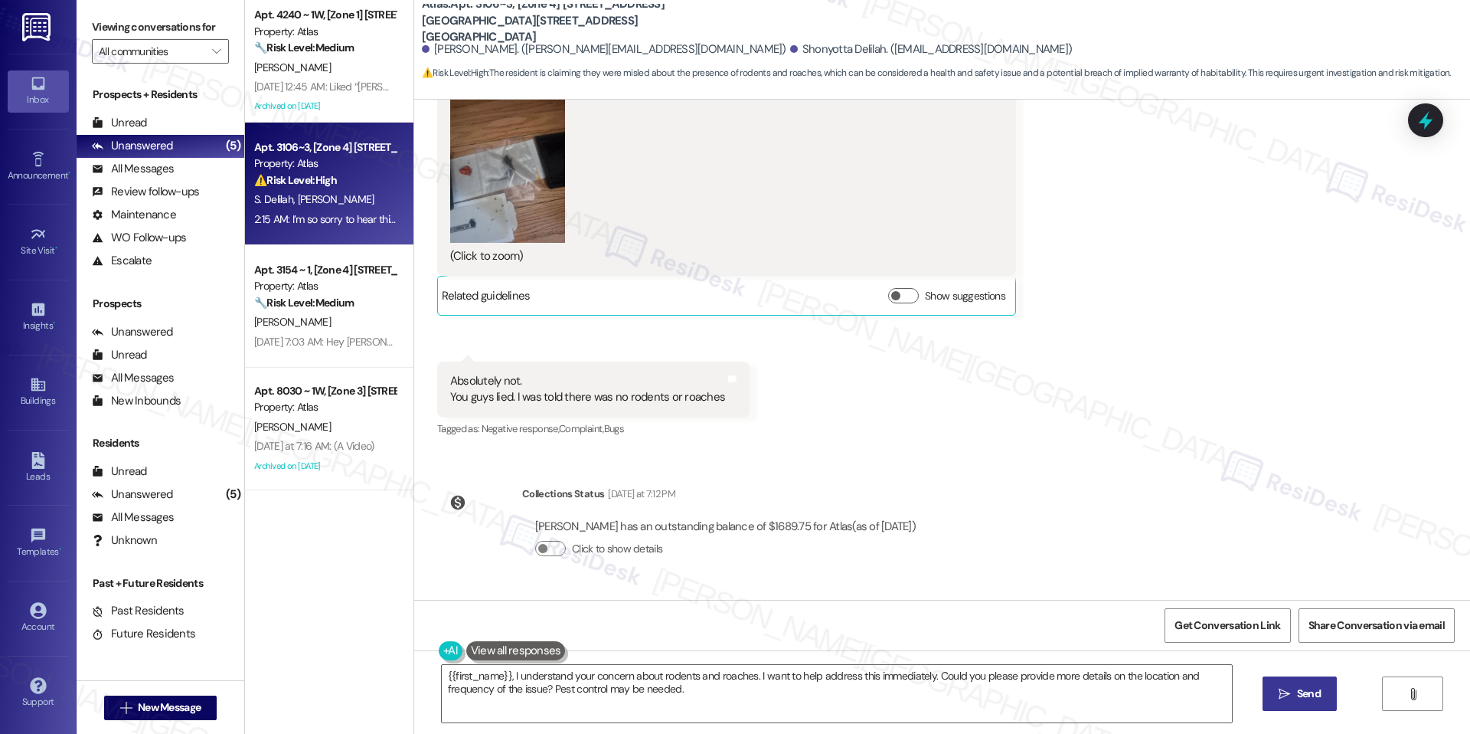
scroll to position [623, 0]
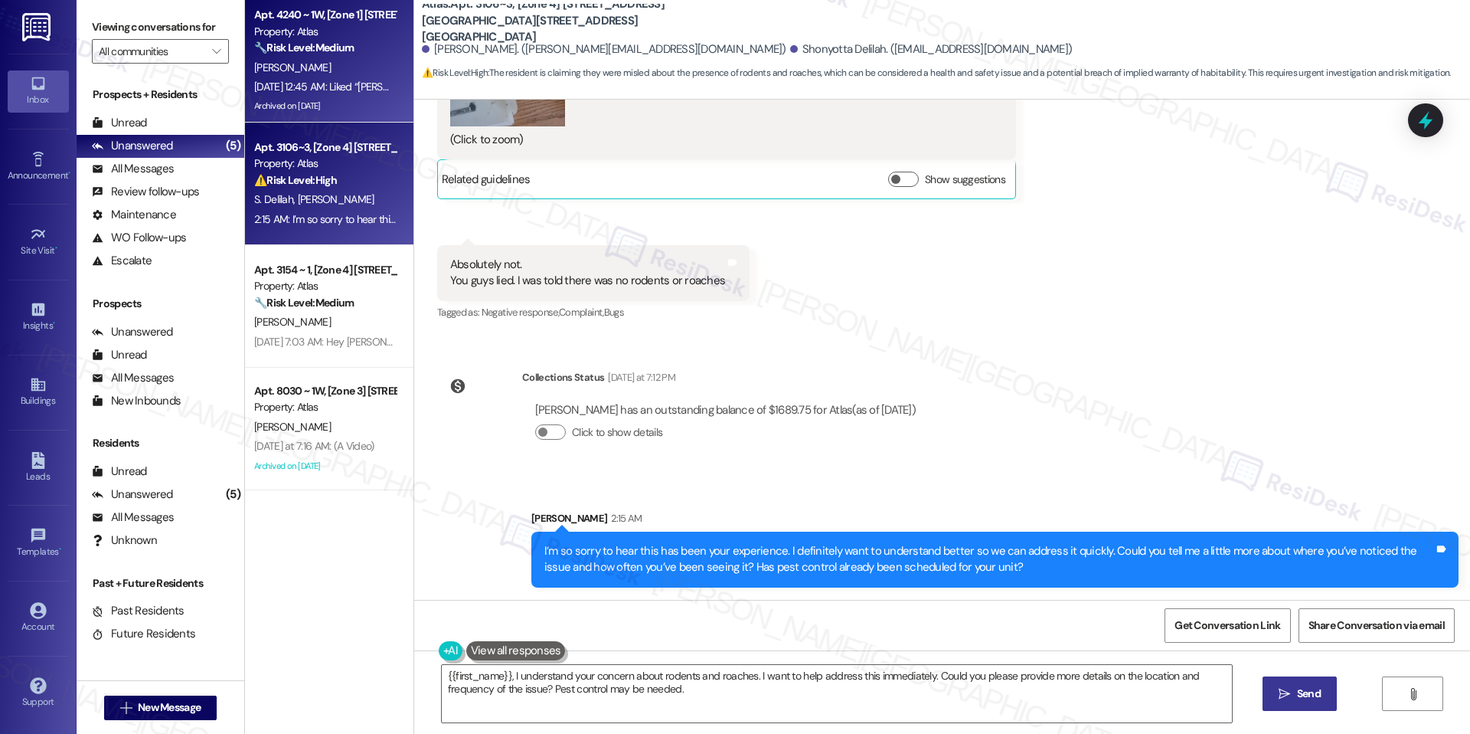
click at [322, 103] on div "Archived on [DATE]" at bounding box center [325, 105] width 145 height 19
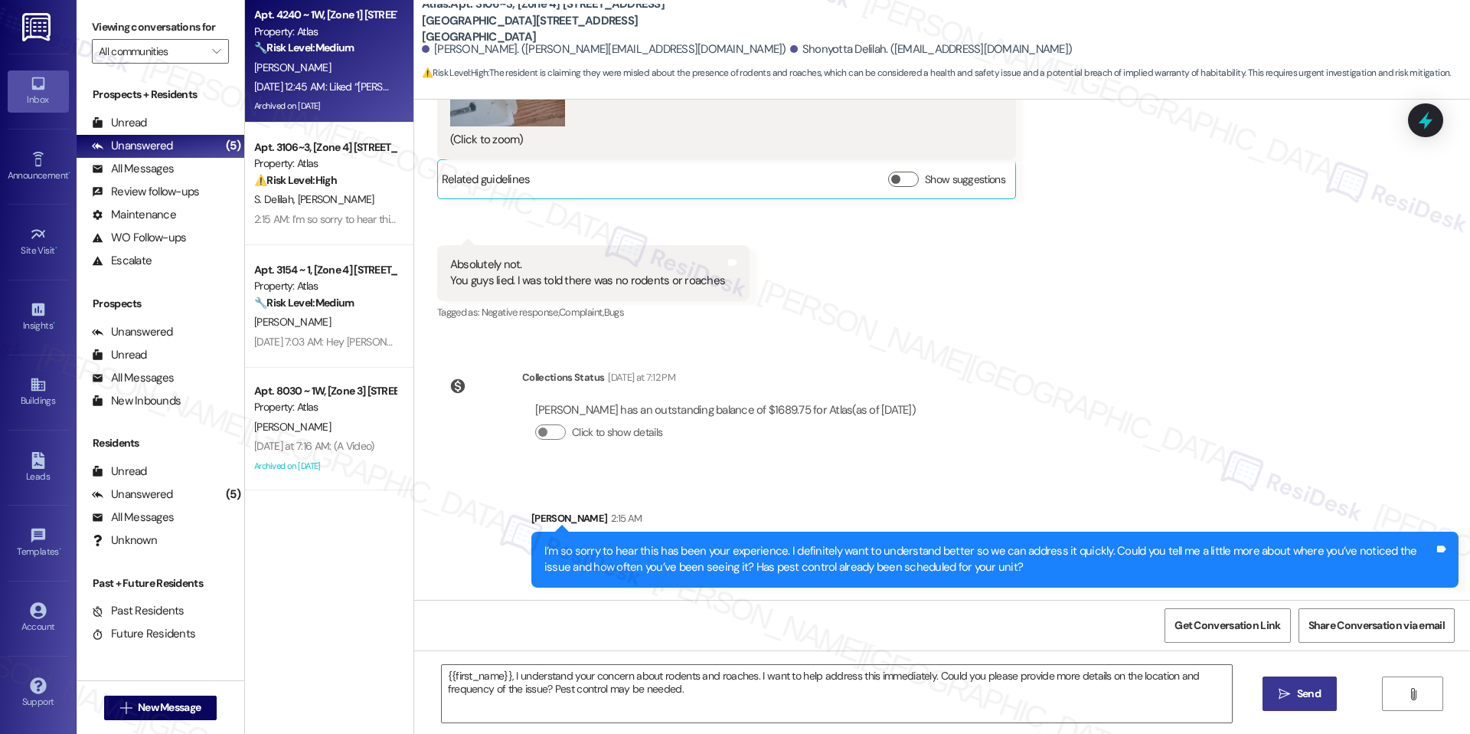
type textarea "Fetching suggested responses. Please feel free to read through the conversation…"
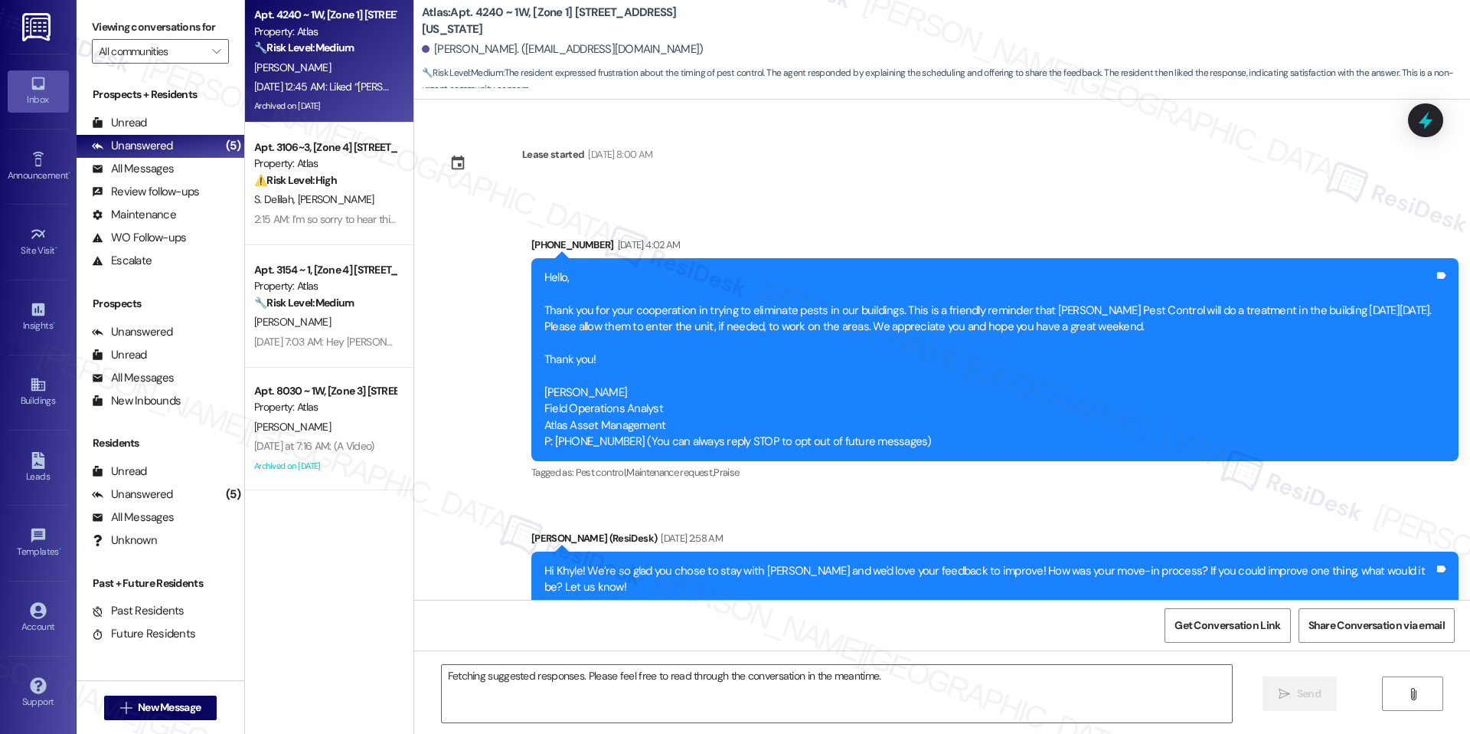
scroll to position [23460, 0]
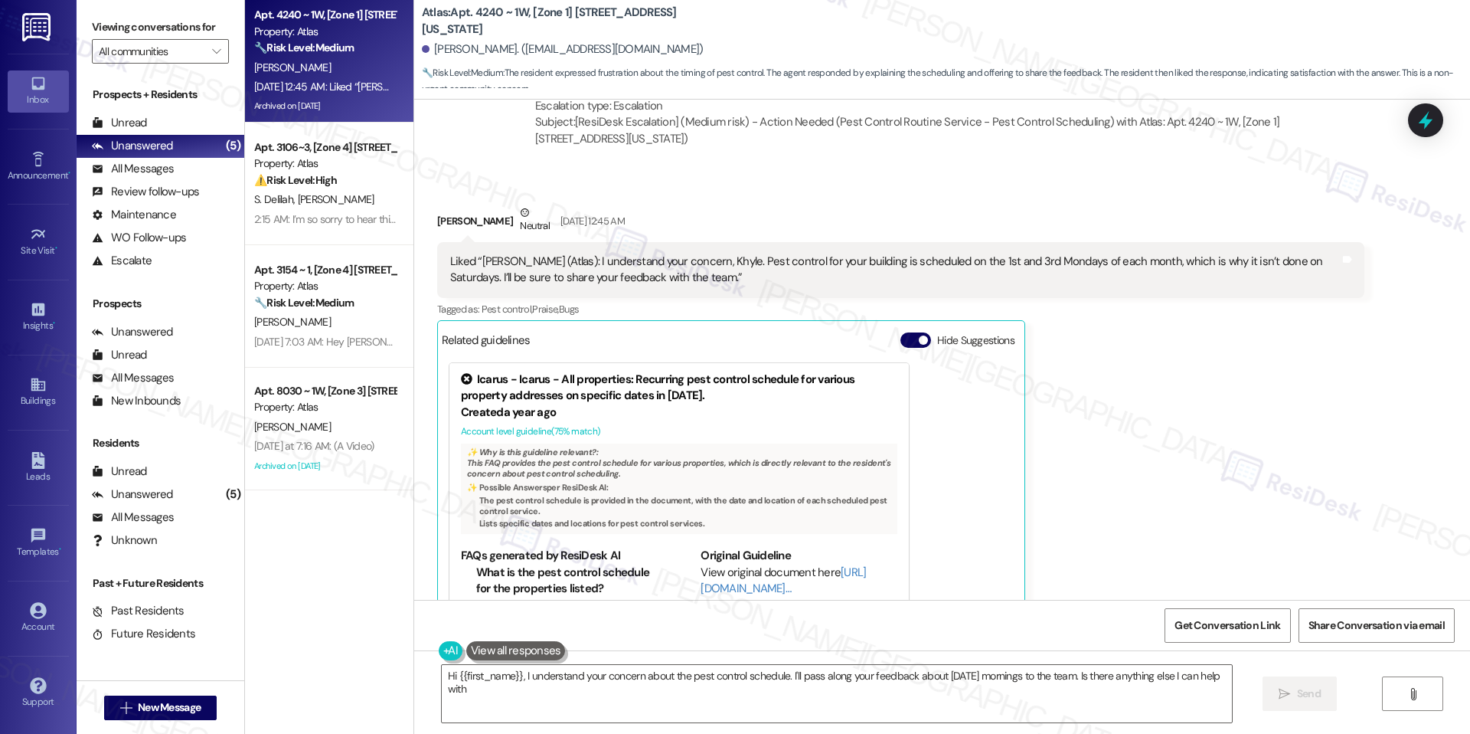
type textarea "Hi {{first_name}}, I understand your concern about the pest control schedule. I…"
click at [919, 335] on span "button" at bounding box center [923, 339] width 9 height 9
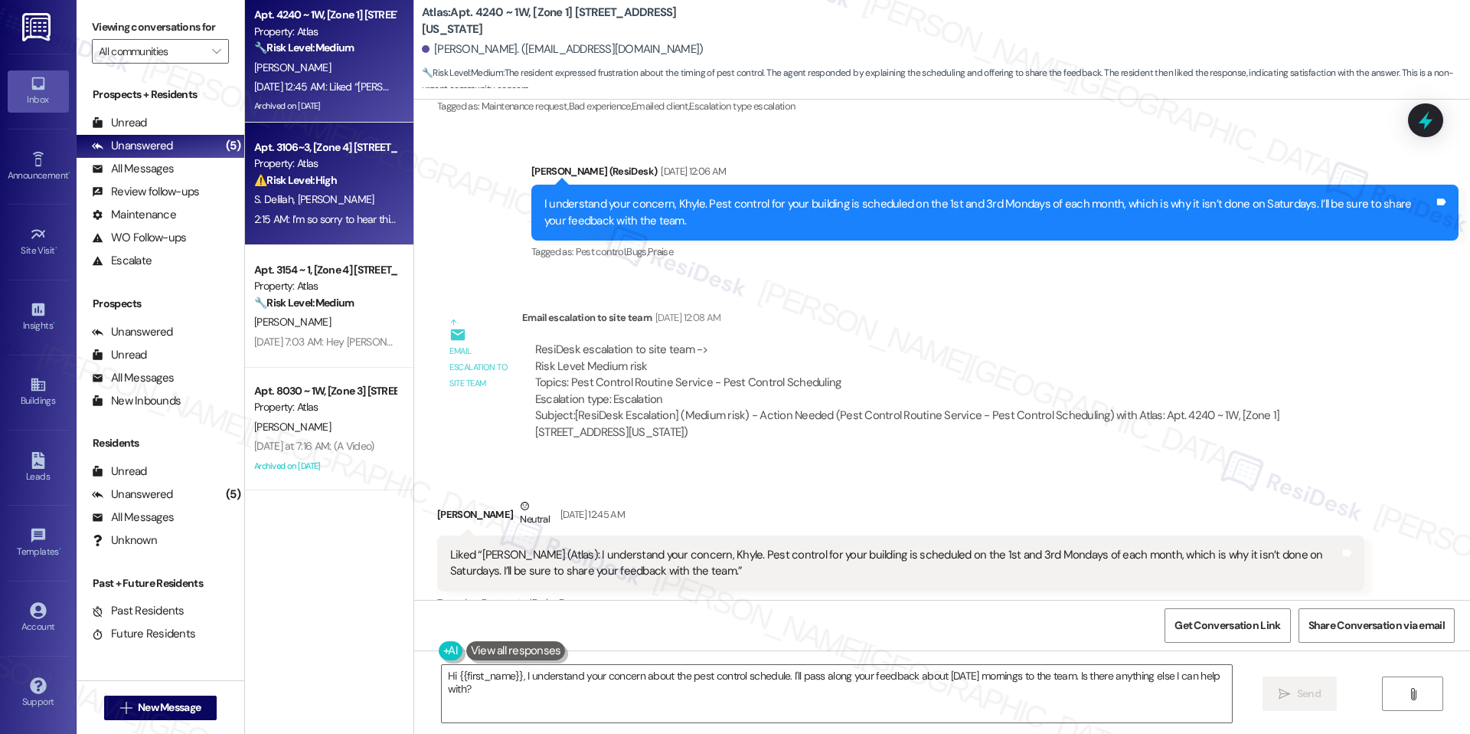
click at [294, 210] on div "2:15 AM: I’m so sorry to hear this has been your experience. I definitely want …" at bounding box center [325, 219] width 145 height 19
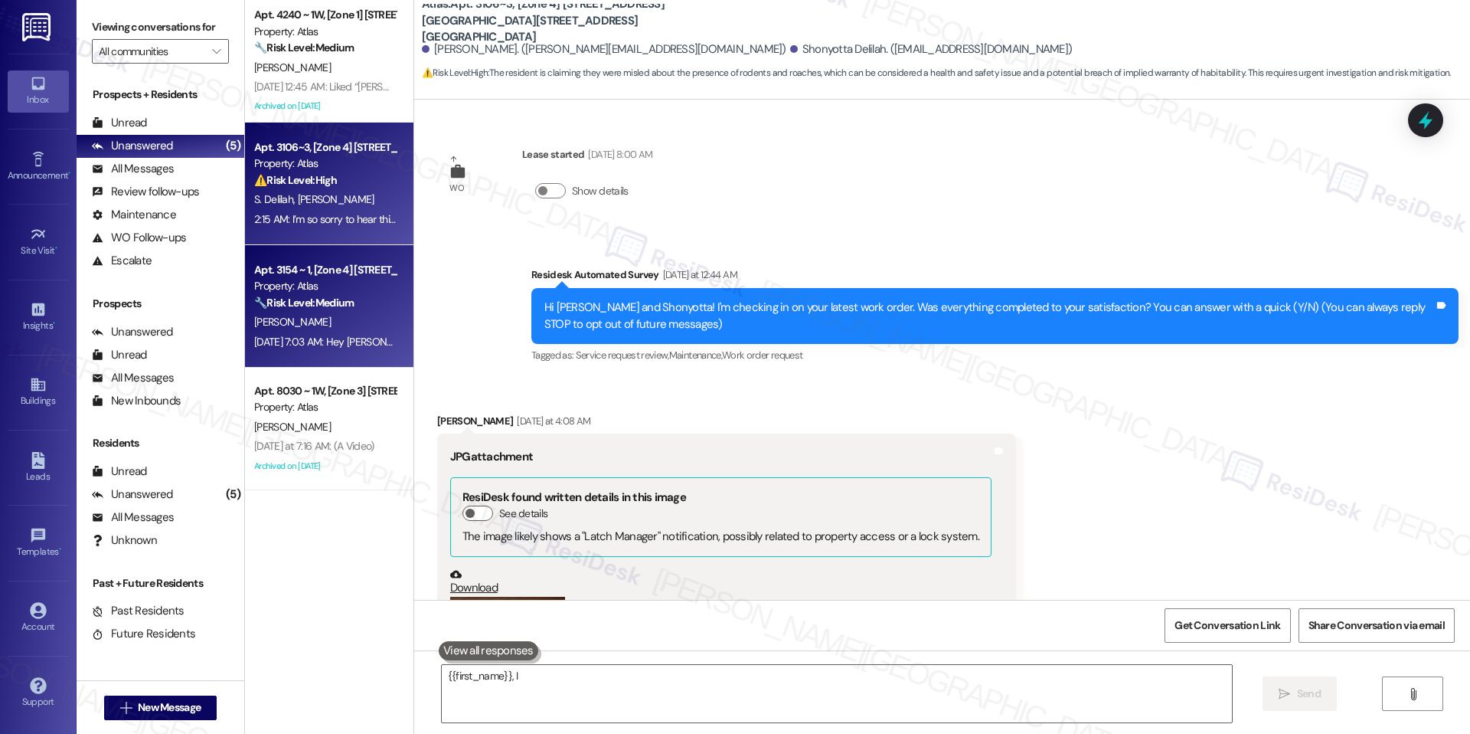
type textarea "{{first_name}}, I"
click at [315, 357] on div "Apt. 3154 ~ 1, [Zone 4] [STREET_ADDRESS] Property: Atlas 🔧 Risk Level: Medium T…" at bounding box center [329, 306] width 168 height 123
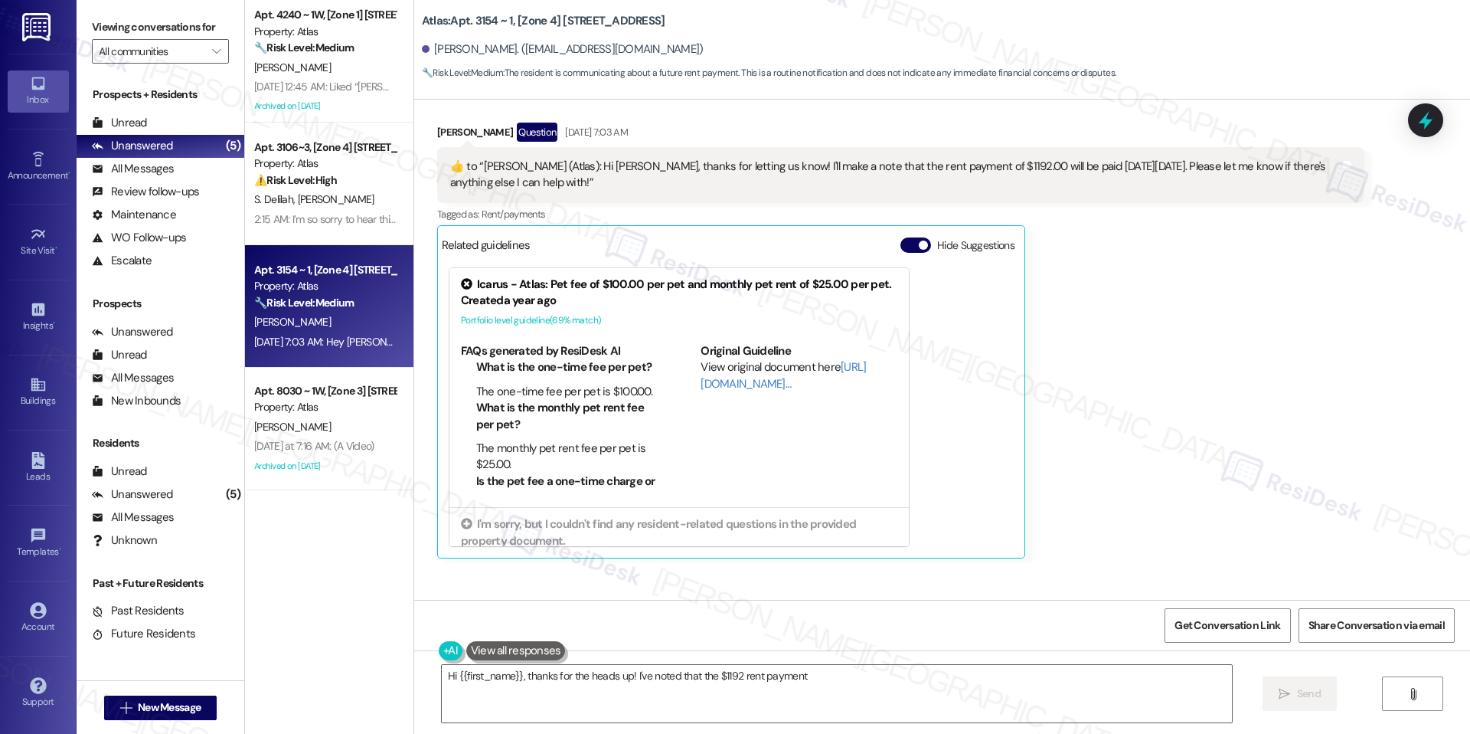
scroll to position [4921, 0]
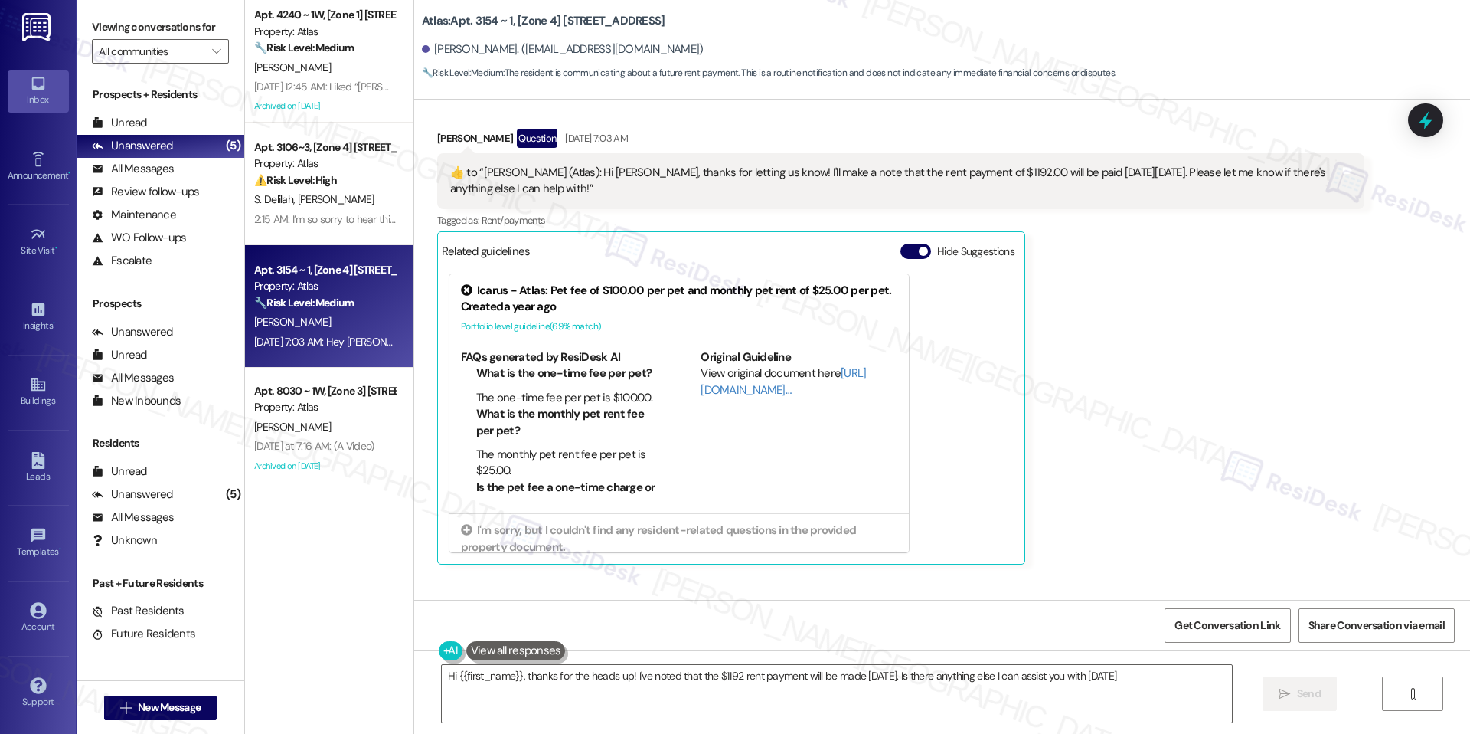
type textarea "Hi {{first_name}}, thanks for the heads up! I've noted that the $1192 rent paym…"
click at [903, 260] on div "Hide Suggestions" at bounding box center [961, 255] width 120 height 22
click at [903, 256] on button "Hide Suggestions" at bounding box center [916, 251] width 31 height 15
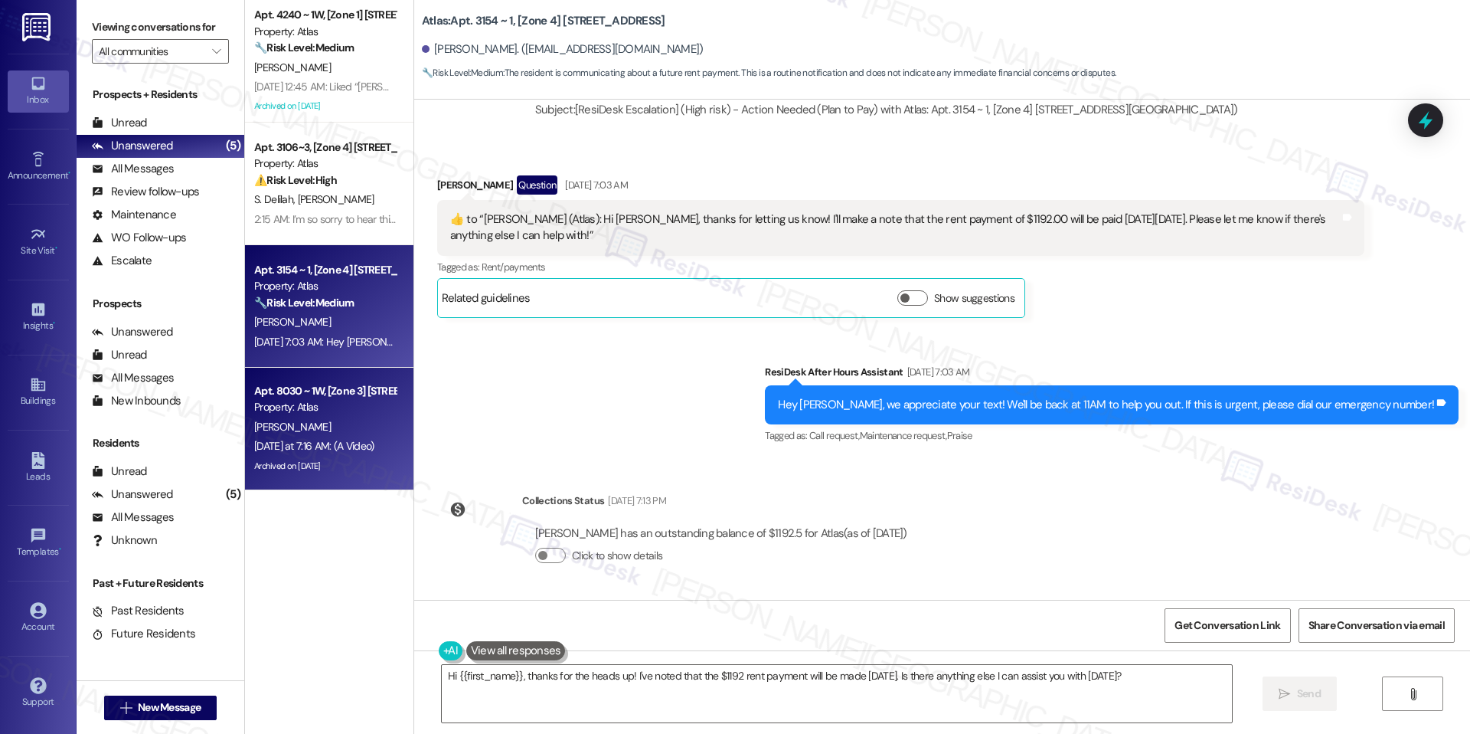
click at [315, 414] on div "Property: Atlas" at bounding box center [325, 407] width 142 height 16
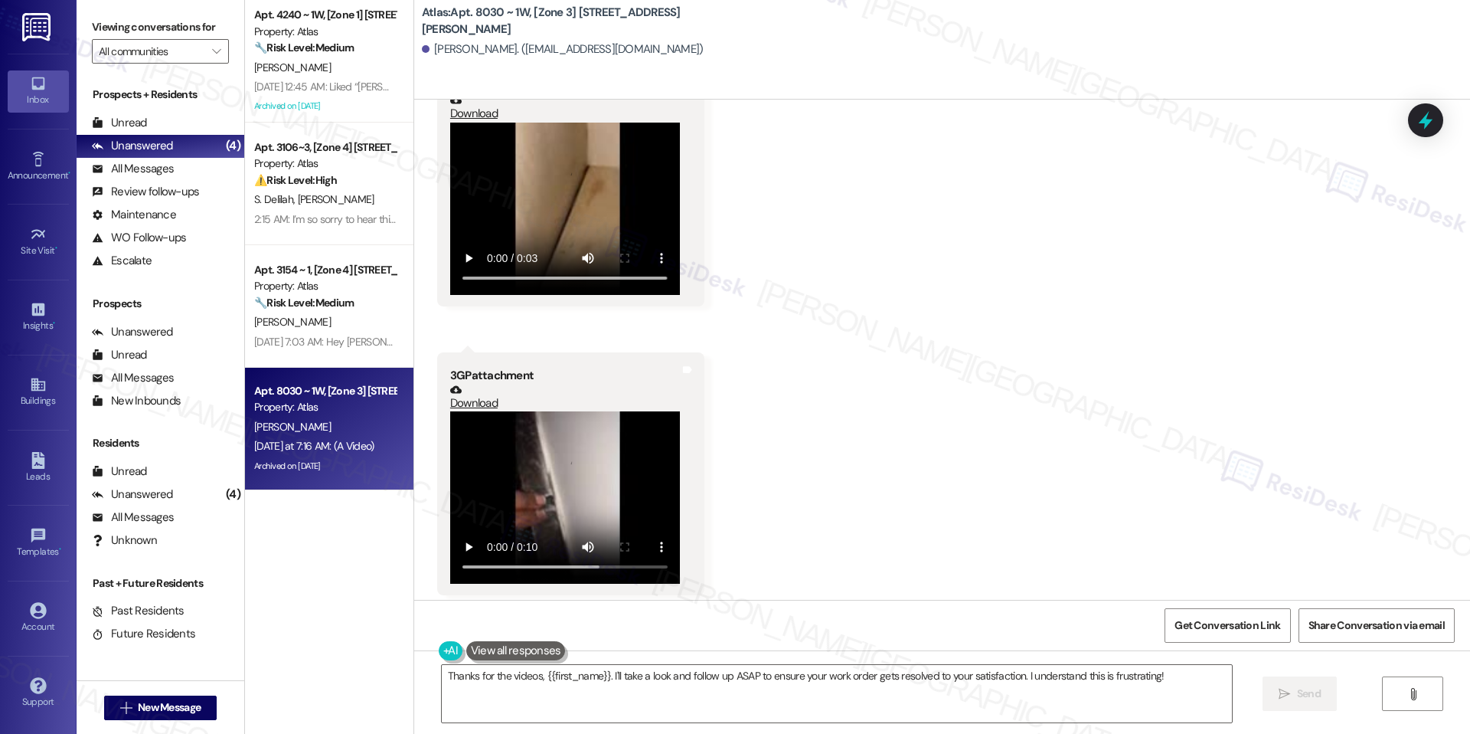
scroll to position [3346, 0]
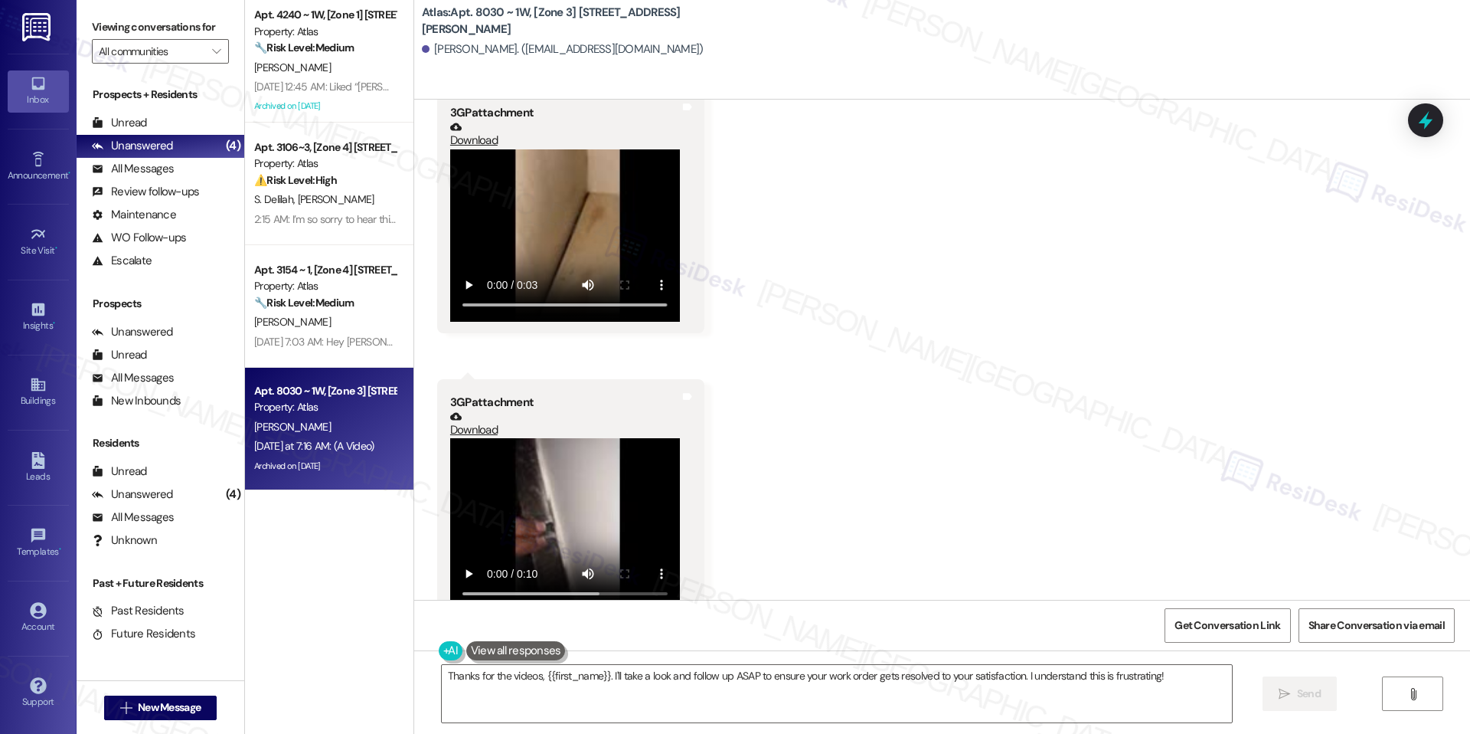
click at [586, 258] on video at bounding box center [565, 235] width 230 height 172
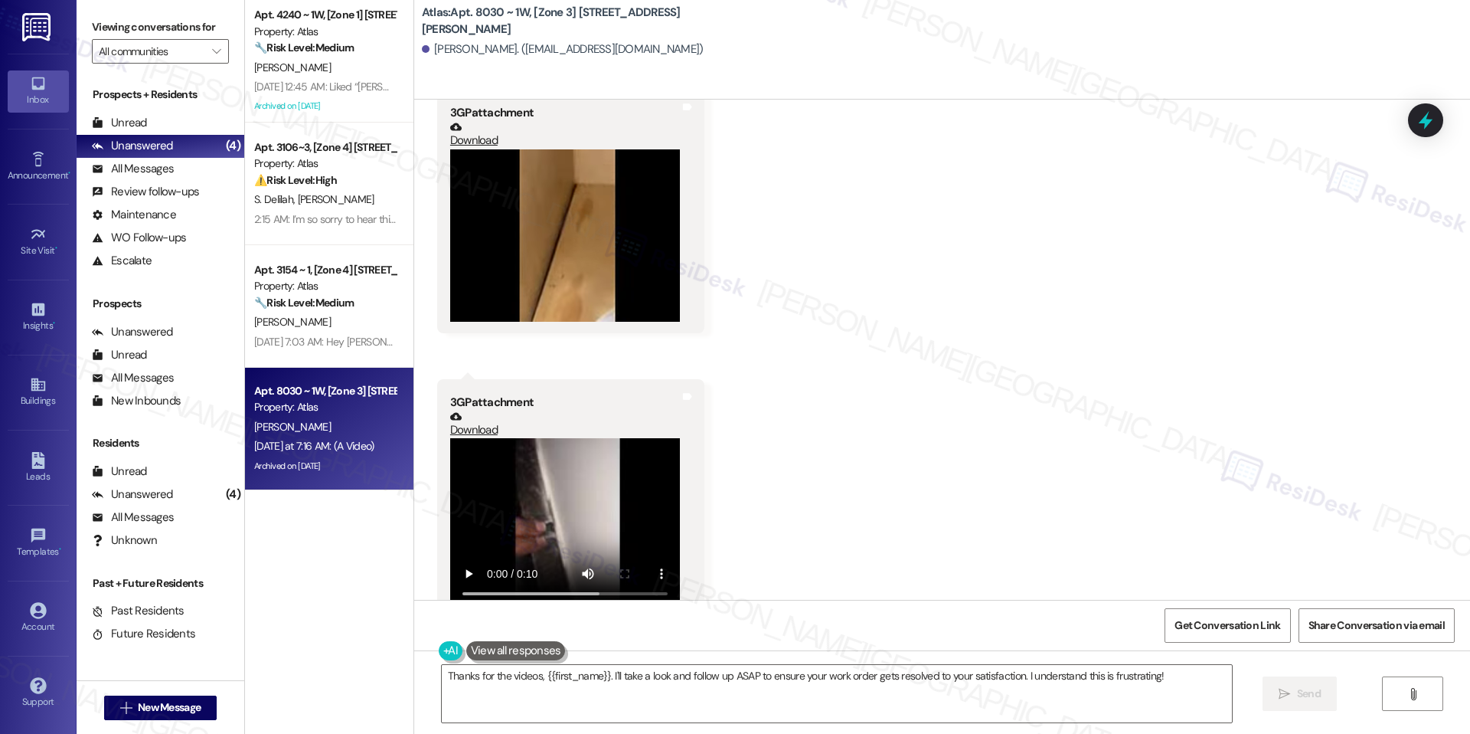
click at [900, 357] on div "Received via SMS Donyail Williams Yesterday at 7:16 AM 3GP attachment Download …" at bounding box center [942, 334] width 1056 height 600
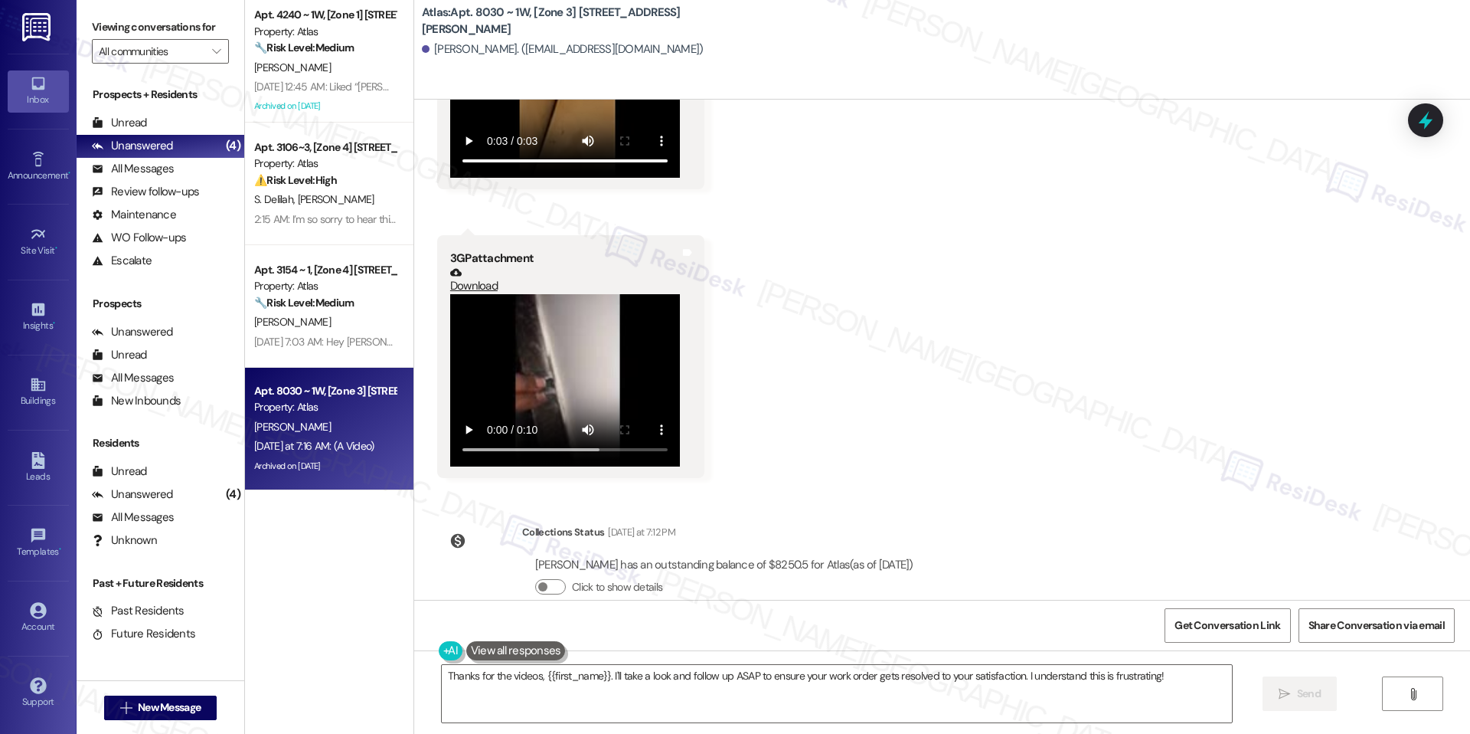
scroll to position [3521, 0]
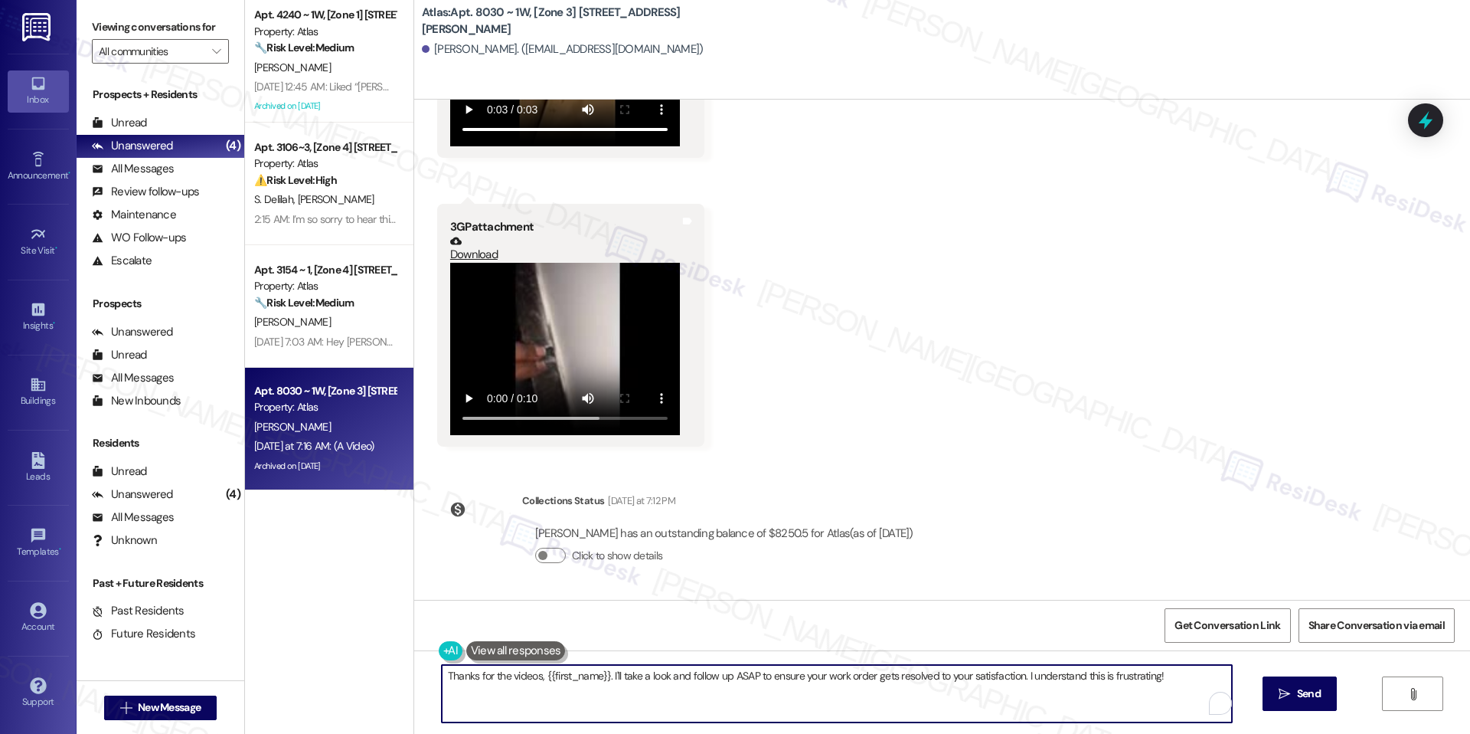
click at [739, 679] on textarea "Thanks for the videos, {{first_name}}. I'll take a look and follow up ASAP to e…" at bounding box center [837, 693] width 790 height 57
paste textarea "you for sending over those videos, Donyail—that’s very helpful. Could you let m…"
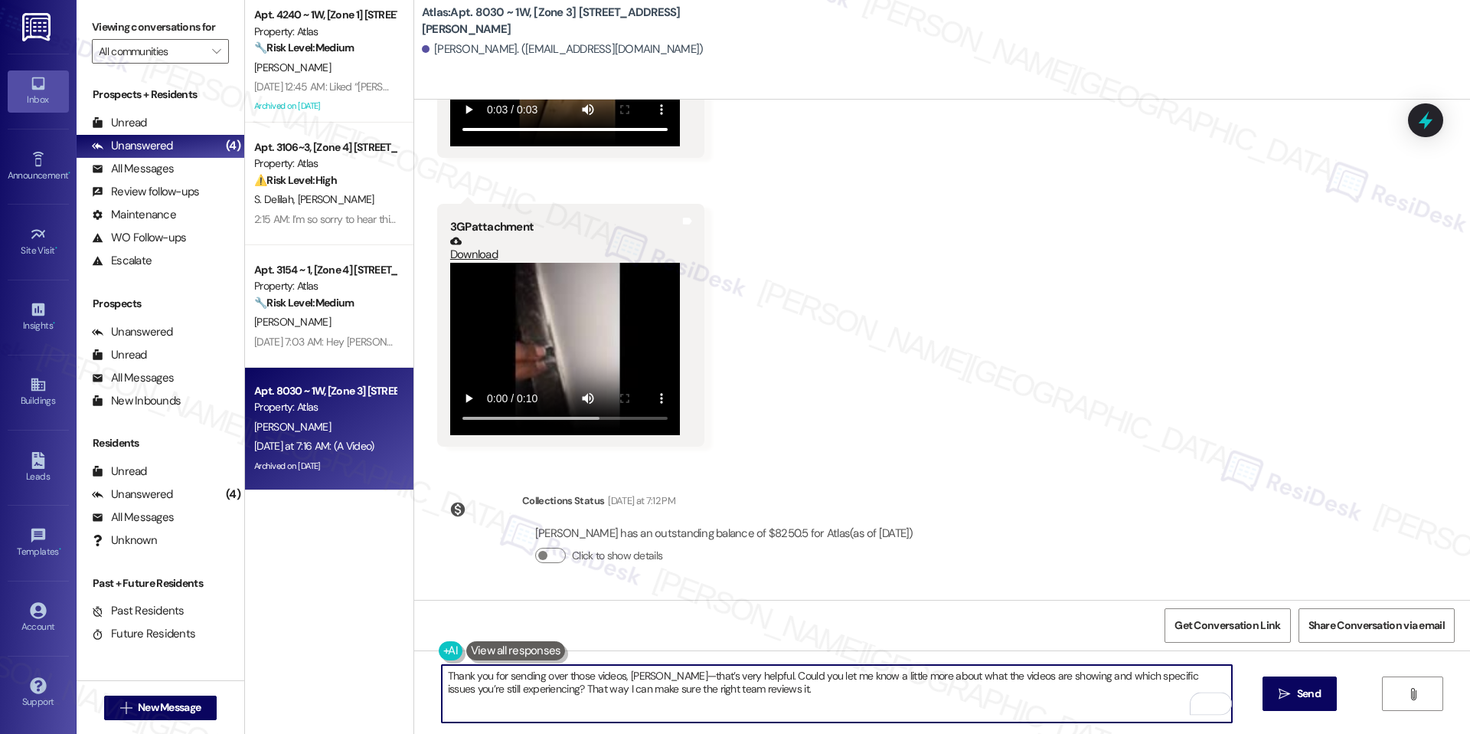
click at [659, 673] on textarea "Thank you for sending over those videos, Donyail—that’s very helpful. Could you…" at bounding box center [837, 693] width 790 height 57
click at [757, 686] on textarea "Thank you for sending over those videos, Donyail. That’s very helpful. Could yo…" at bounding box center [837, 693] width 790 height 57
type textarea "Thank you for sending over those videos, Donyail. That’s very helpful. Could yo…"
click at [1172, 625] on span "Get Conversation Link" at bounding box center [1228, 625] width 112 height 16
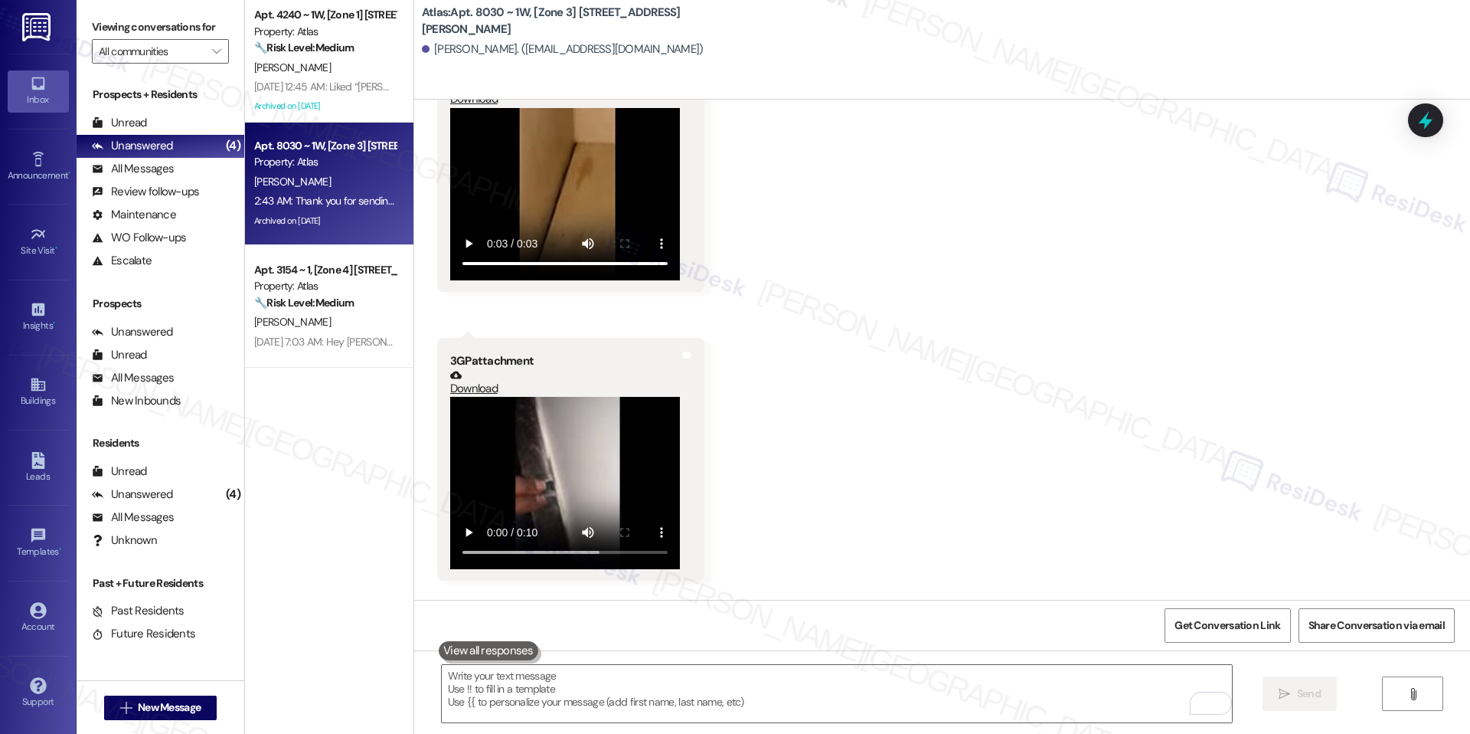
scroll to position [3309, 0]
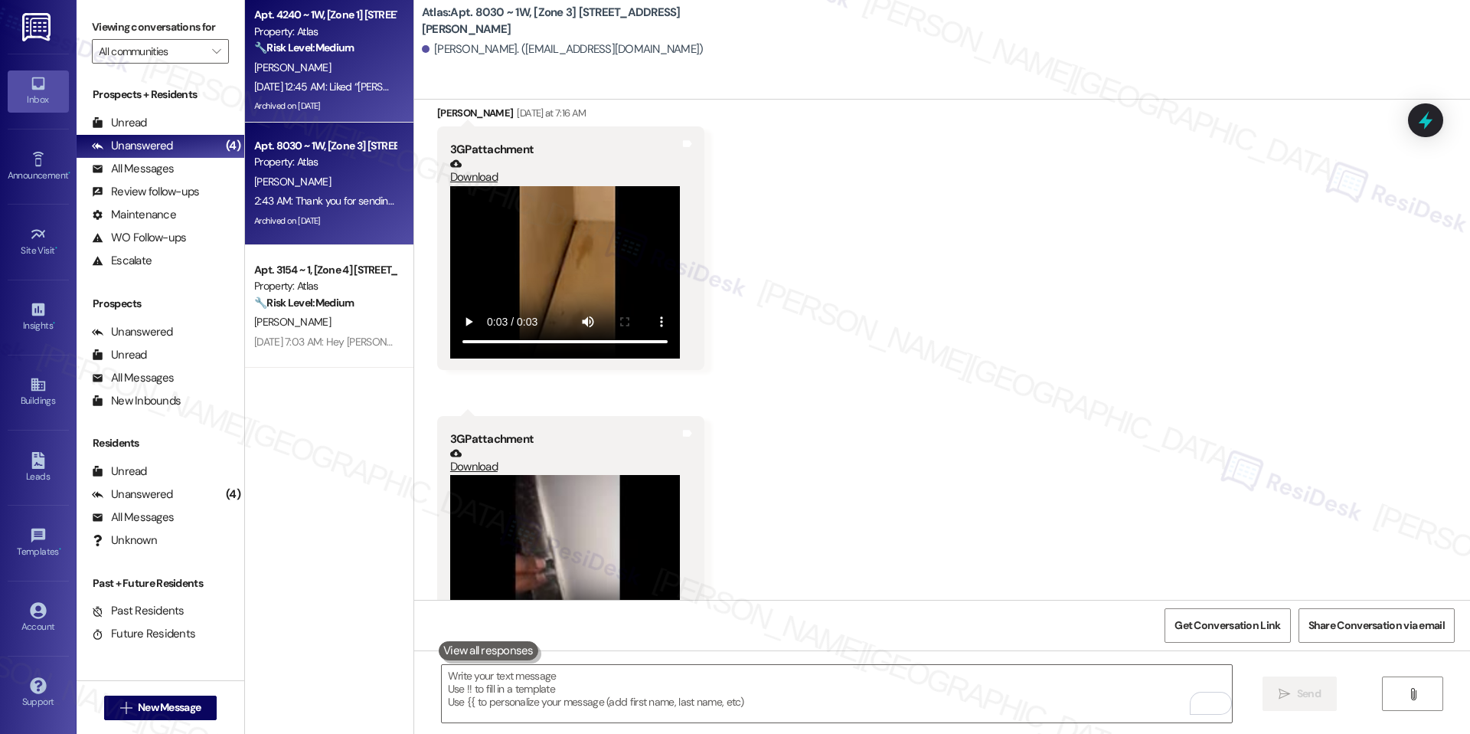
click at [366, 87] on div "Sep 16, 2025 at 12:45 AM: Liked “Sarah (Atlas): I understand your concern, Khyl…" at bounding box center [825, 87] width 1143 height 14
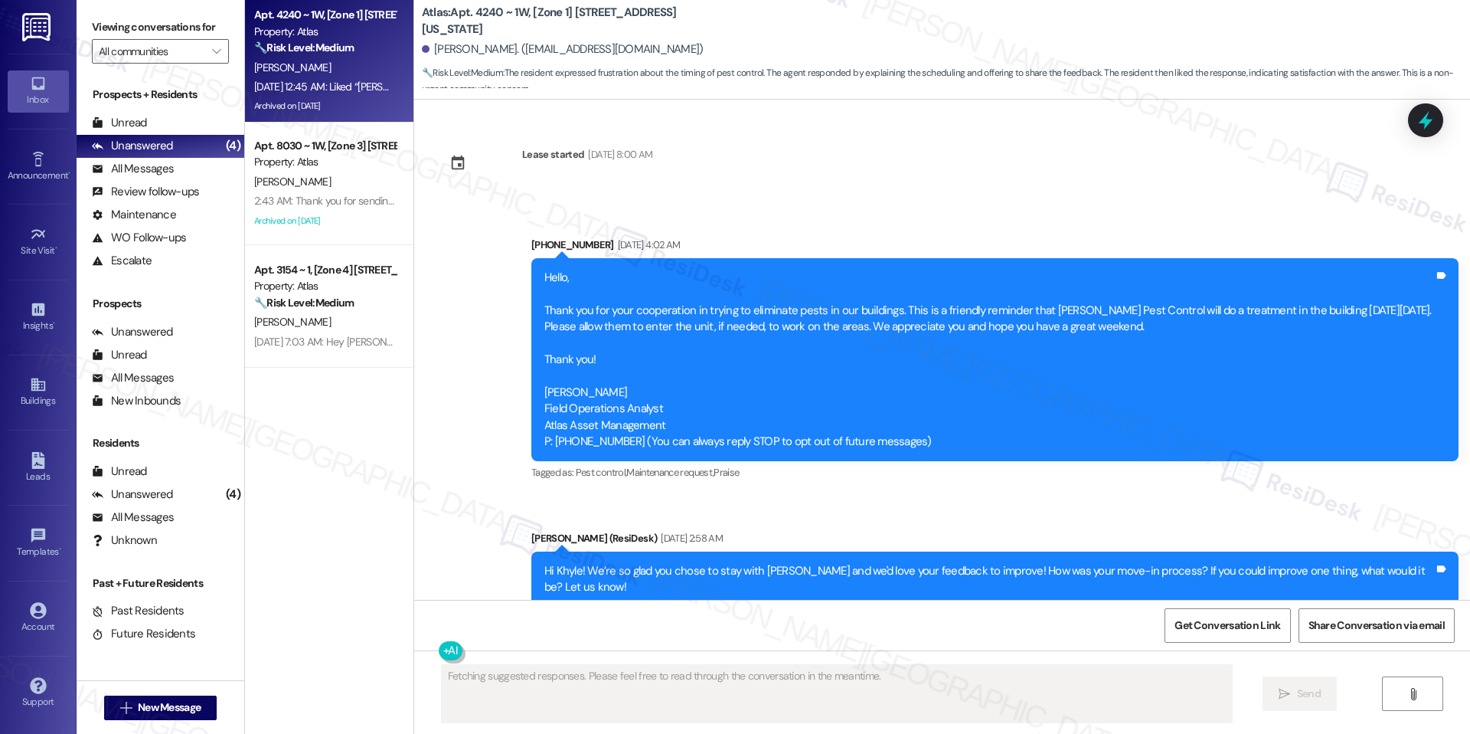
scroll to position [23459, 0]
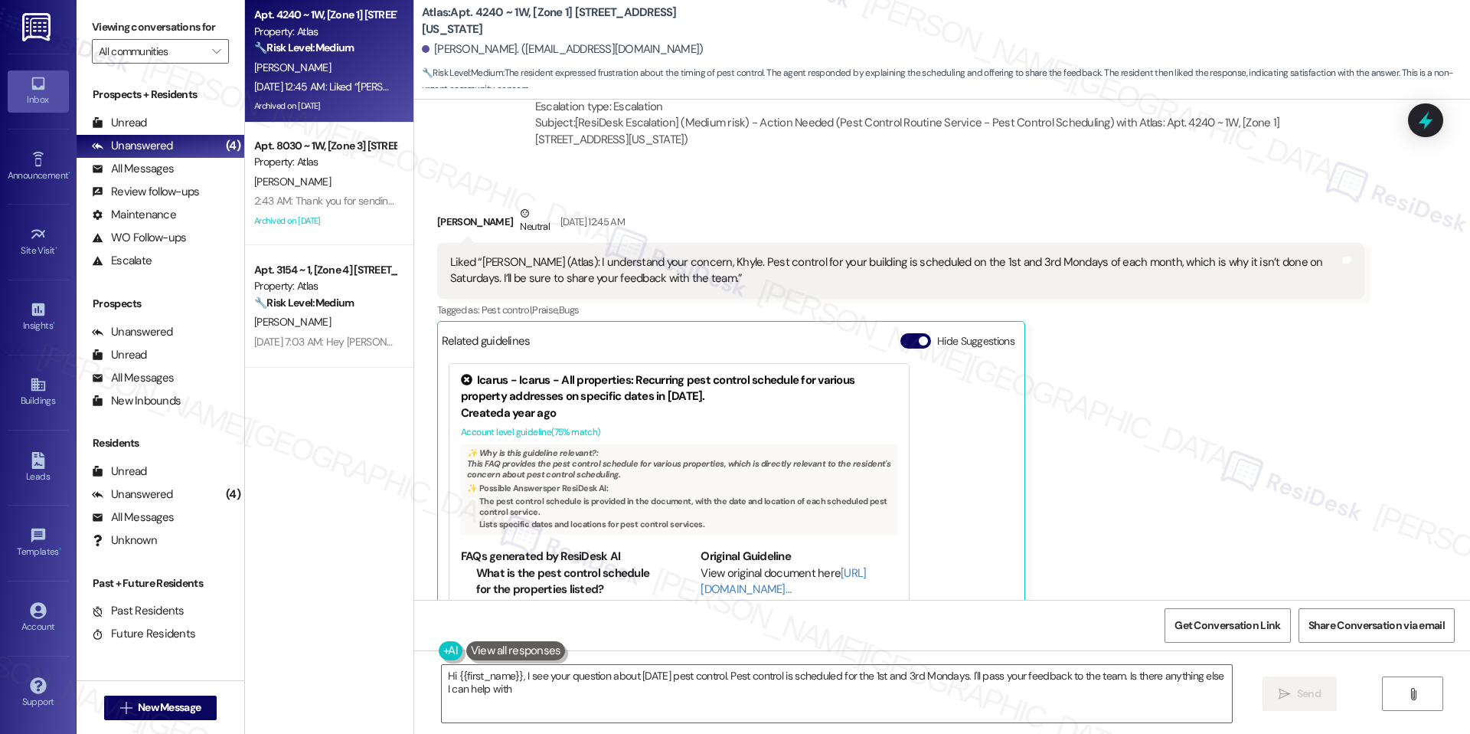
type textarea "Hi {{first_name}}, I see your question about Saturday pest control. Pest contro…"
click at [1125, 450] on div "Khyle Singleton Neutral Sep 16, 2025 at 12:45 AM Liked “Sarah (Atlas): I unders…" at bounding box center [900, 428] width 927 height 449
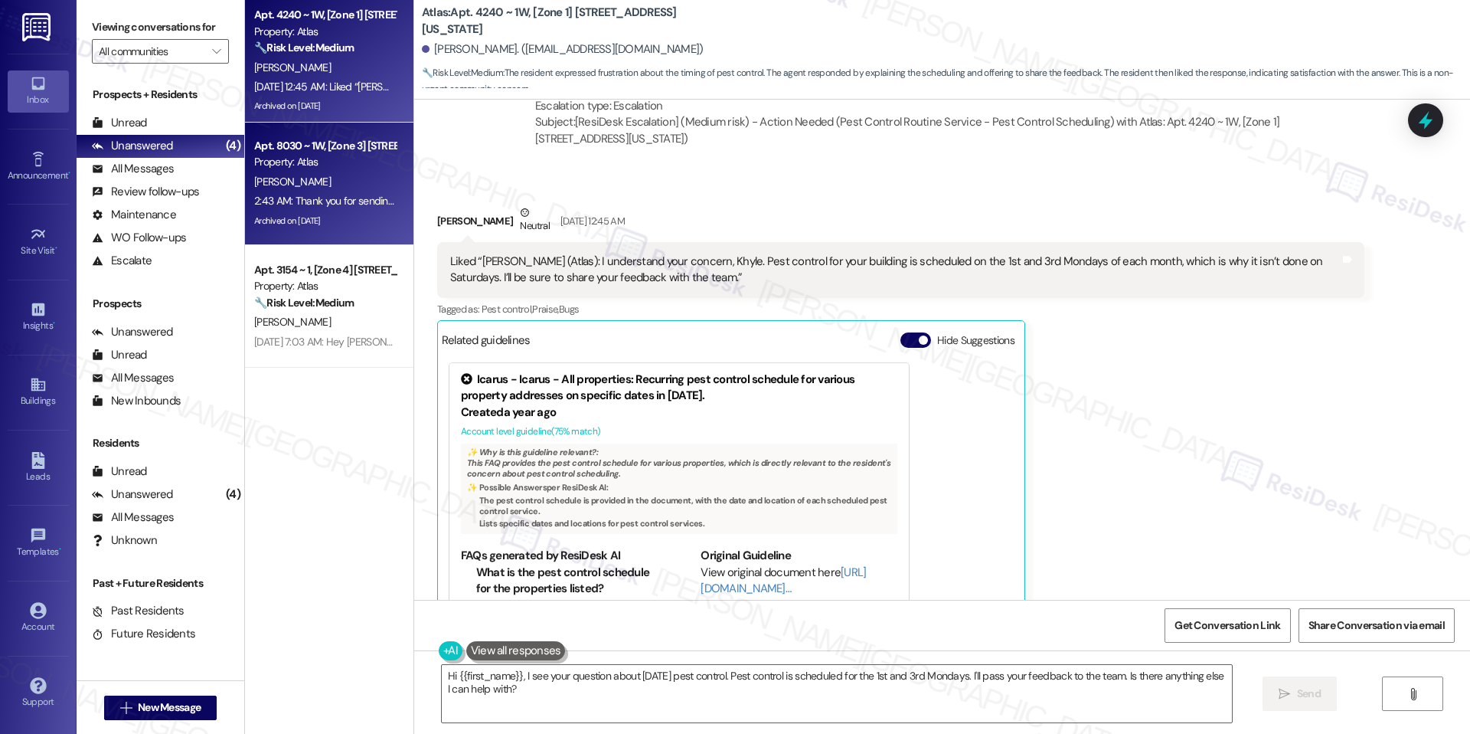
click at [363, 211] on div "Archived on [DATE]" at bounding box center [325, 220] width 145 height 19
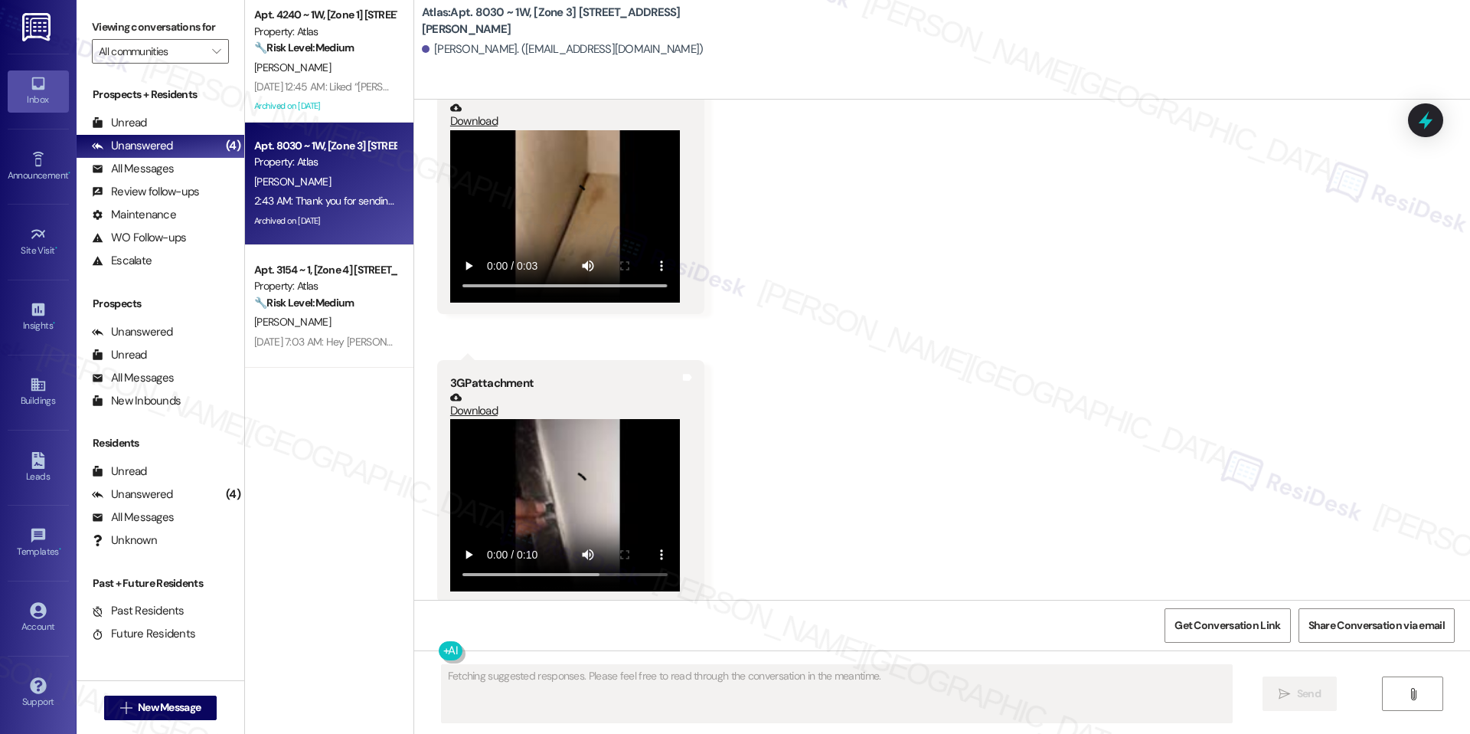
scroll to position [3379, 0]
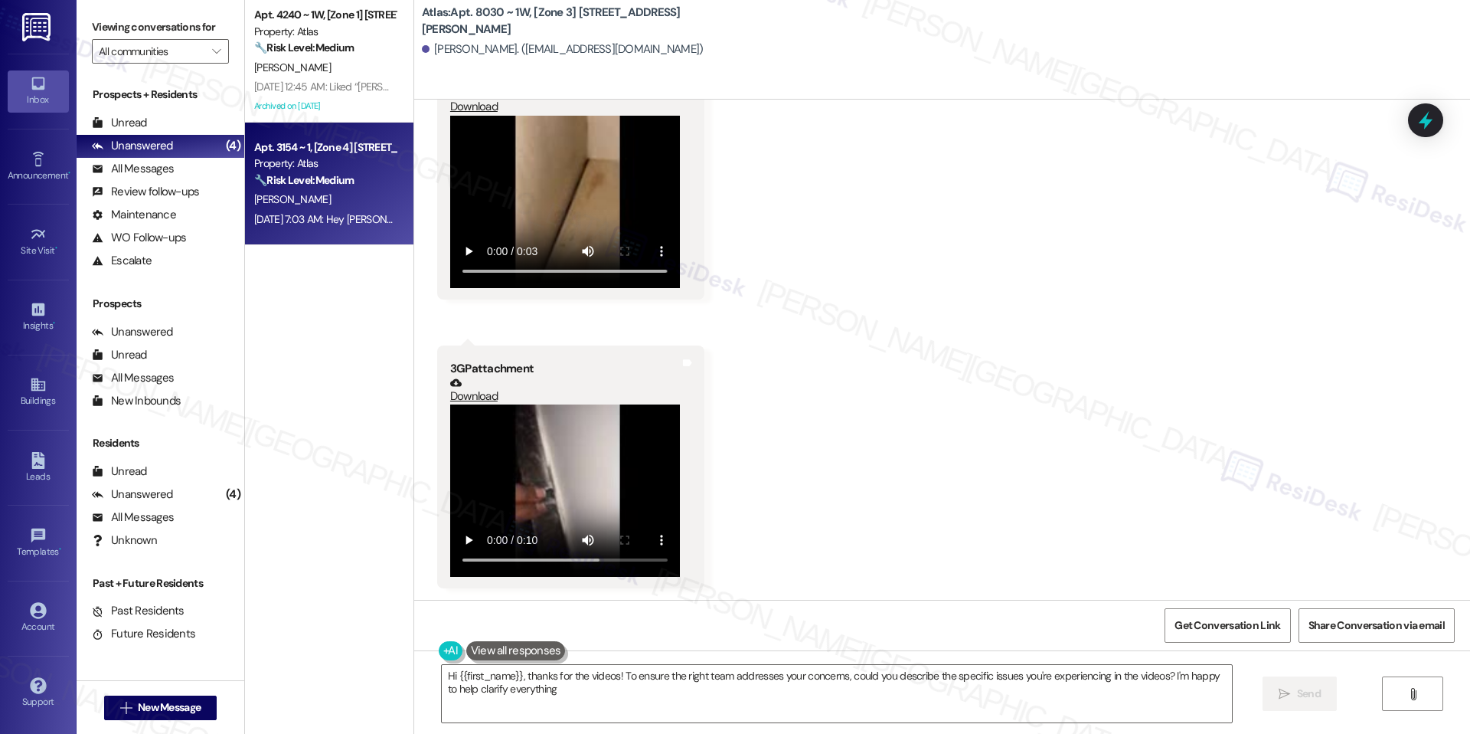
type textarea "Hi {{first_name}}, thanks for the videos! To ensure the right team addresses yo…"
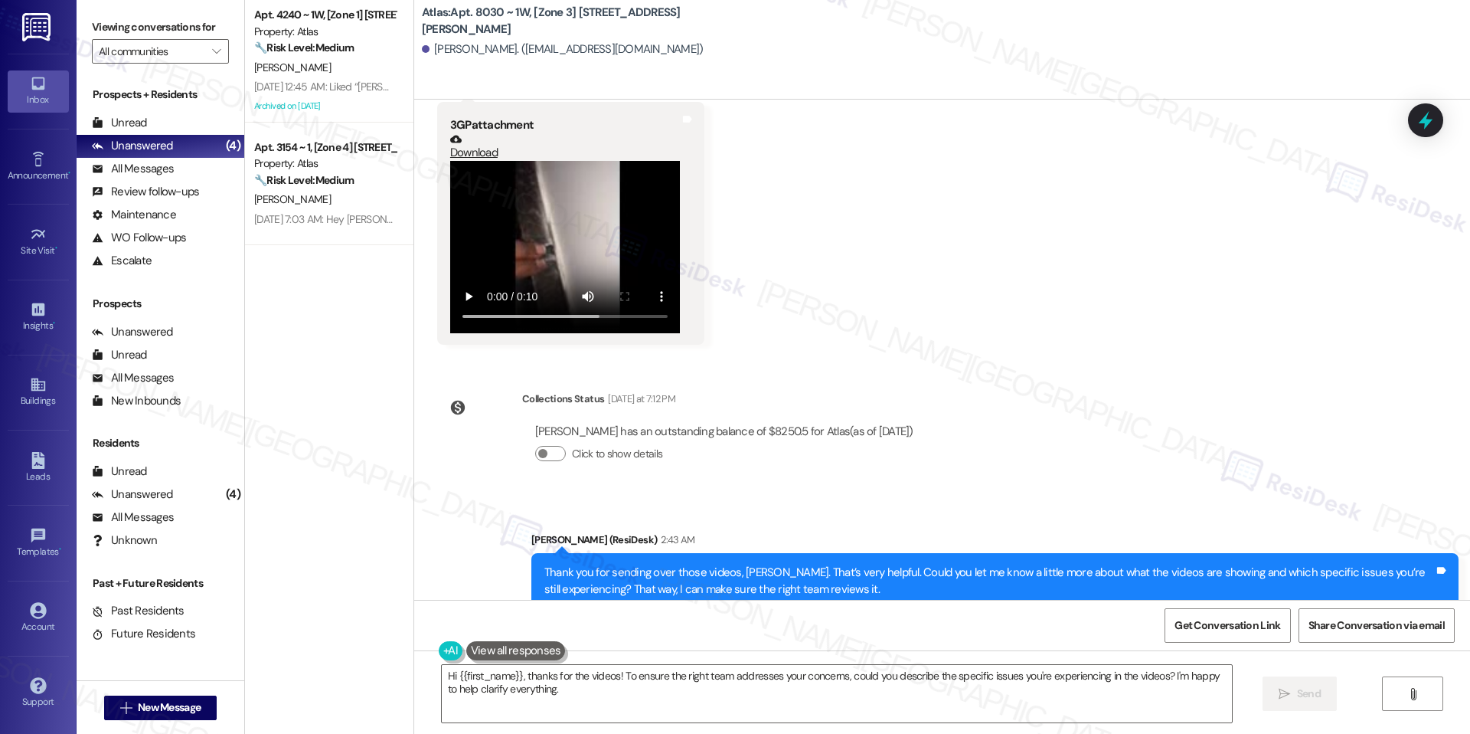
scroll to position [3666, 0]
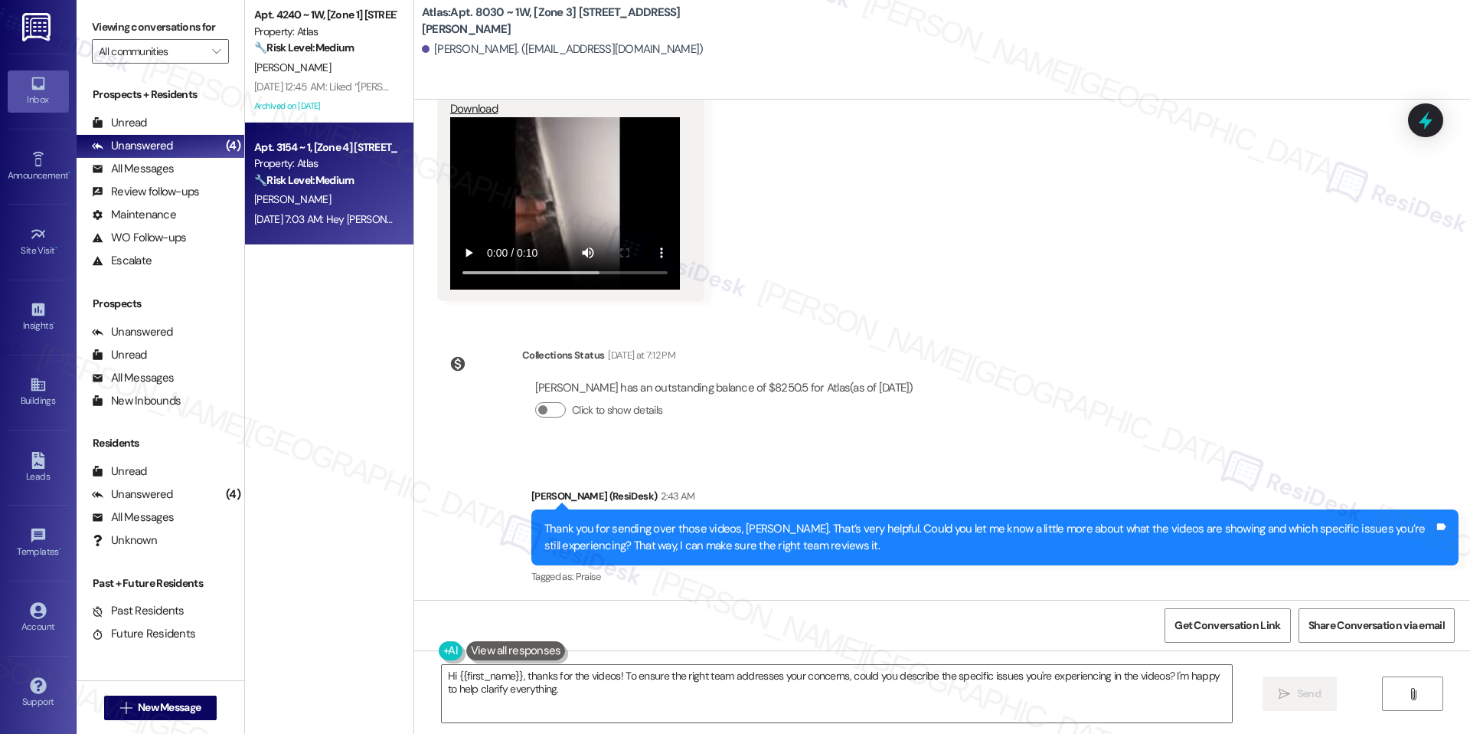
click at [338, 156] on div "Property: Atlas" at bounding box center [325, 163] width 142 height 16
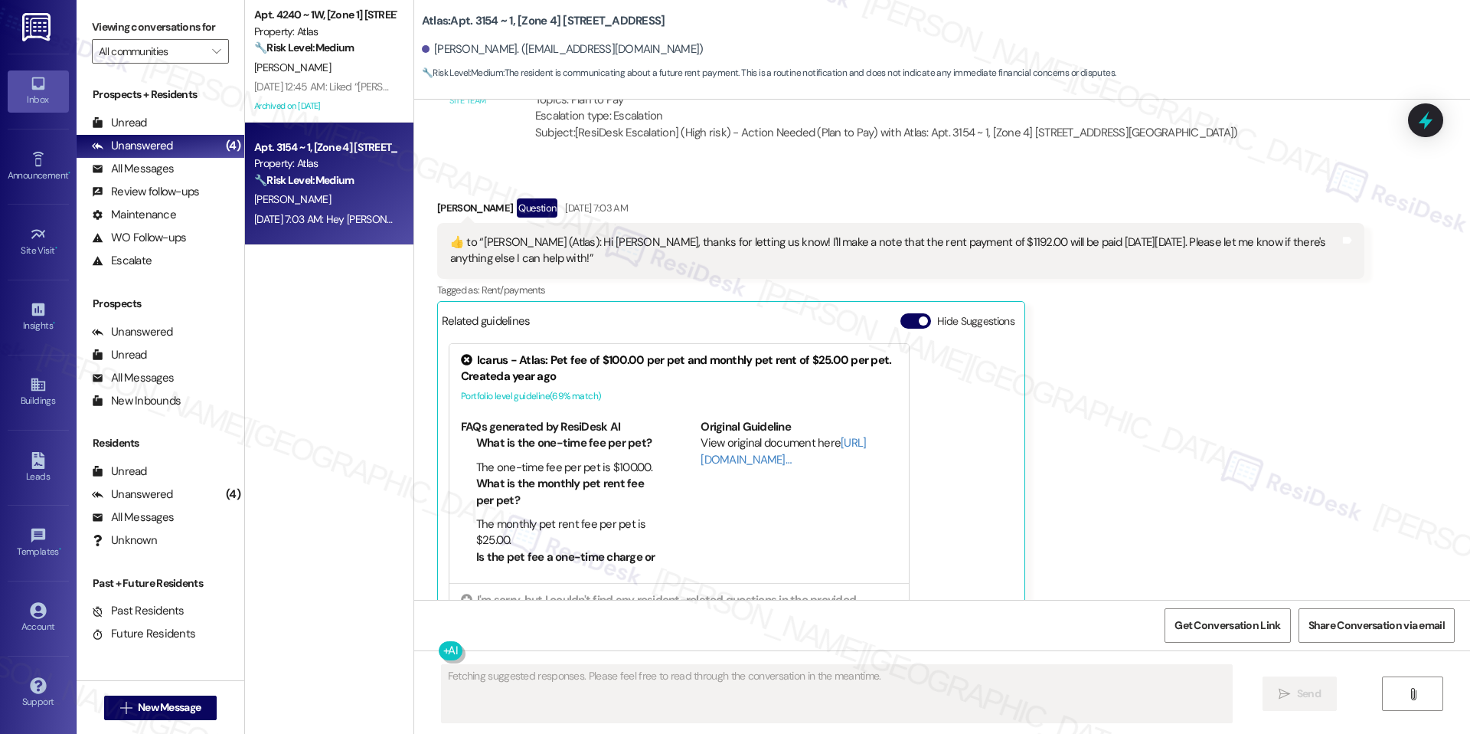
scroll to position [4897, 0]
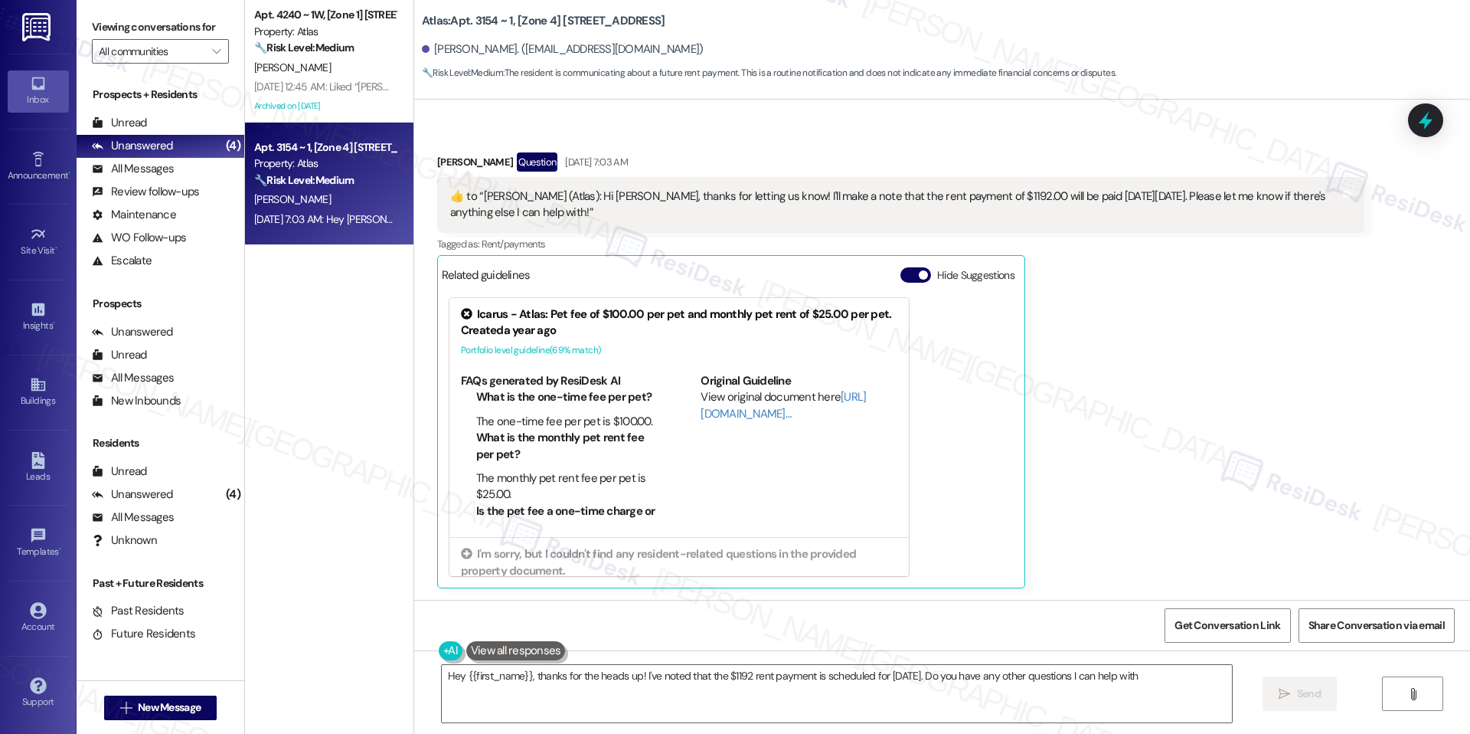
type textarea "Hey {{first_name}}, thanks for the heads up! I've noted that the $1192 rent pay…"
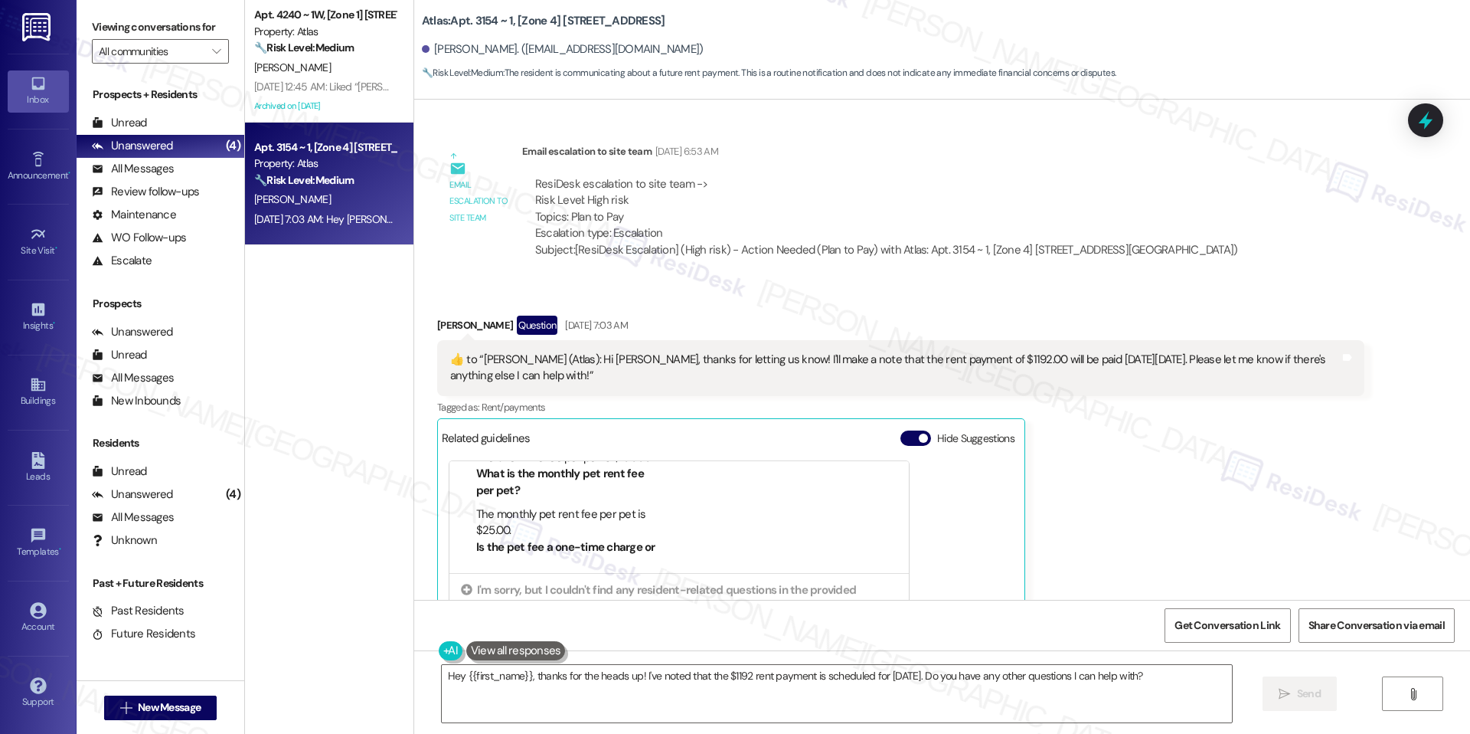
scroll to position [4729, 0]
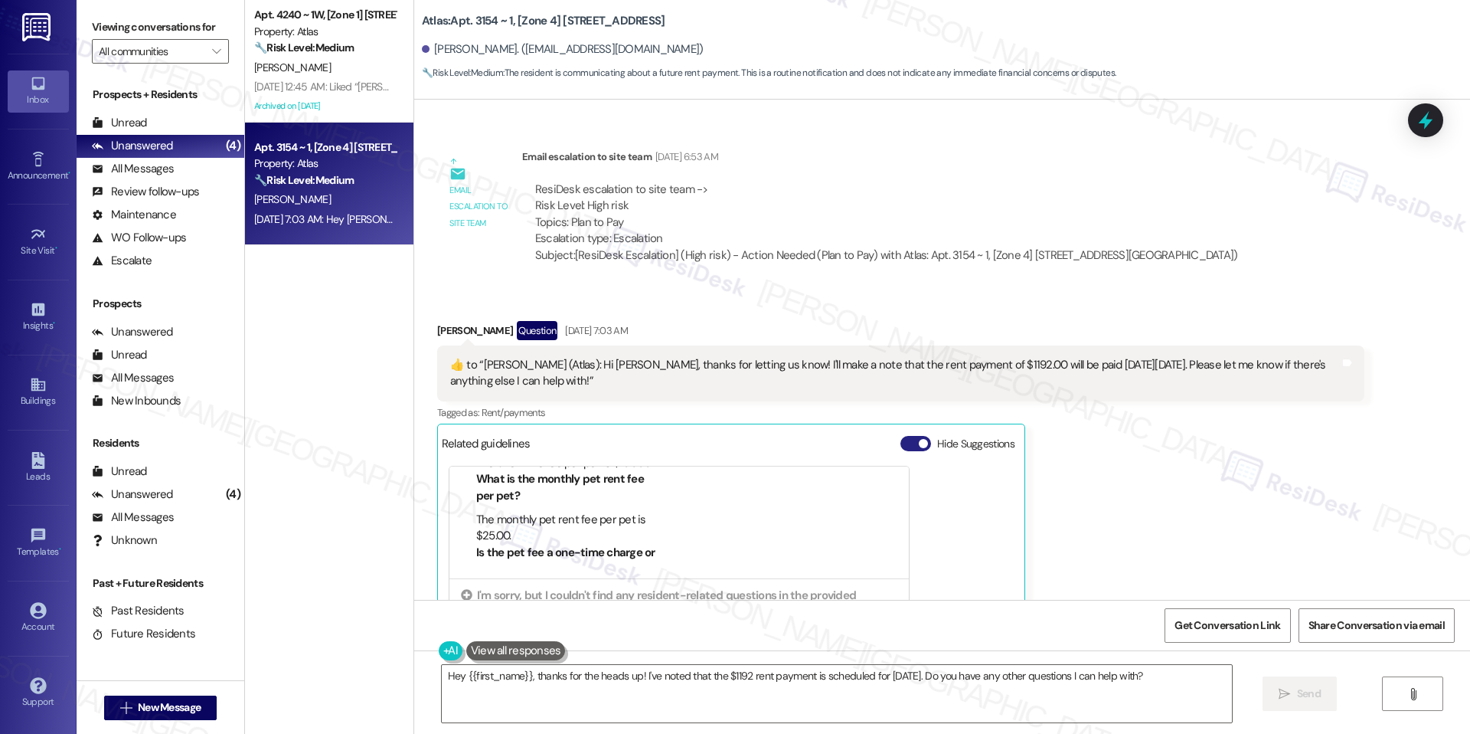
click at [901, 443] on button "Hide Suggestions" at bounding box center [916, 443] width 31 height 15
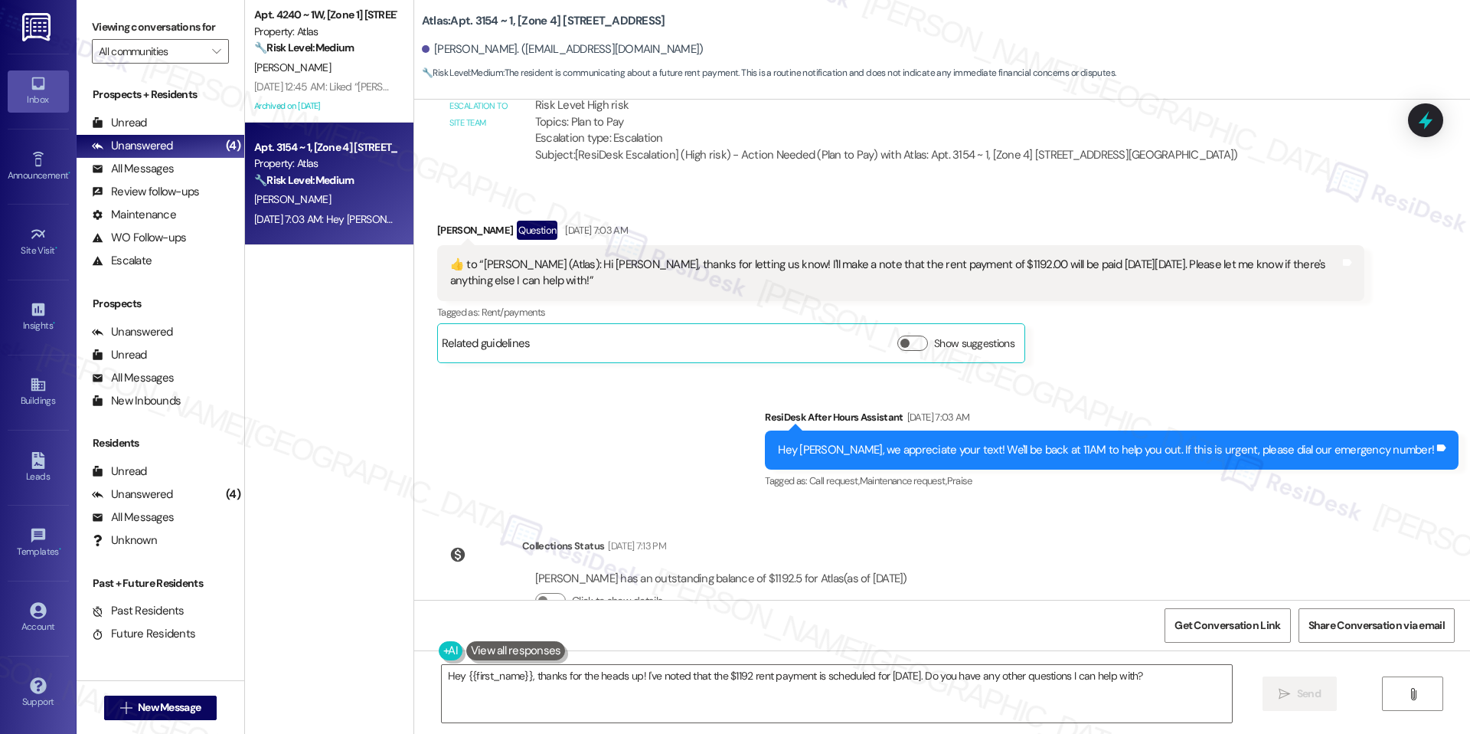
scroll to position [4874, 0]
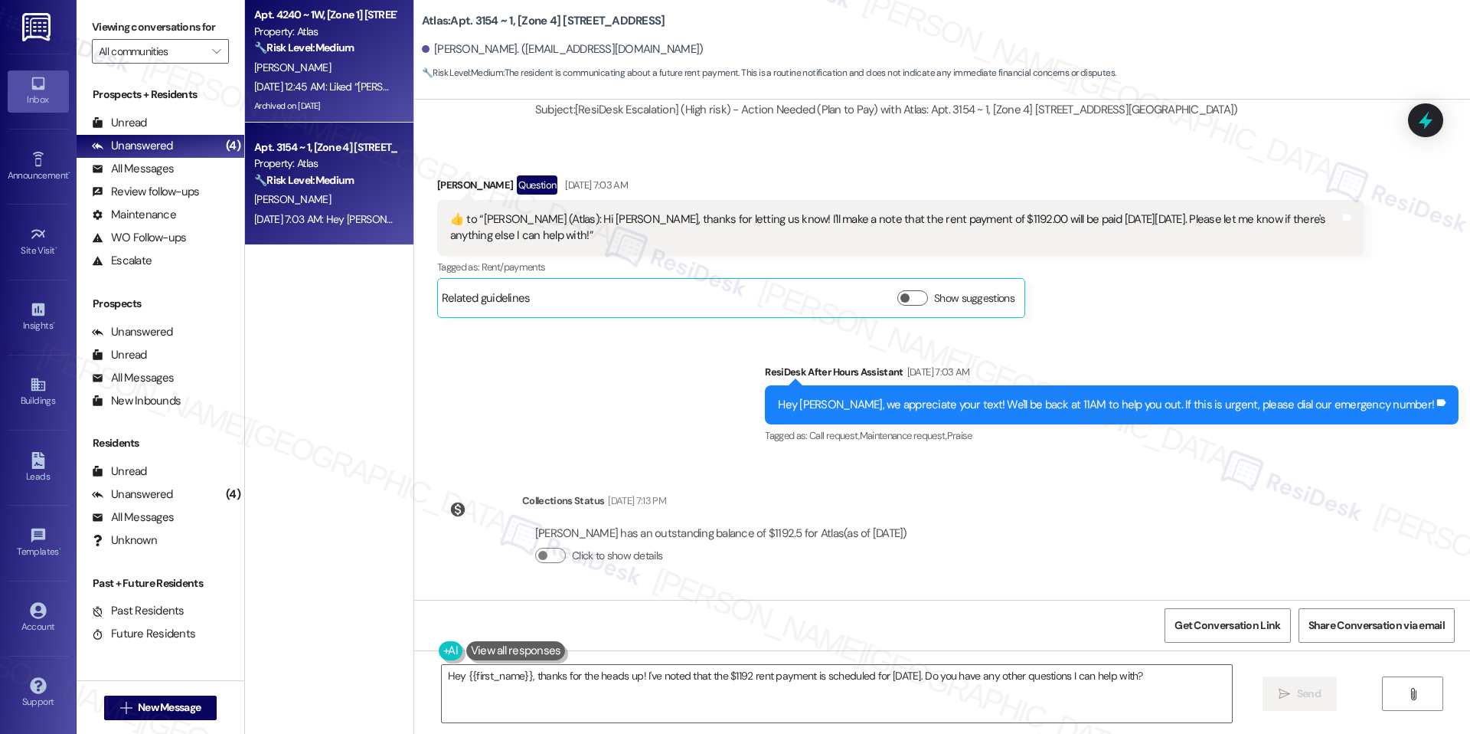
click at [308, 77] on div "Sep 16, 2025 at 12:45 AM: Liked “Sarah (Atlas): I understand your concern, Khyl…" at bounding box center [325, 86] width 145 height 19
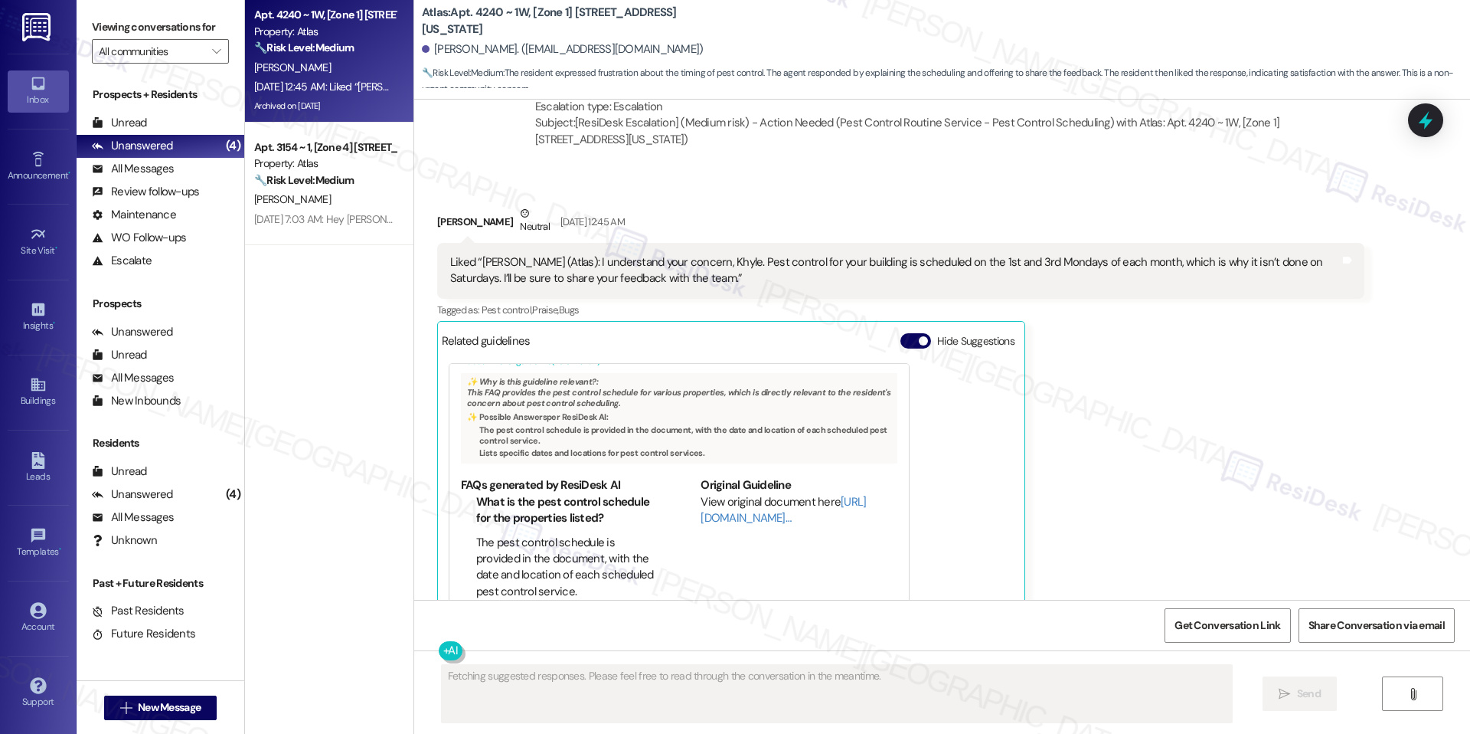
scroll to position [23460, 0]
click at [902, 332] on button "Hide Suggestions" at bounding box center [916, 339] width 31 height 15
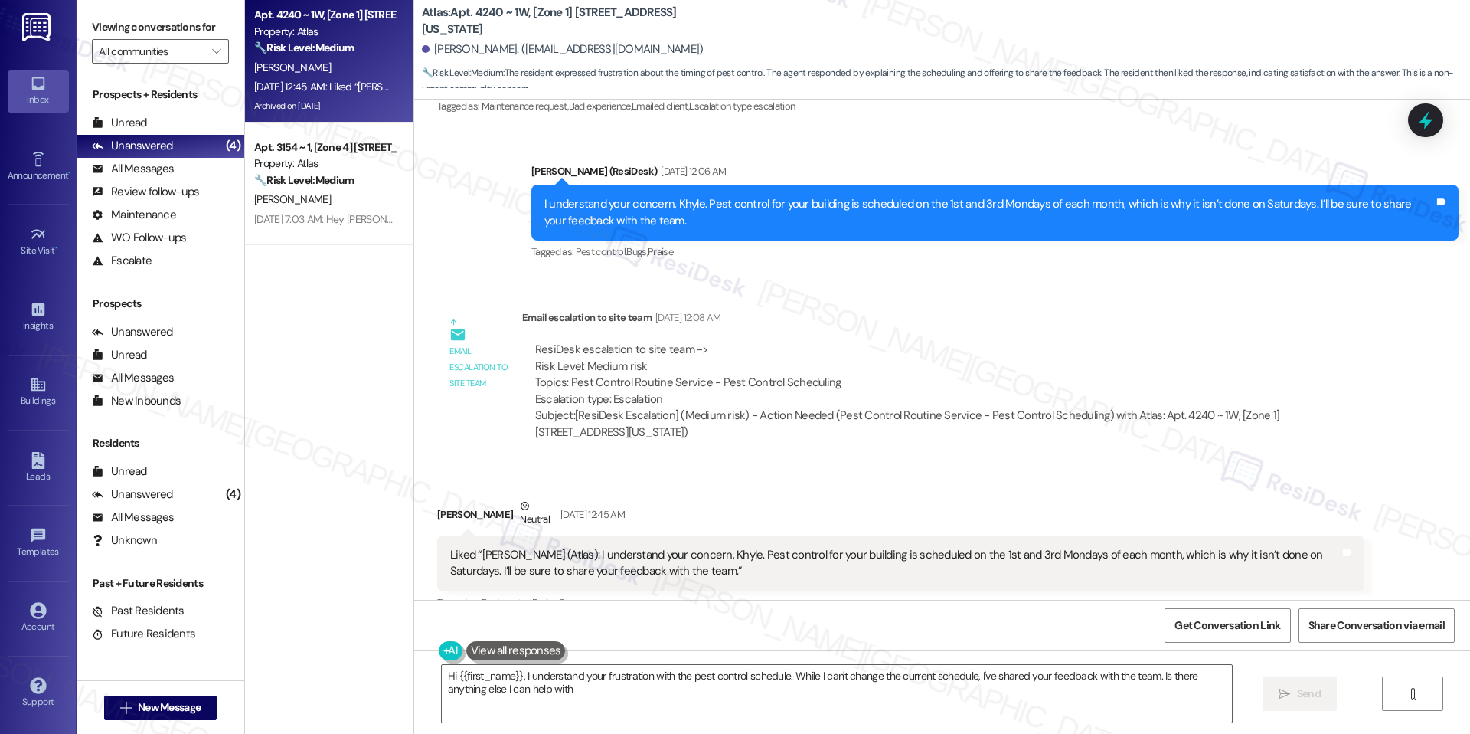
type textarea "Hi {{first_name}}, I understand your frustration with the pest control schedule…"
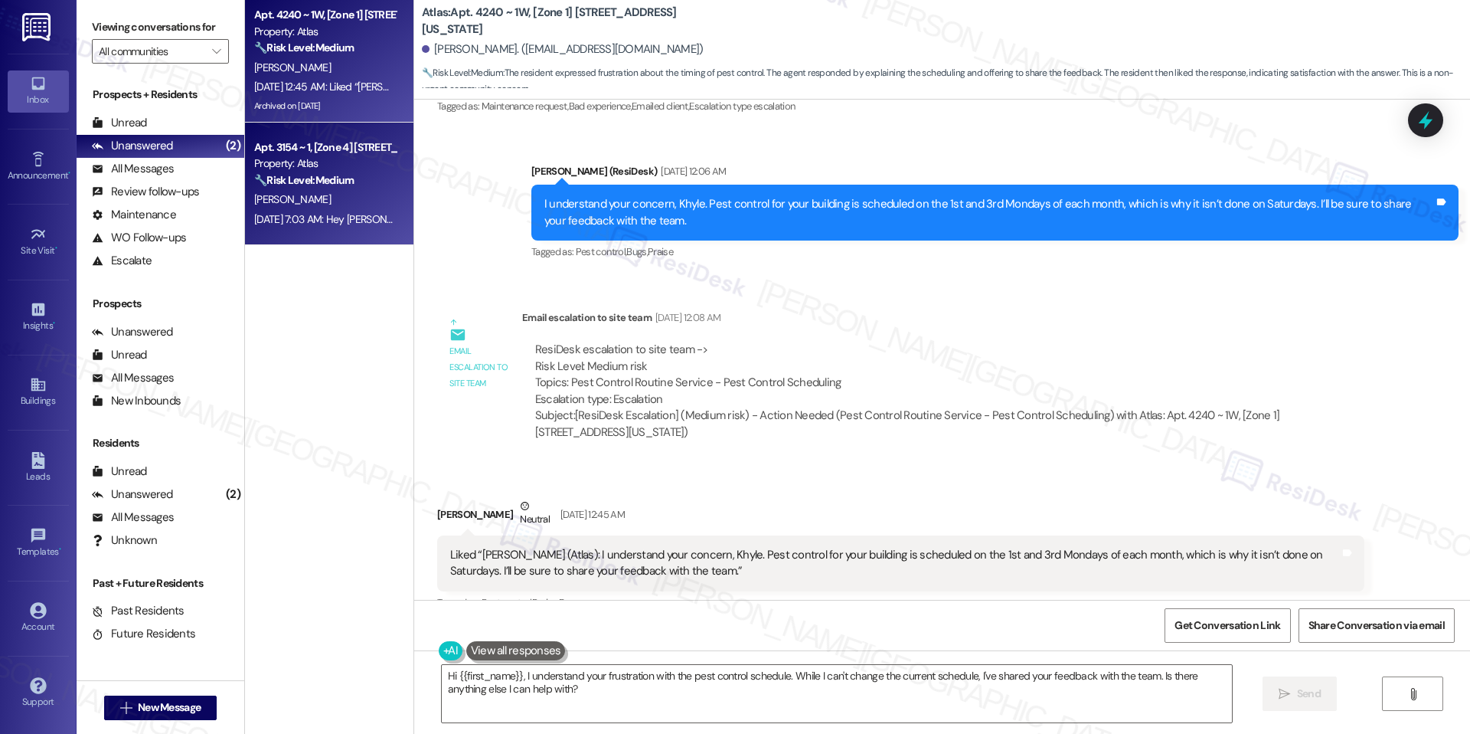
click at [329, 190] on div "[PERSON_NAME]" at bounding box center [325, 199] width 145 height 19
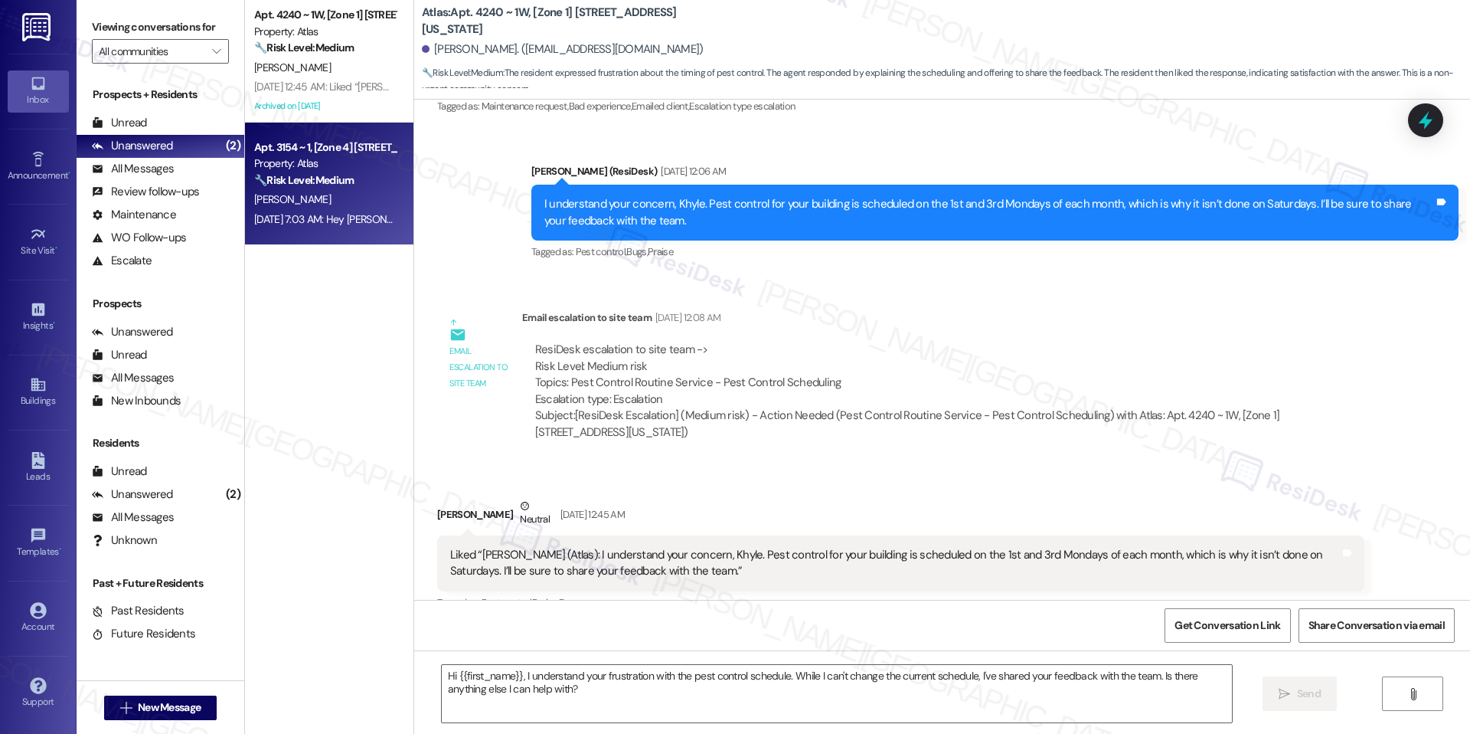
type textarea "Fetching suggested responses. Please feel free to read through the conversation…"
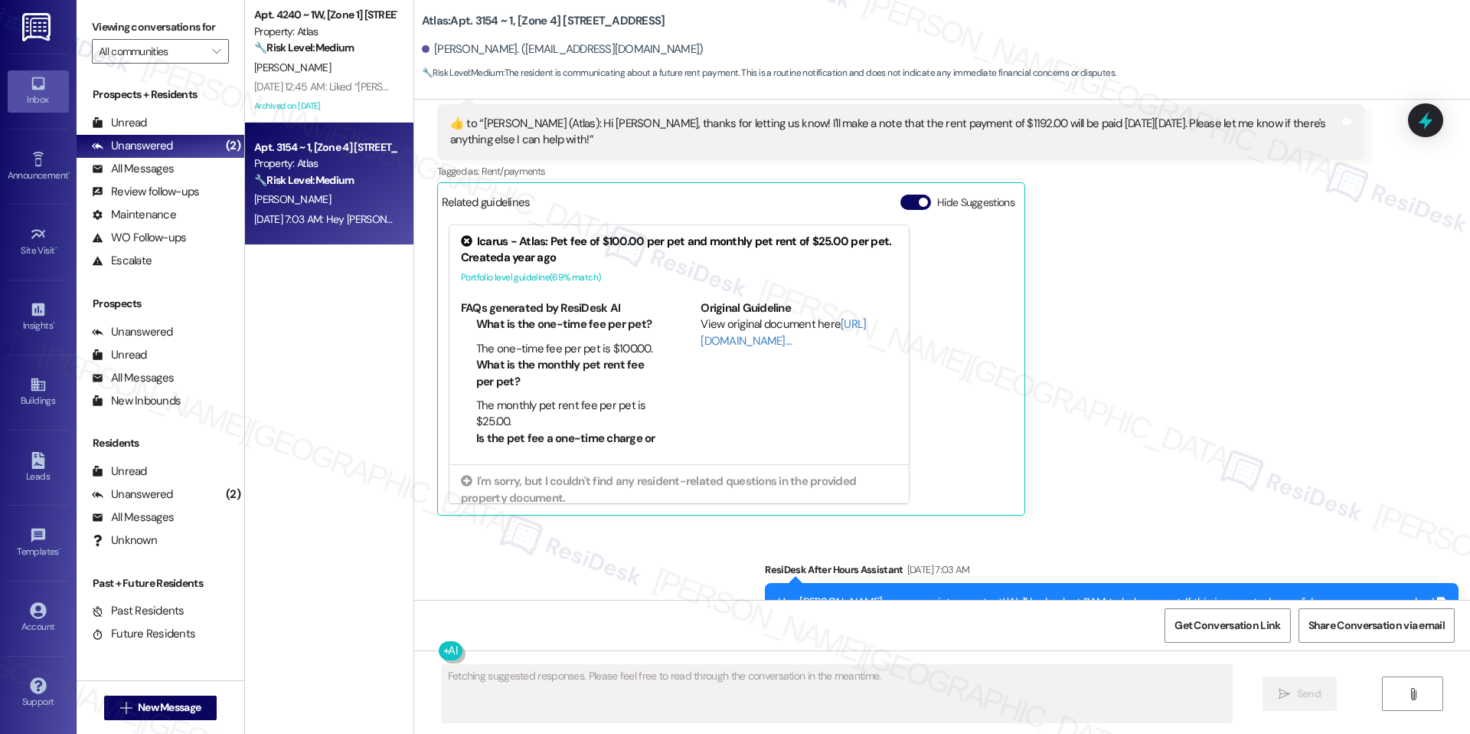
scroll to position [5167, 0]
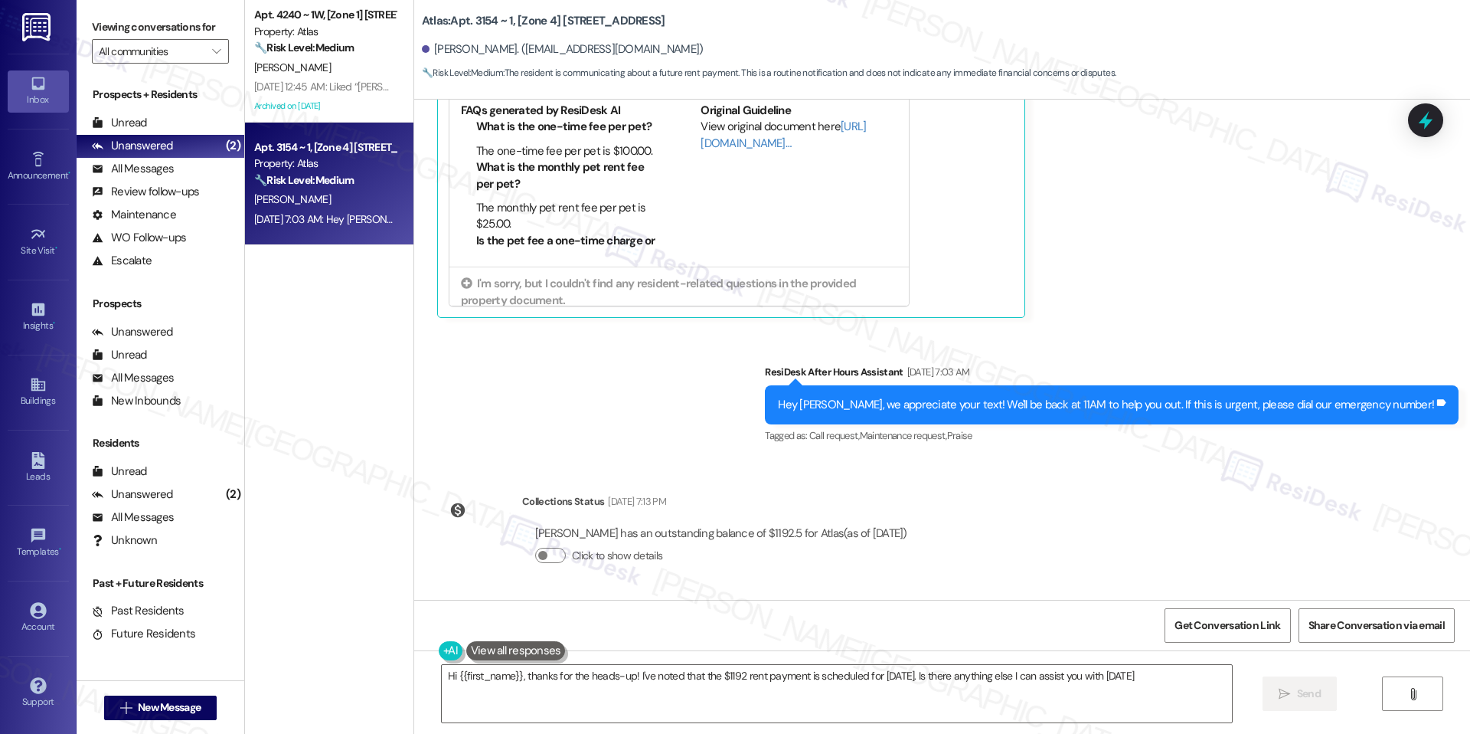
type textarea "Hi {{first_name}}, thanks for the heads-up! I've noted that the $1192 rent paym…"
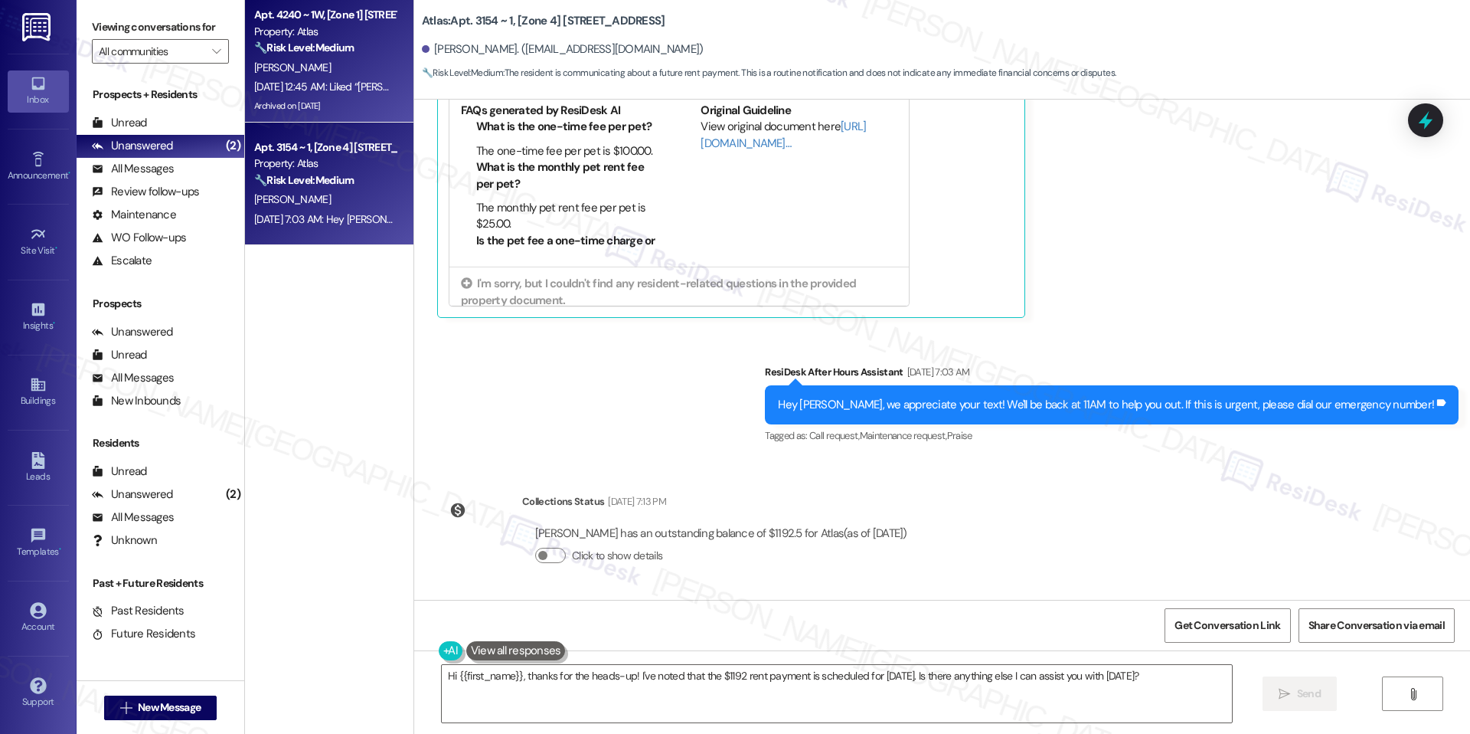
click at [312, 89] on div "Sep 16, 2025 at 12:45 AM: Liked “Sarah (Atlas): I understand your concern, Khyl…" at bounding box center [825, 87] width 1143 height 14
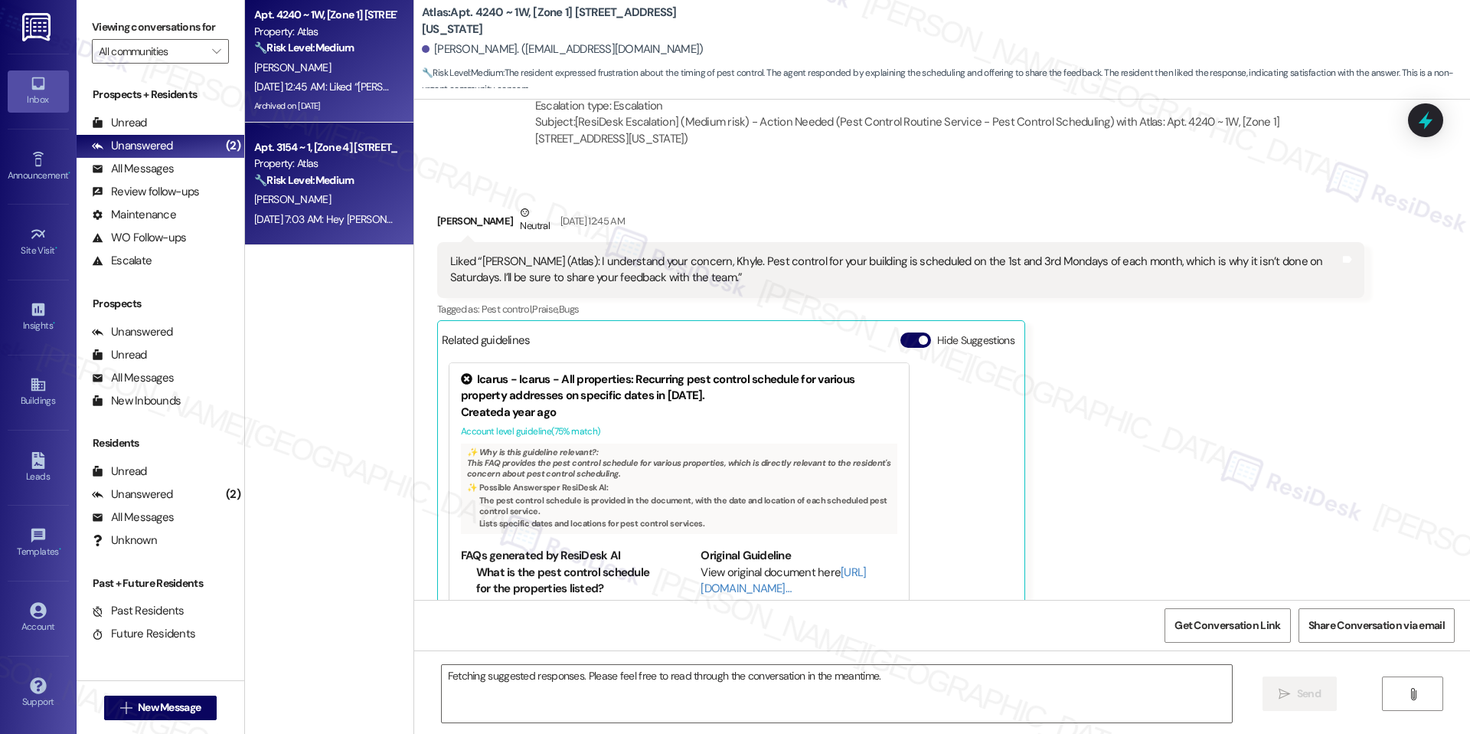
scroll to position [23459, 0]
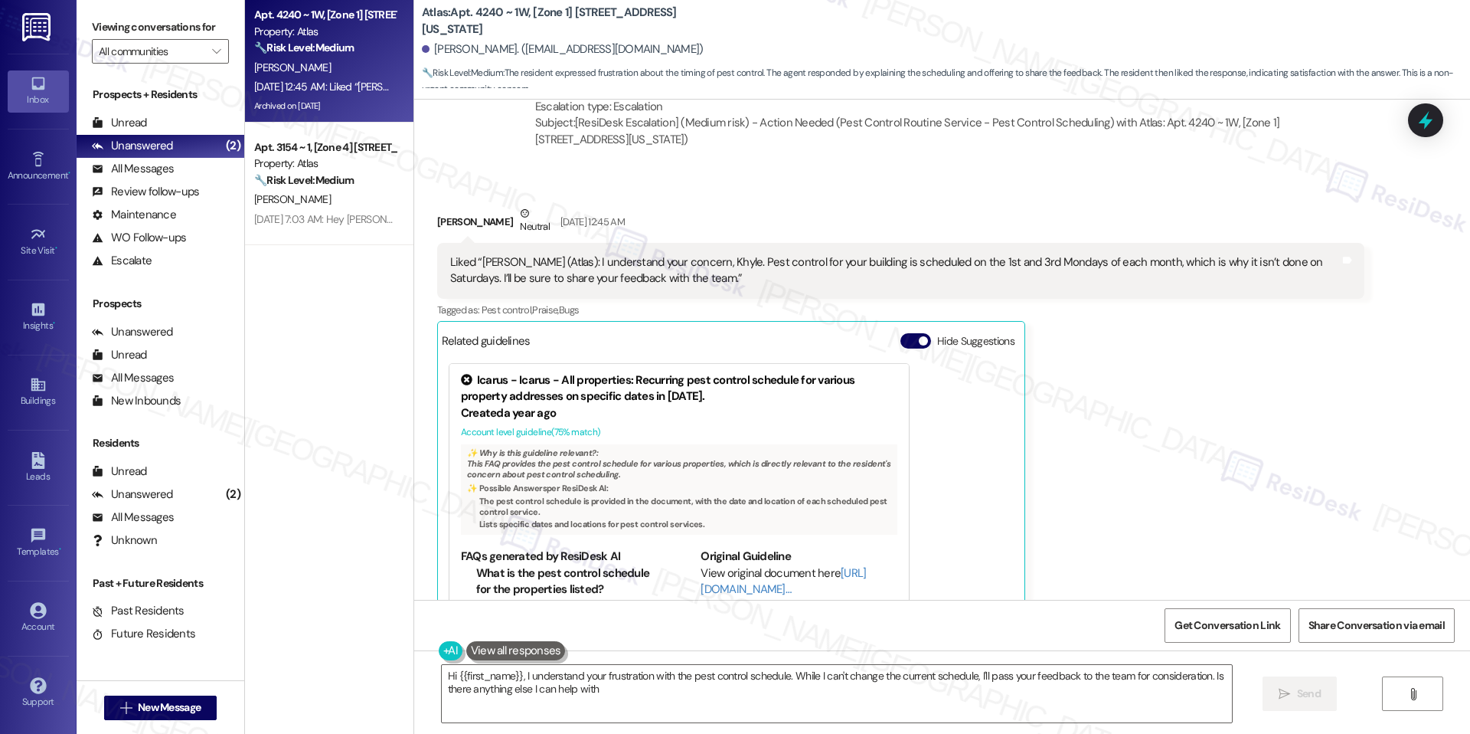
type textarea "Hi {{first_name}}, I understand your frustration with the pest control schedule…"
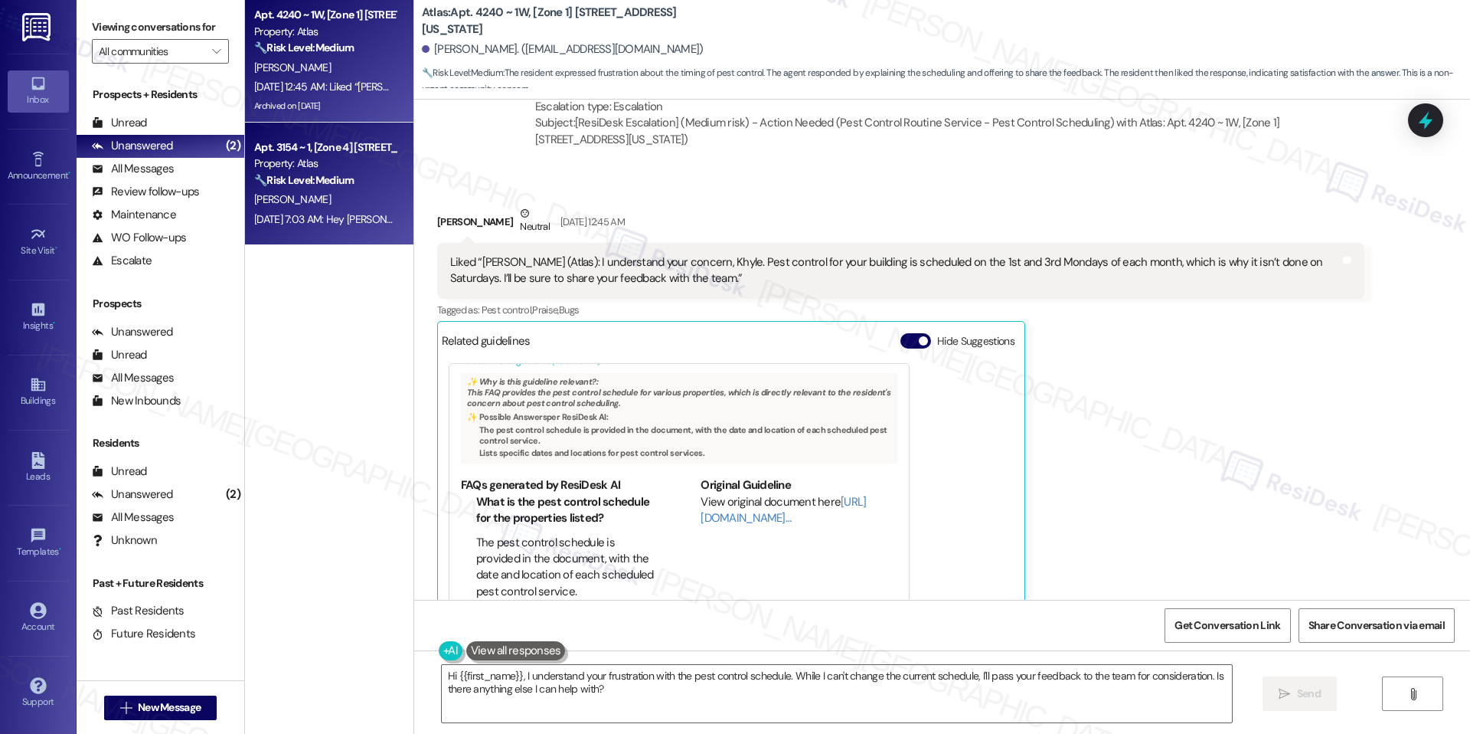
click at [313, 205] on div "[PERSON_NAME]" at bounding box center [325, 199] width 145 height 19
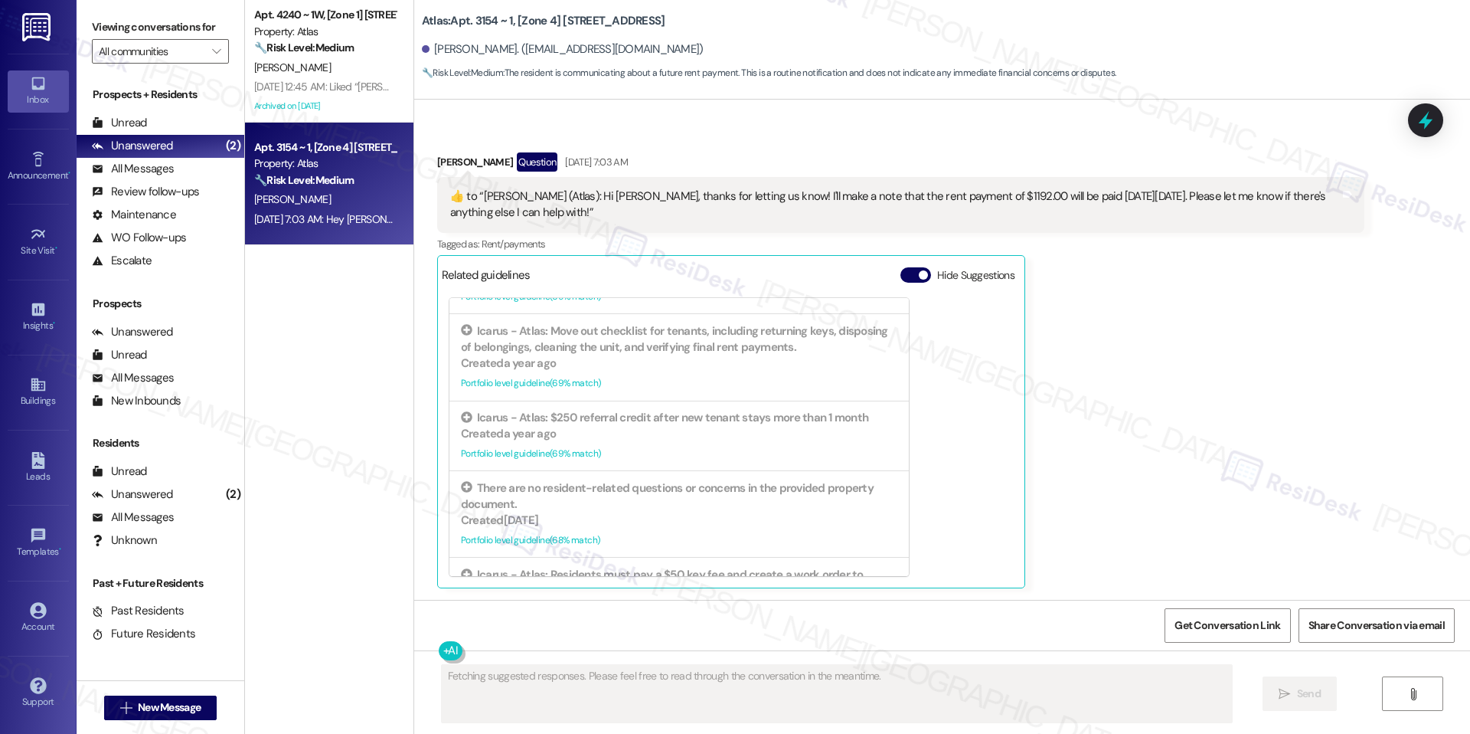
scroll to position [447, 0]
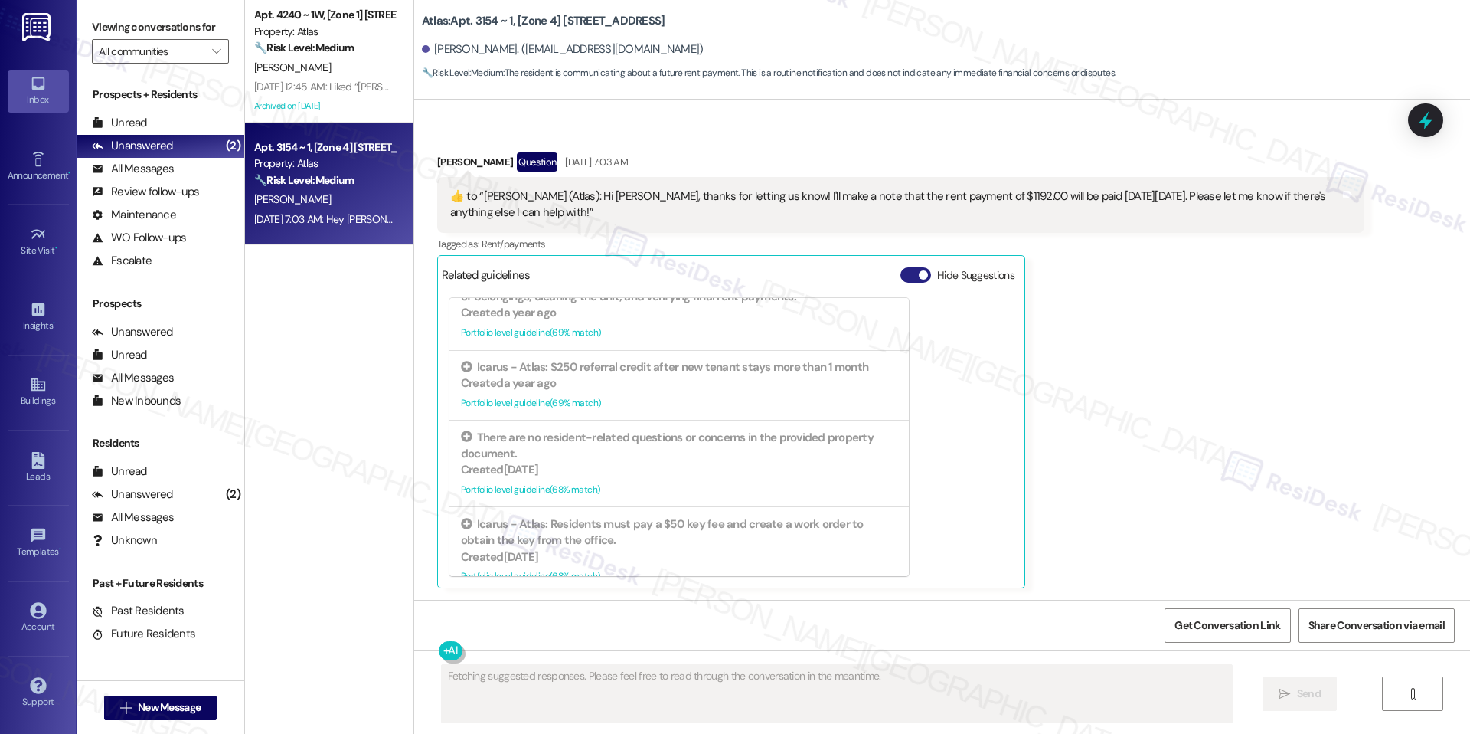
click at [909, 280] on button "Hide Suggestions" at bounding box center [916, 274] width 31 height 15
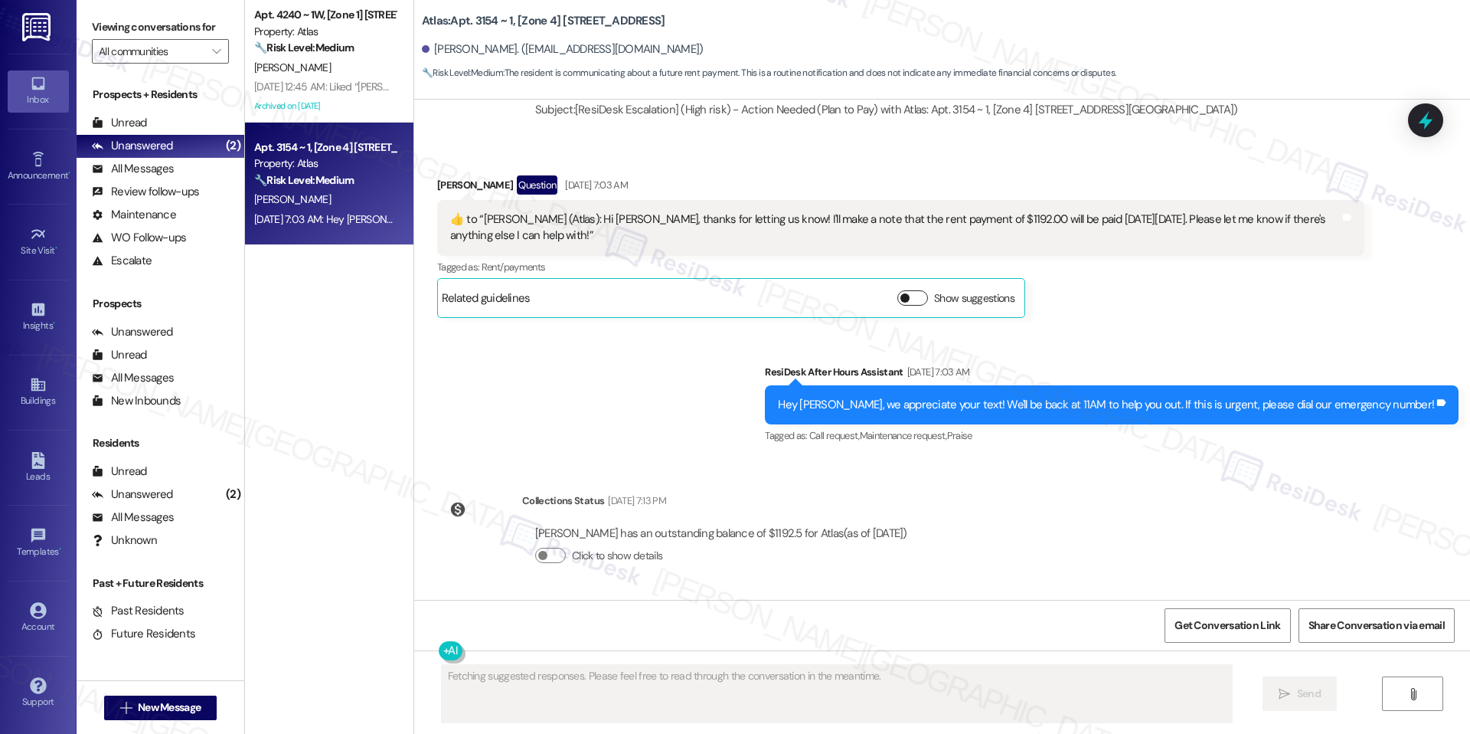
scroll to position [4874, 0]
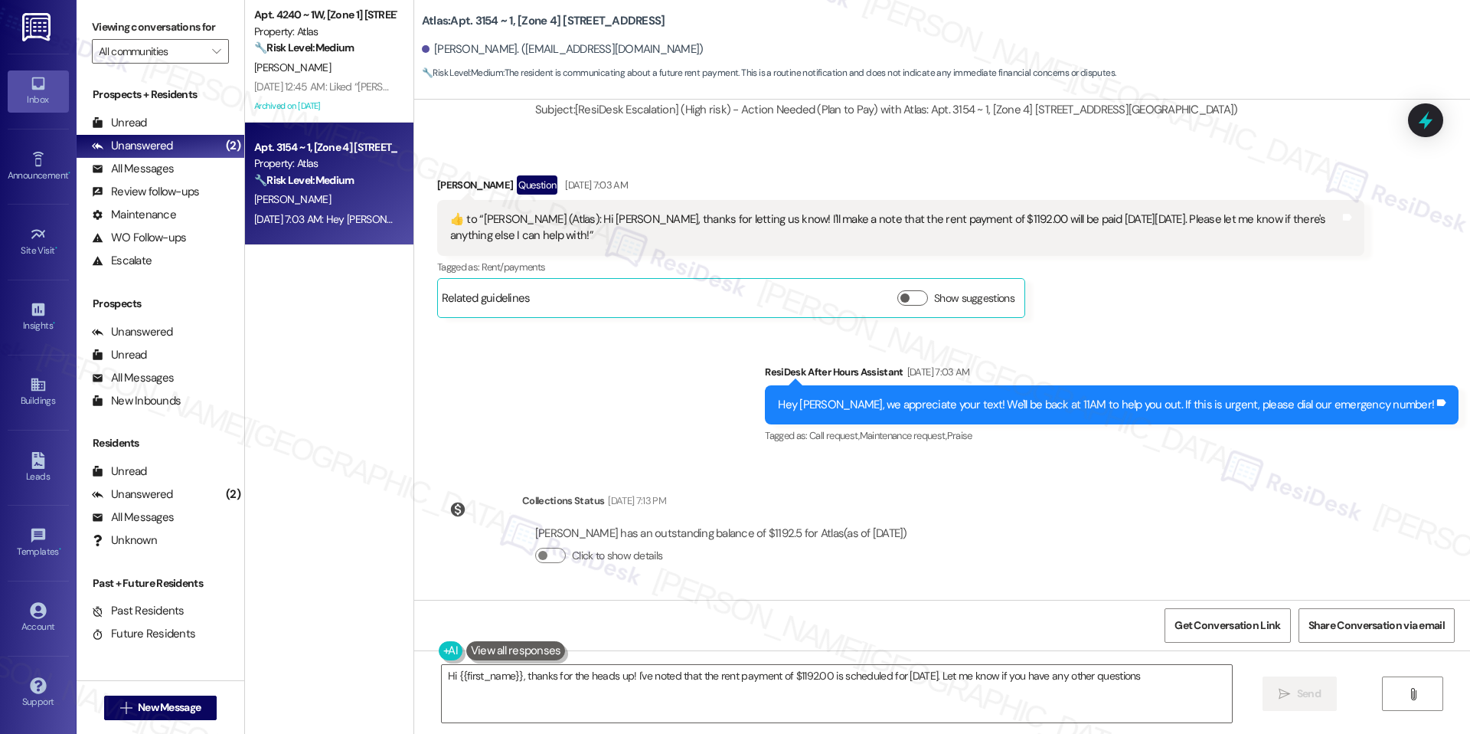
type textarea "Hi {{first_name}}, thanks for the heads up! I've noted that the rent payment of…"
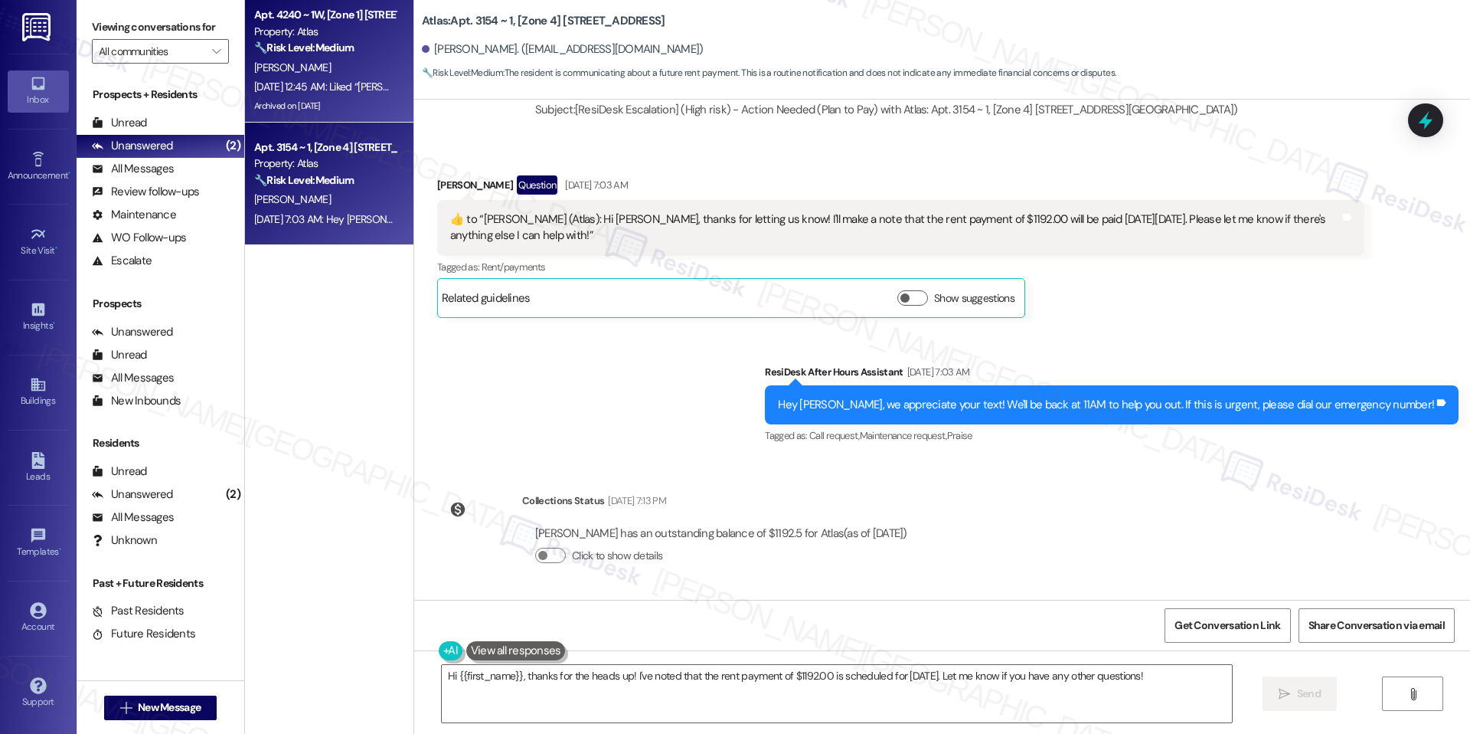
click at [254, 14] on div "Apt. 4240 ~ 1W, [Zone 1] [STREET_ADDRESS][US_STATE]" at bounding box center [325, 15] width 142 height 16
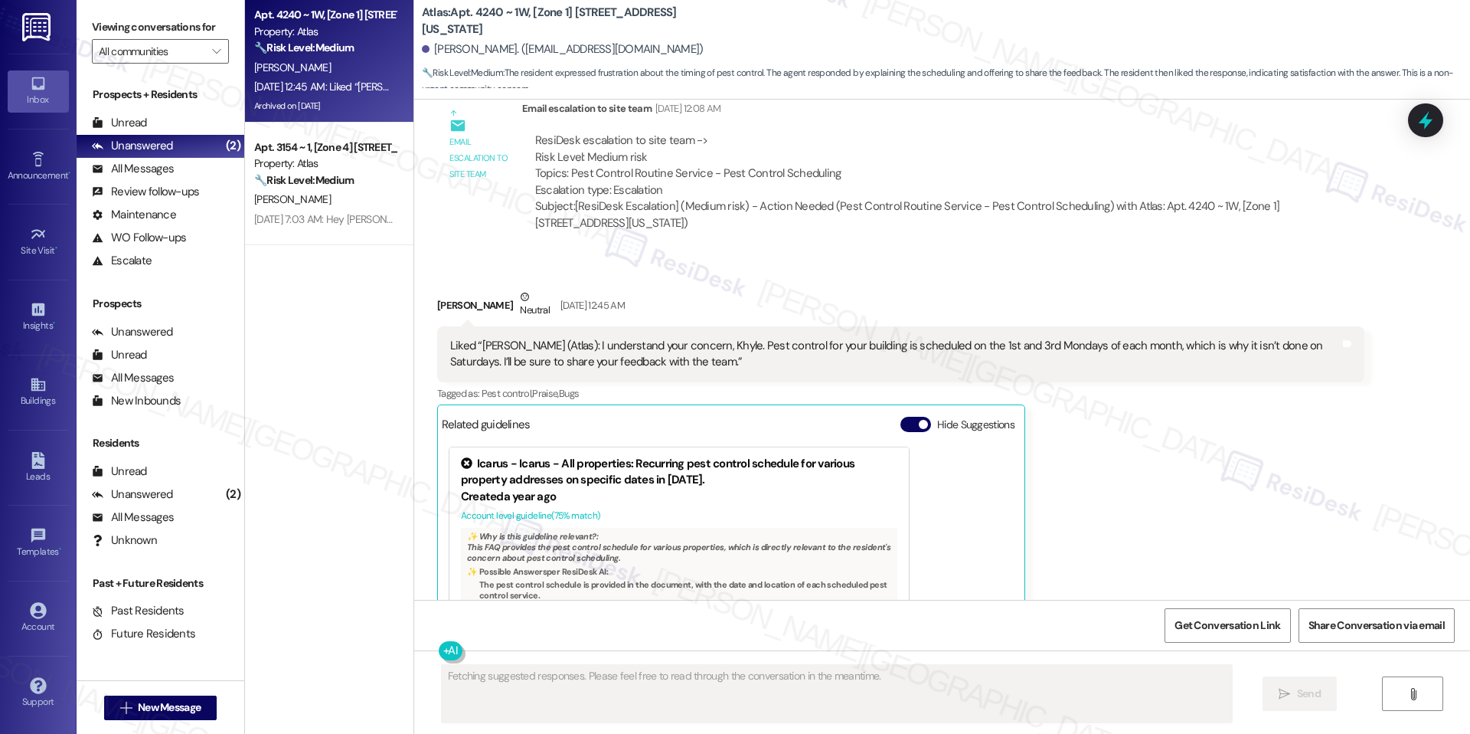
scroll to position [23460, 0]
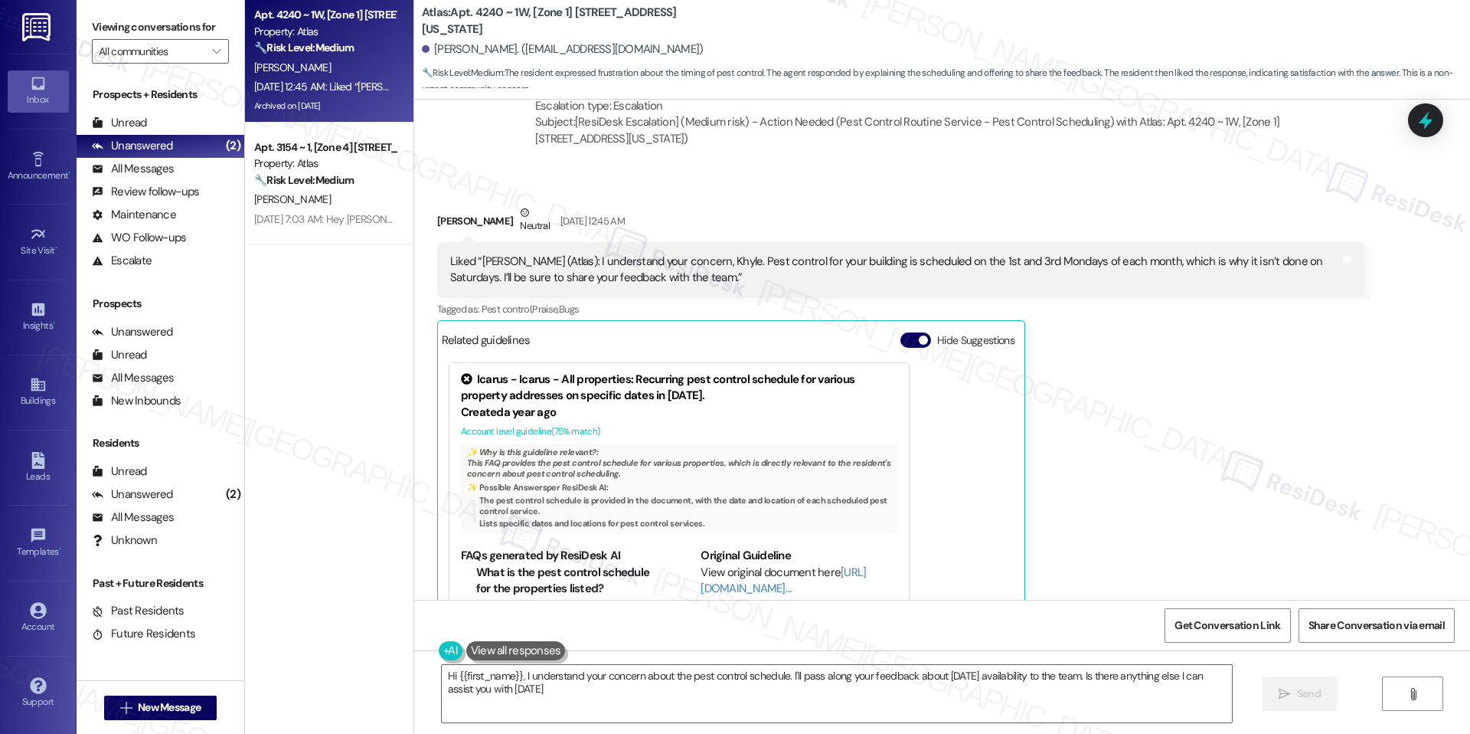
type textarea "Hi {{first_name}}, I understand your concern about the pest control schedule. I…"
